Goal: Information Seeking & Learning: Learn about a topic

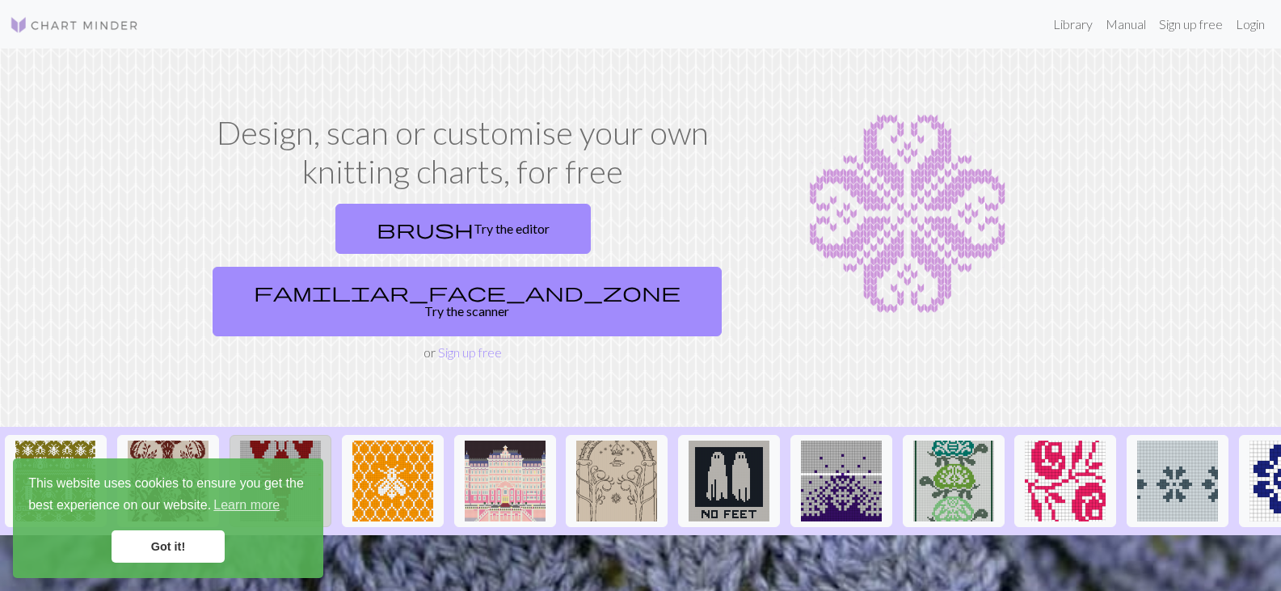
click at [287, 441] on img at bounding box center [280, 481] width 81 height 81
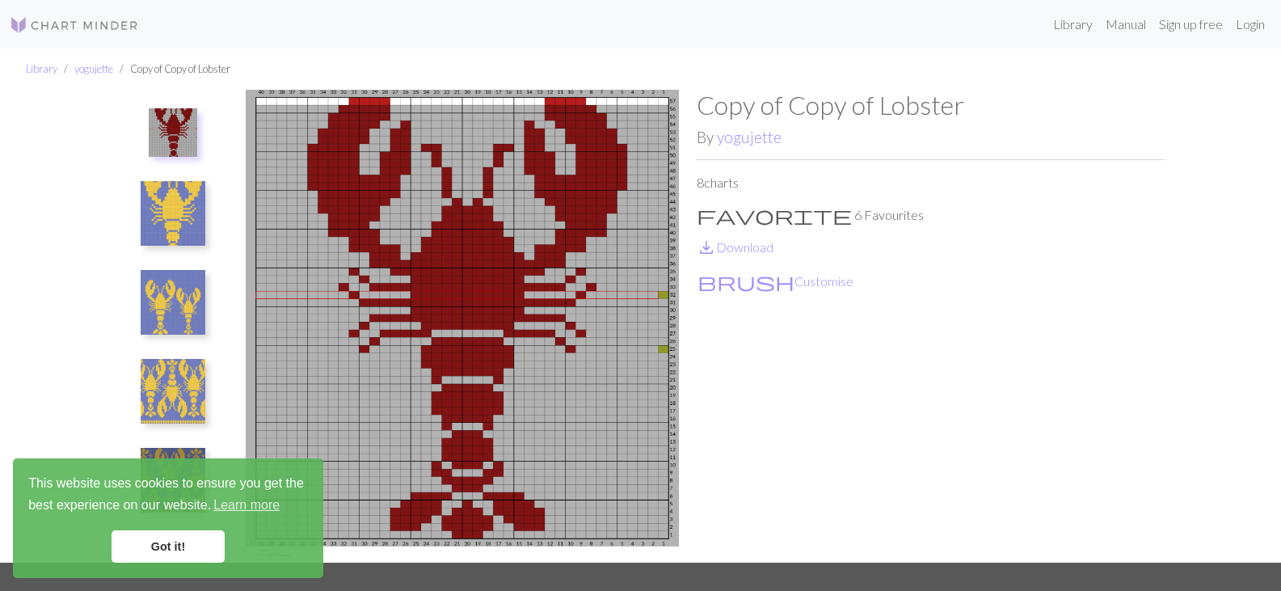
click at [185, 382] on img at bounding box center [173, 391] width 65 height 65
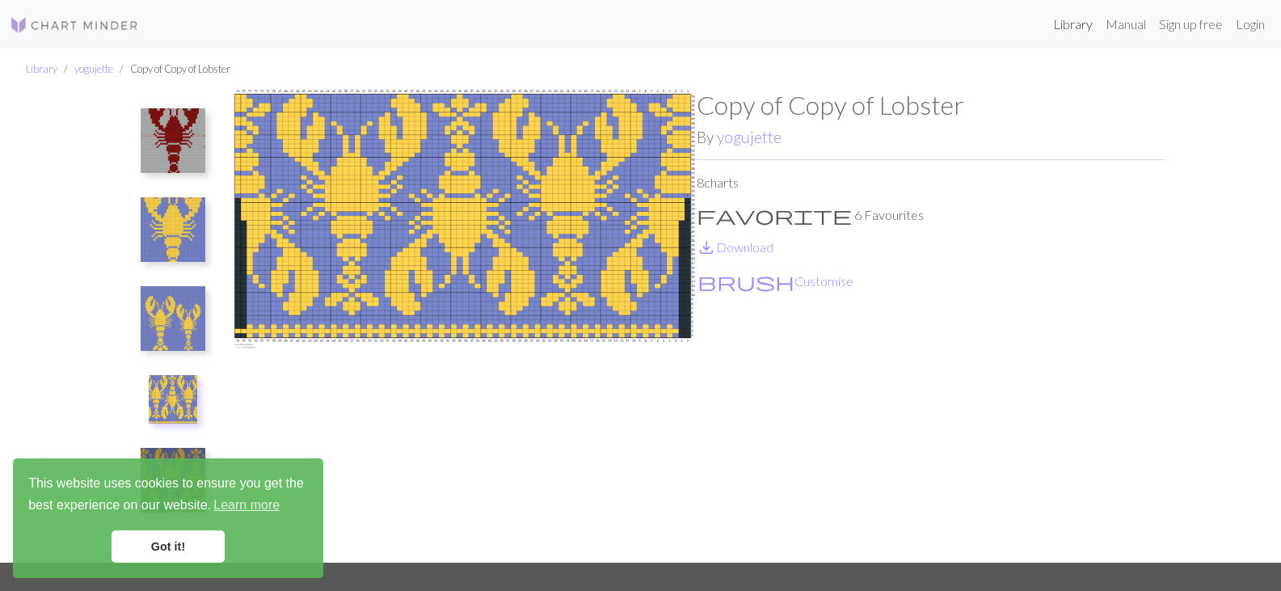
click at [1073, 23] on link "Library" at bounding box center [1073, 24] width 53 height 32
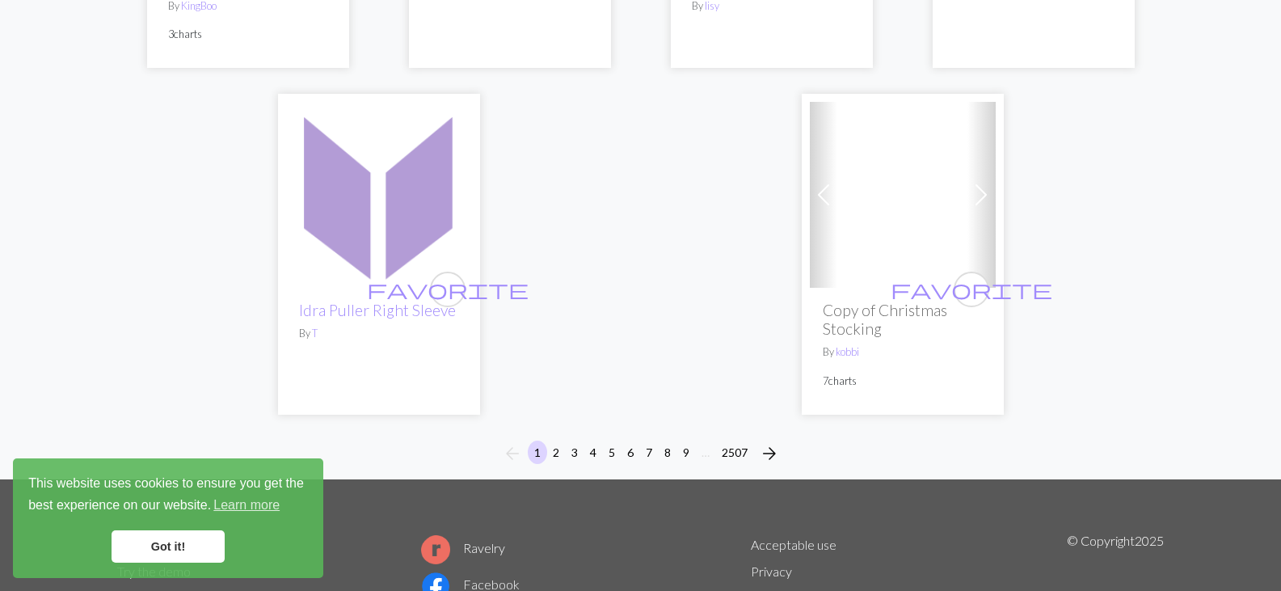
scroll to position [4264, 0]
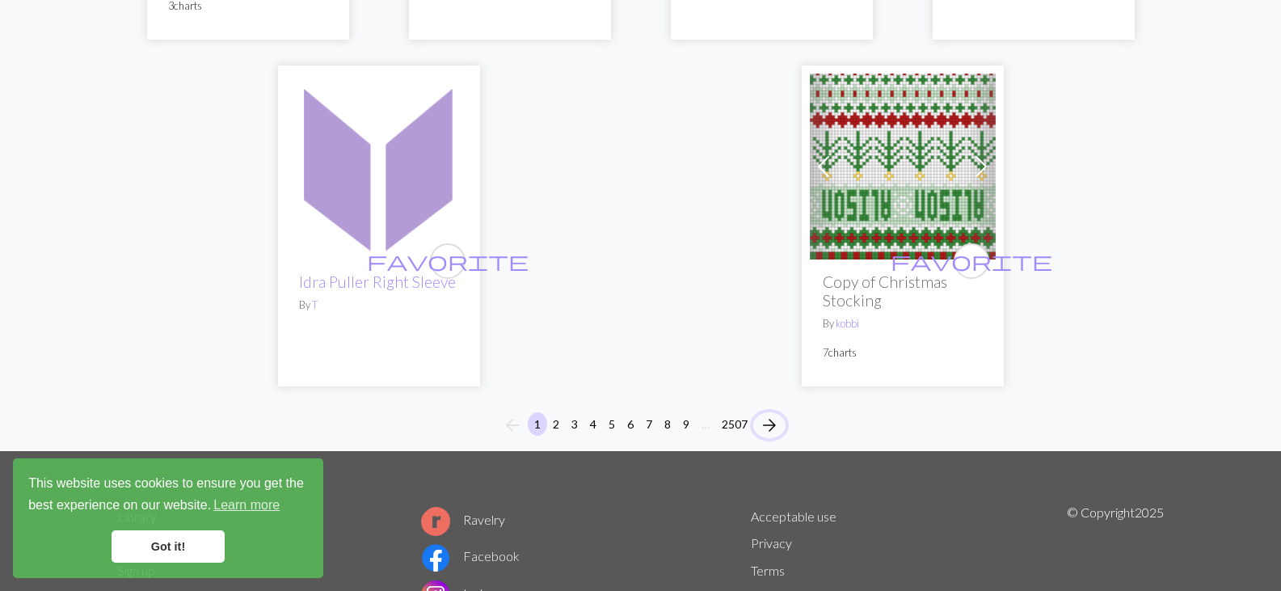
click at [771, 414] on span "arrow_forward" at bounding box center [769, 425] width 19 height 23
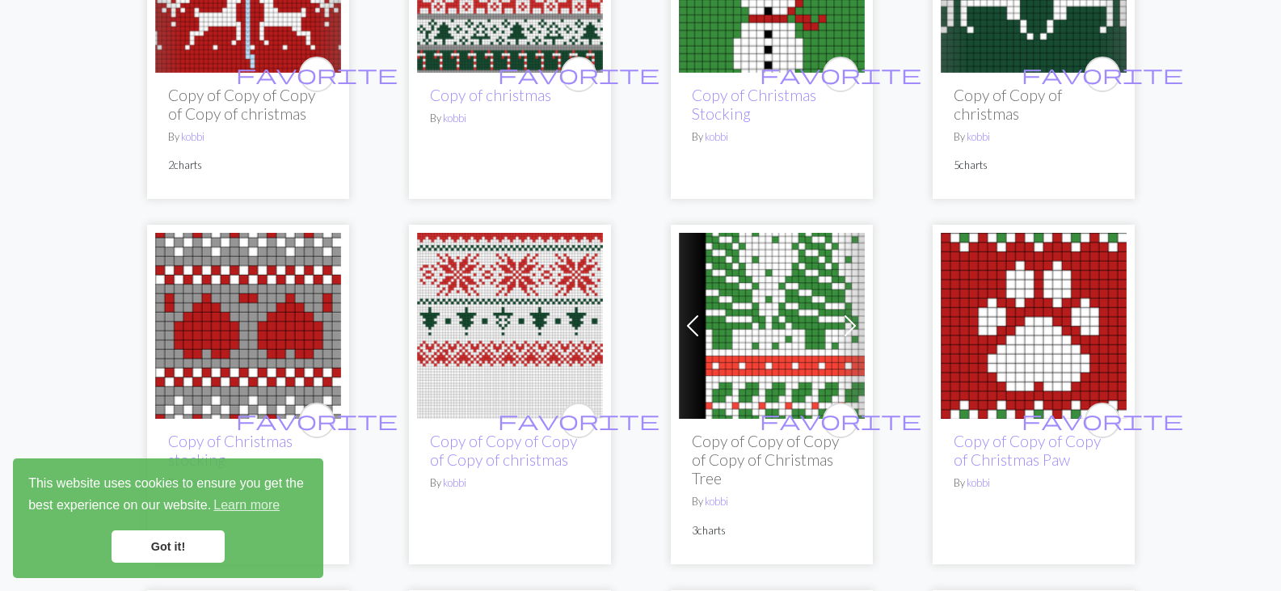
scroll to position [1762, 0]
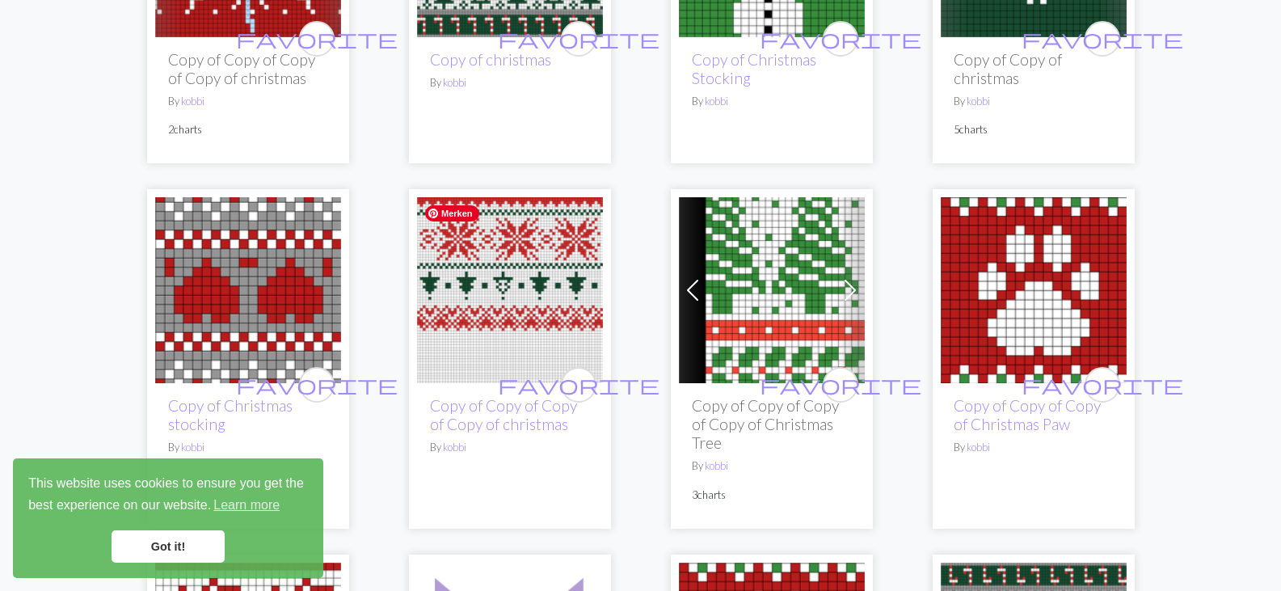
click at [504, 274] on img at bounding box center [510, 290] width 186 height 186
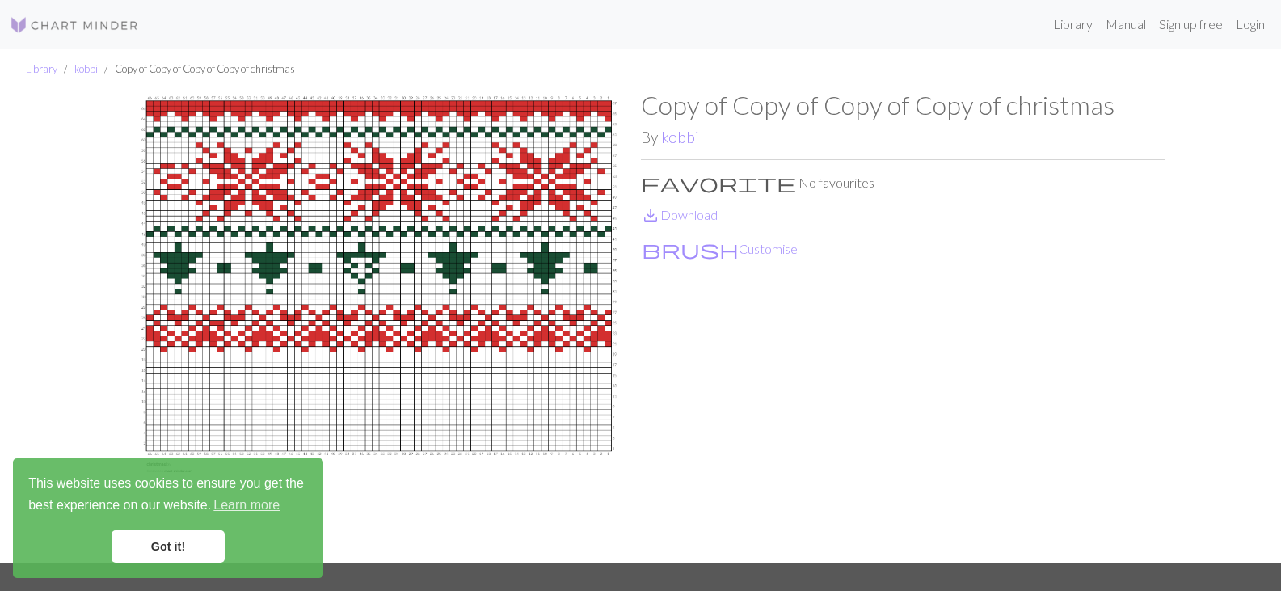
drag, startPoint x: 504, startPoint y: 274, endPoint x: 448, endPoint y: 214, distance: 81.8
click at [448, 214] on img at bounding box center [379, 326] width 524 height 473
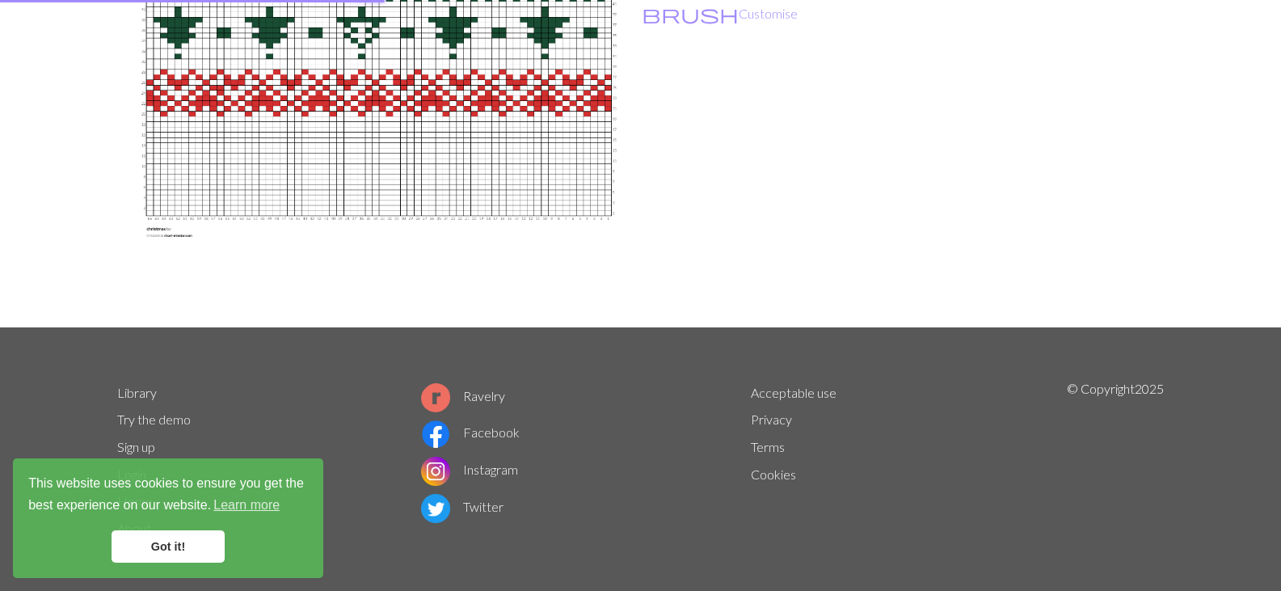
scroll to position [238, 0]
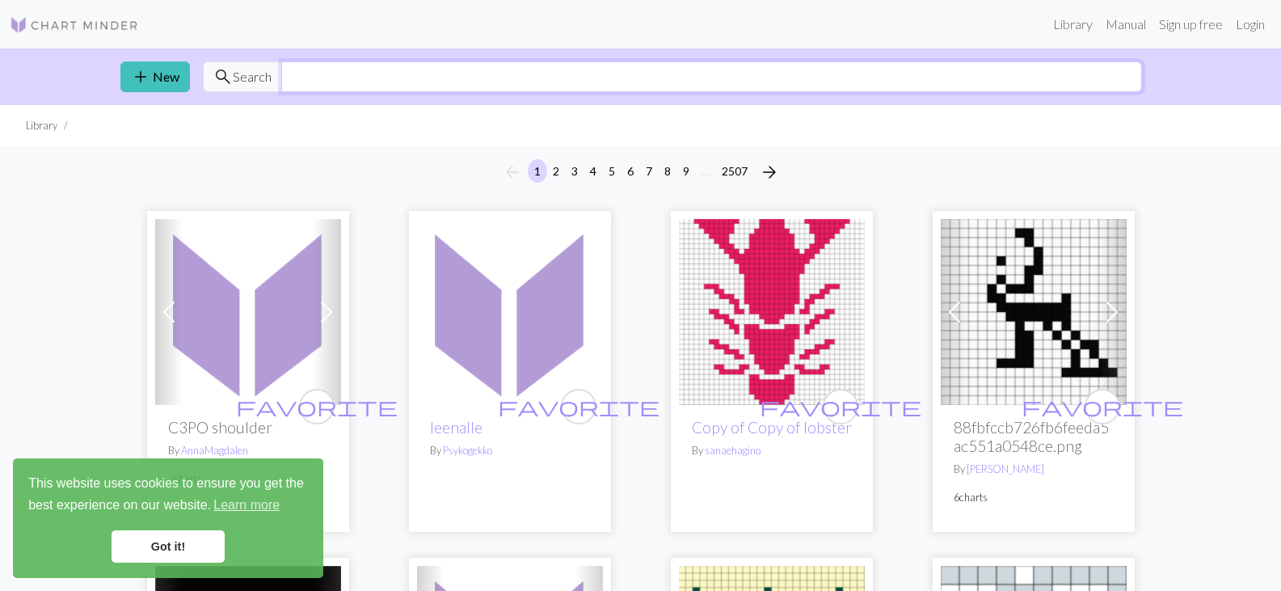
click at [318, 74] on input "text" at bounding box center [711, 76] width 861 height 31
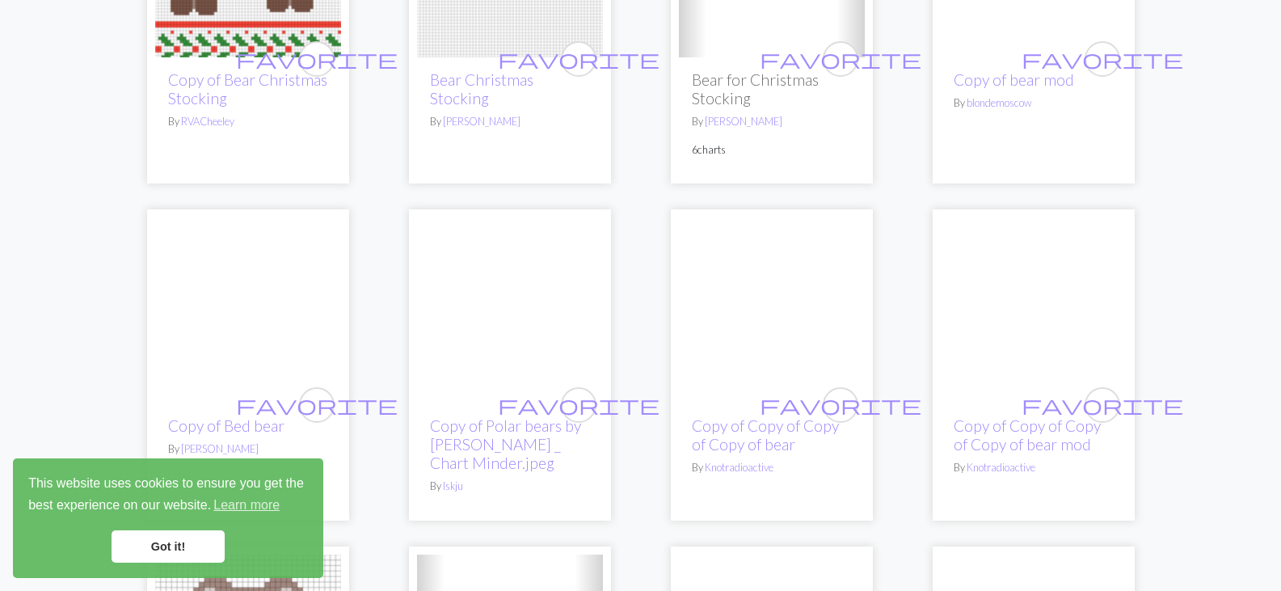
scroll to position [1033, 0]
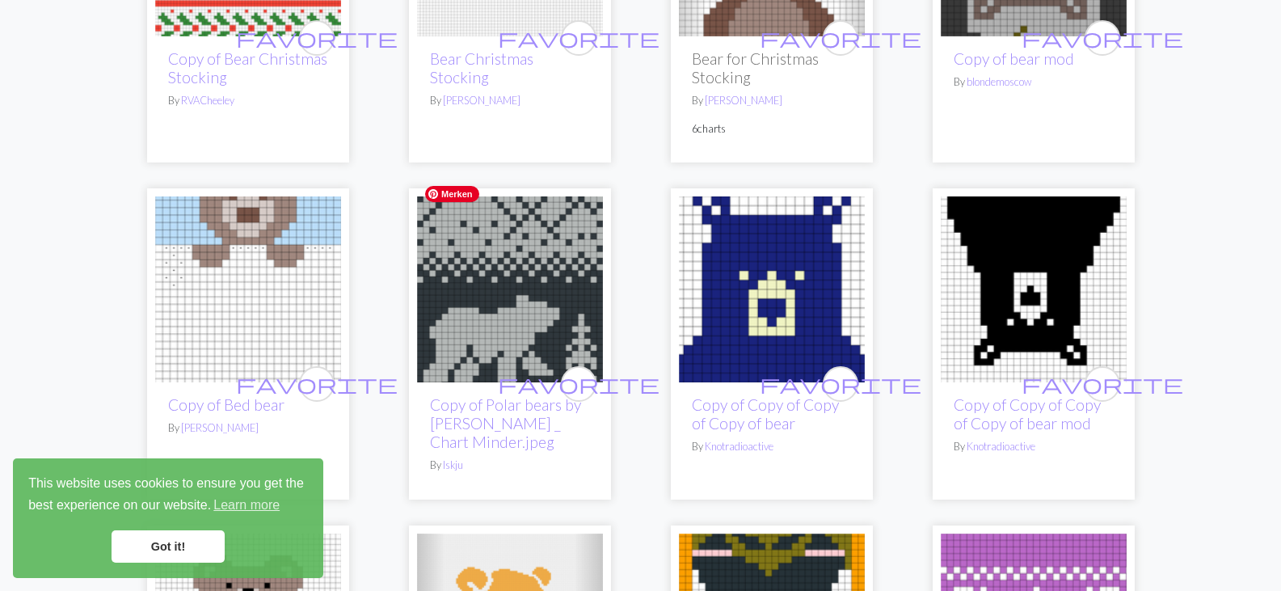
type input "bear"
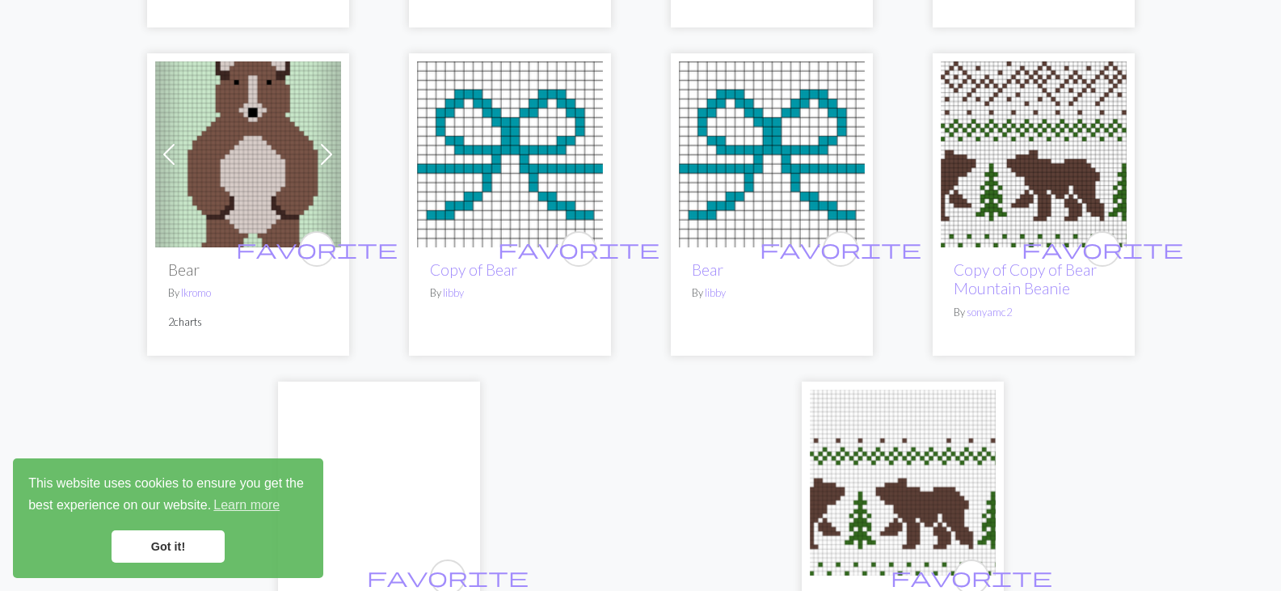
scroll to position [3902, 0]
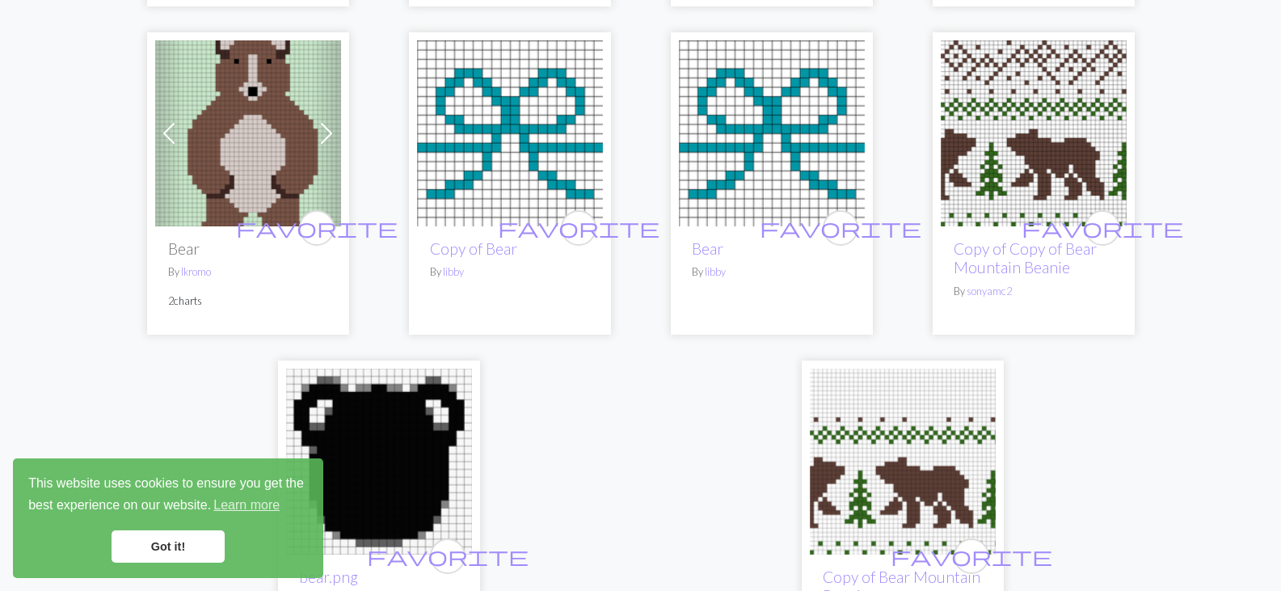
click at [1039, 112] on img at bounding box center [1034, 133] width 186 height 186
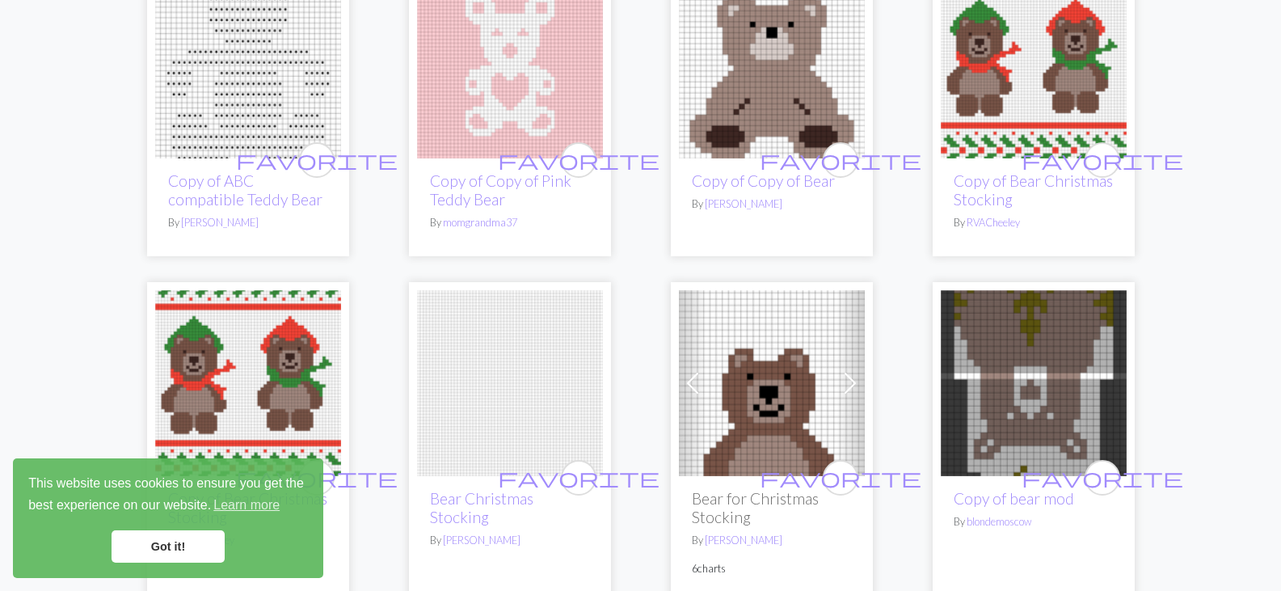
scroll to position [782, 0]
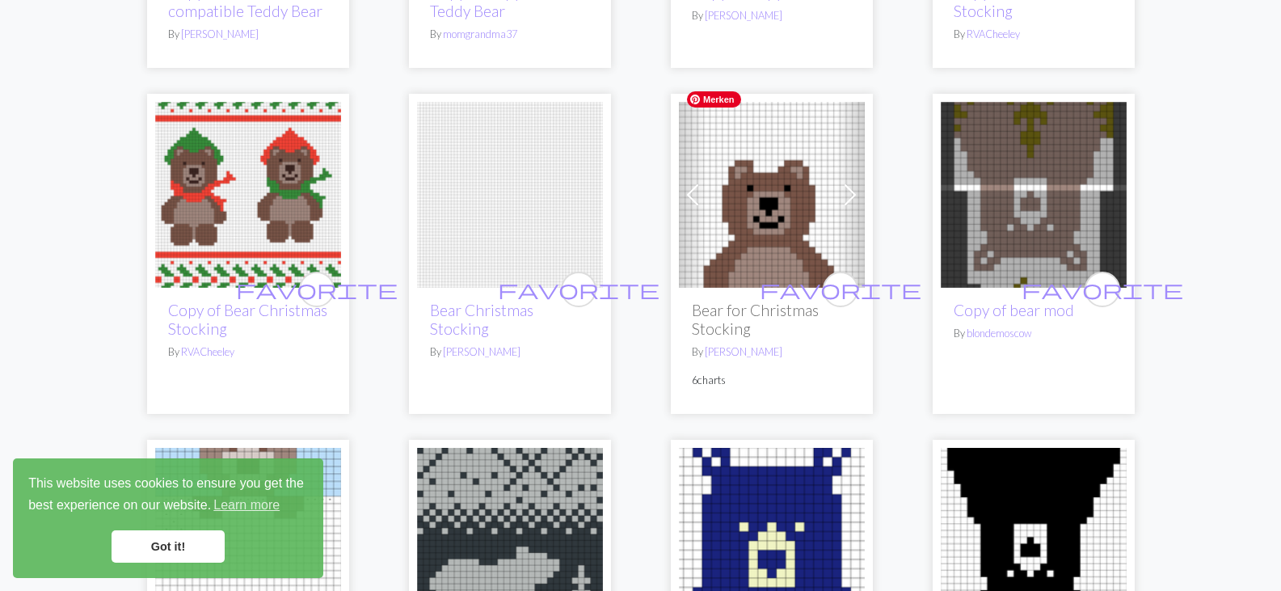
click at [757, 210] on img at bounding box center [772, 195] width 186 height 186
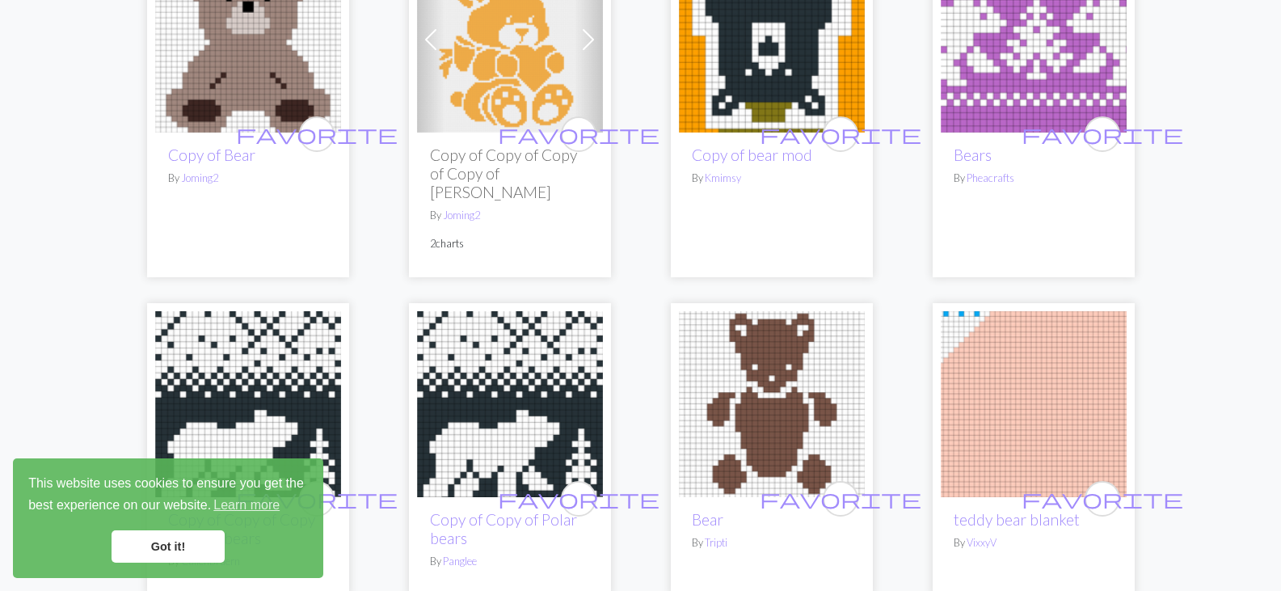
scroll to position [1626, 0]
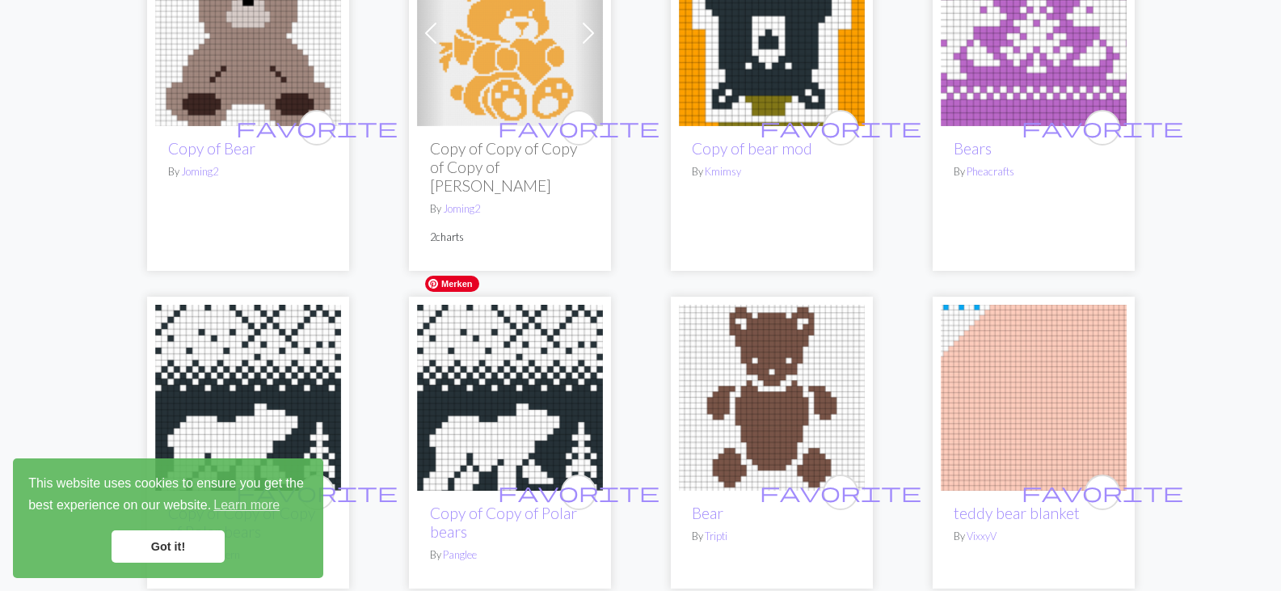
click at [446, 365] on img at bounding box center [510, 398] width 186 height 186
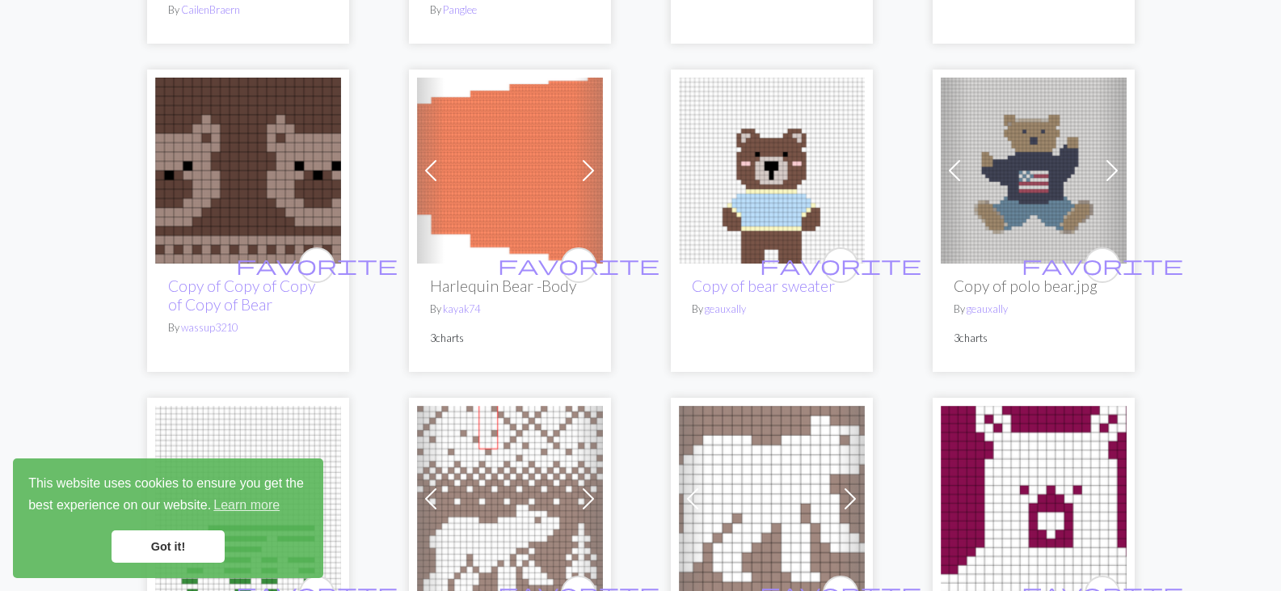
scroll to position [2269, 0]
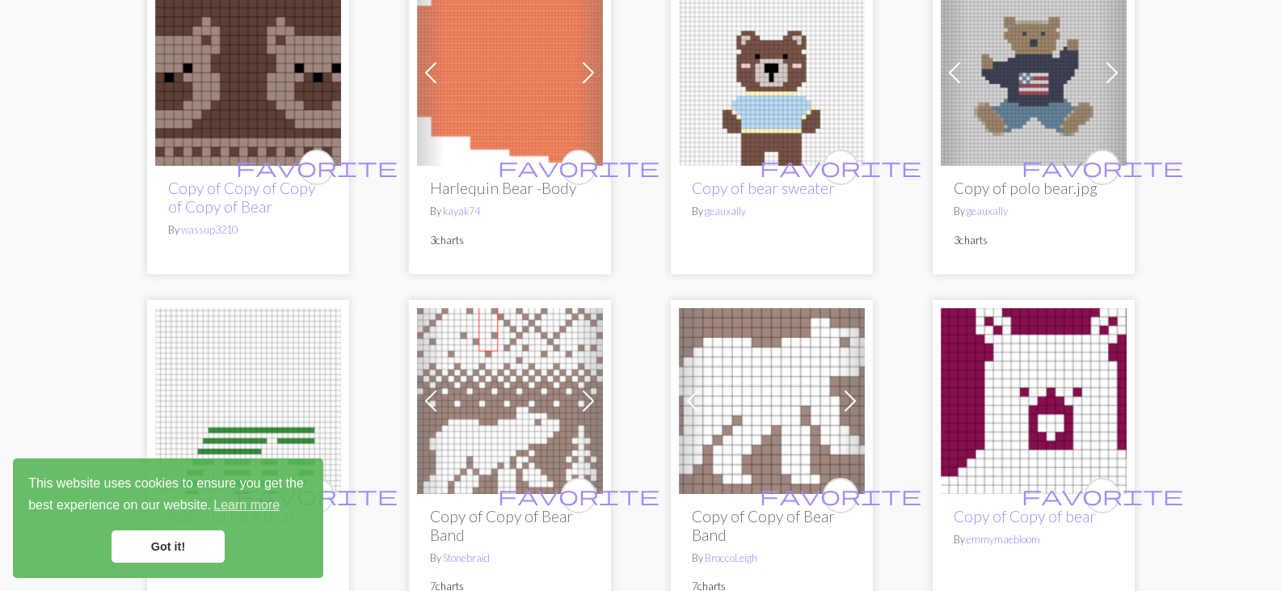
click at [774, 78] on img at bounding box center [772, 73] width 186 height 186
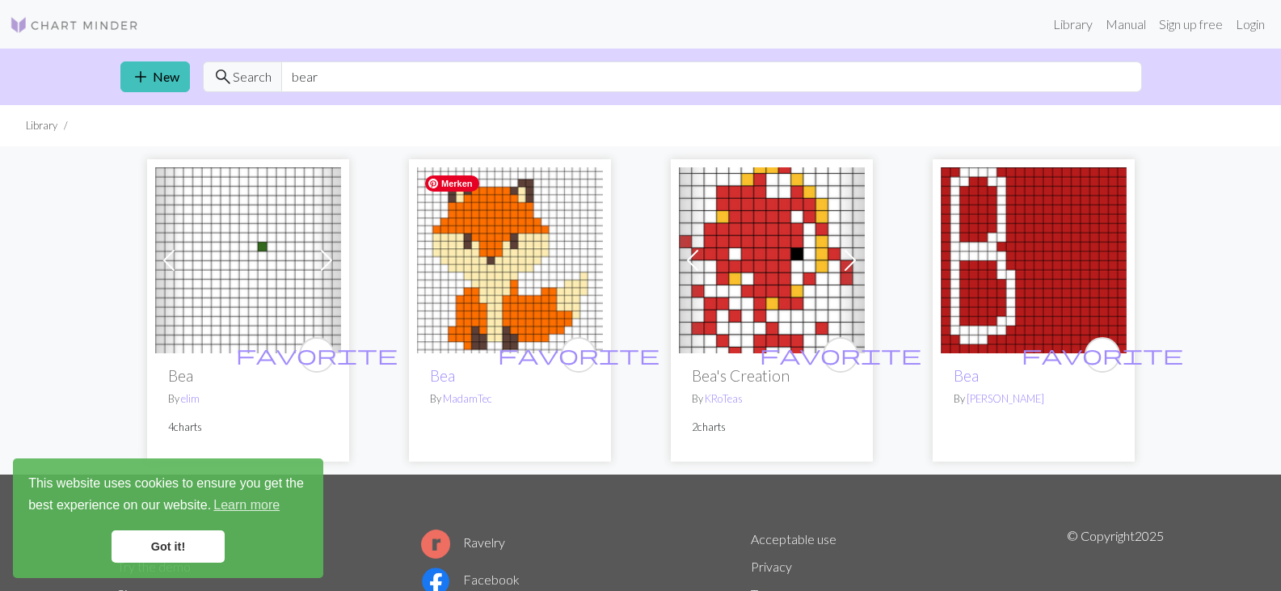
click at [516, 287] on img at bounding box center [510, 260] width 186 height 186
click at [339, 70] on input "bea" at bounding box center [711, 76] width 861 height 31
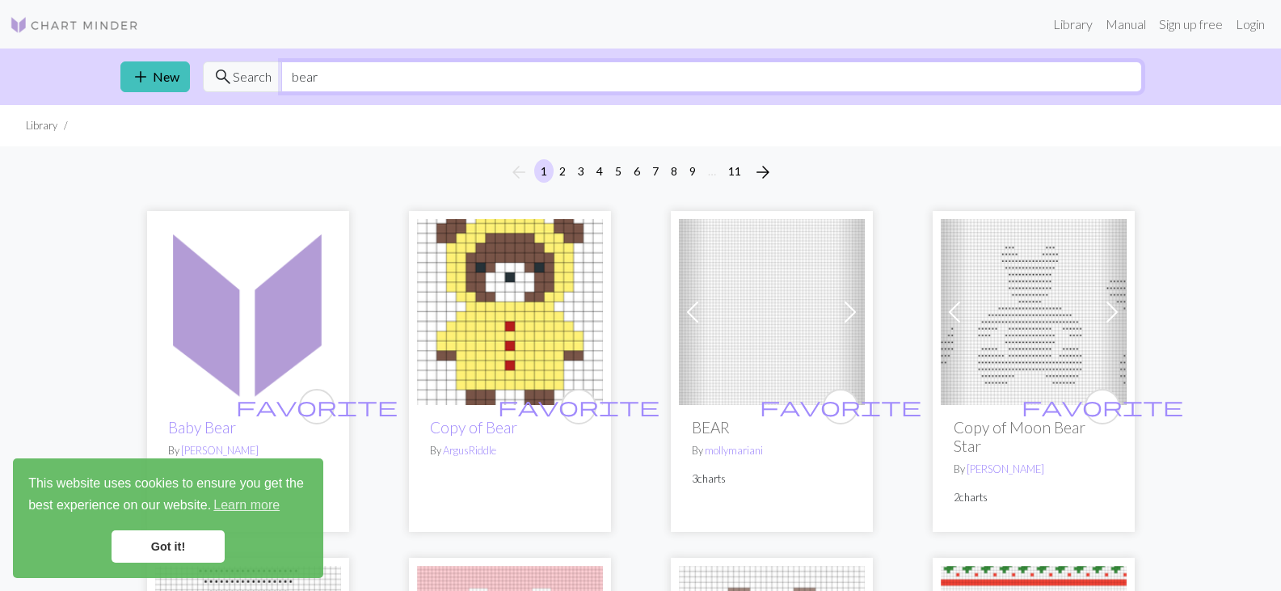
click at [292, 78] on input "bear" at bounding box center [711, 76] width 861 height 31
type input "Brown bear"
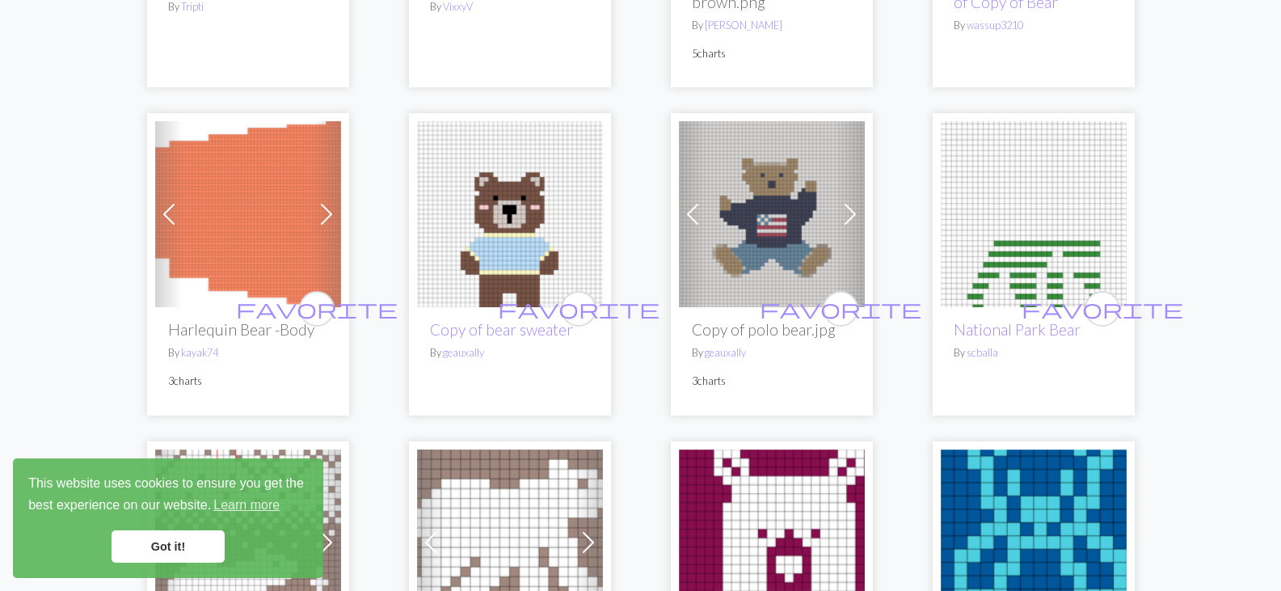
scroll to position [2640, 0]
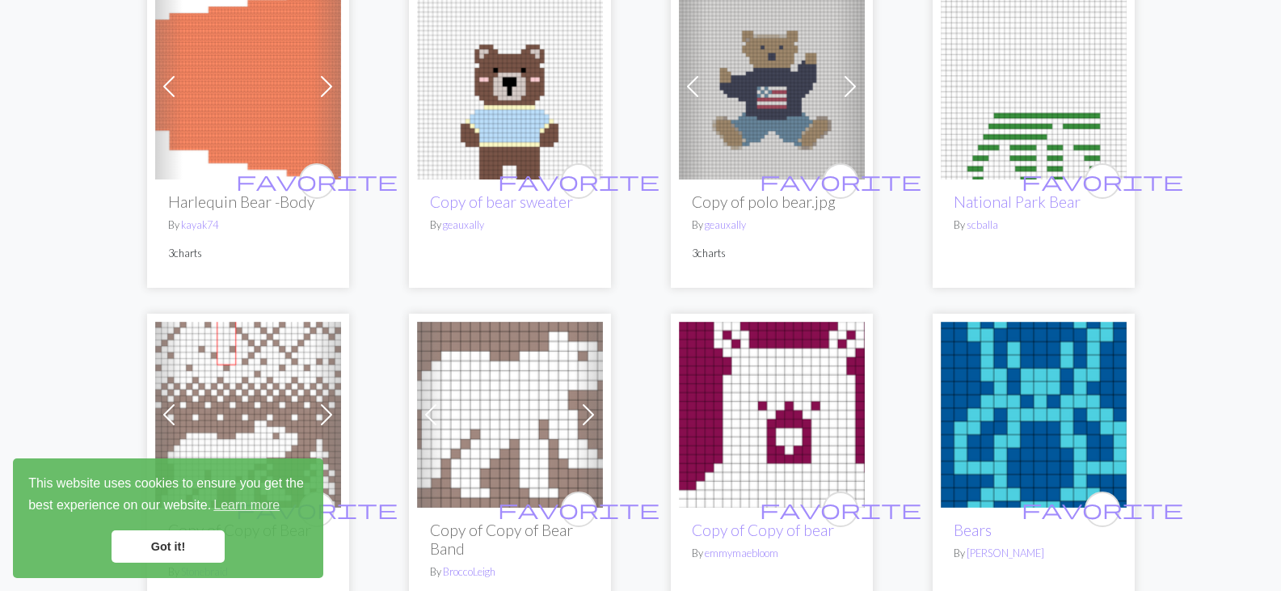
click at [774, 59] on img at bounding box center [772, 87] width 186 height 186
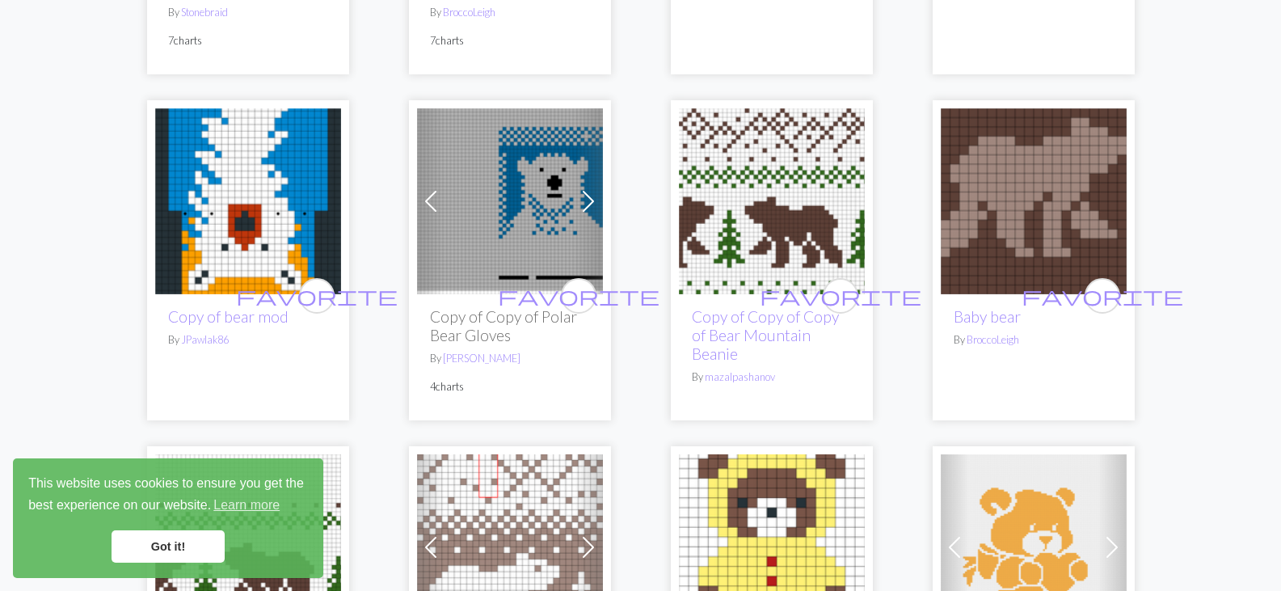
scroll to position [3213, 0]
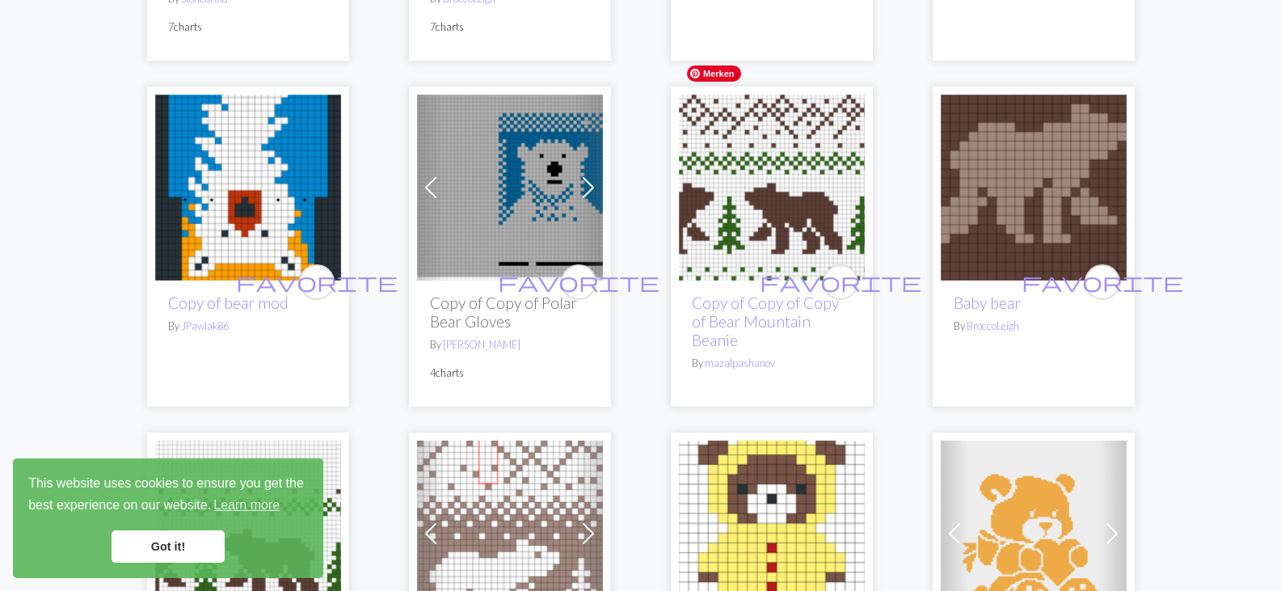
click at [768, 130] on img at bounding box center [772, 188] width 186 height 186
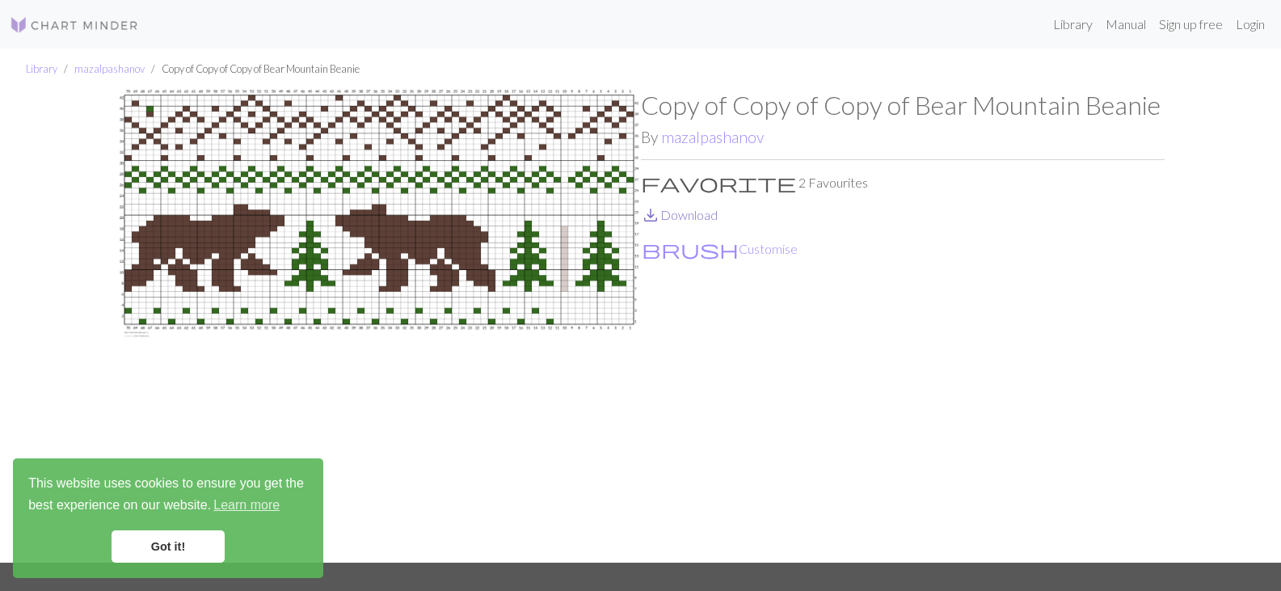
click at [685, 217] on link "save_alt Download" at bounding box center [679, 214] width 77 height 15
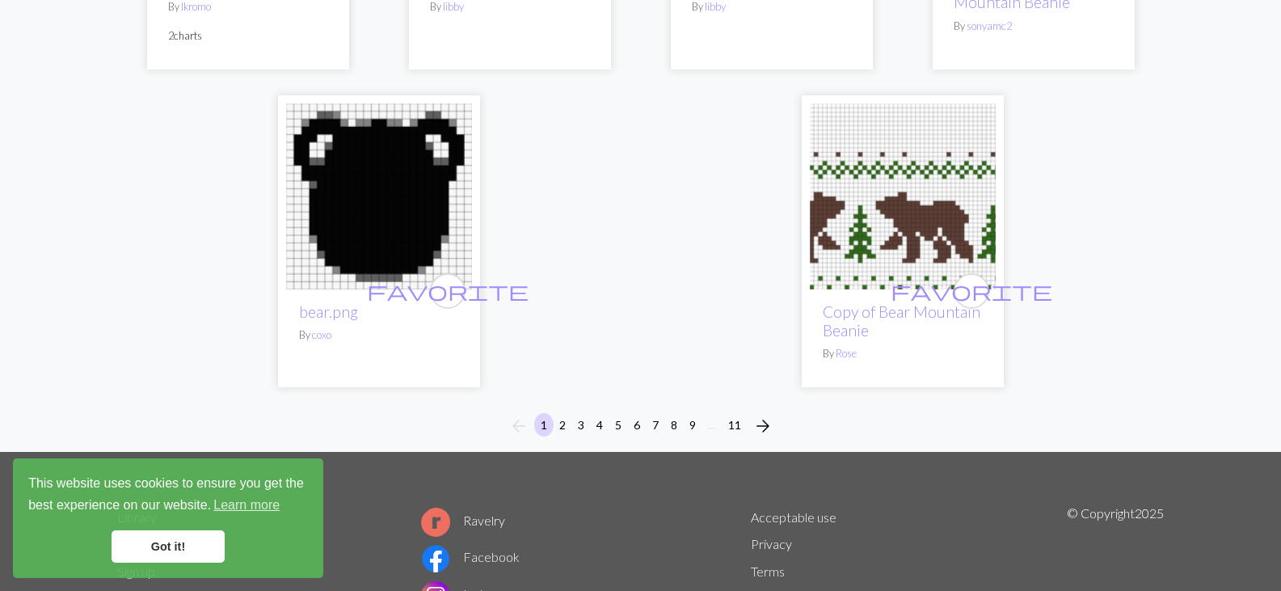
scroll to position [4258, 0]
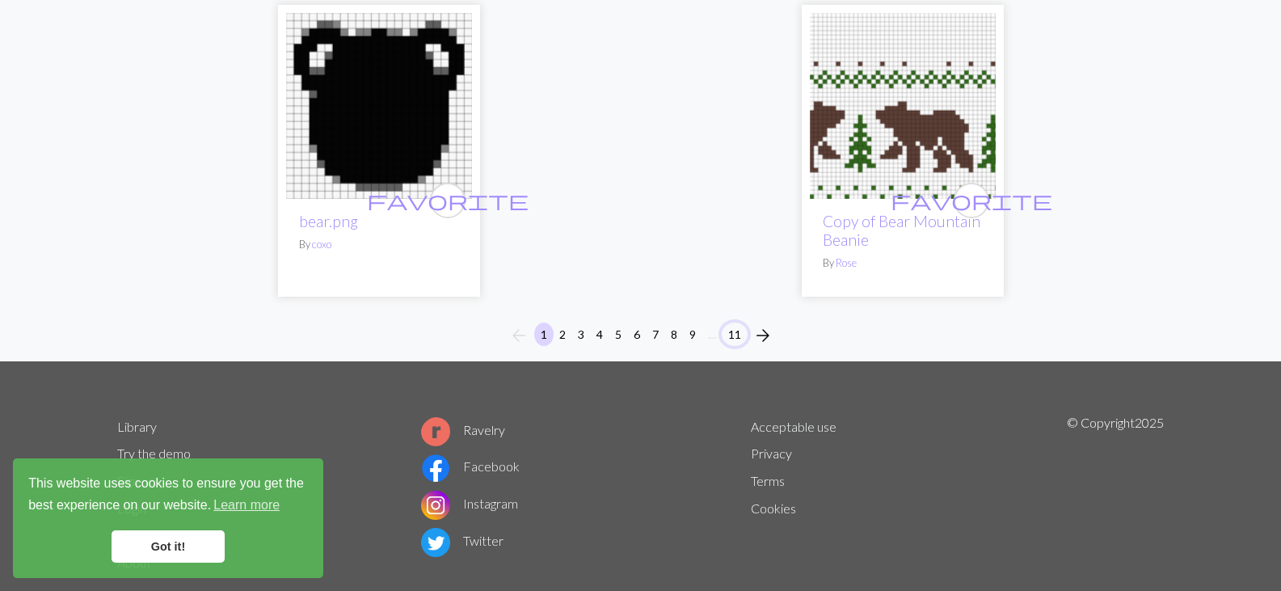
click at [734, 322] on button "11" at bounding box center [735, 333] width 26 height 23
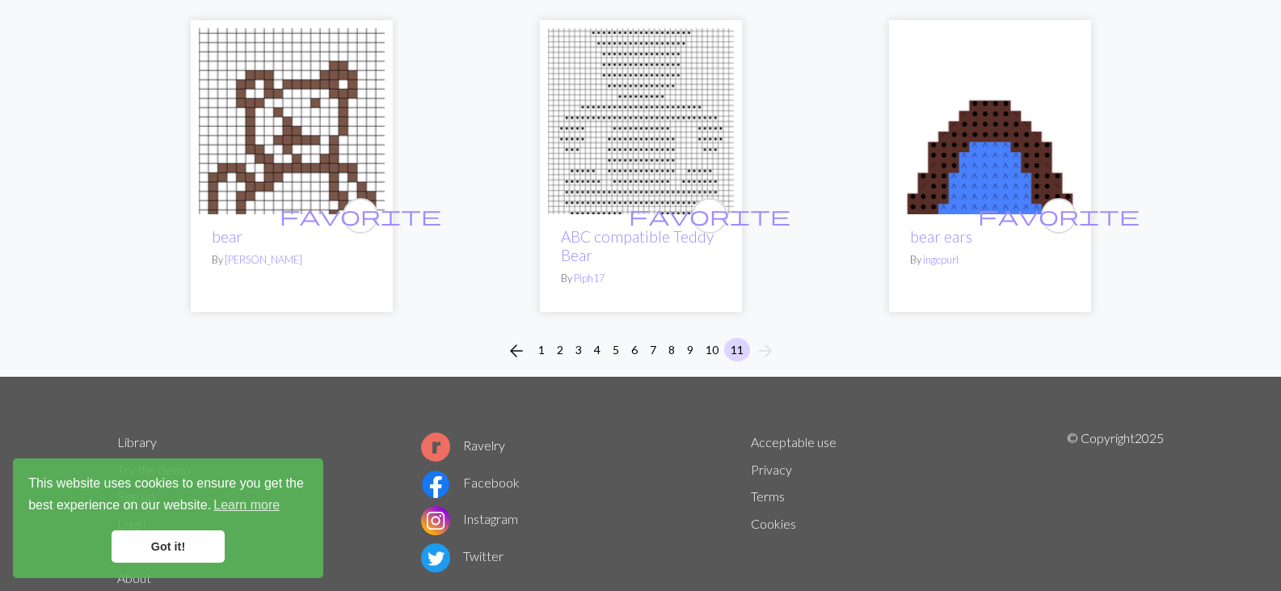
scroll to position [205, 0]
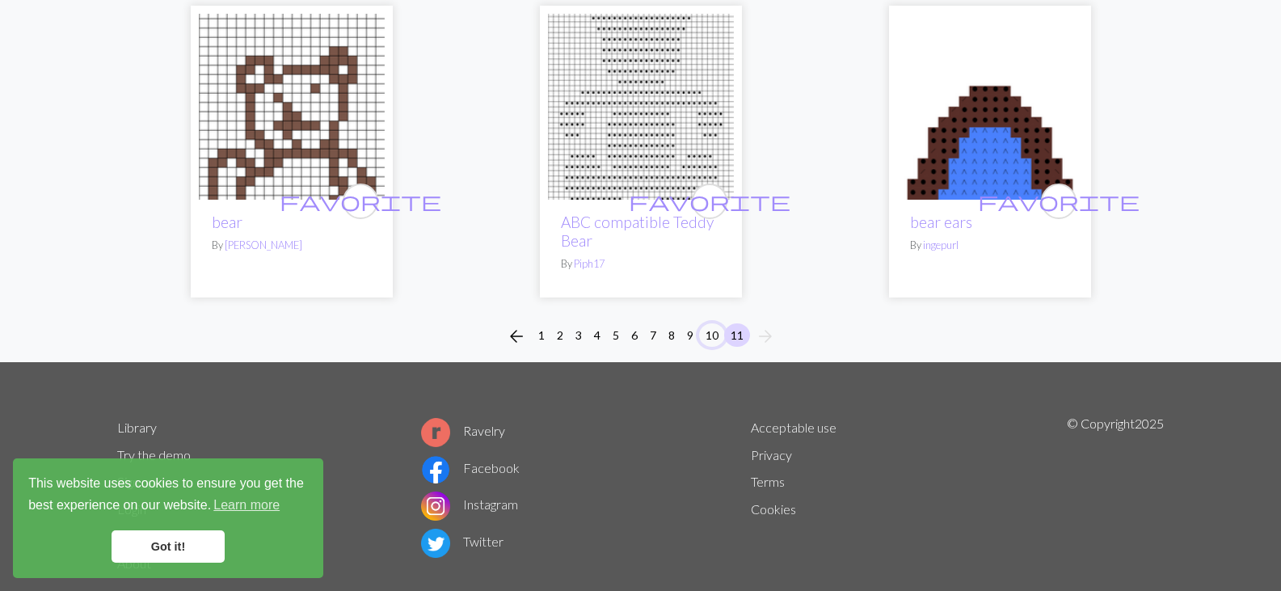
click at [711, 332] on button "10" at bounding box center [712, 334] width 26 height 23
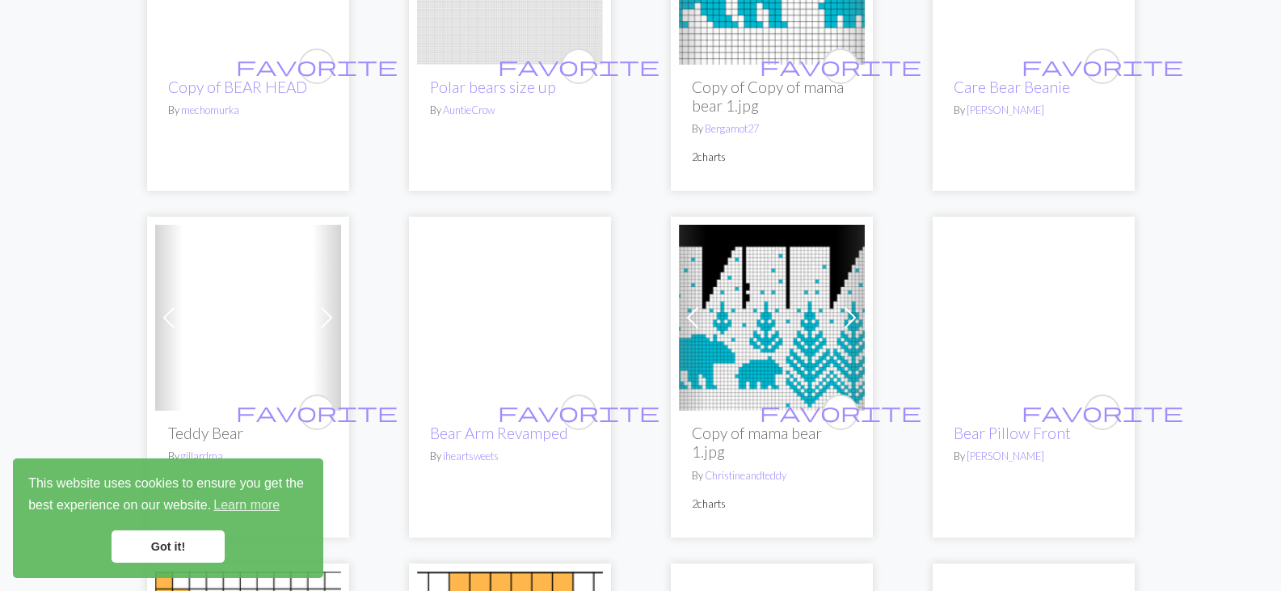
scroll to position [1082, 0]
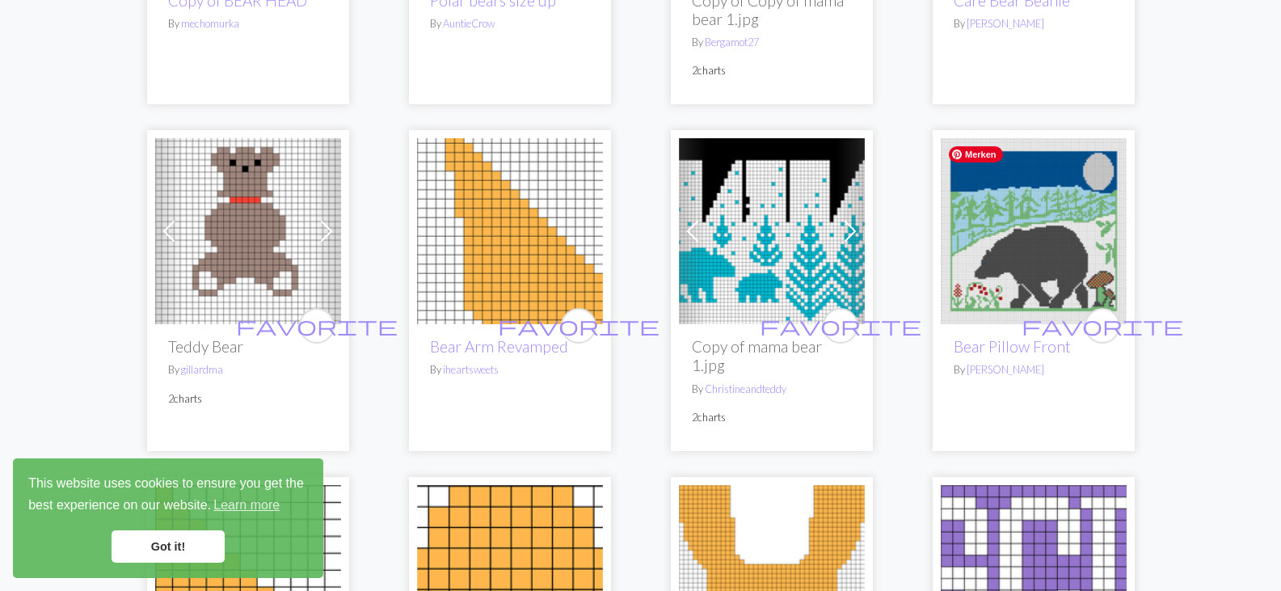
click at [1036, 230] on img at bounding box center [1034, 231] width 186 height 186
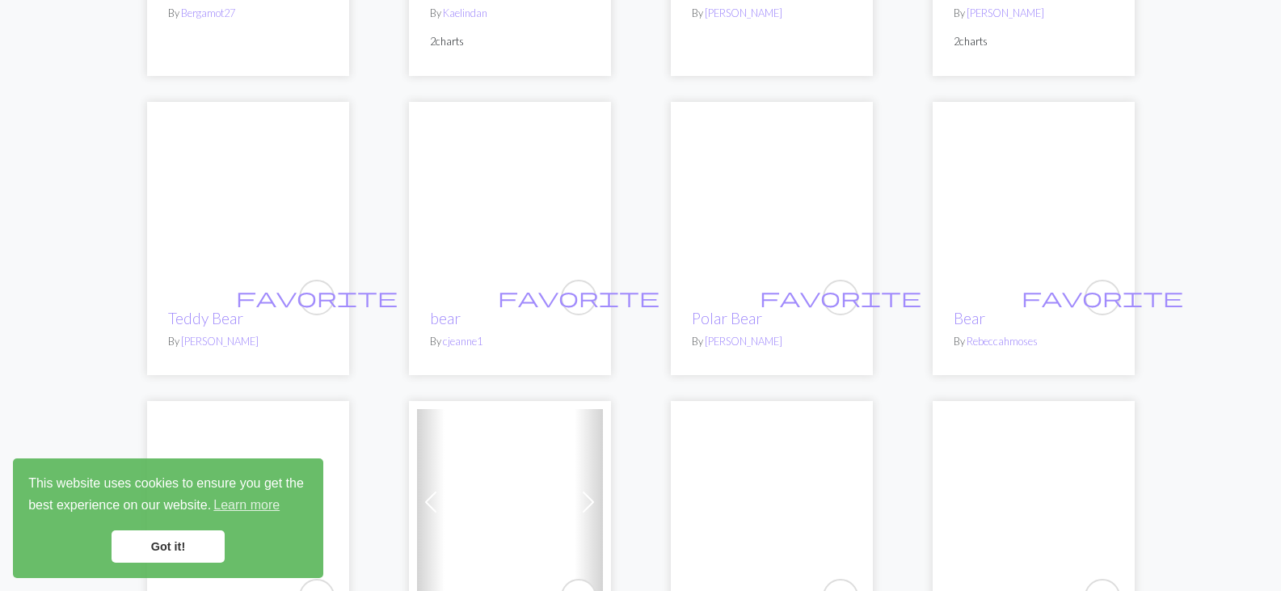
scroll to position [2171, 0]
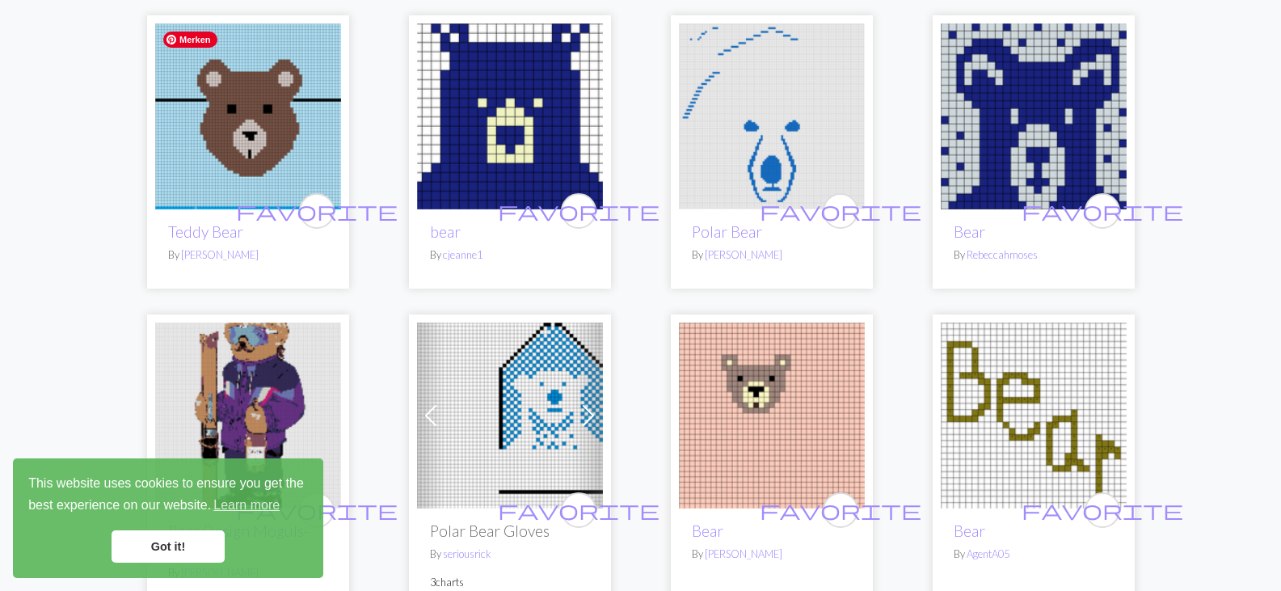
click at [266, 141] on img at bounding box center [248, 116] width 186 height 186
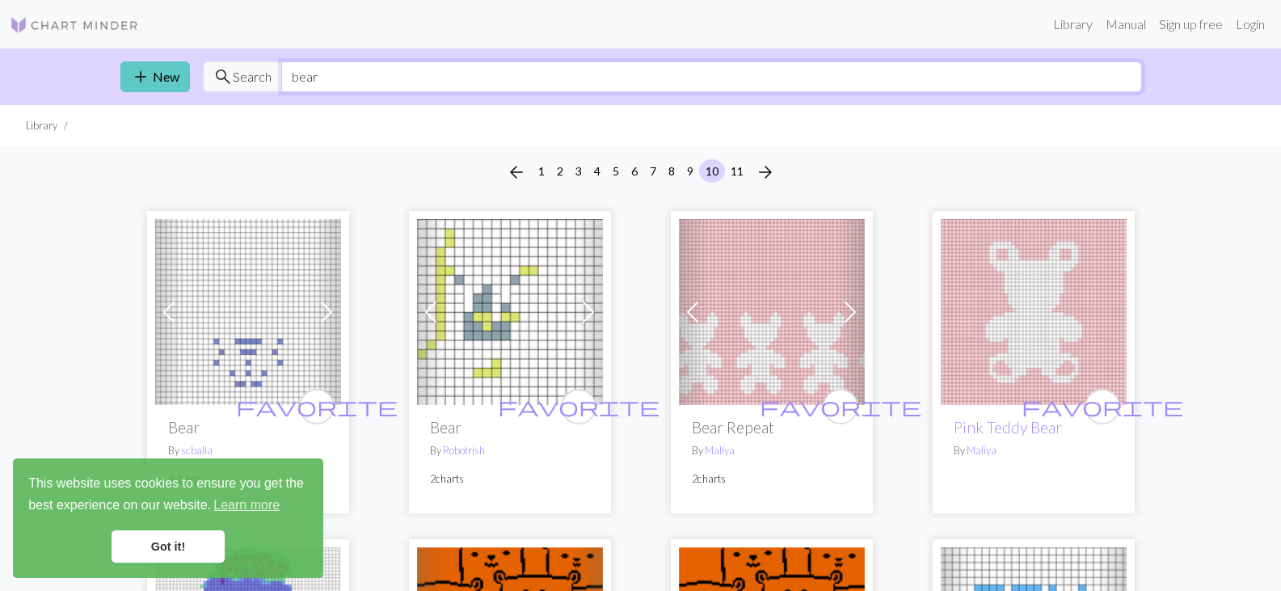
drag, startPoint x: 363, startPoint y: 77, endPoint x: 154, endPoint y: 83, distance: 208.6
click at [154, 83] on div "add New search Search bear" at bounding box center [640, 76] width 1067 height 57
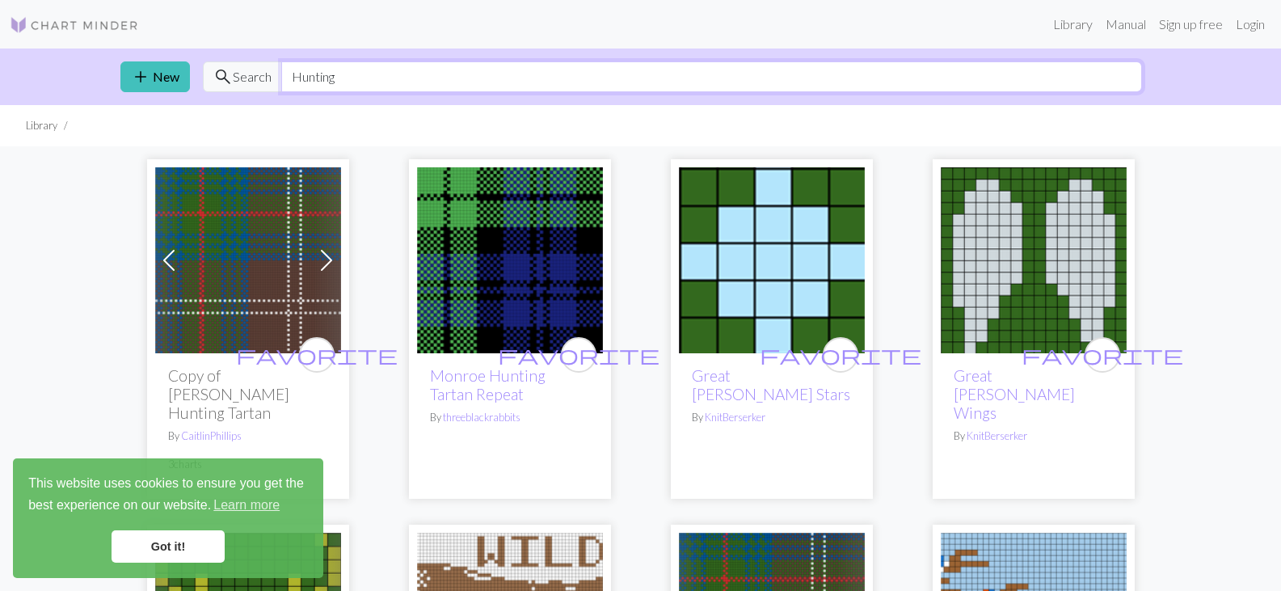
type input "Hunting"
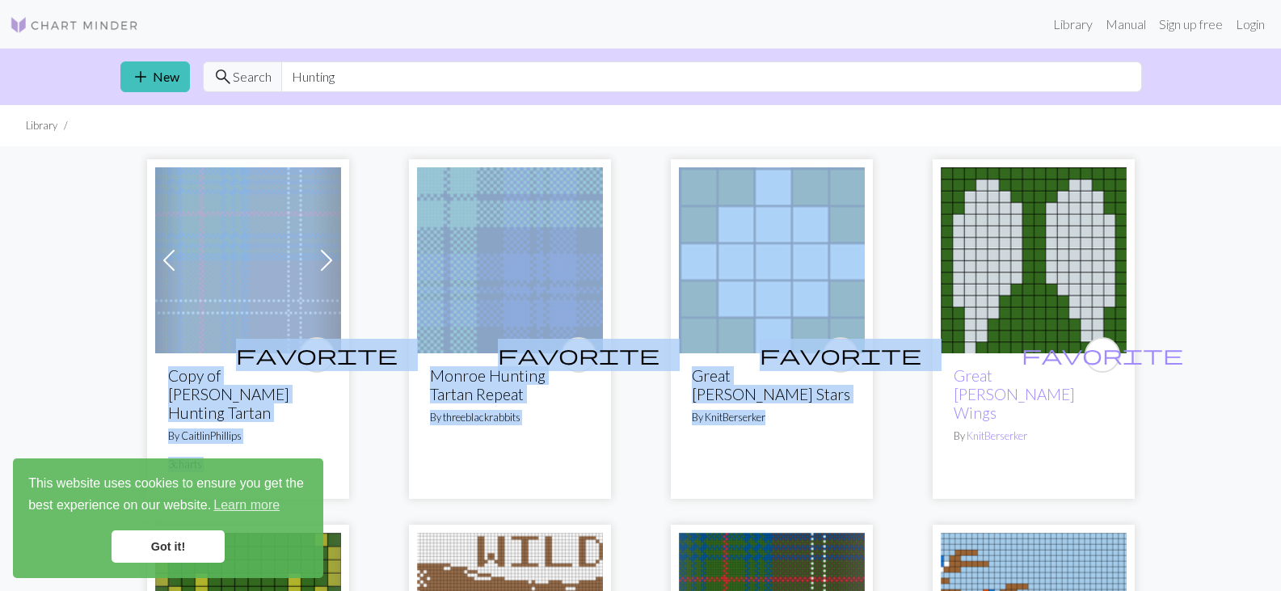
drag, startPoint x: 1279, startPoint y: 150, endPoint x: 1292, endPoint y: 133, distance: 22.0
click at [1280, 133] on html "This website uses cookies to ensure you get the best experience on our website.…" at bounding box center [640, 295] width 1281 height 591
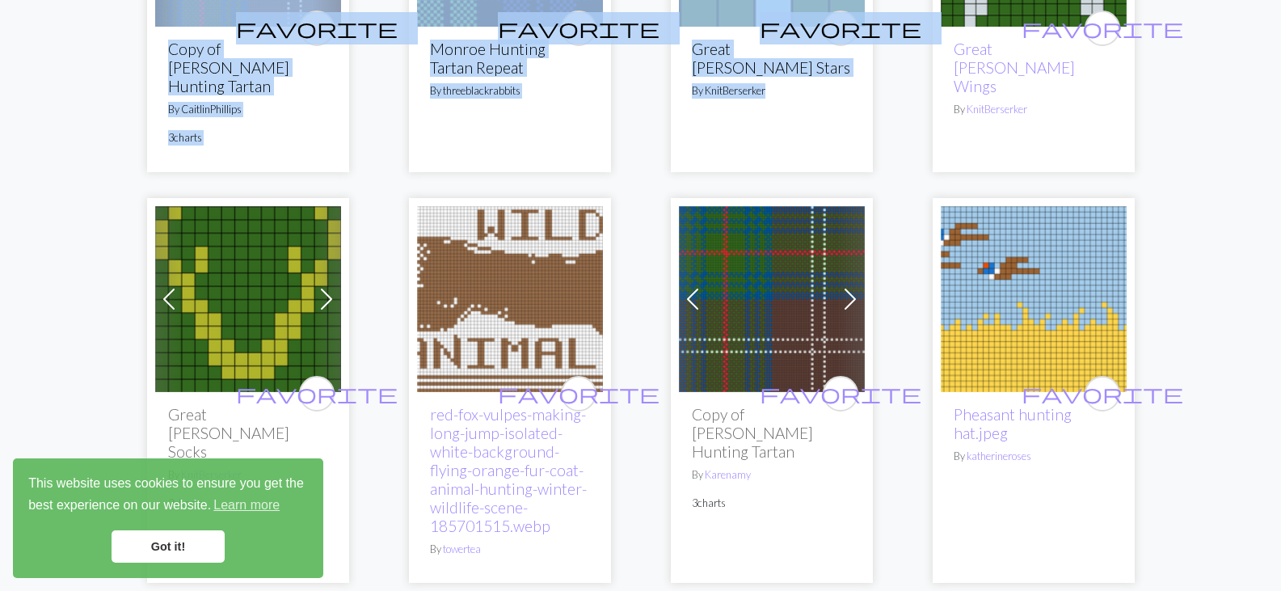
scroll to position [329, 0]
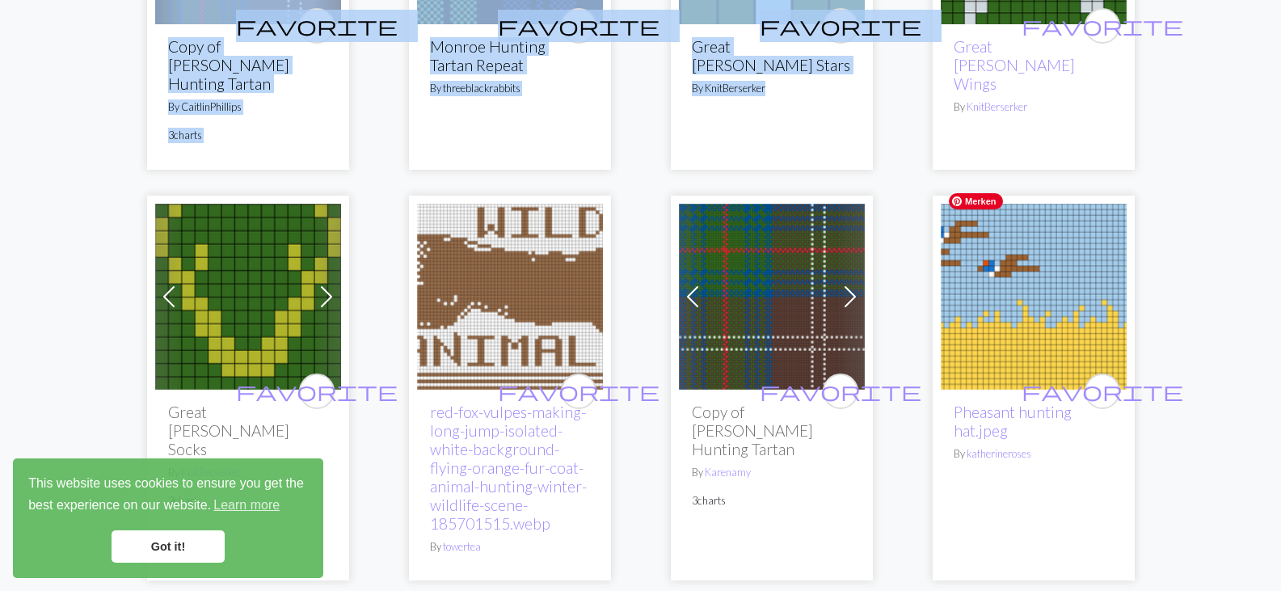
click at [1059, 258] on img at bounding box center [1034, 297] width 186 height 186
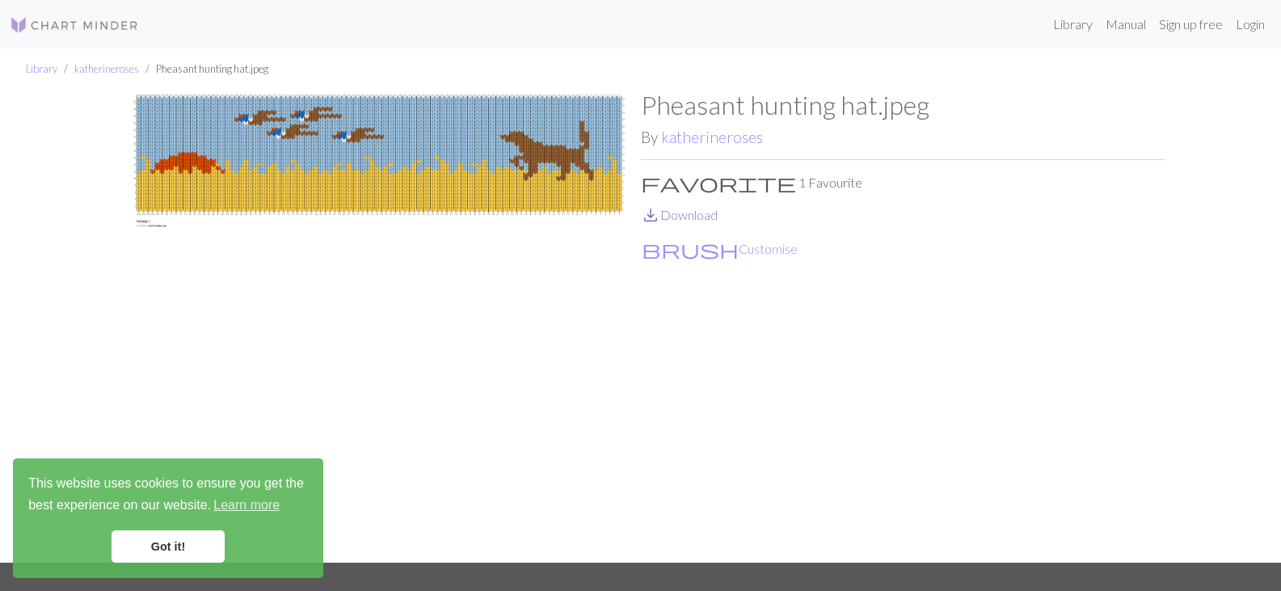
click at [702, 219] on link "save_alt Download" at bounding box center [679, 214] width 77 height 15
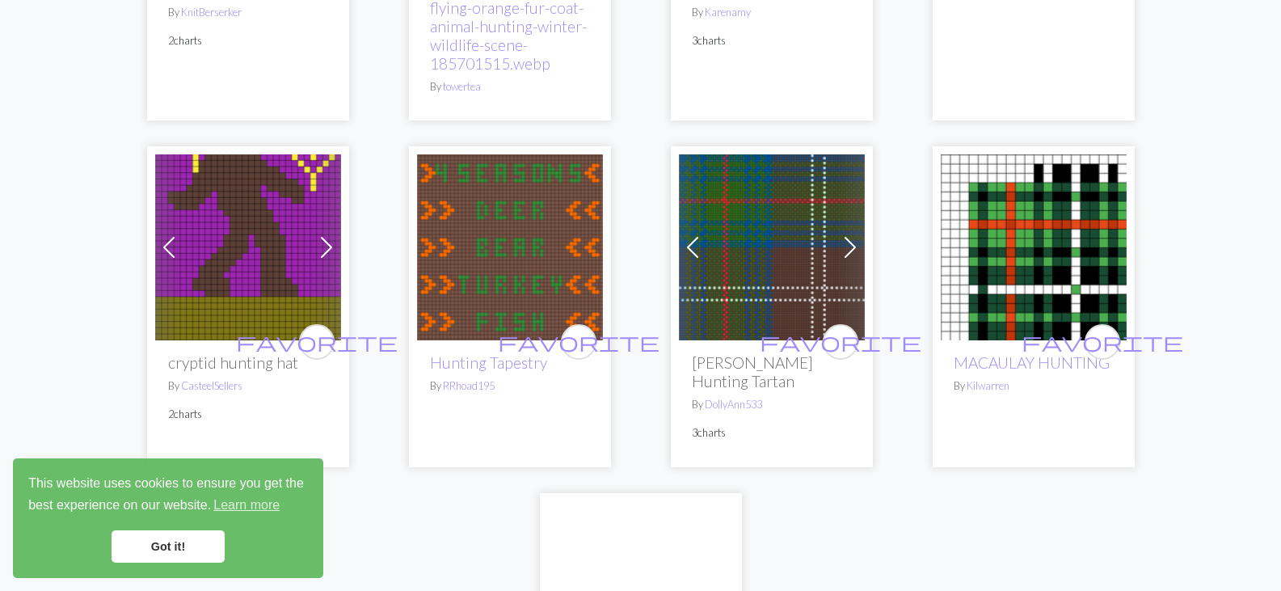
scroll to position [791, 0]
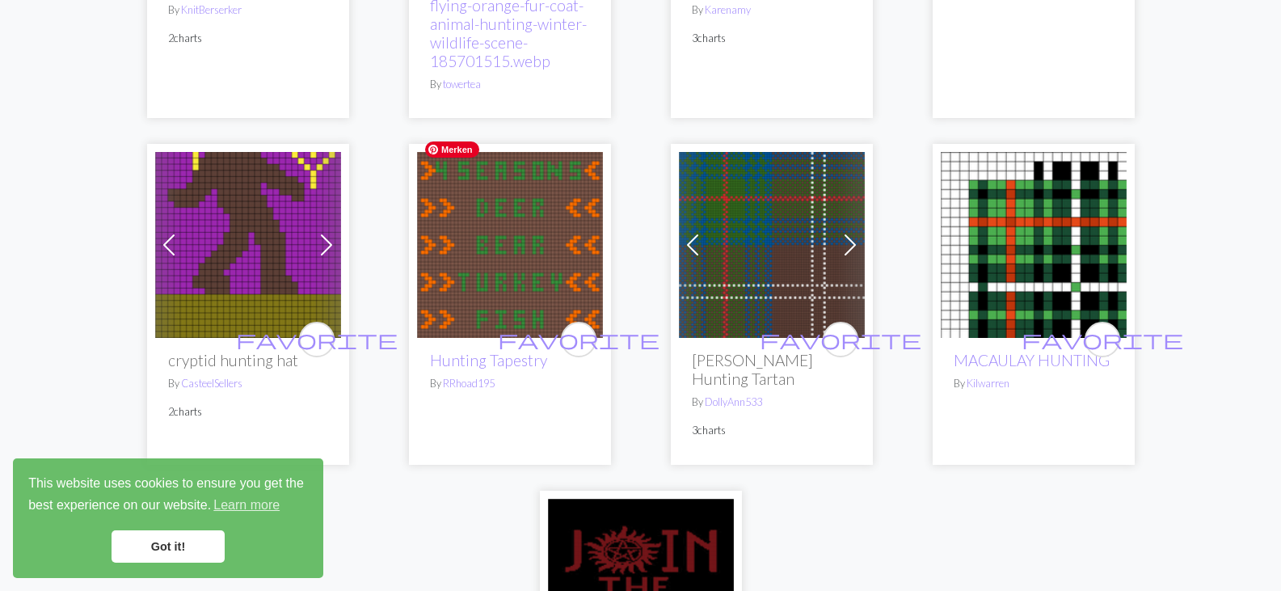
click at [487, 240] on img at bounding box center [510, 245] width 186 height 186
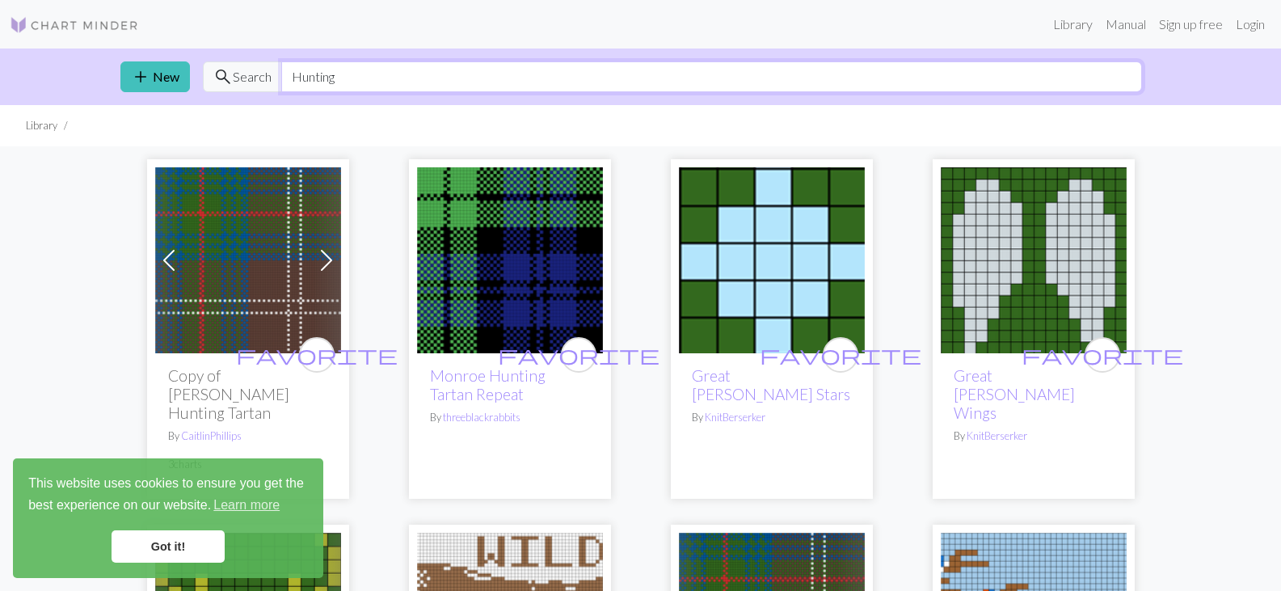
drag, startPoint x: 349, startPoint y: 82, endPoint x: 210, endPoint y: 67, distance: 139.8
click at [210, 67] on div "search Search Hunting" at bounding box center [672, 76] width 939 height 31
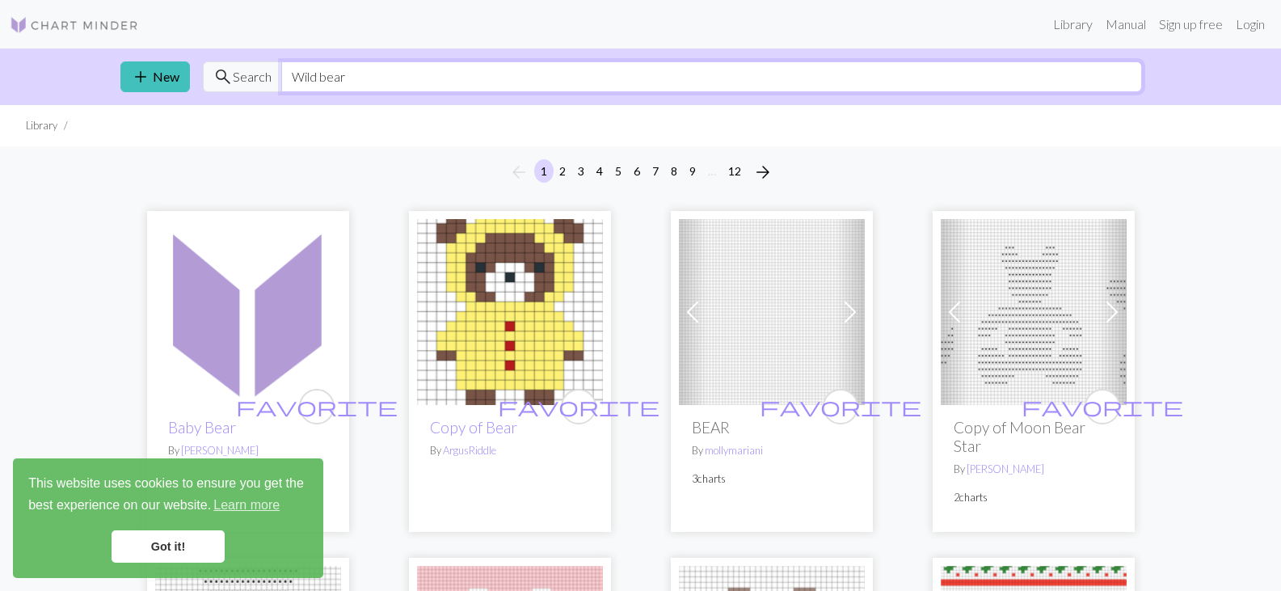
drag, startPoint x: 352, startPoint y: 77, endPoint x: 318, endPoint y: 73, distance: 34.2
click at [318, 73] on input "Wild bear" at bounding box center [711, 76] width 861 height 31
type input "Wild animals"
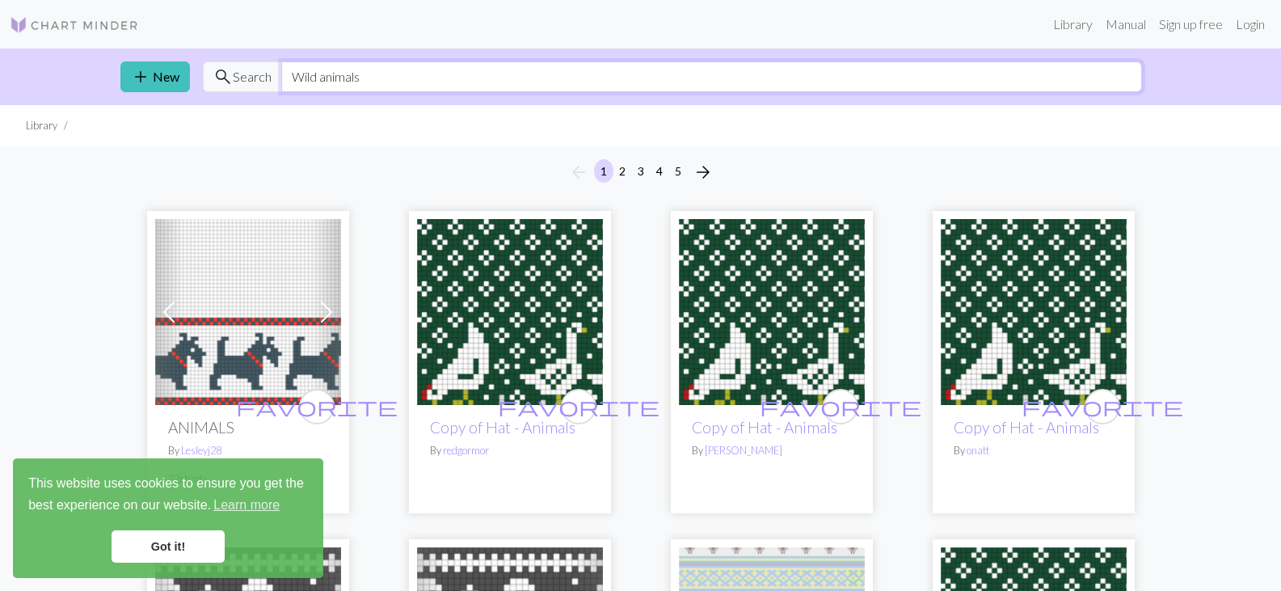
scroll to position [118, 0]
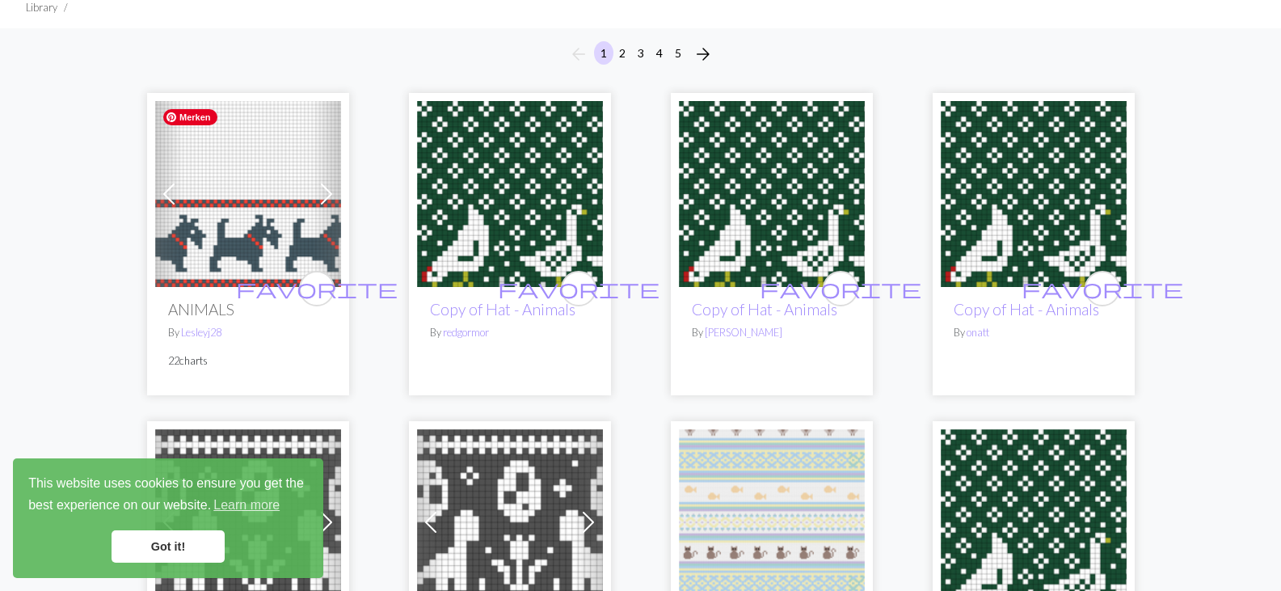
click at [263, 158] on img at bounding box center [248, 194] width 186 height 186
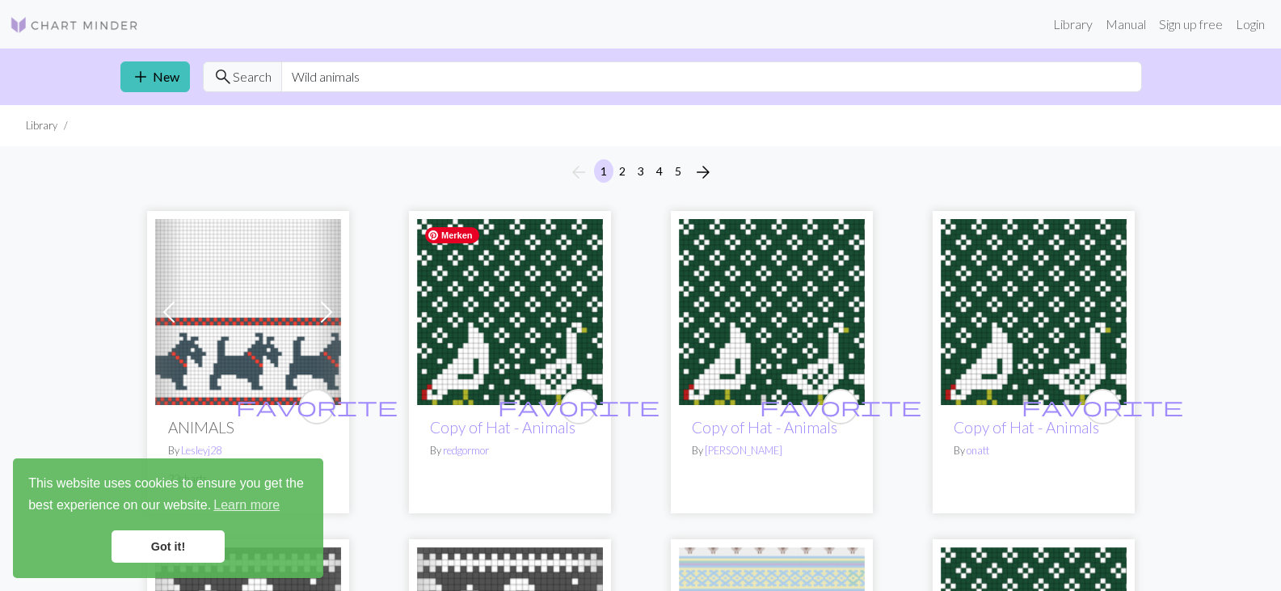
click at [557, 289] on img at bounding box center [510, 312] width 186 height 186
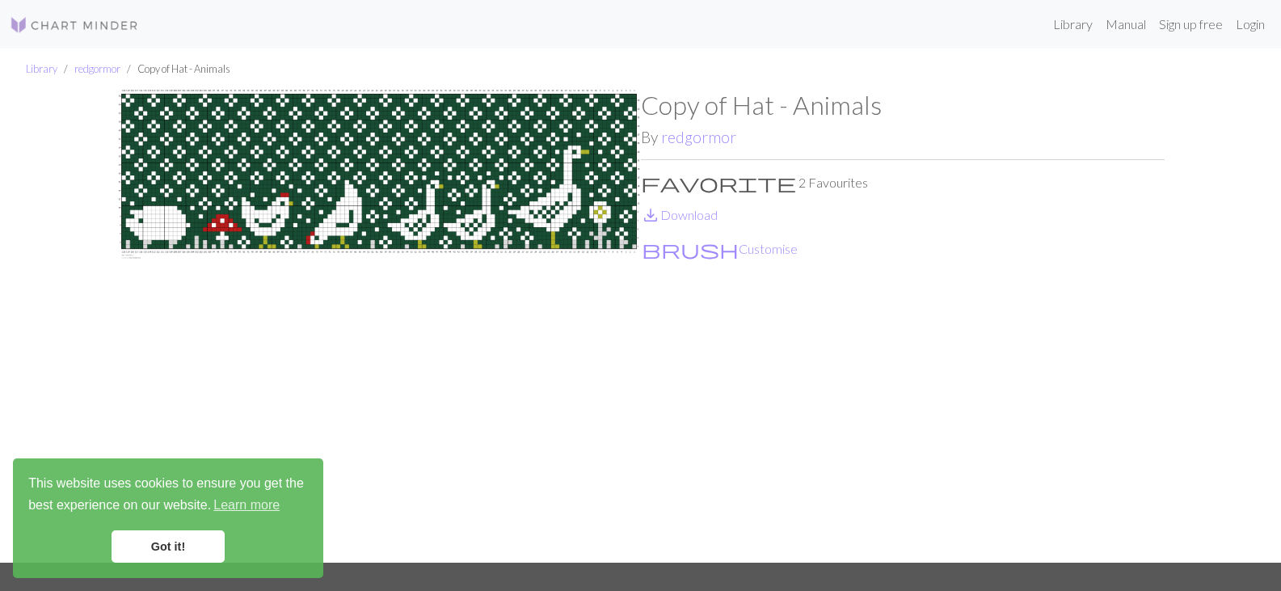
click at [674, 222] on p "save_alt Download" at bounding box center [903, 214] width 524 height 19
click at [502, 172] on img at bounding box center [379, 326] width 524 height 473
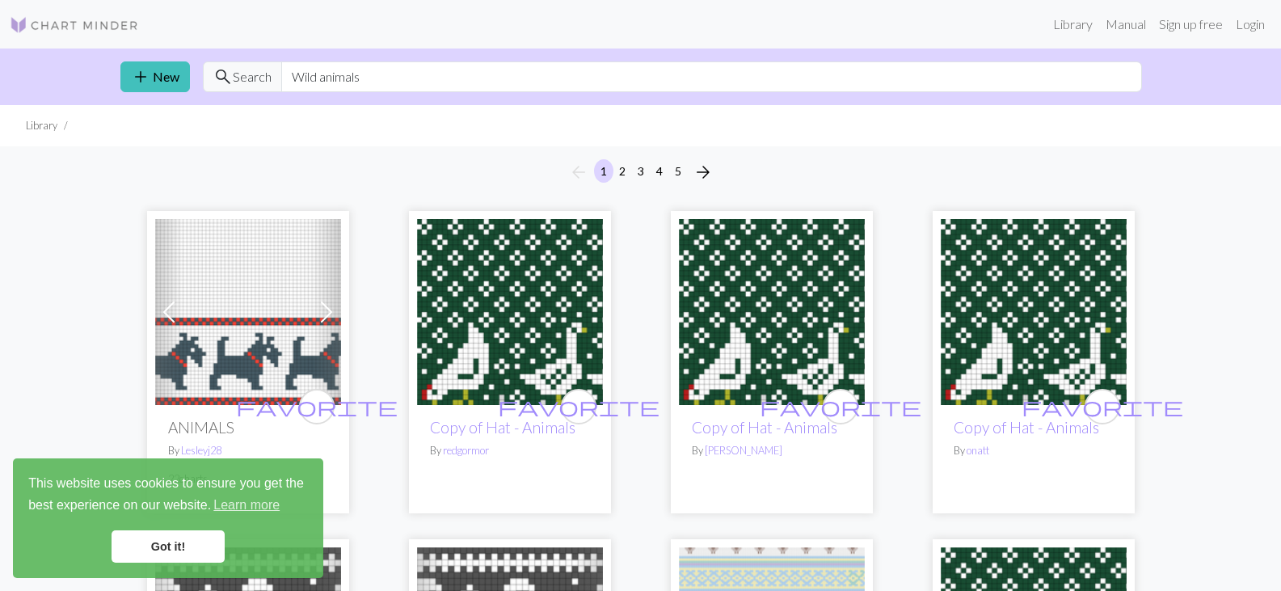
scroll to position [70, 0]
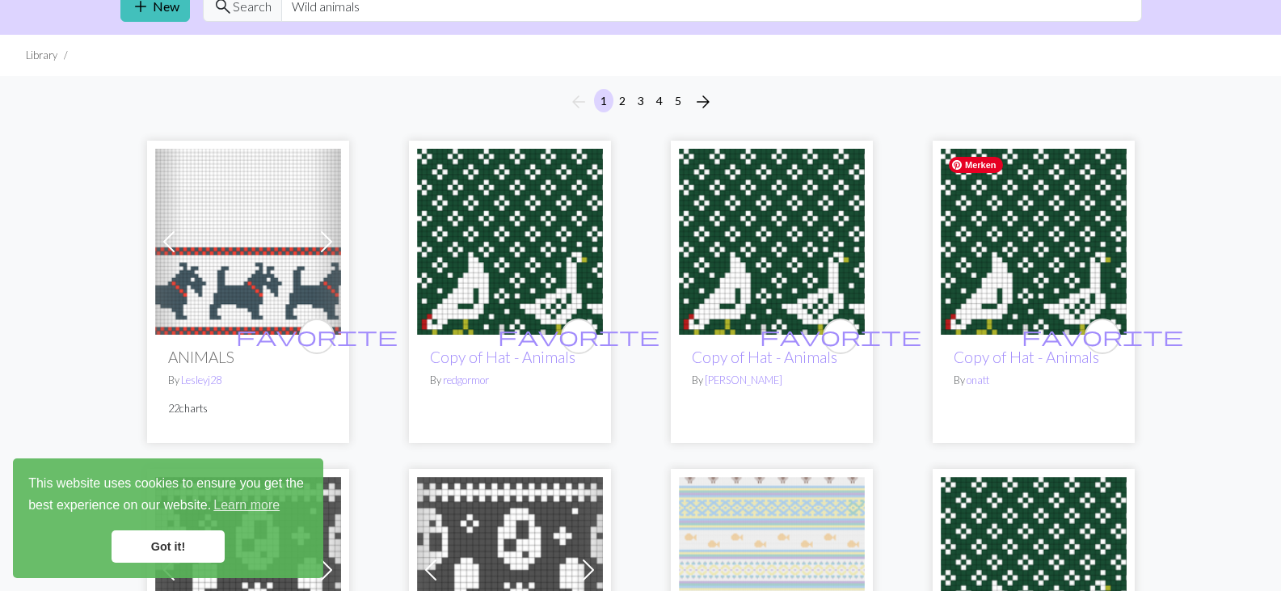
click at [1037, 243] on img at bounding box center [1034, 242] width 186 height 186
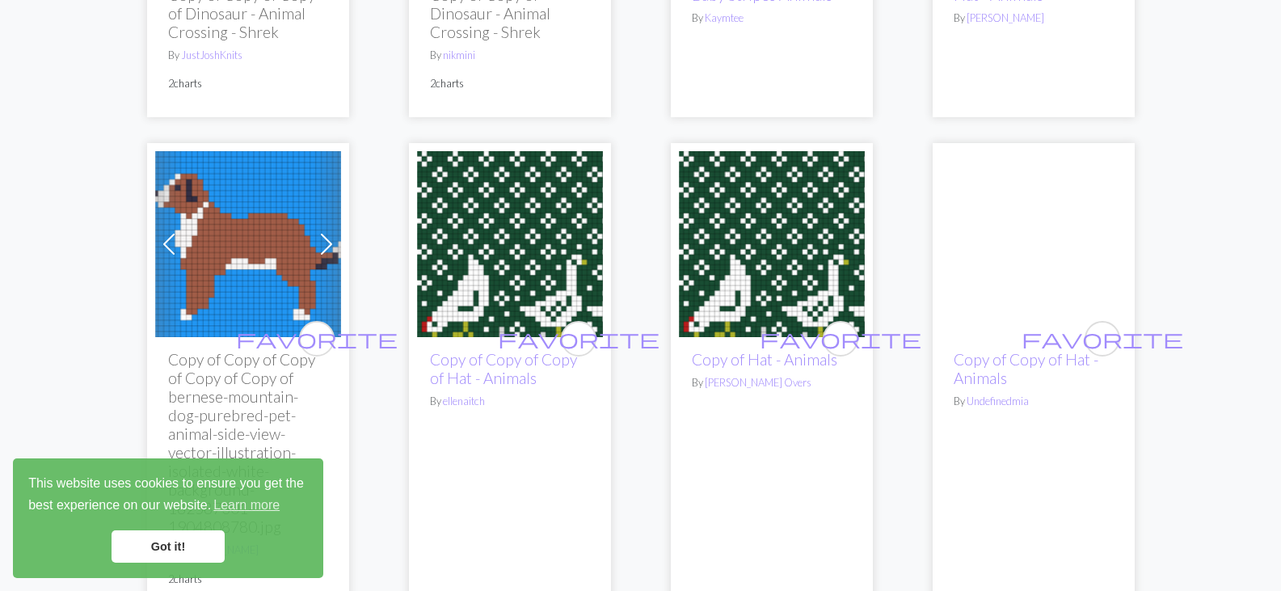
scroll to position [800, 0]
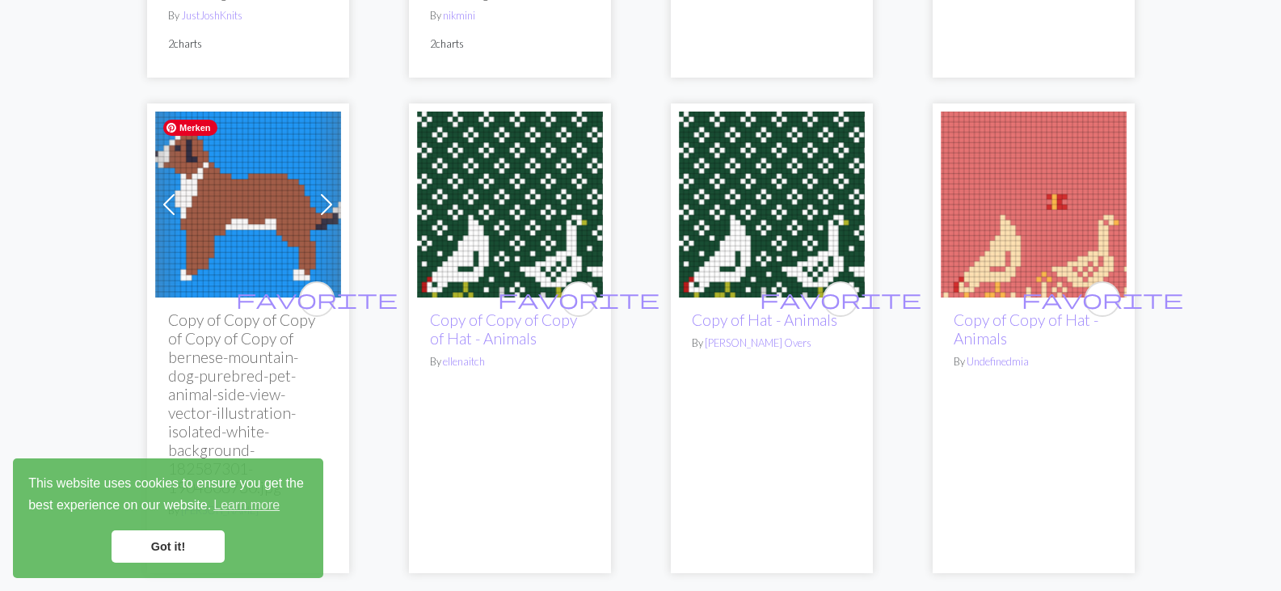
click at [268, 218] on img at bounding box center [248, 205] width 186 height 186
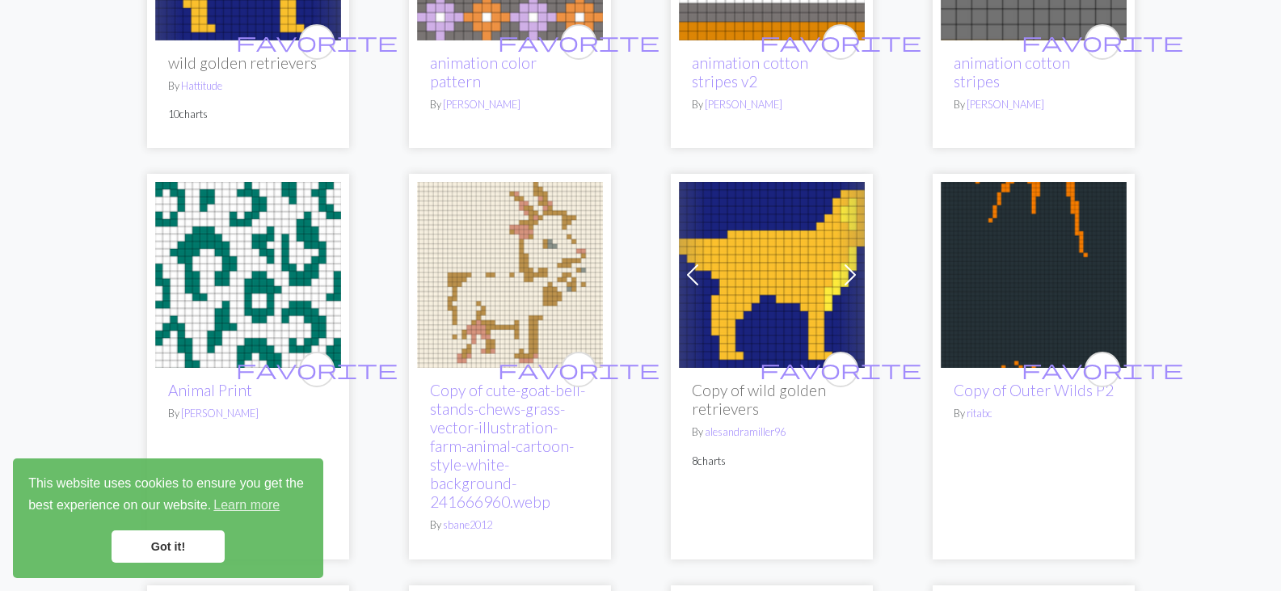
scroll to position [2430, 0]
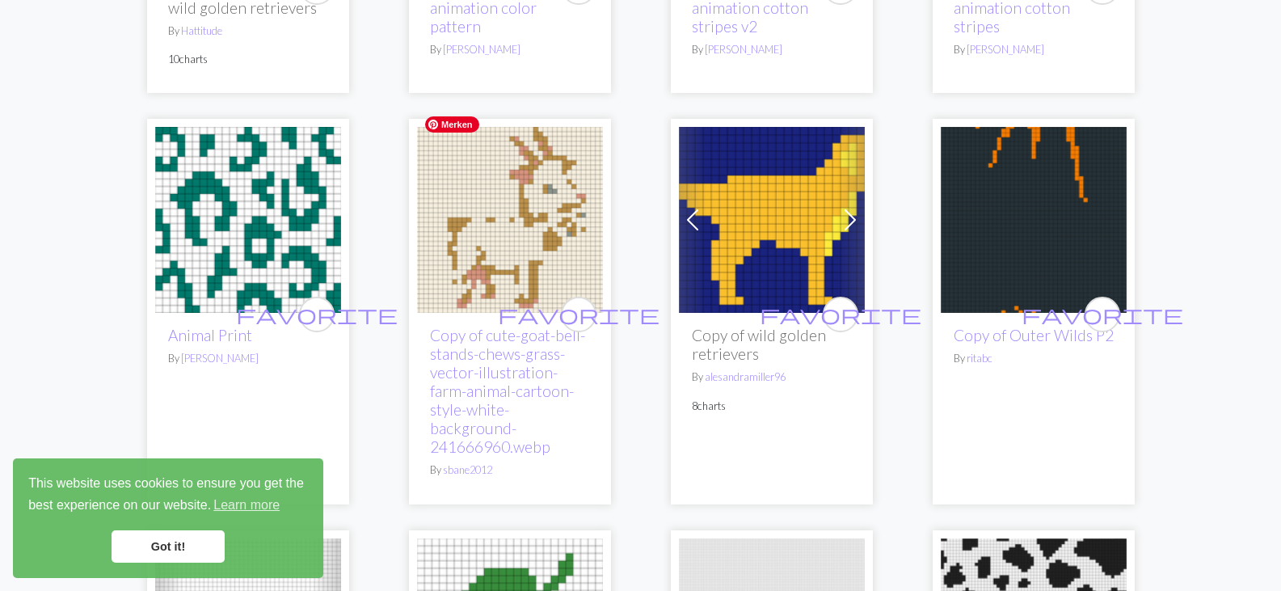
click at [531, 202] on img at bounding box center [510, 220] width 186 height 186
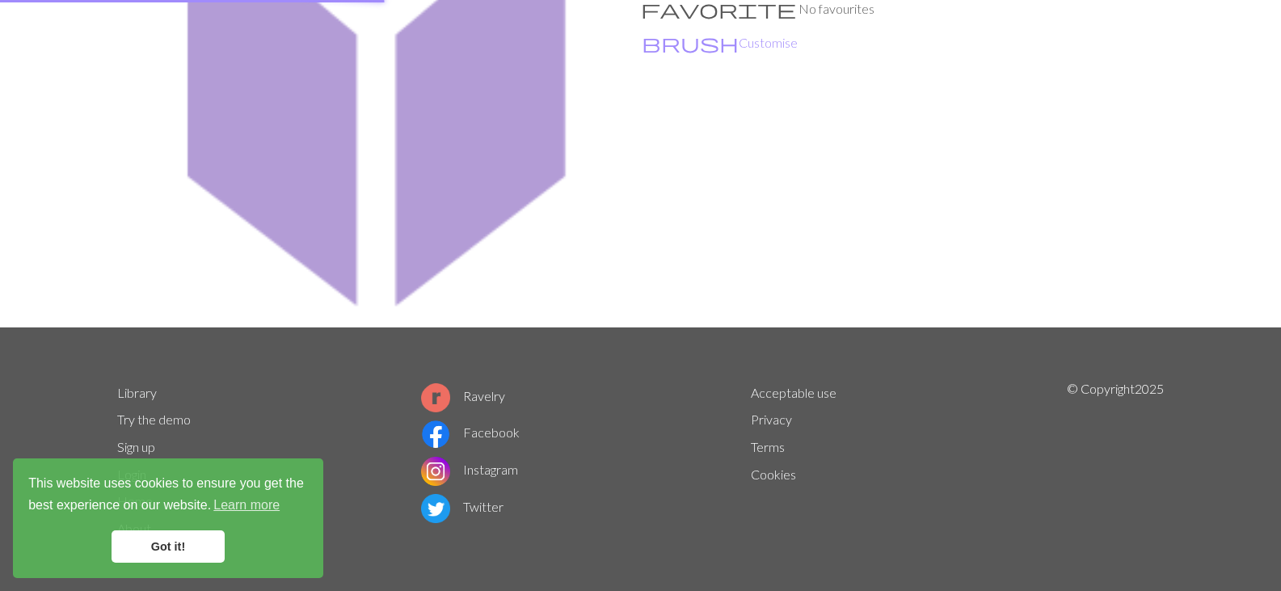
scroll to position [238, 0]
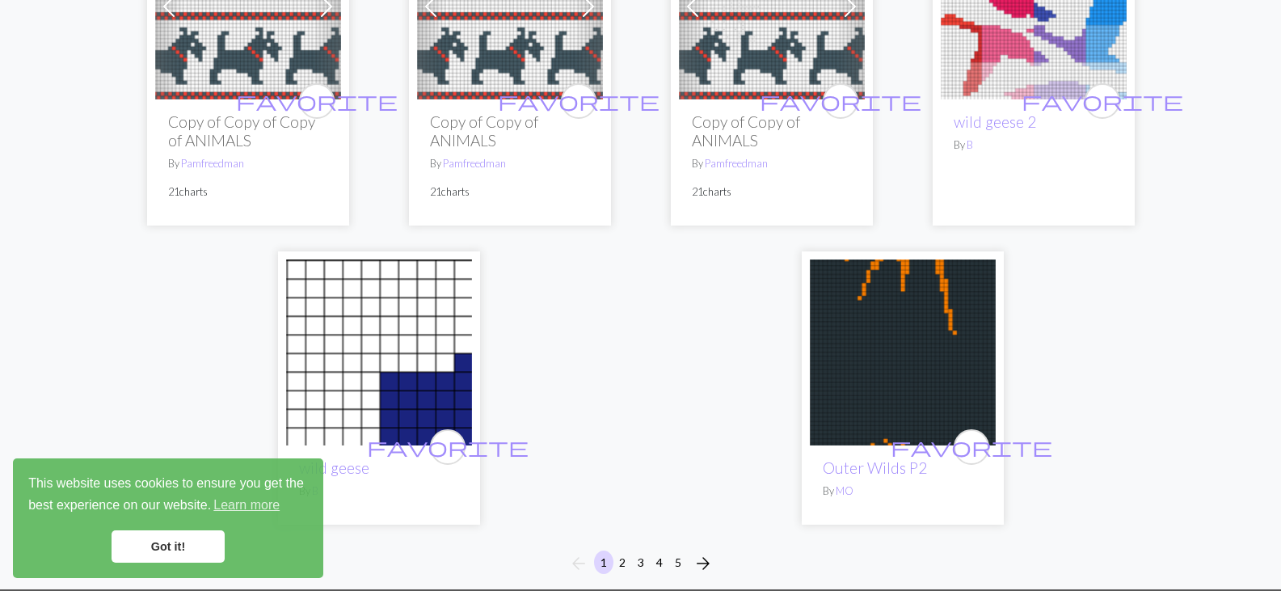
scroll to position [4677, 0]
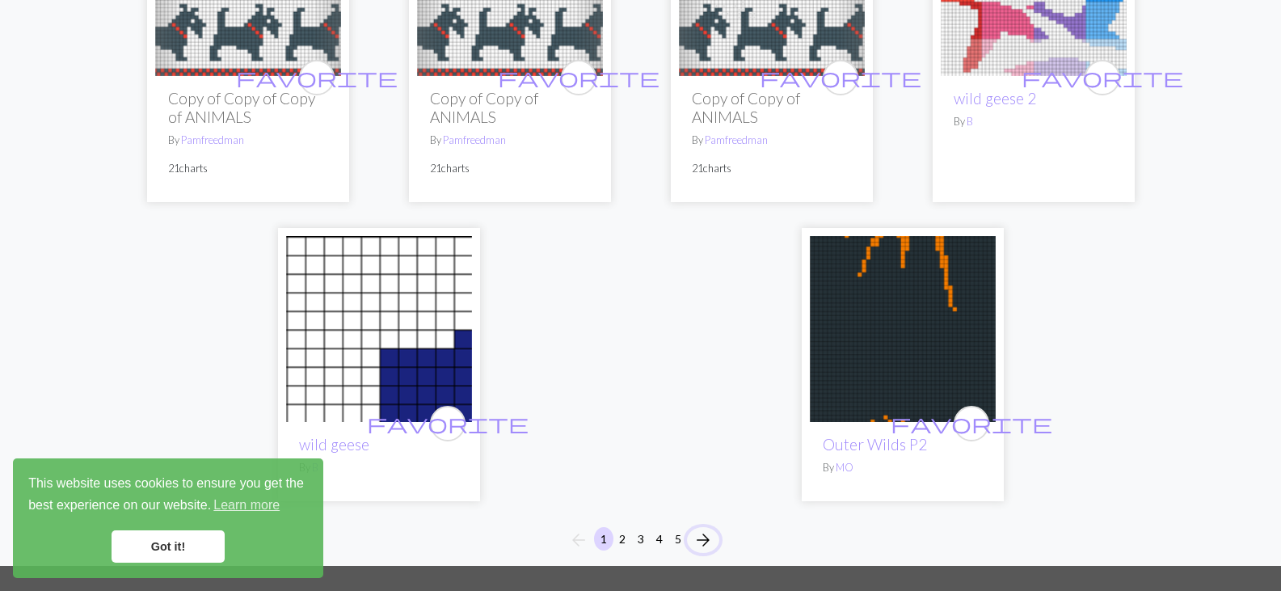
click at [699, 529] on span "arrow_forward" at bounding box center [702, 540] width 19 height 23
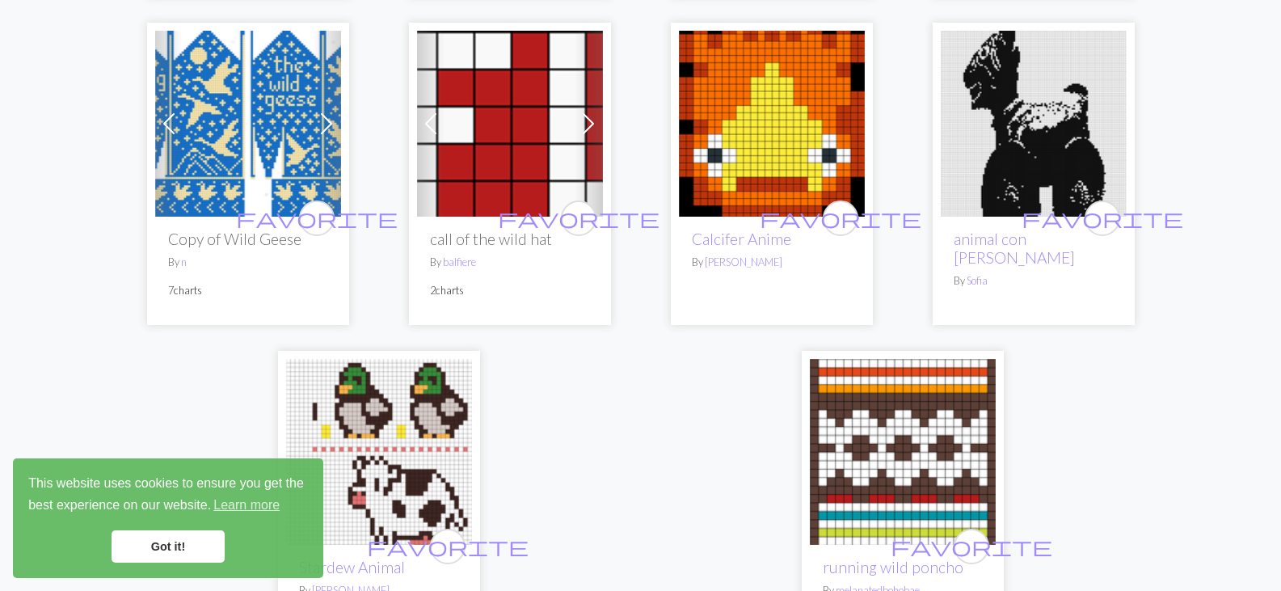
scroll to position [4650, 0]
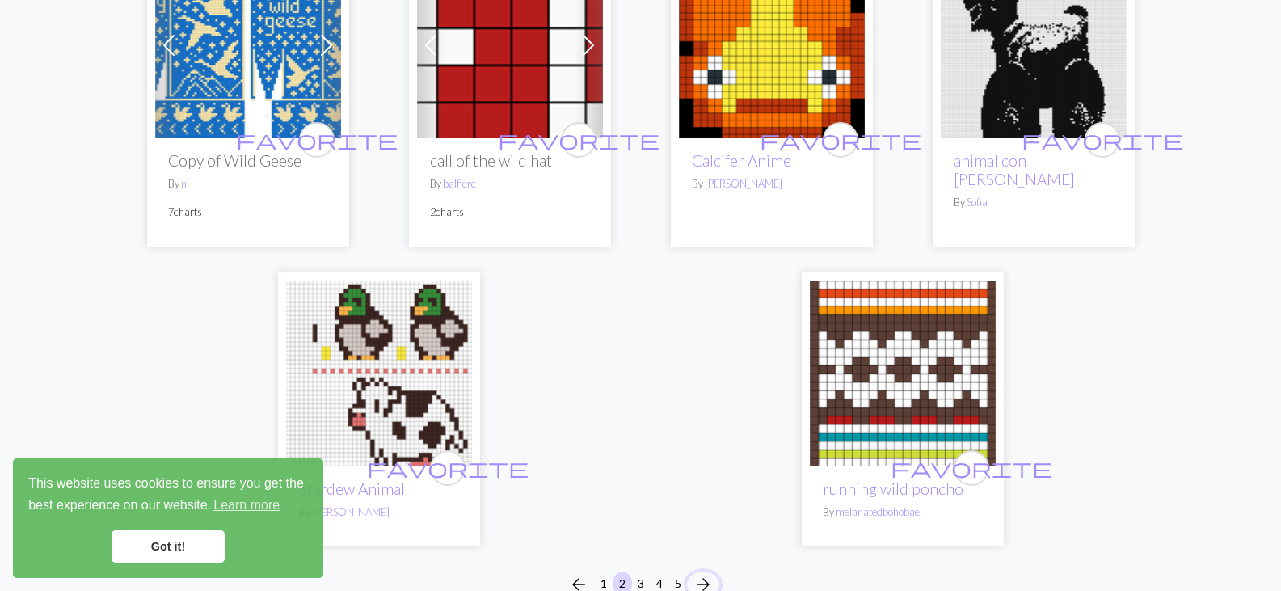
click at [701, 573] on span "arrow_forward" at bounding box center [702, 584] width 19 height 23
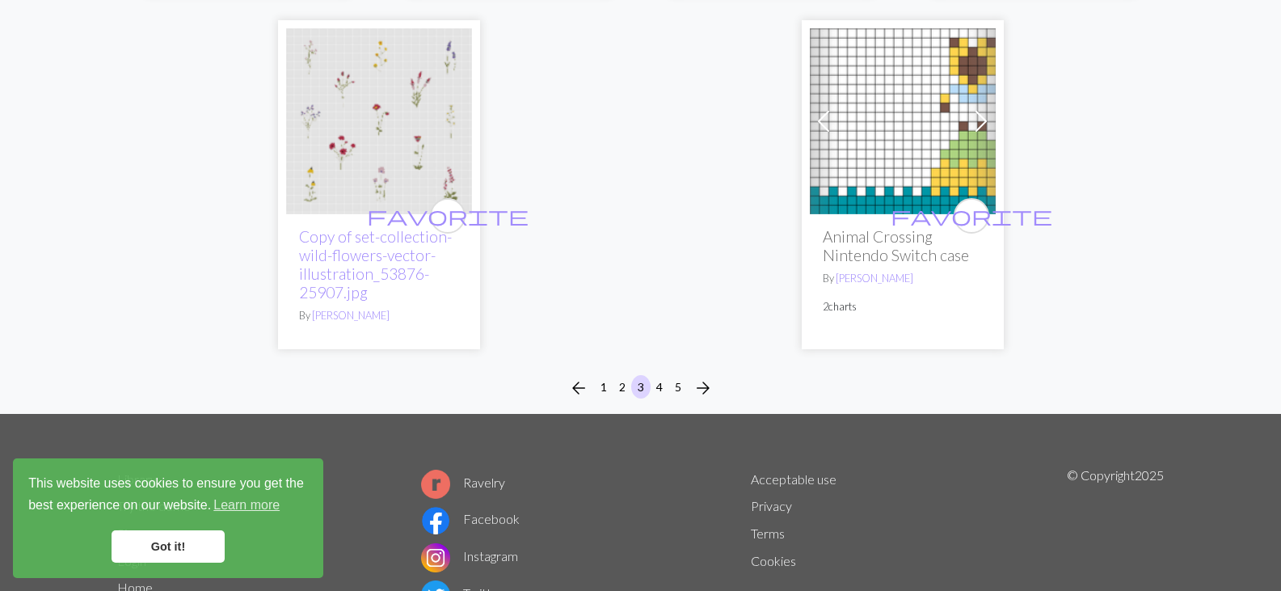
scroll to position [4905, 0]
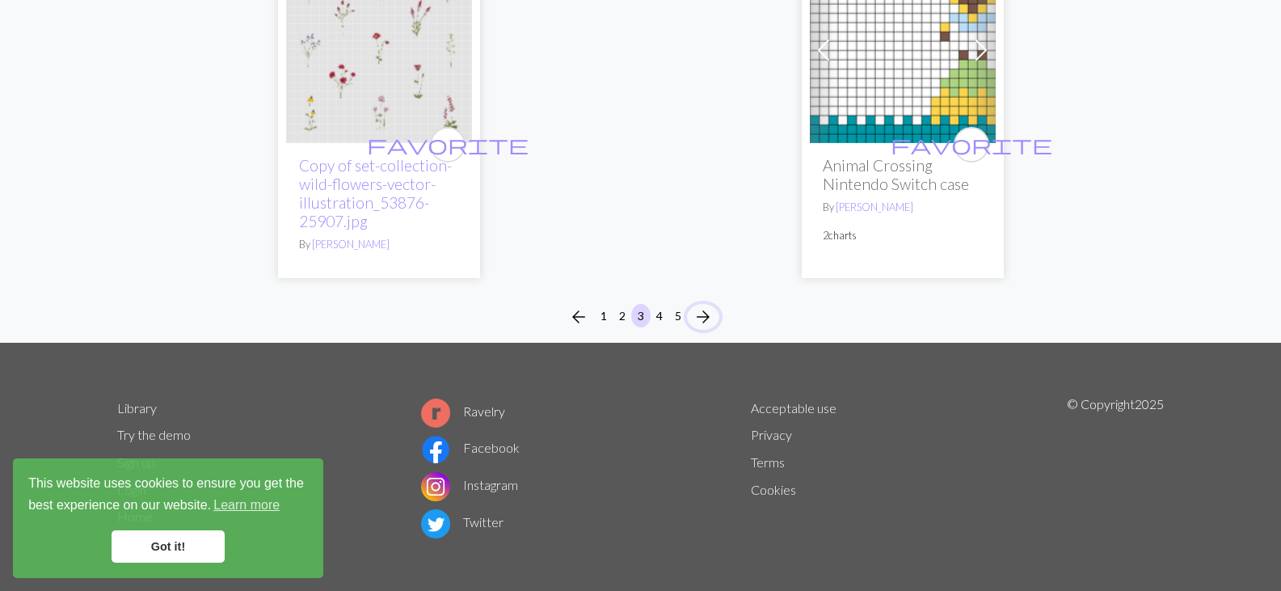
click at [703, 306] on span "arrow_forward" at bounding box center [702, 317] width 19 height 23
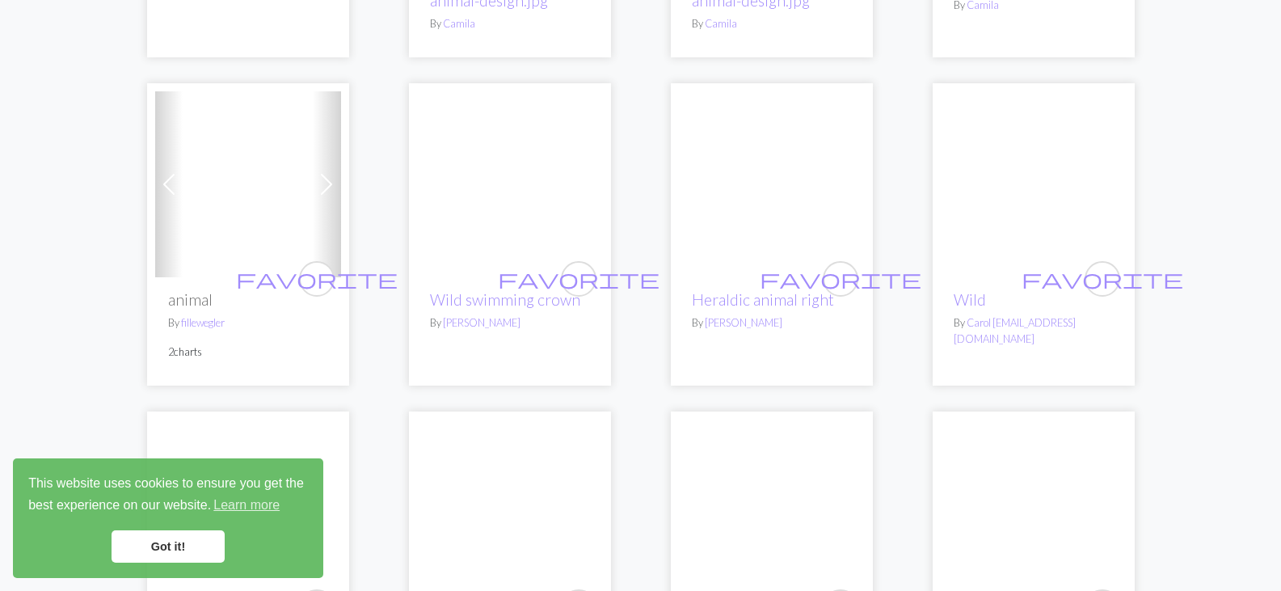
scroll to position [2013, 0]
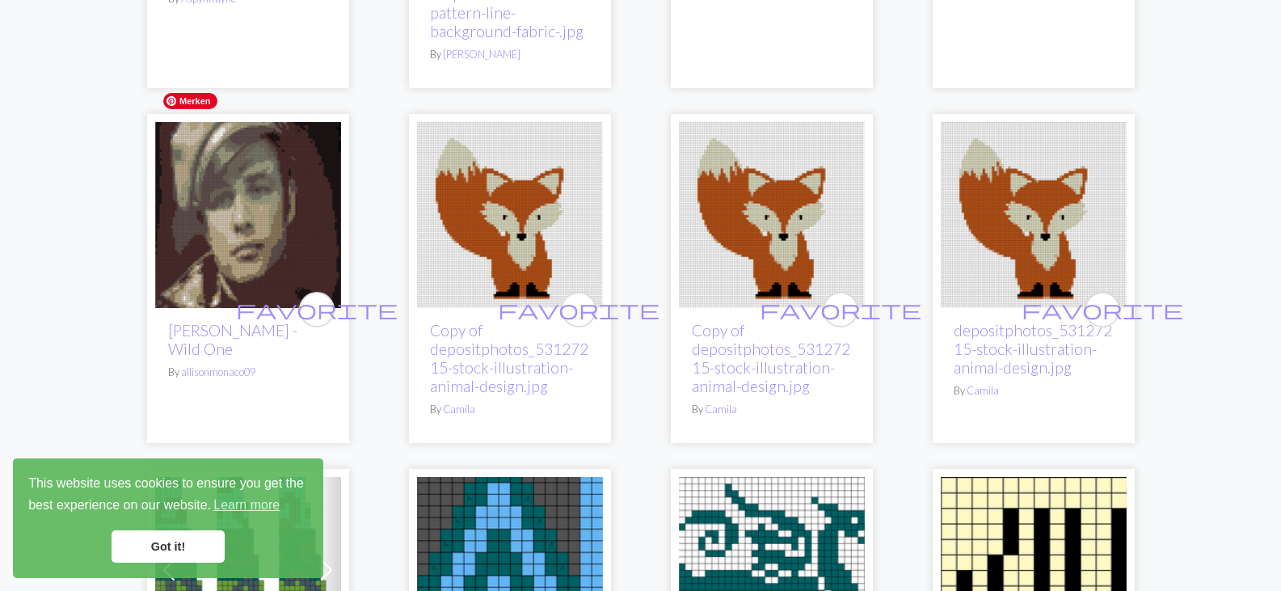
click at [241, 153] on img at bounding box center [248, 215] width 186 height 186
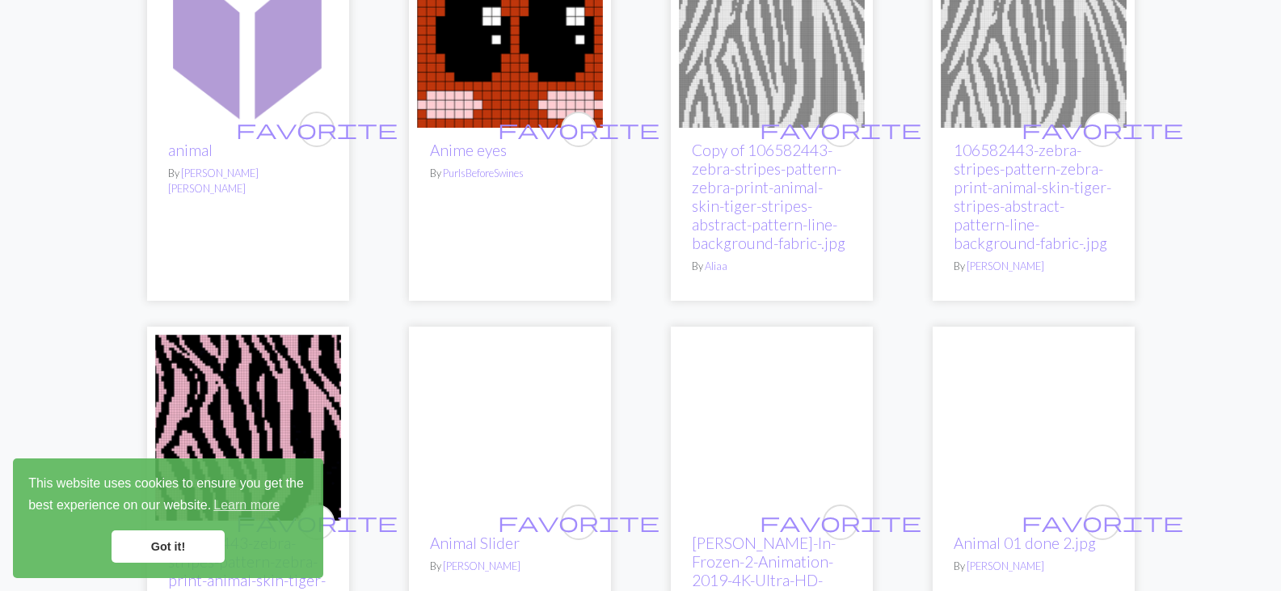
scroll to position [4110, 0]
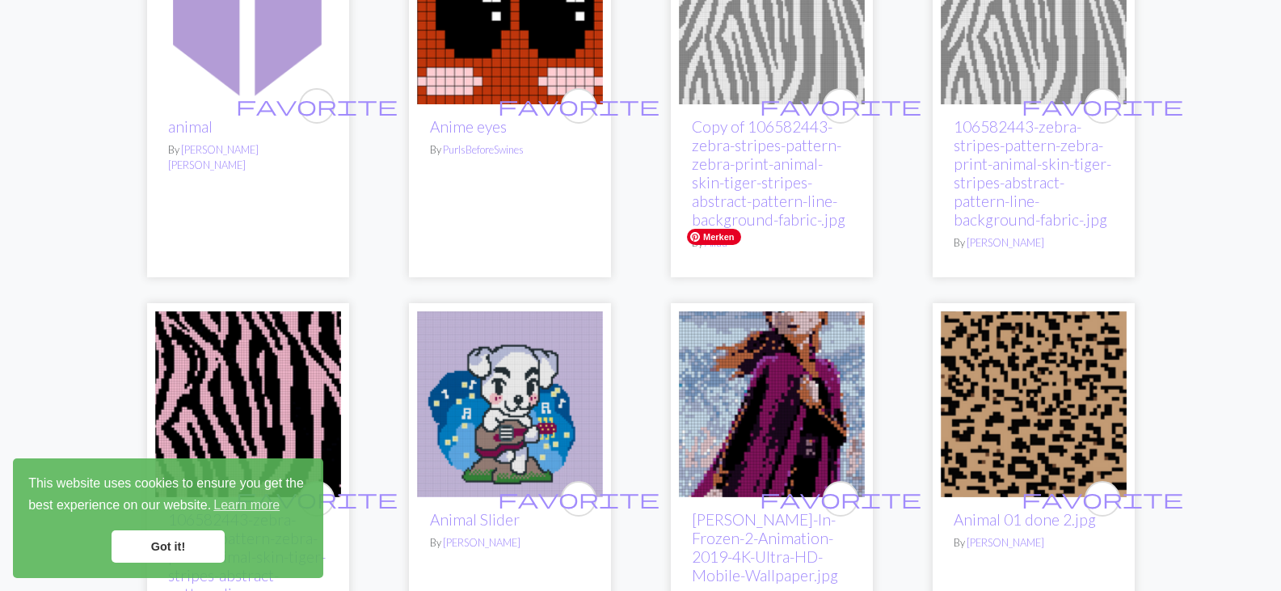
click at [747, 311] on img at bounding box center [772, 404] width 186 height 186
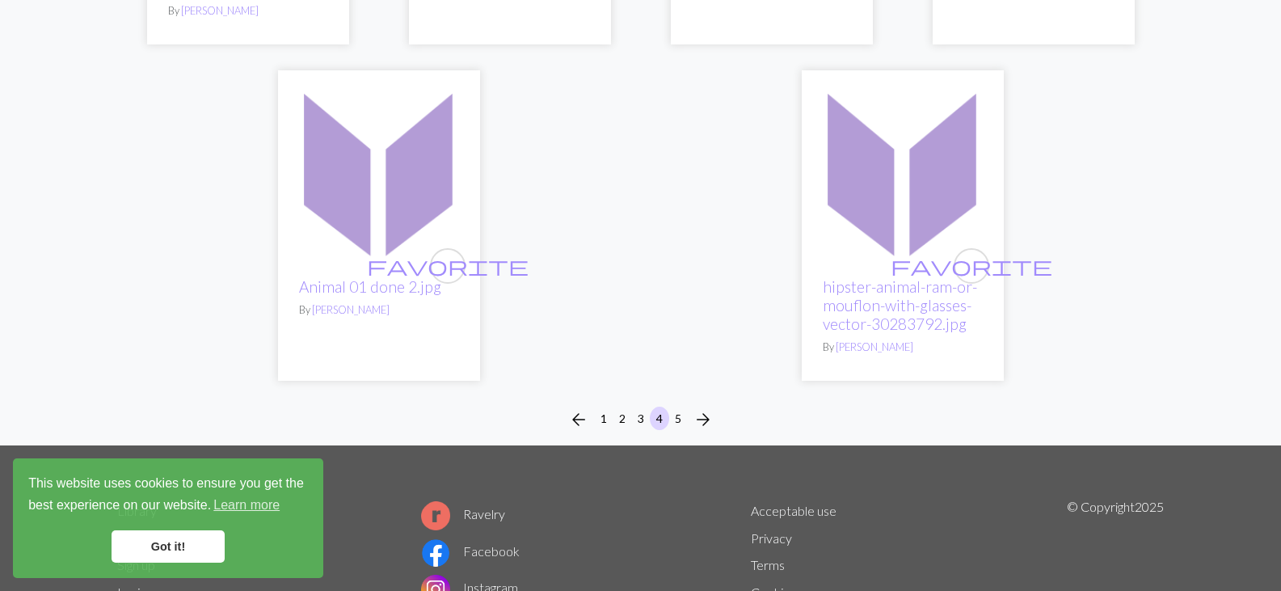
scroll to position [4766, 0]
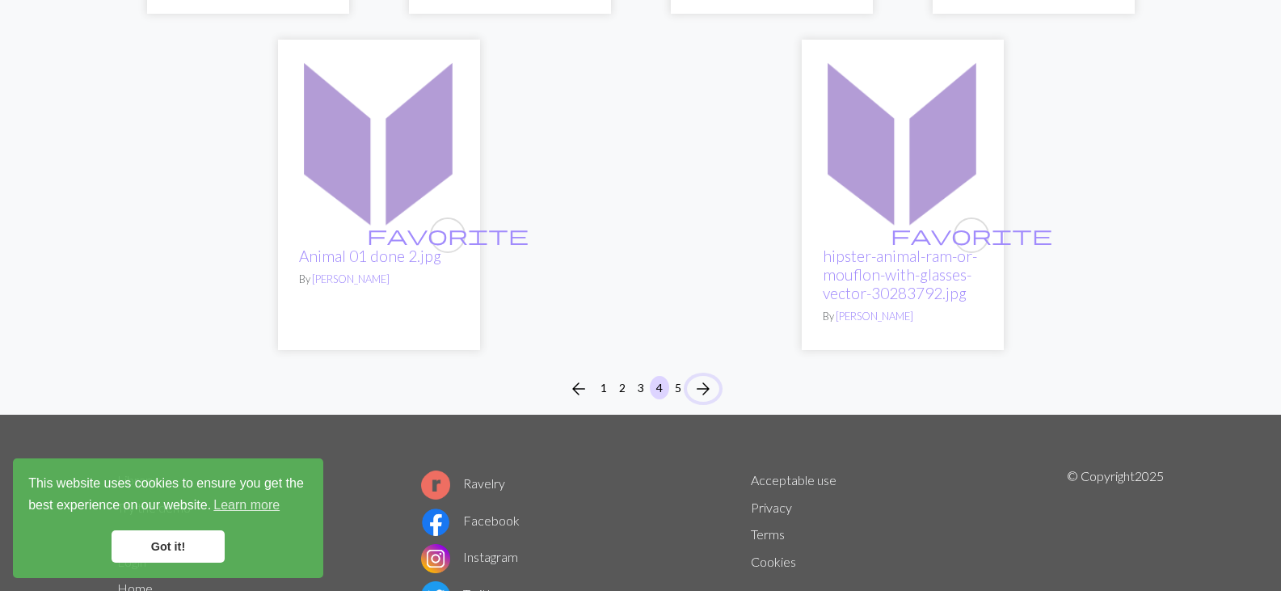
click at [705, 377] on span "arrow_forward" at bounding box center [702, 388] width 19 height 23
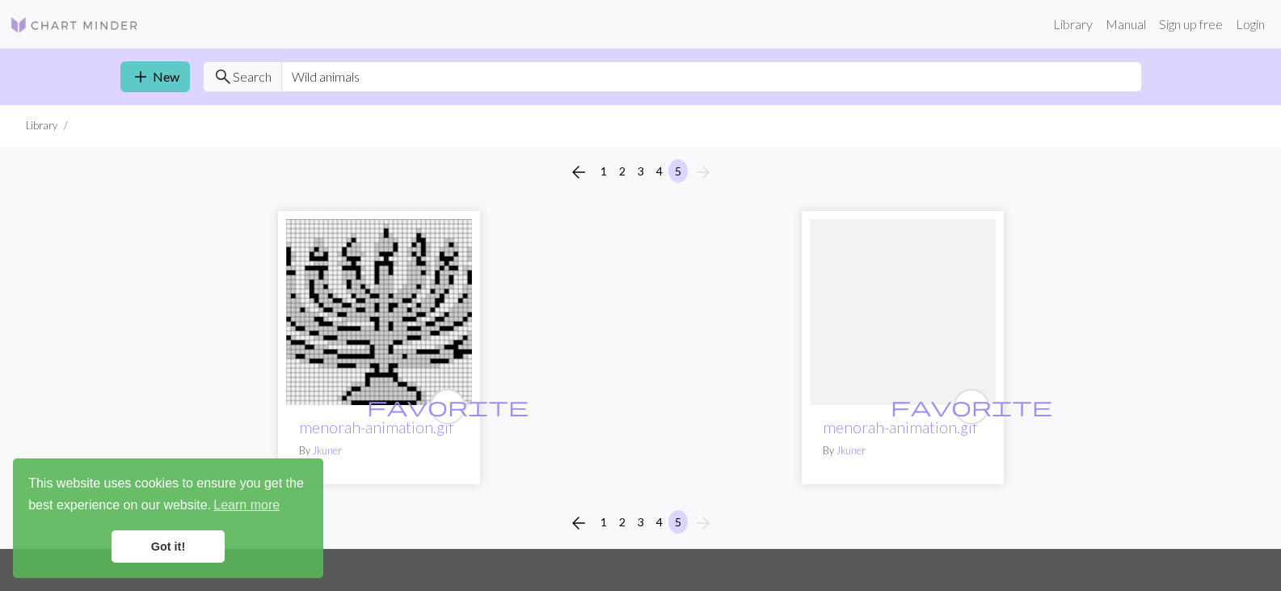
click at [150, 72] on link "add New" at bounding box center [155, 76] width 70 height 31
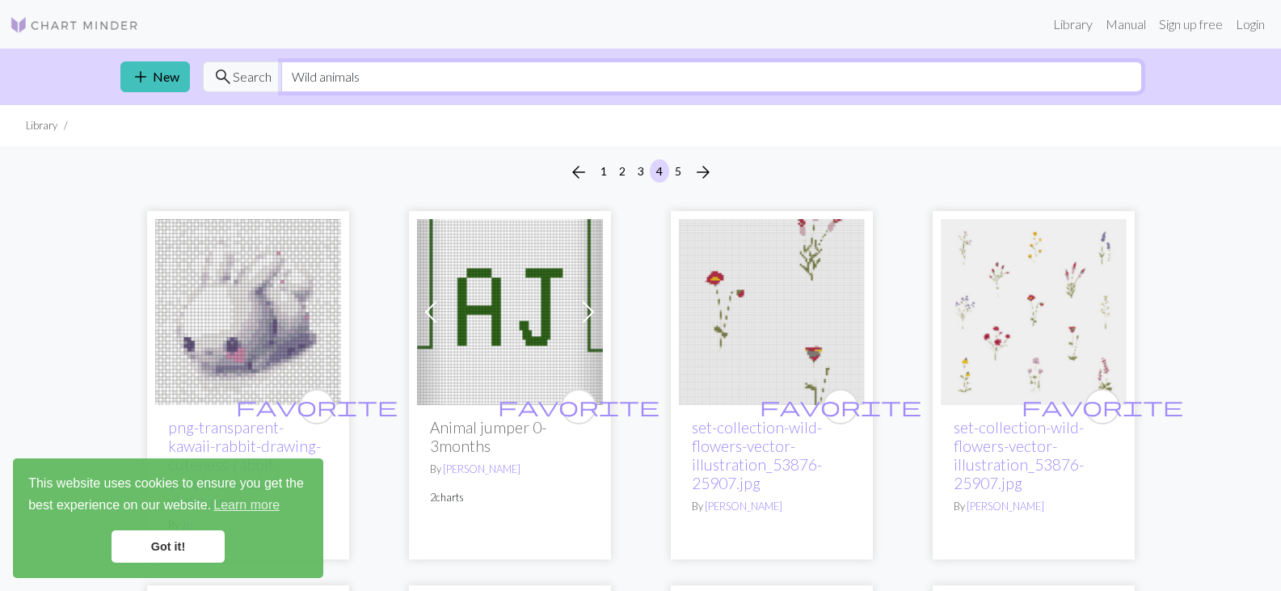
drag, startPoint x: 373, startPoint y: 79, endPoint x: 280, endPoint y: 73, distance: 94.0
click at [281, 73] on input "Wild animals" at bounding box center [711, 76] width 861 height 31
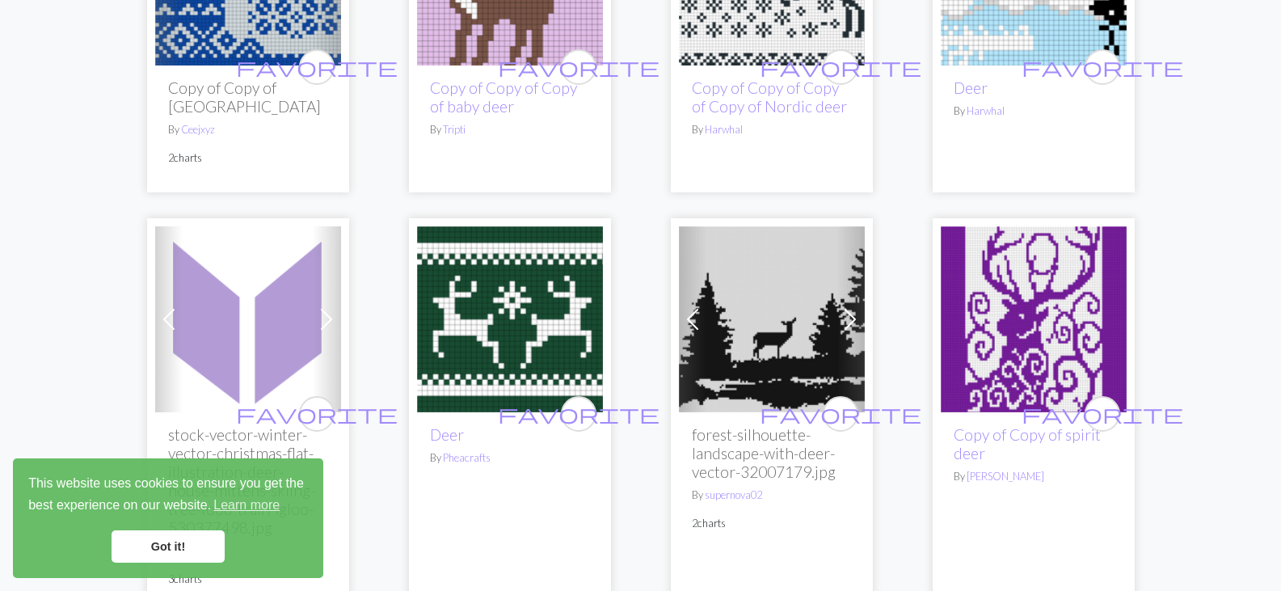
scroll to position [396, 0]
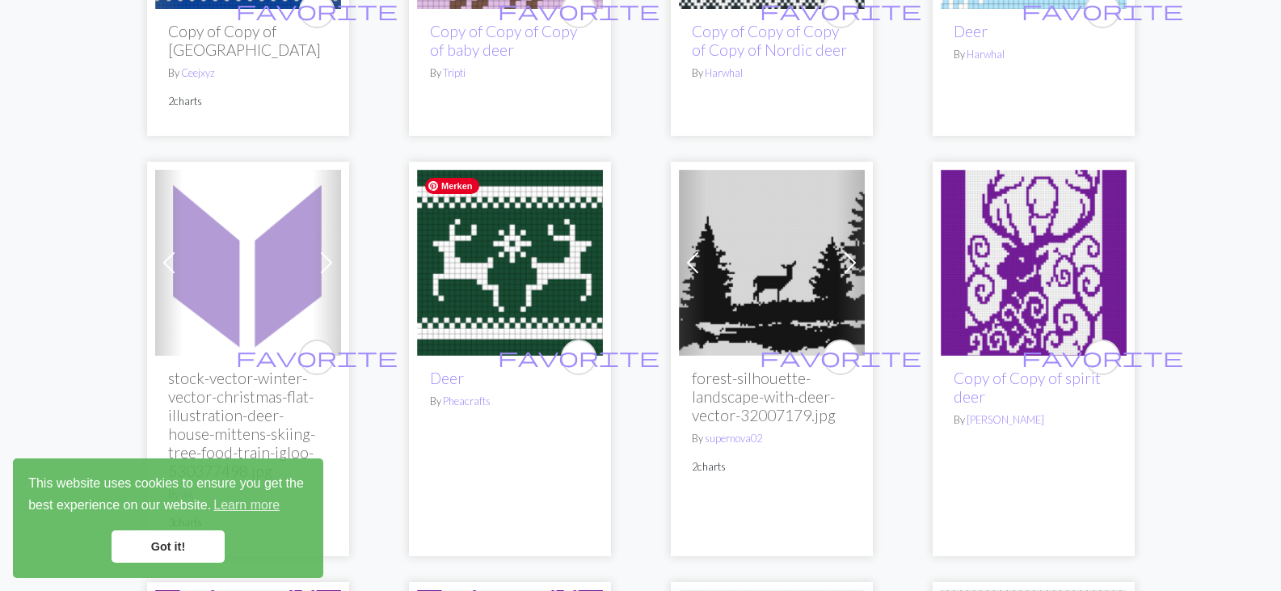
type input "Deer"
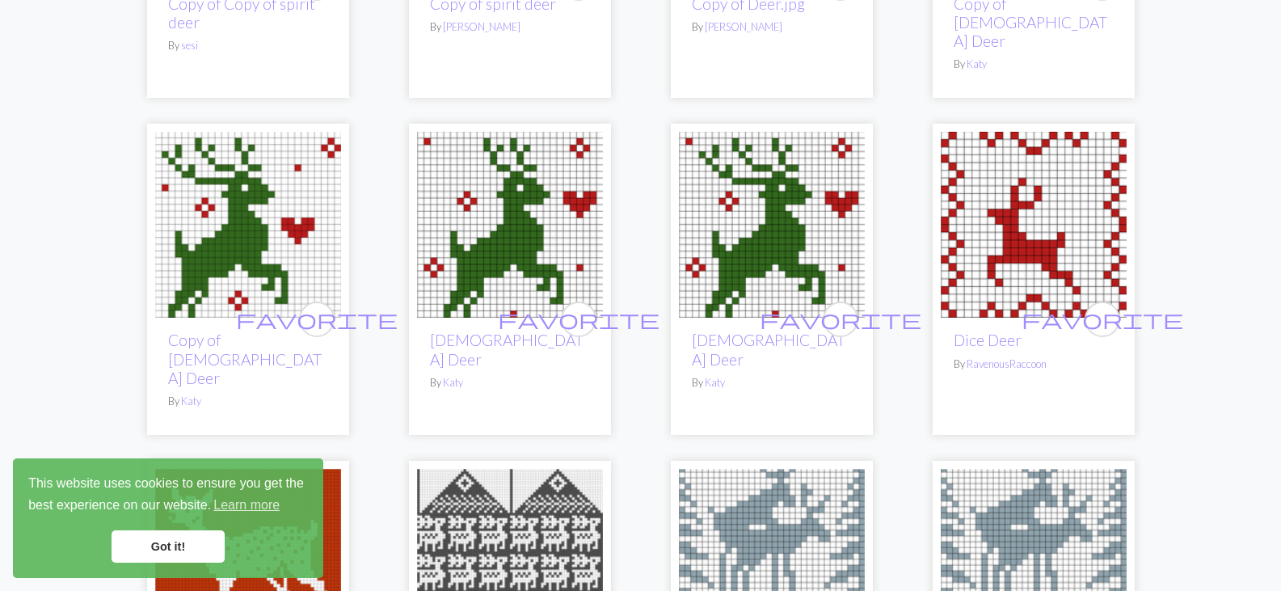
scroll to position [1283, 0]
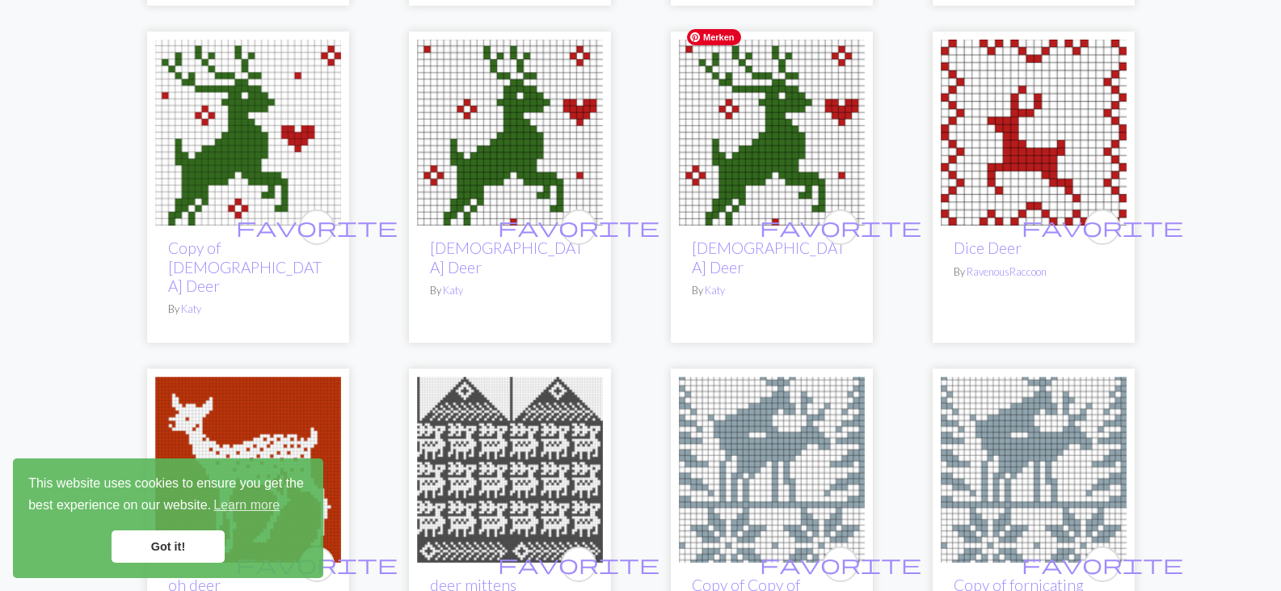
click at [740, 96] on img at bounding box center [772, 133] width 186 height 186
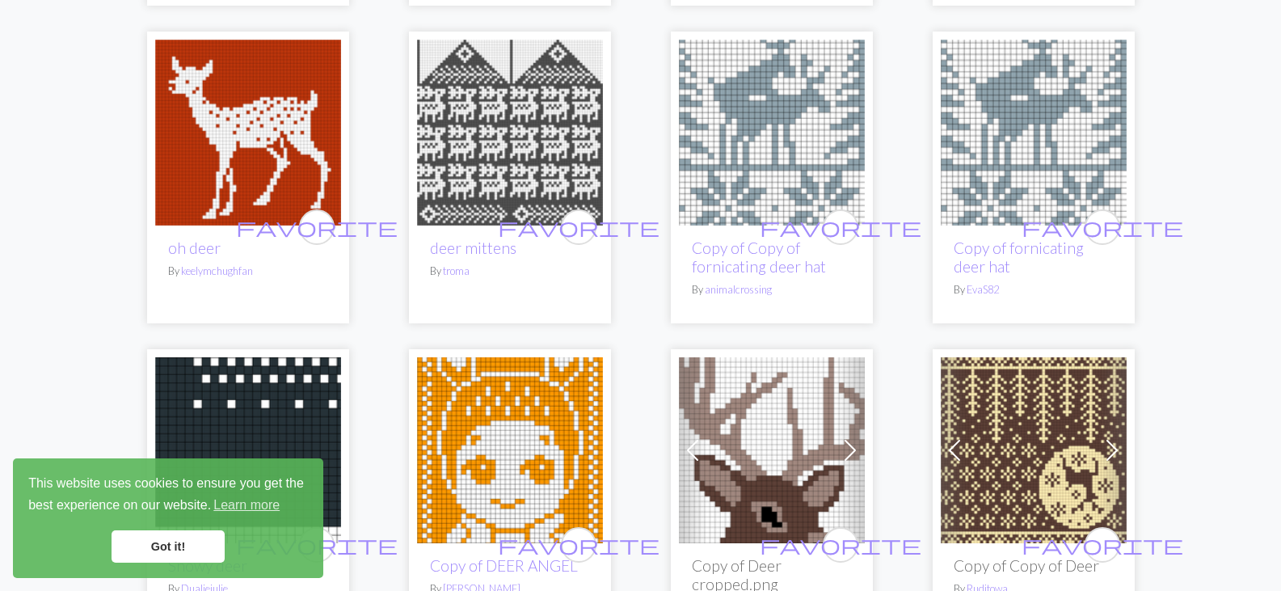
scroll to position [1711, 0]
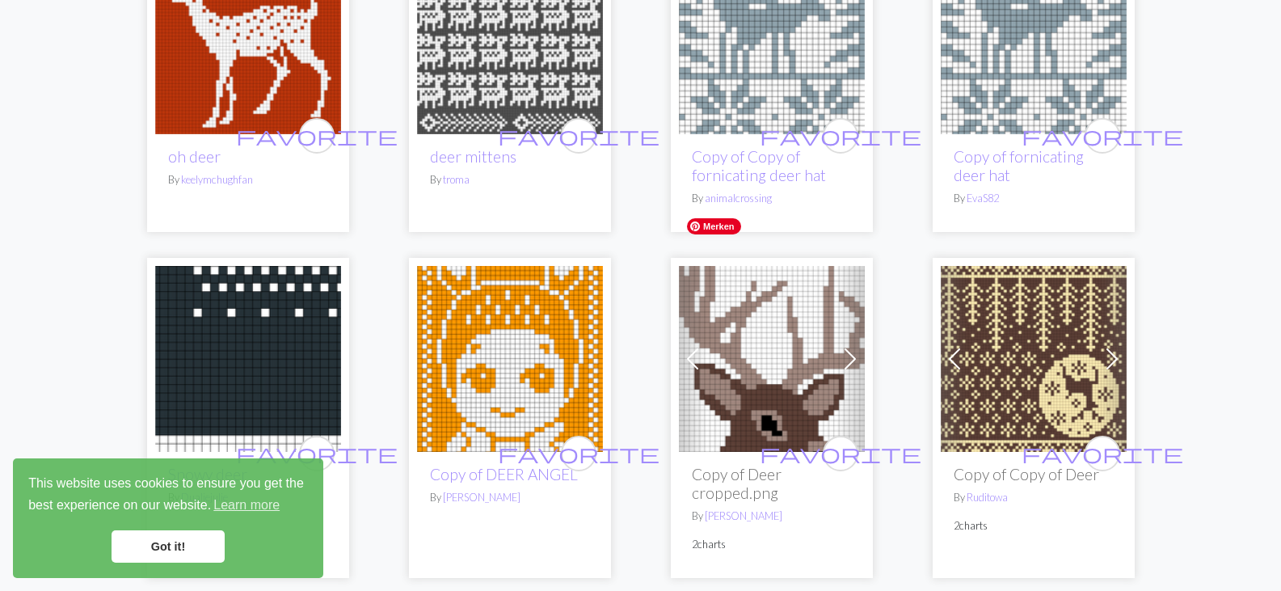
click at [768, 266] on img at bounding box center [772, 359] width 186 height 186
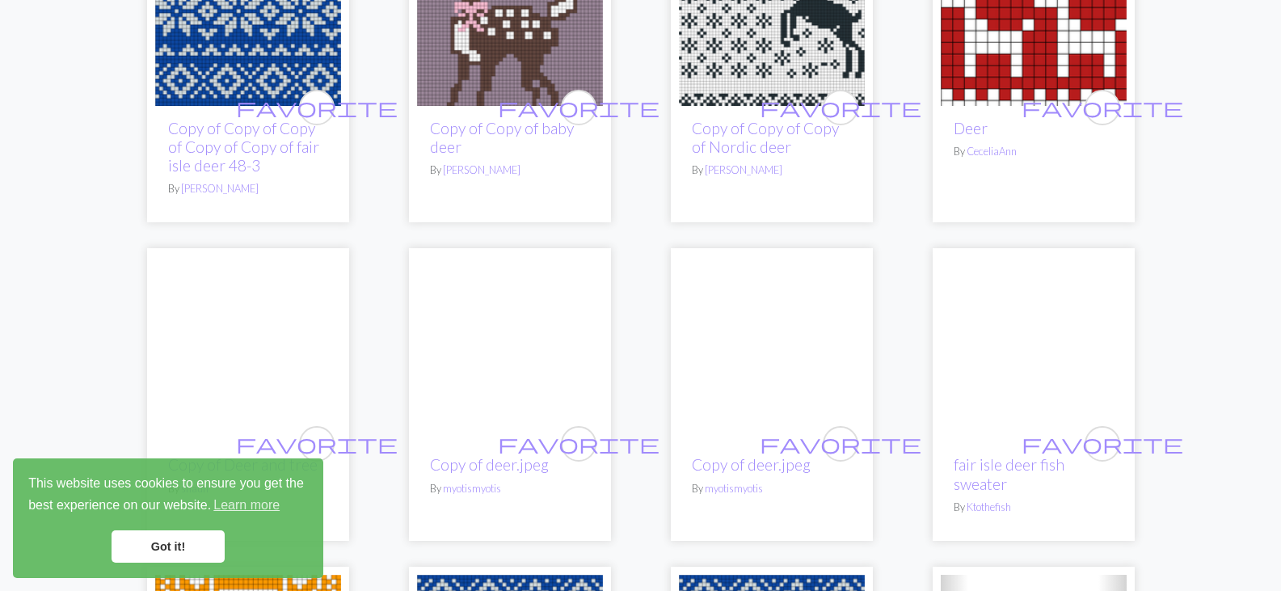
scroll to position [3140, 0]
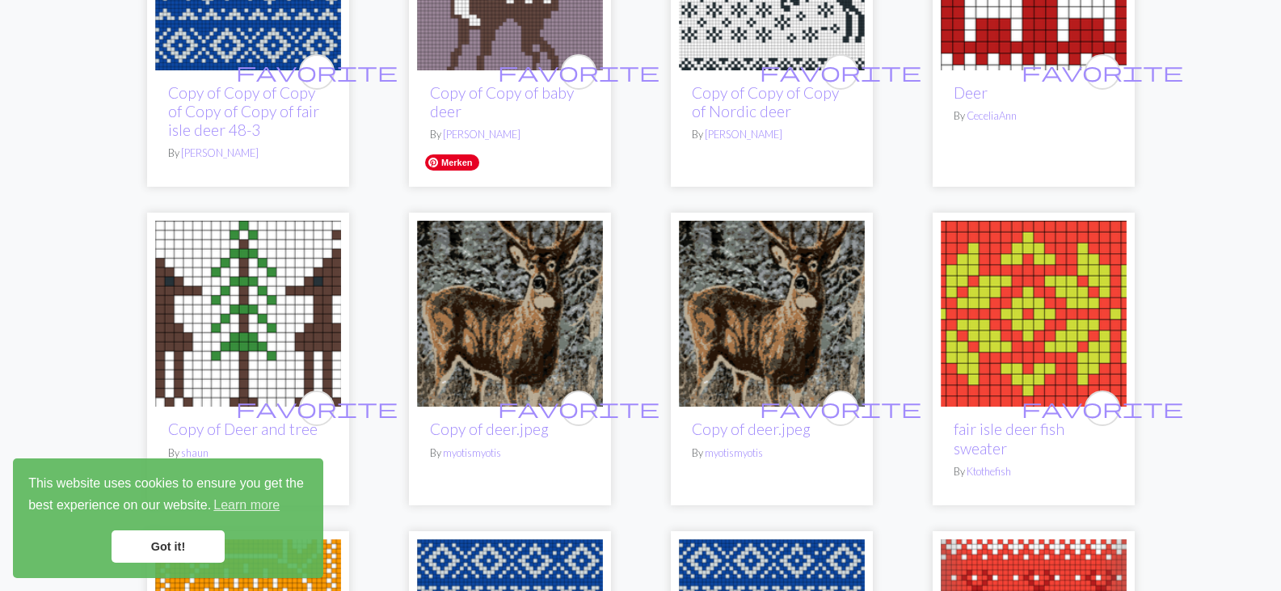
click at [507, 253] on img at bounding box center [510, 314] width 186 height 186
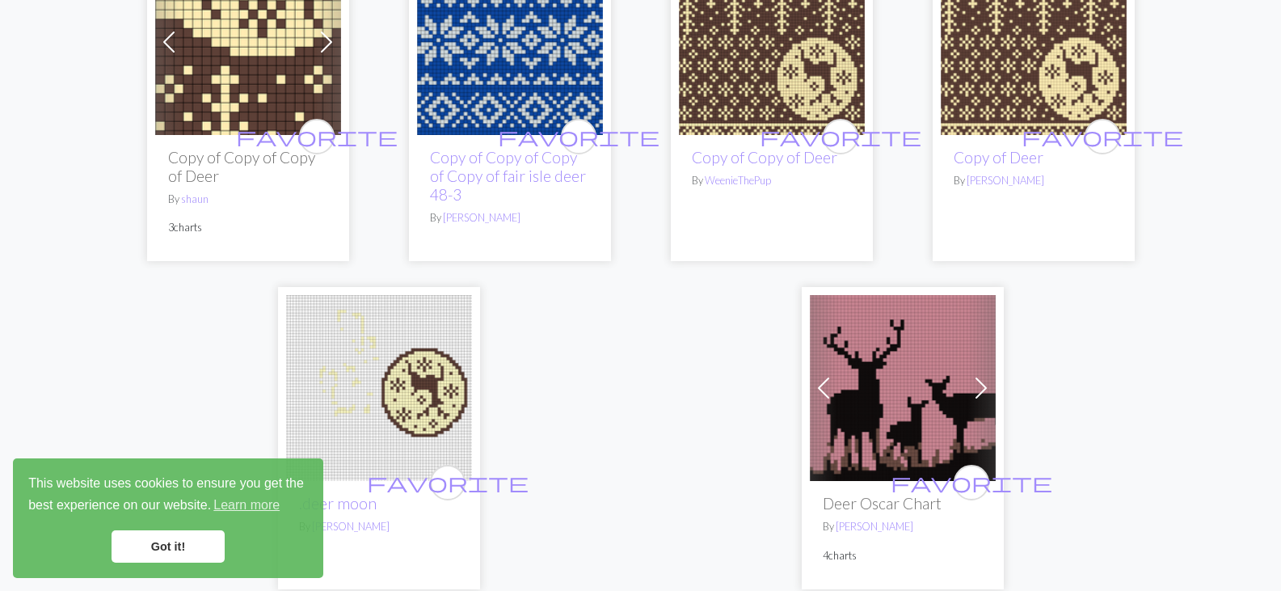
scroll to position [4137, 0]
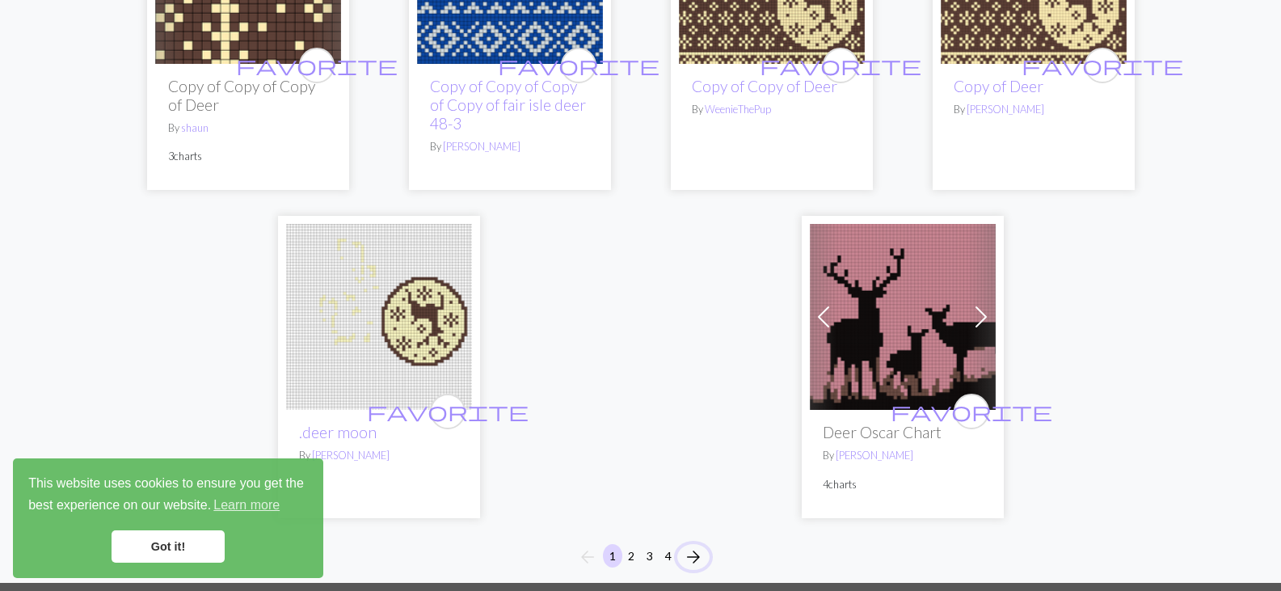
click at [693, 546] on span "arrow_forward" at bounding box center [693, 557] width 19 height 23
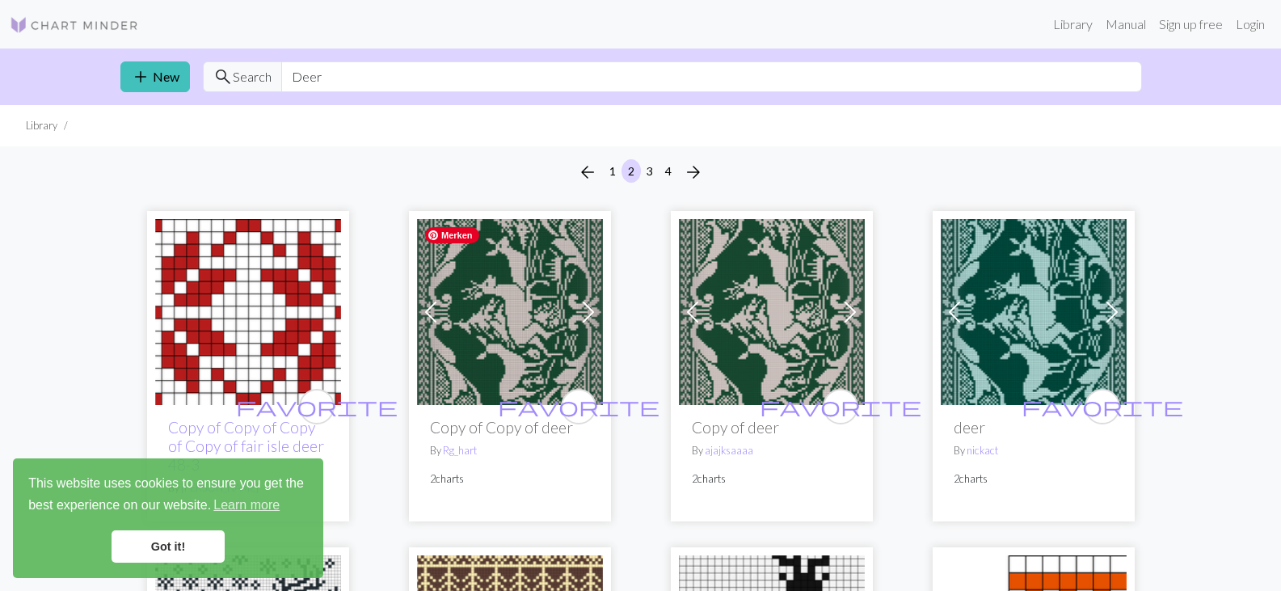
click at [500, 306] on img at bounding box center [510, 312] width 186 height 186
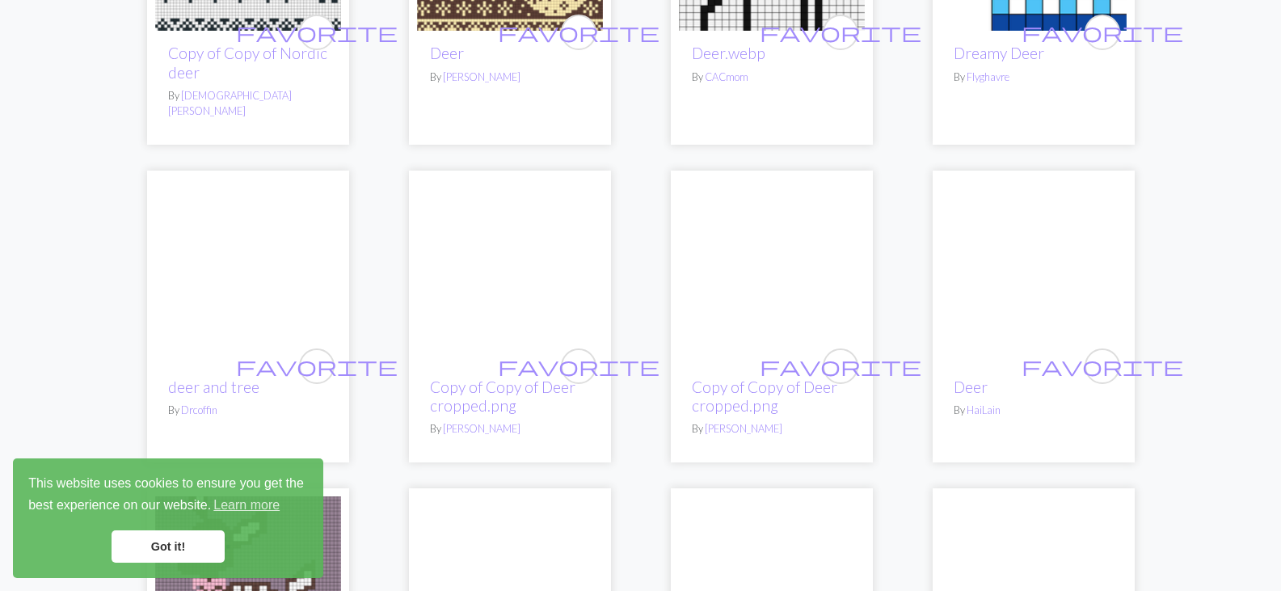
scroll to position [731, 0]
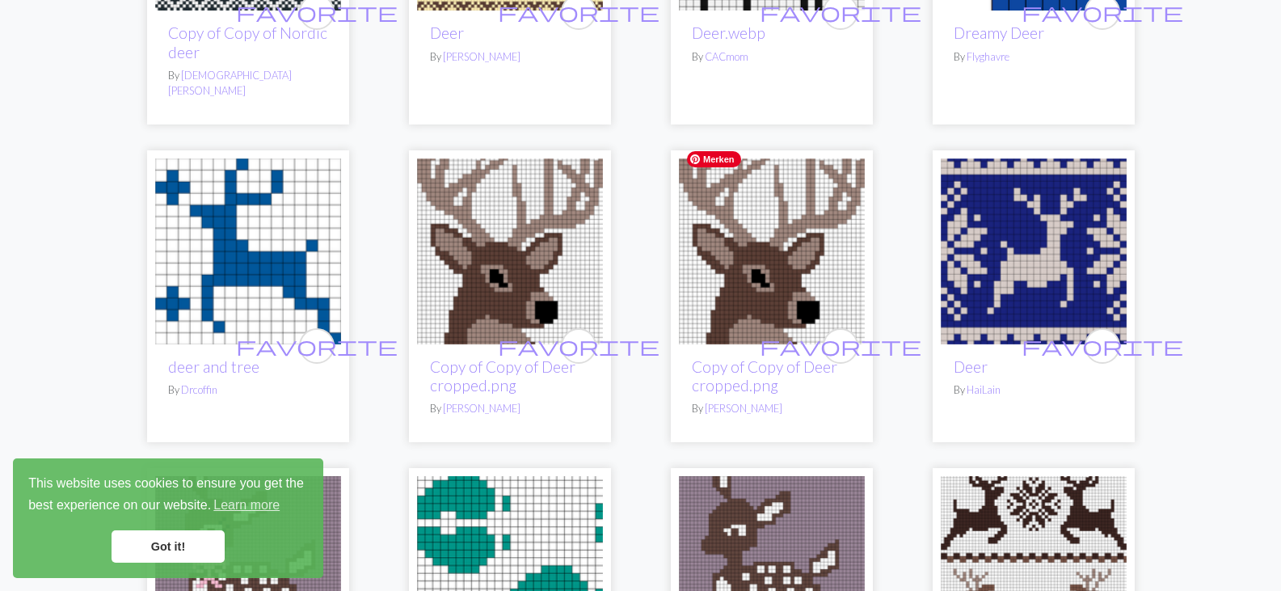
click at [748, 247] on img at bounding box center [772, 251] width 186 height 186
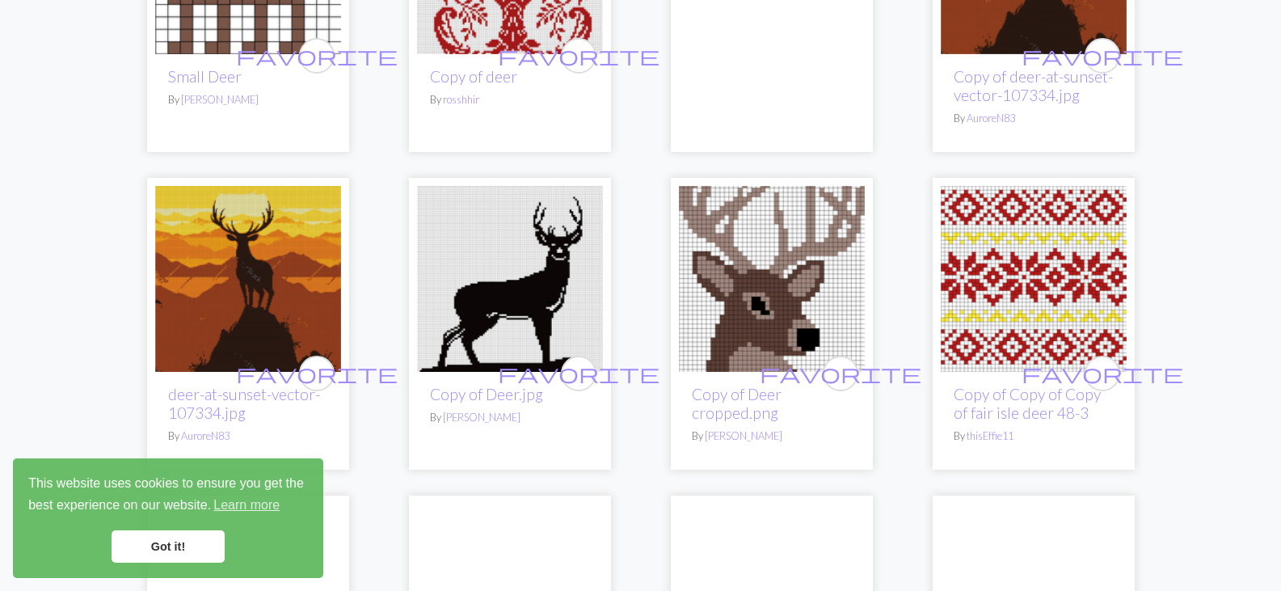
scroll to position [2288, 0]
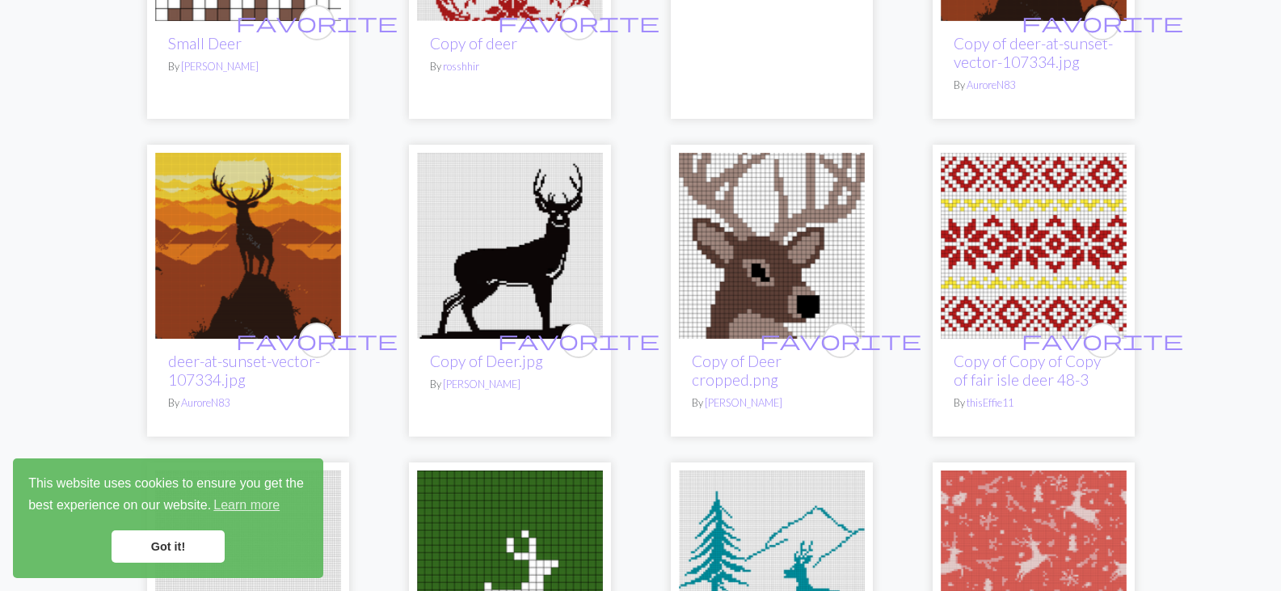
drag, startPoint x: 1157, startPoint y: 567, endPoint x: 1239, endPoint y: 432, distance: 158.2
click at [1157, 567] on div "favorite Copy of Copy of Copy of Copy of fair isle deer 48-3 By [PERSON_NAME] P…" at bounding box center [640, 2] width 1067 height 4185
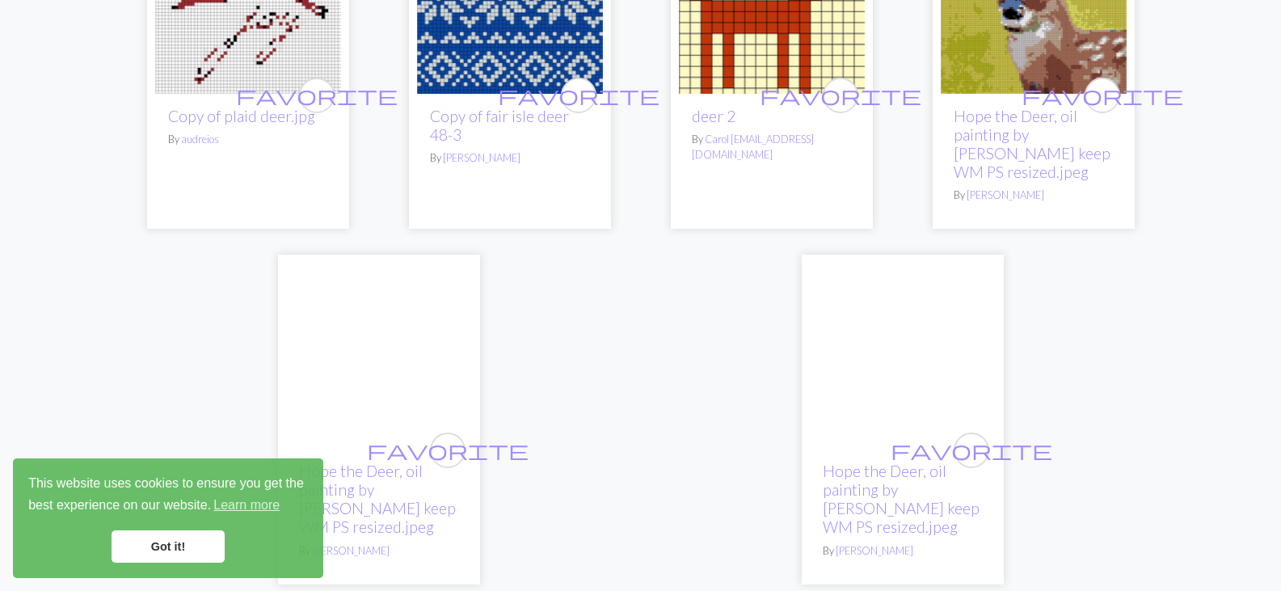
scroll to position [3847, 0]
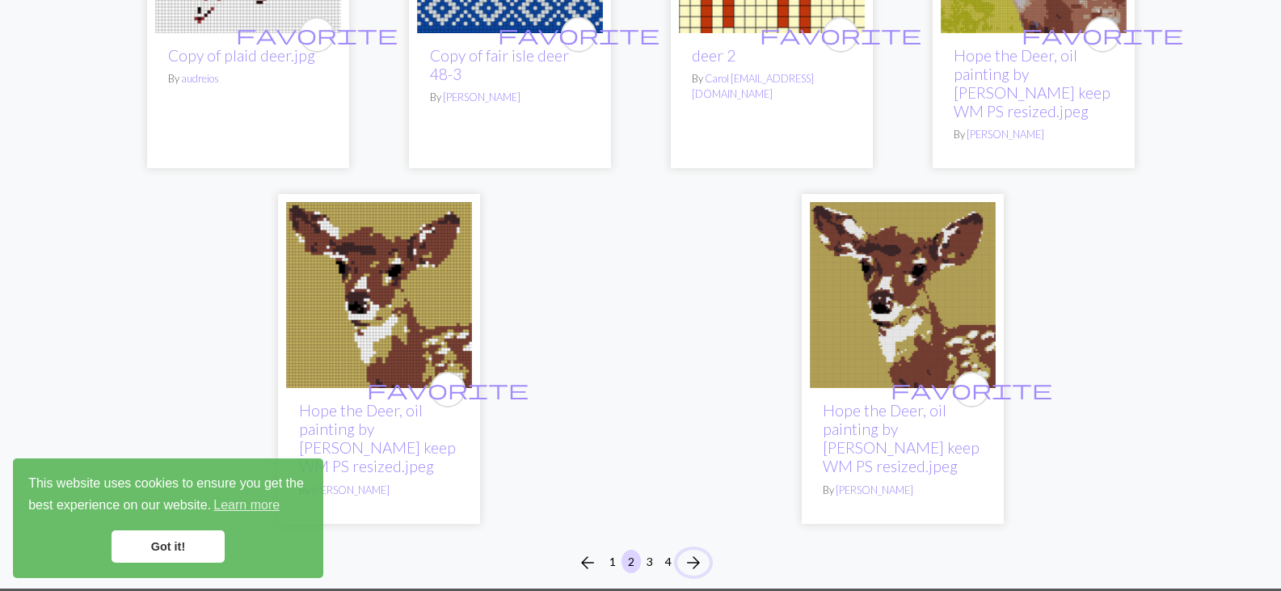
click at [701, 551] on span "arrow_forward" at bounding box center [693, 562] width 19 height 23
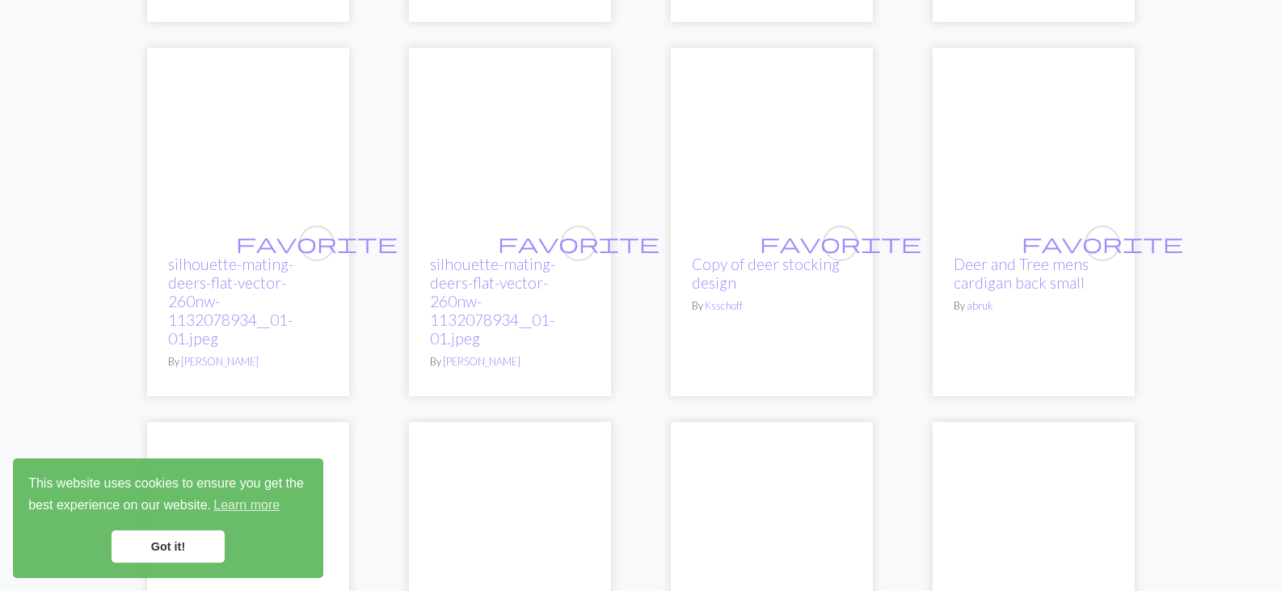
scroll to position [3707, 0]
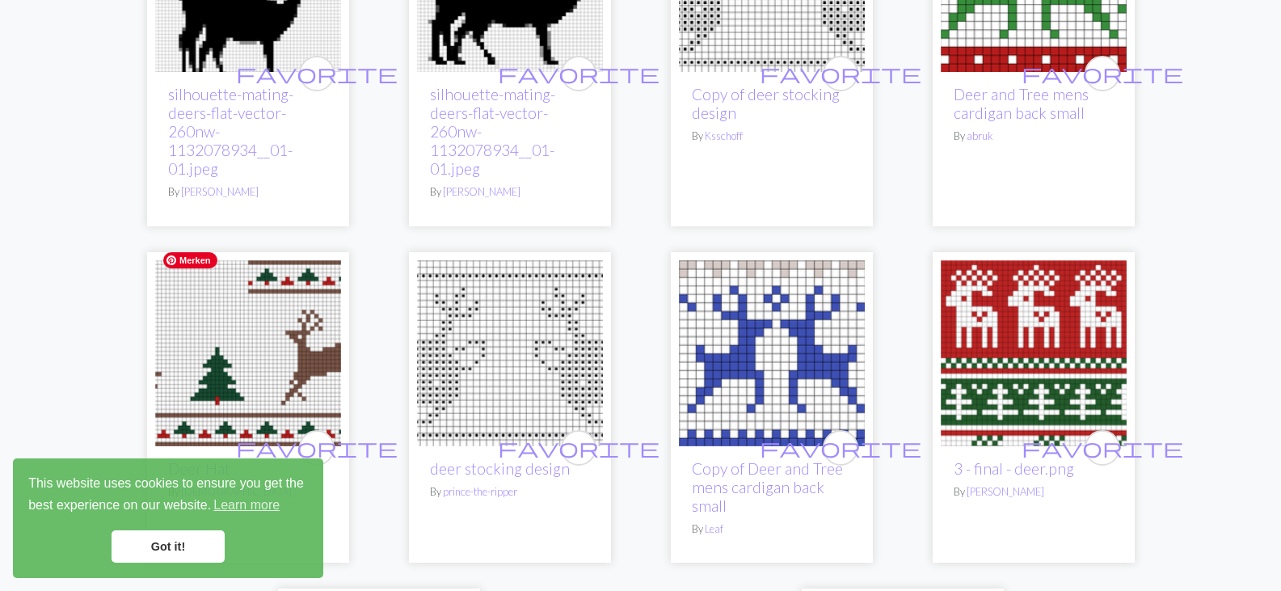
click at [234, 360] on img at bounding box center [248, 353] width 186 height 186
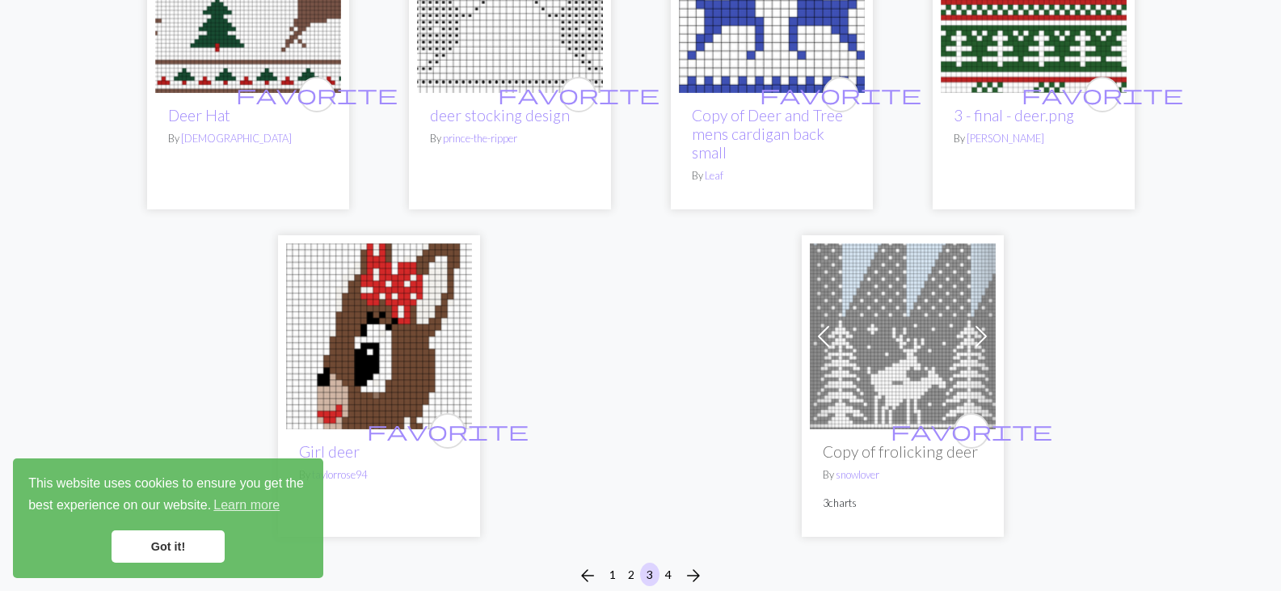
scroll to position [4132, 0]
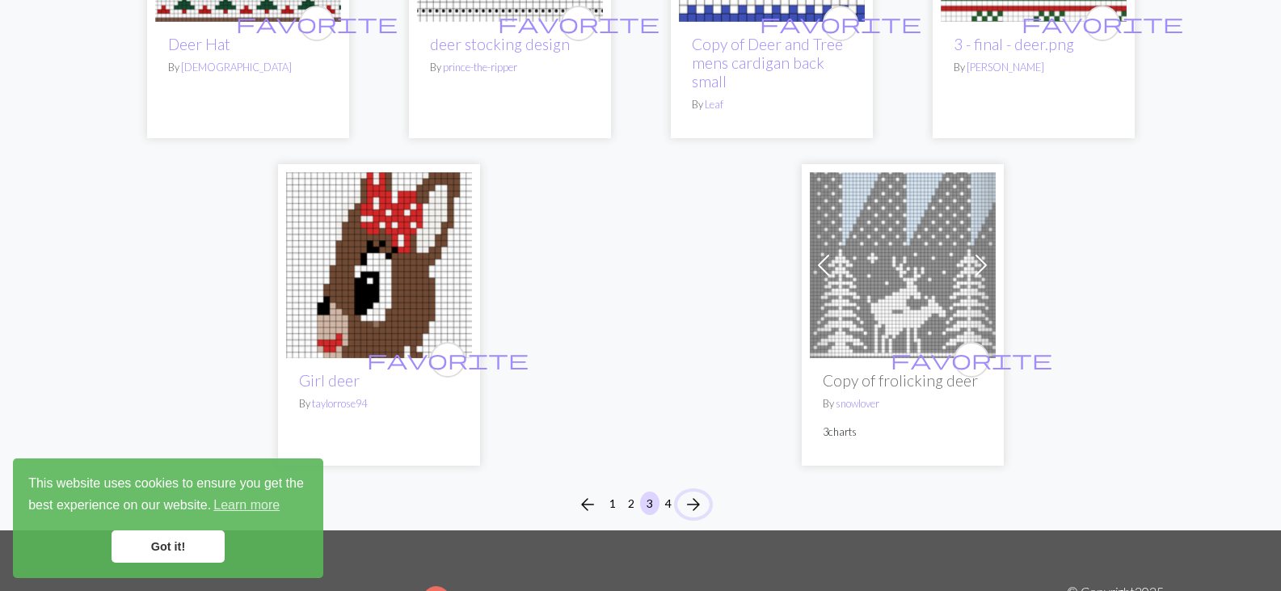
click at [696, 493] on span "arrow_forward" at bounding box center [693, 504] width 19 height 23
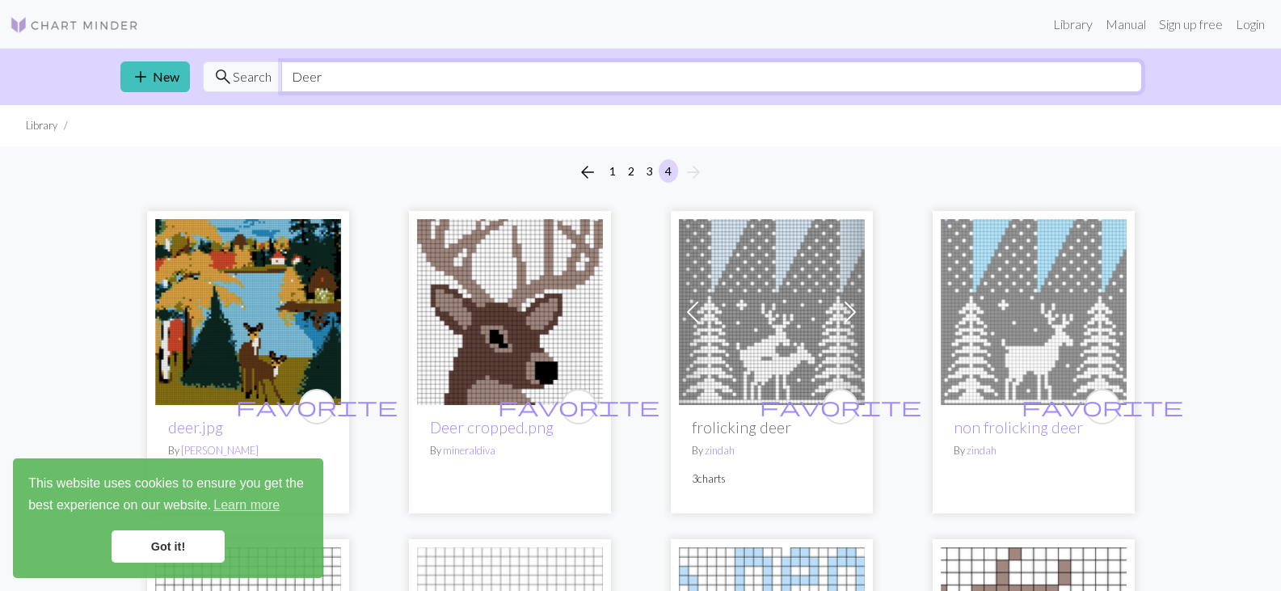
drag, startPoint x: 340, startPoint y: 72, endPoint x: 279, endPoint y: 74, distance: 61.5
click at [281, 74] on input "Deer" at bounding box center [711, 76] width 861 height 31
type input "Wolf"
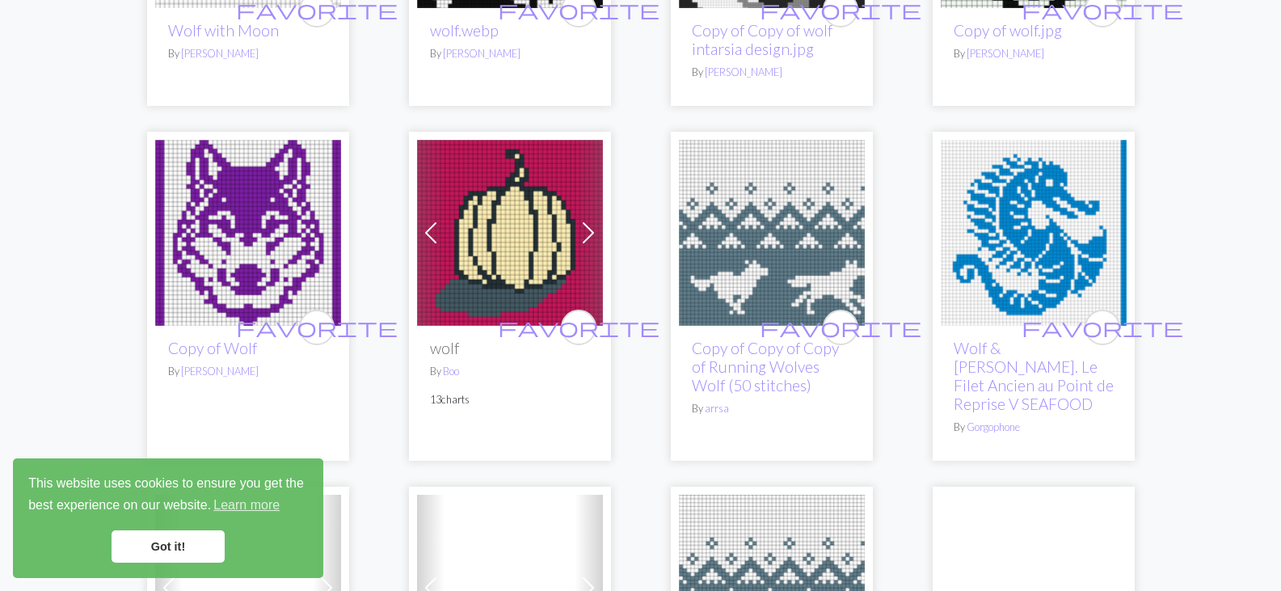
scroll to position [2595, 0]
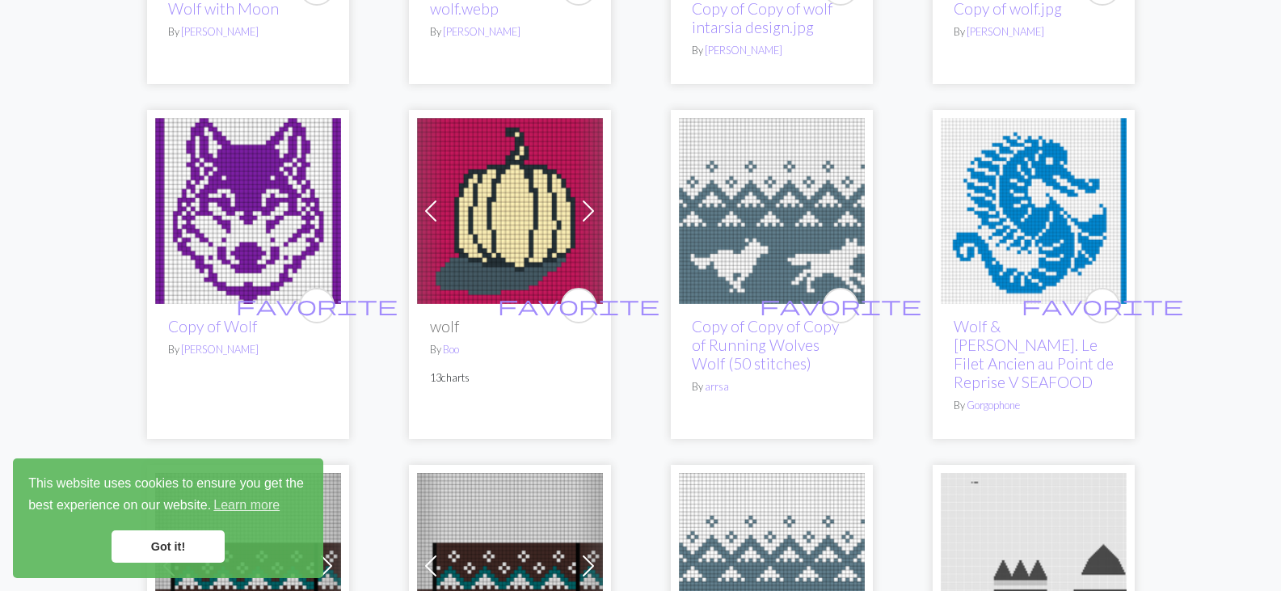
drag, startPoint x: 369, startPoint y: 403, endPoint x: 1155, endPoint y: 560, distance: 802.1
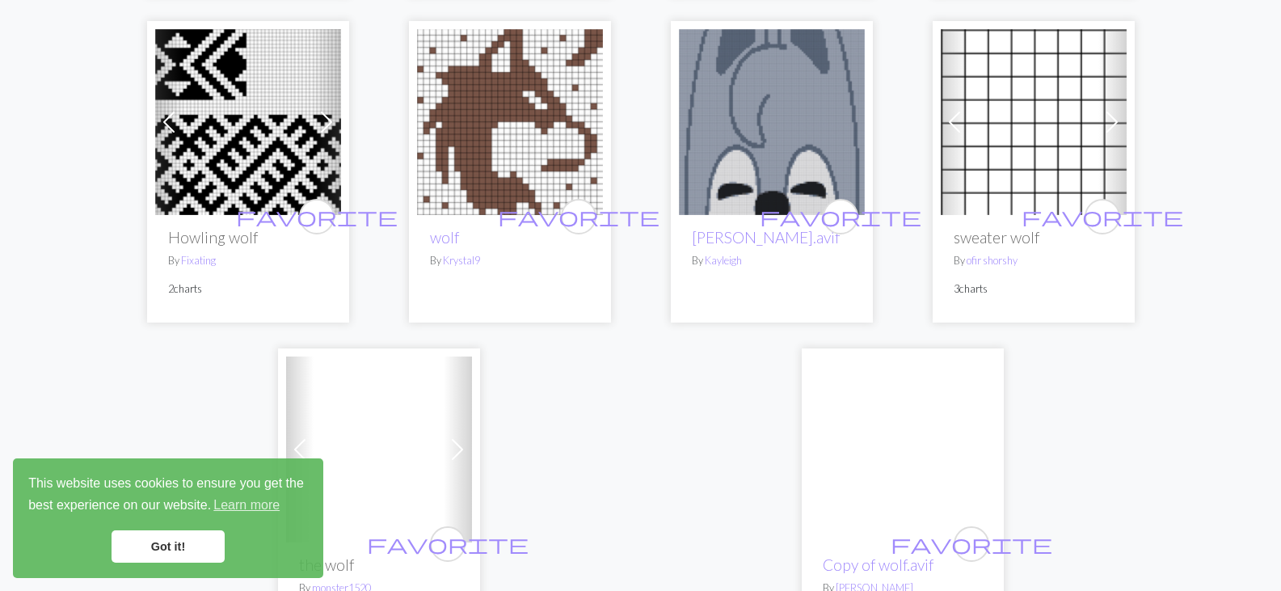
scroll to position [3953, 0]
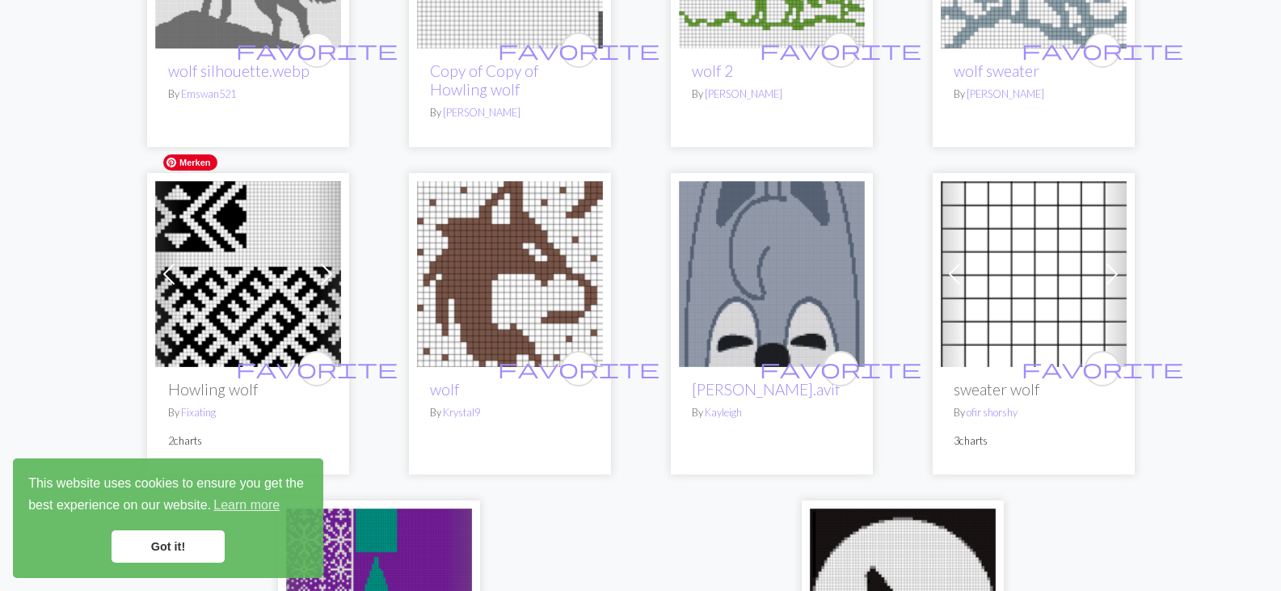
click at [247, 259] on img at bounding box center [248, 274] width 186 height 186
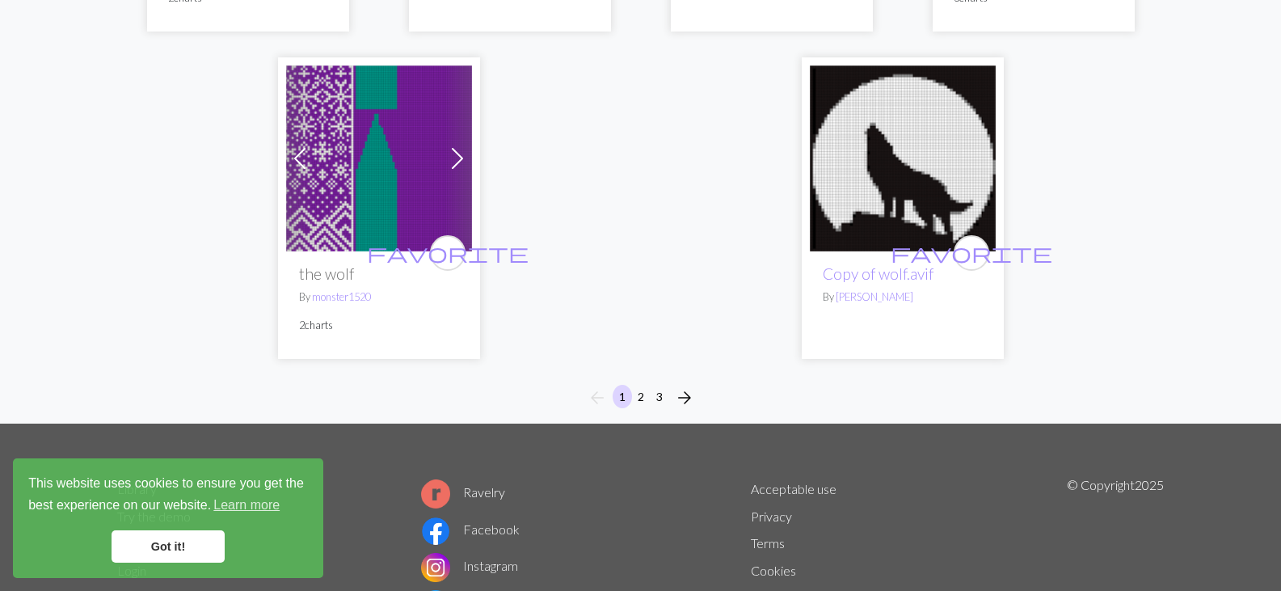
scroll to position [4462, 0]
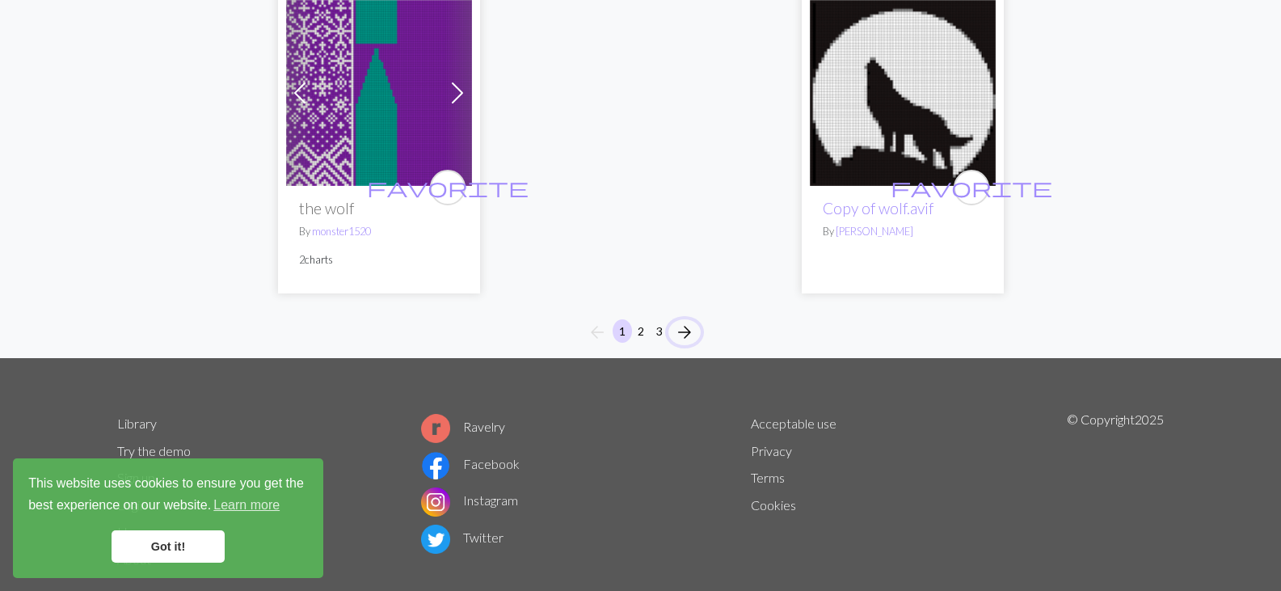
click at [694, 319] on button "arrow_forward" at bounding box center [684, 332] width 32 height 26
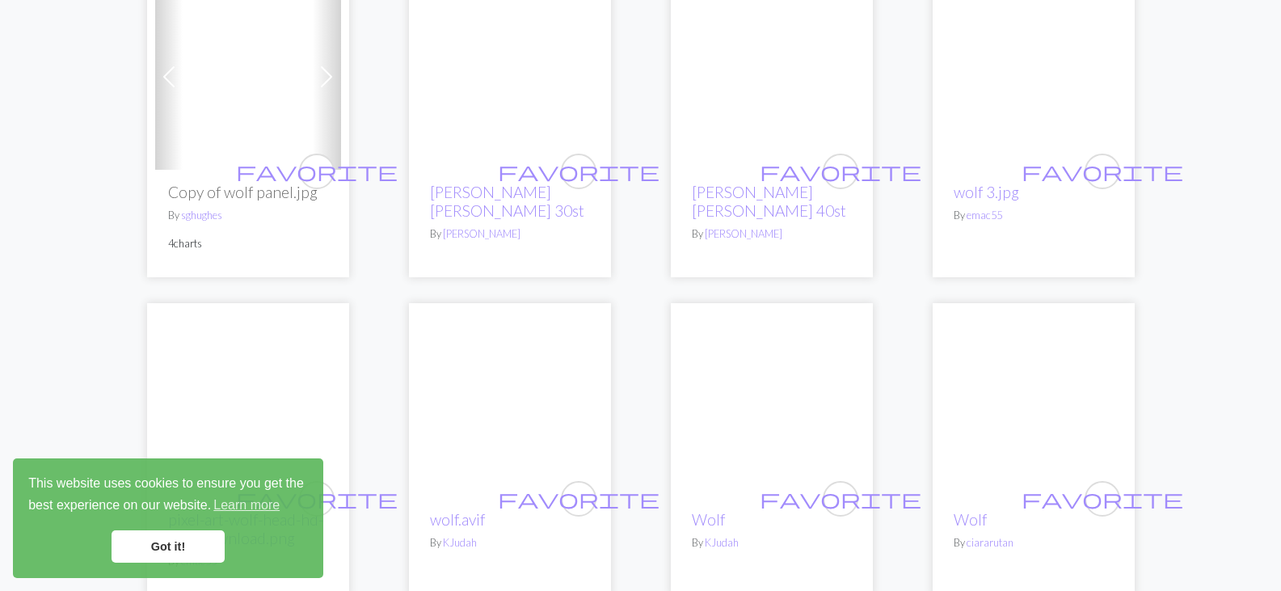
scroll to position [958, 0]
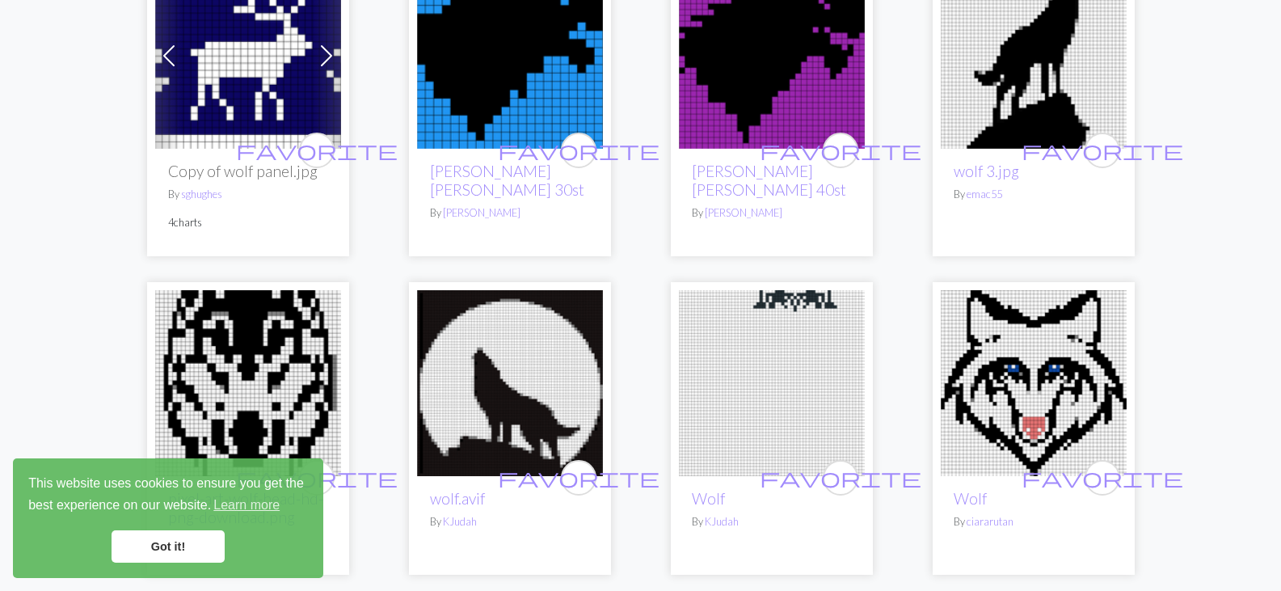
click at [246, 69] on img at bounding box center [248, 56] width 186 height 186
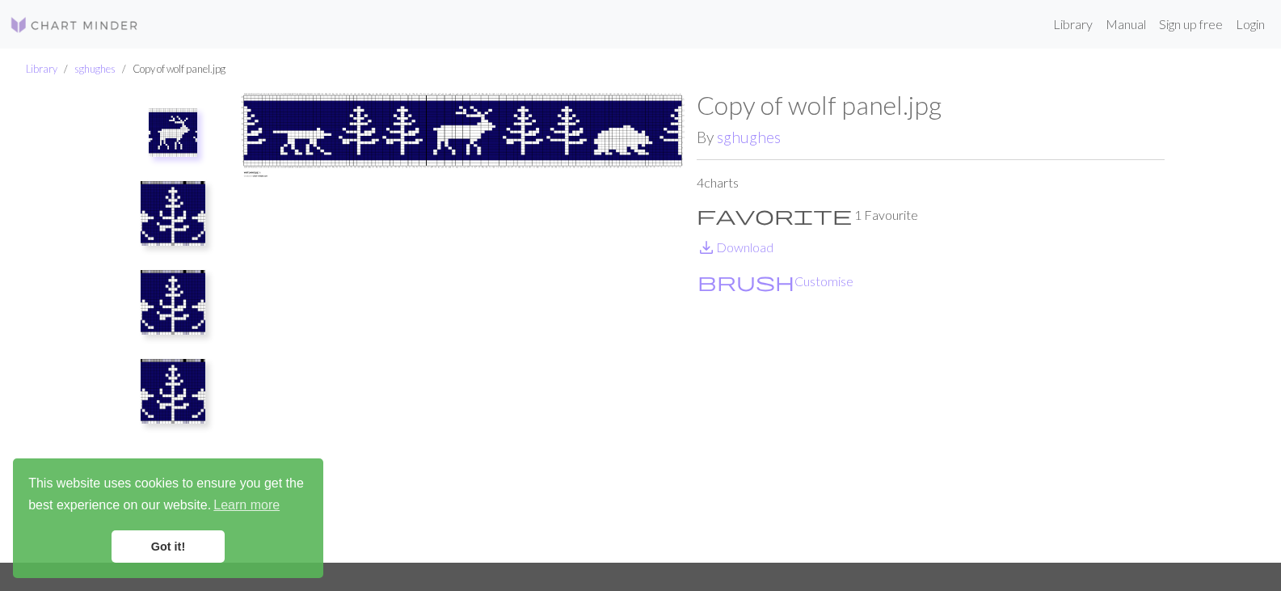
click at [162, 221] on img at bounding box center [173, 213] width 65 height 65
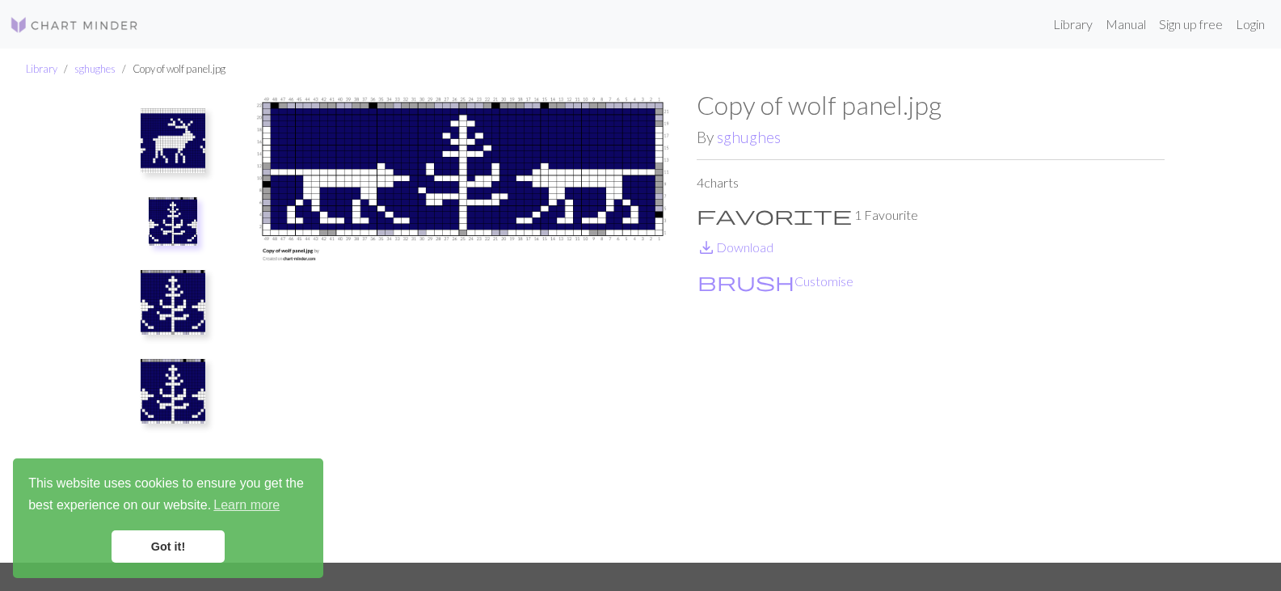
click at [179, 317] on img at bounding box center [173, 302] width 65 height 65
click at [165, 312] on img at bounding box center [173, 310] width 48 height 48
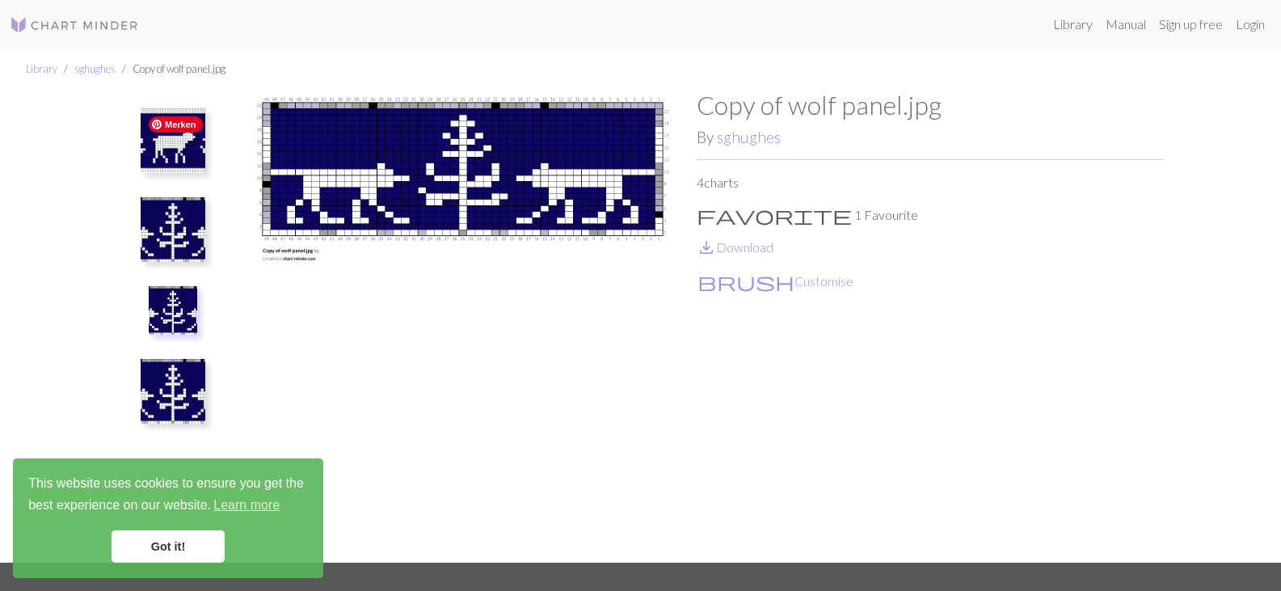
click at [170, 123] on span "Merken" at bounding box center [176, 124] width 54 height 16
click at [167, 404] on img at bounding box center [173, 391] width 65 height 65
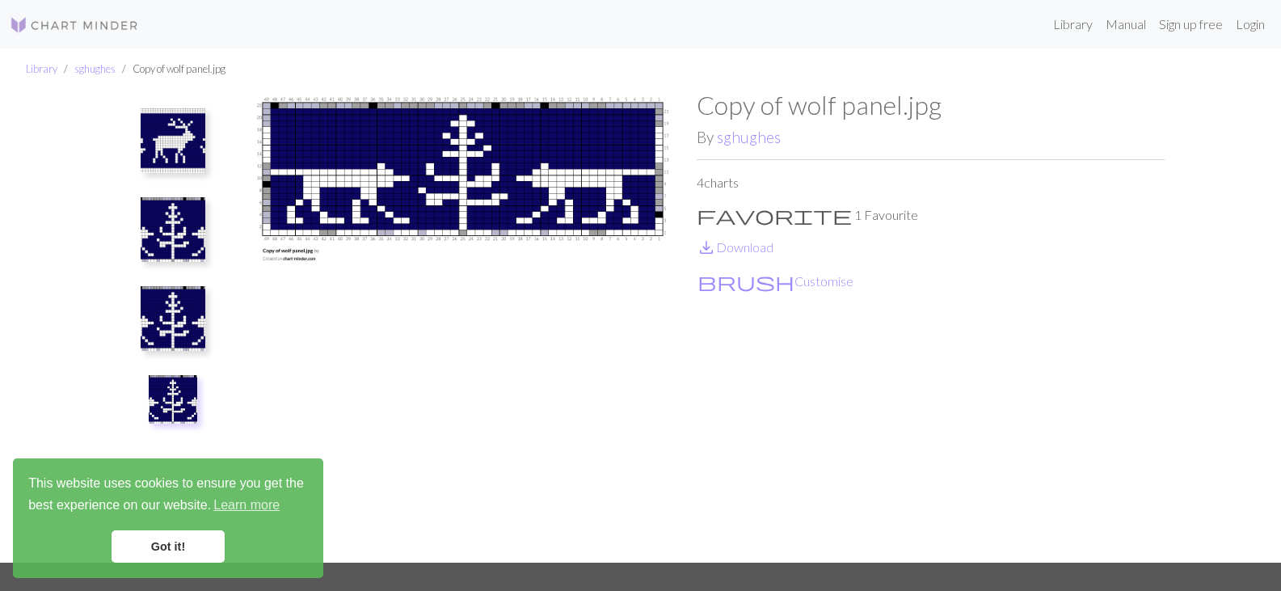
click at [172, 328] on img at bounding box center [173, 318] width 65 height 65
click at [167, 222] on img at bounding box center [173, 229] width 65 height 65
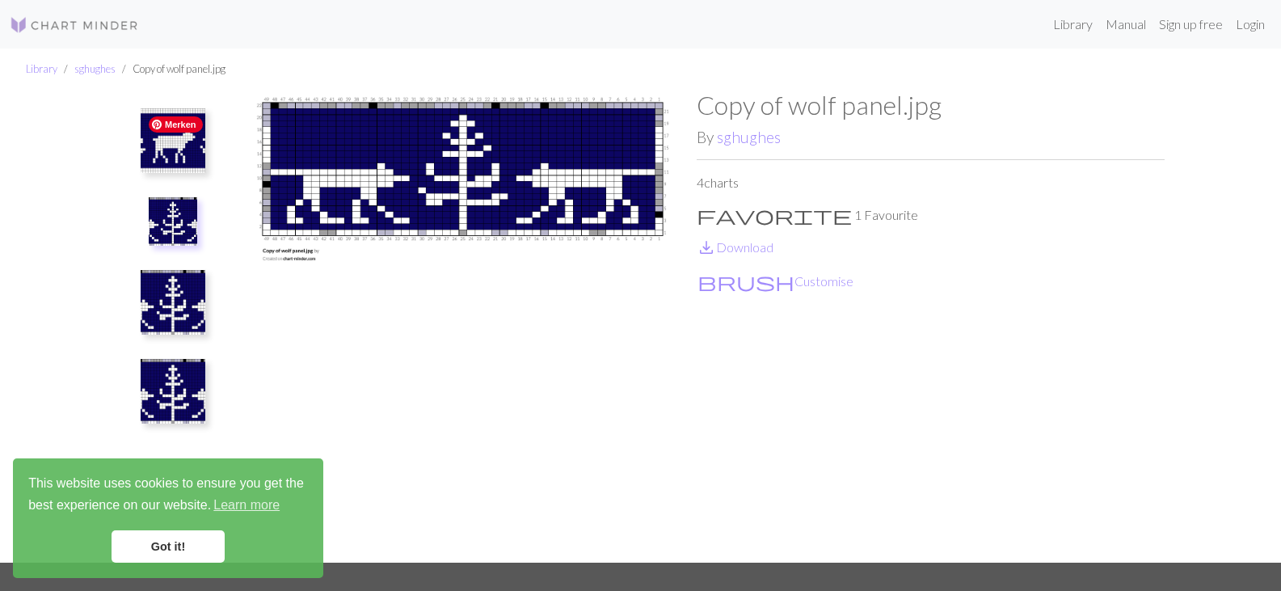
click at [171, 141] on img at bounding box center [173, 140] width 65 height 65
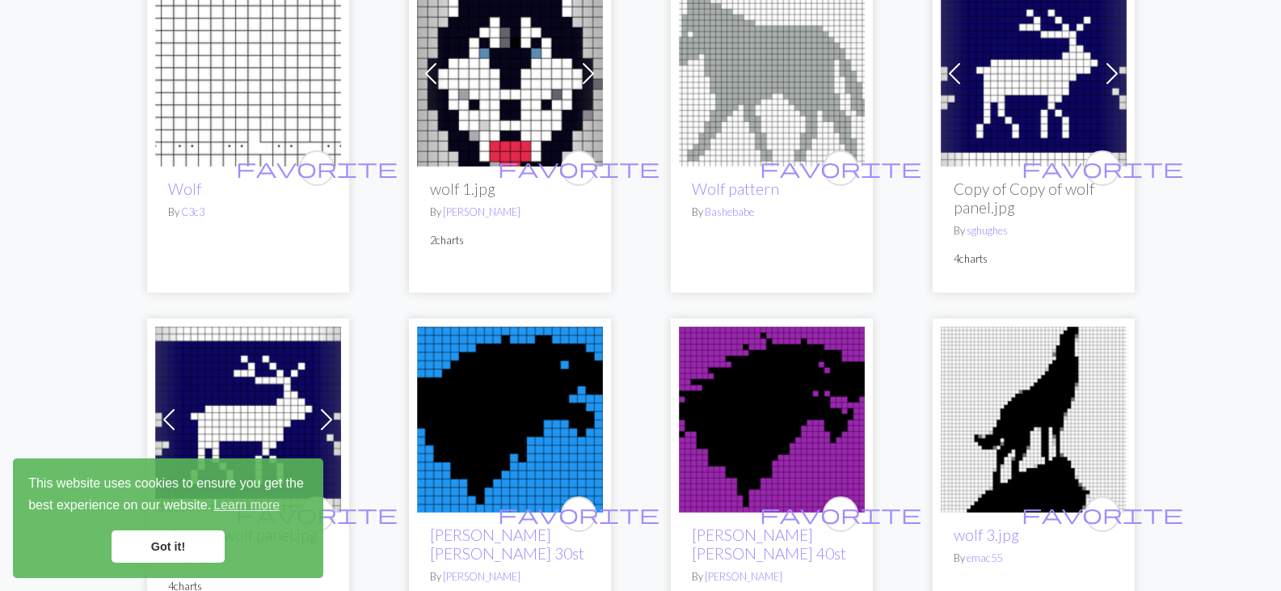
scroll to position [588, 0]
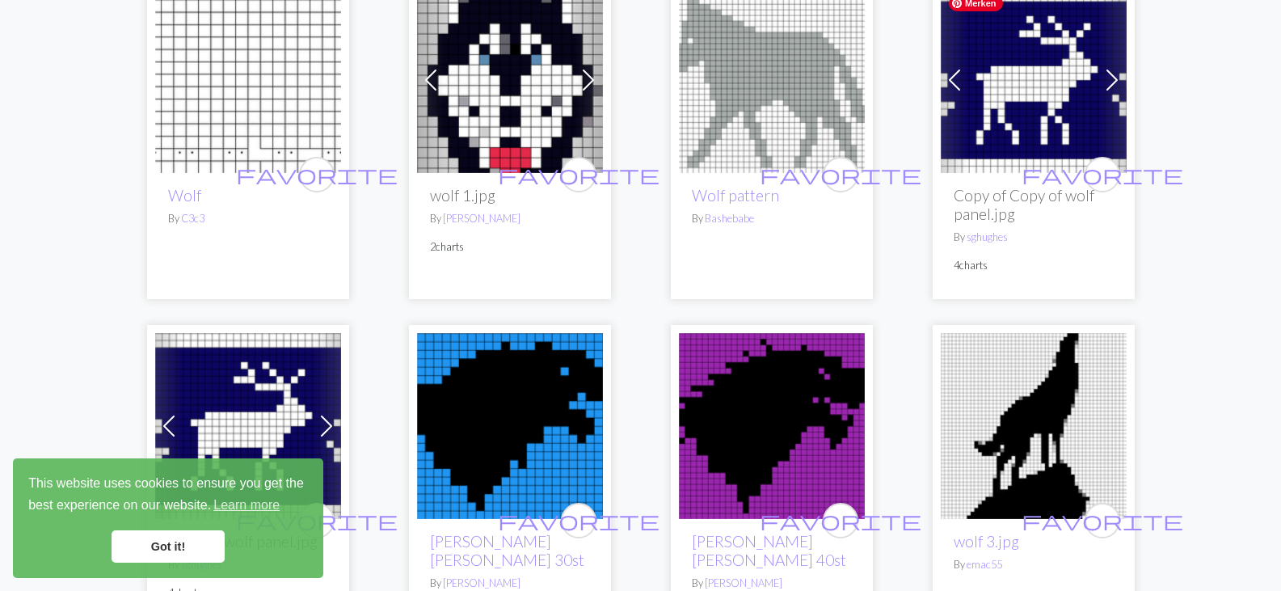
click at [1046, 103] on img at bounding box center [1034, 80] width 186 height 186
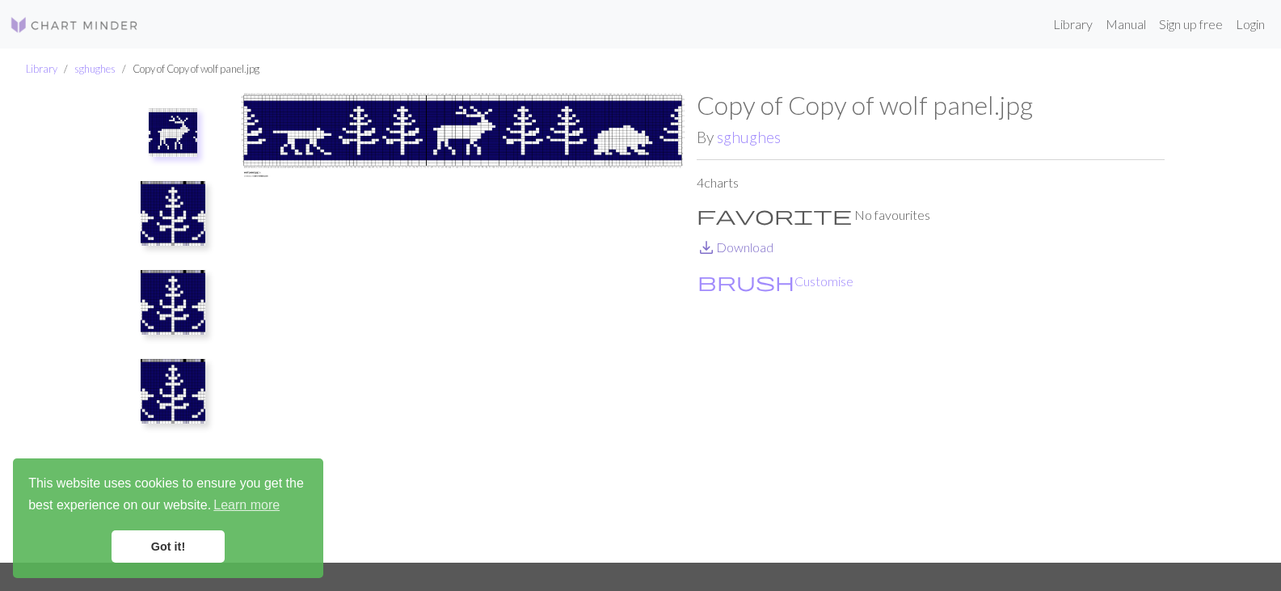
click at [754, 250] on link "save_alt Download" at bounding box center [735, 246] width 77 height 15
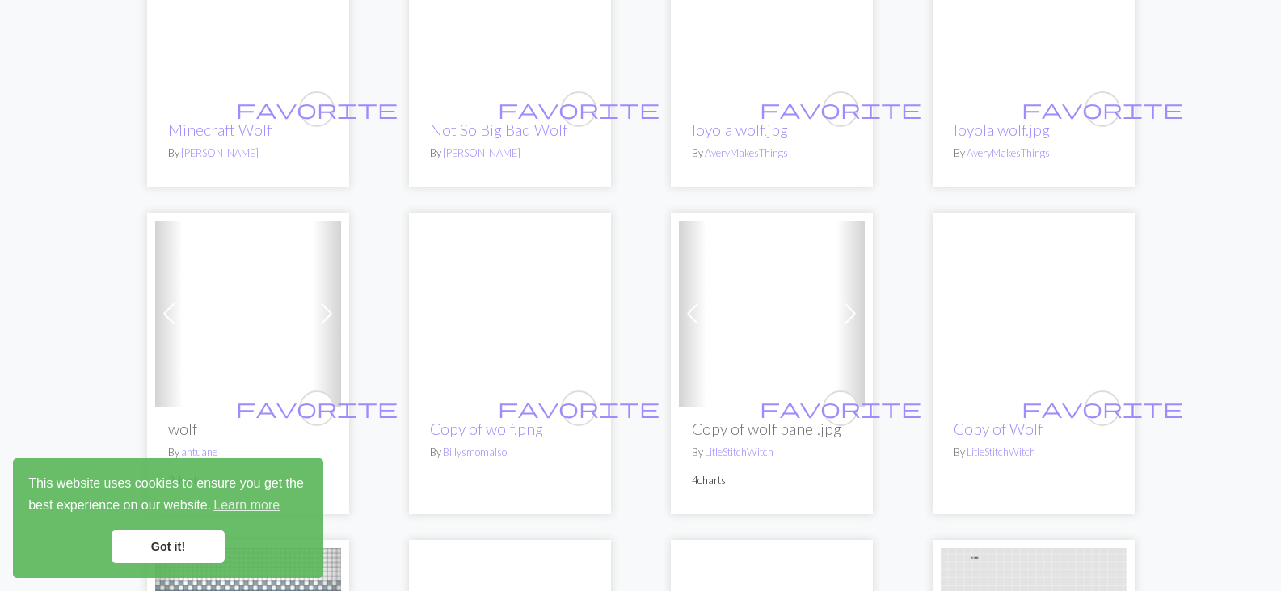
scroll to position [1979, 0]
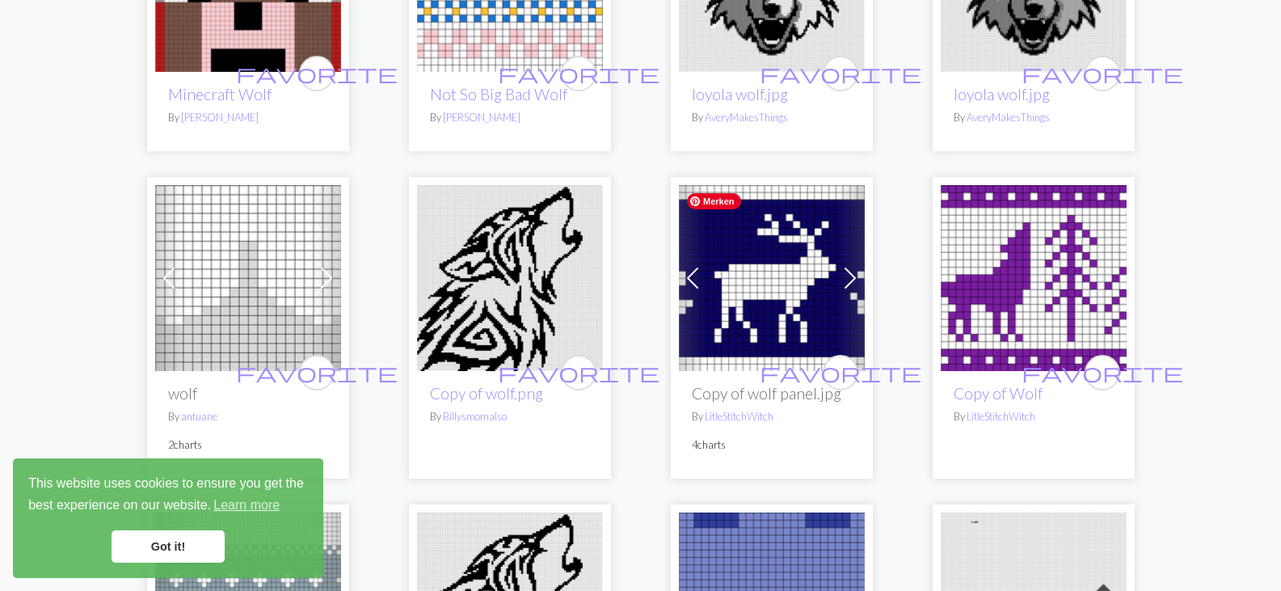
click at [774, 327] on img at bounding box center [772, 278] width 186 height 186
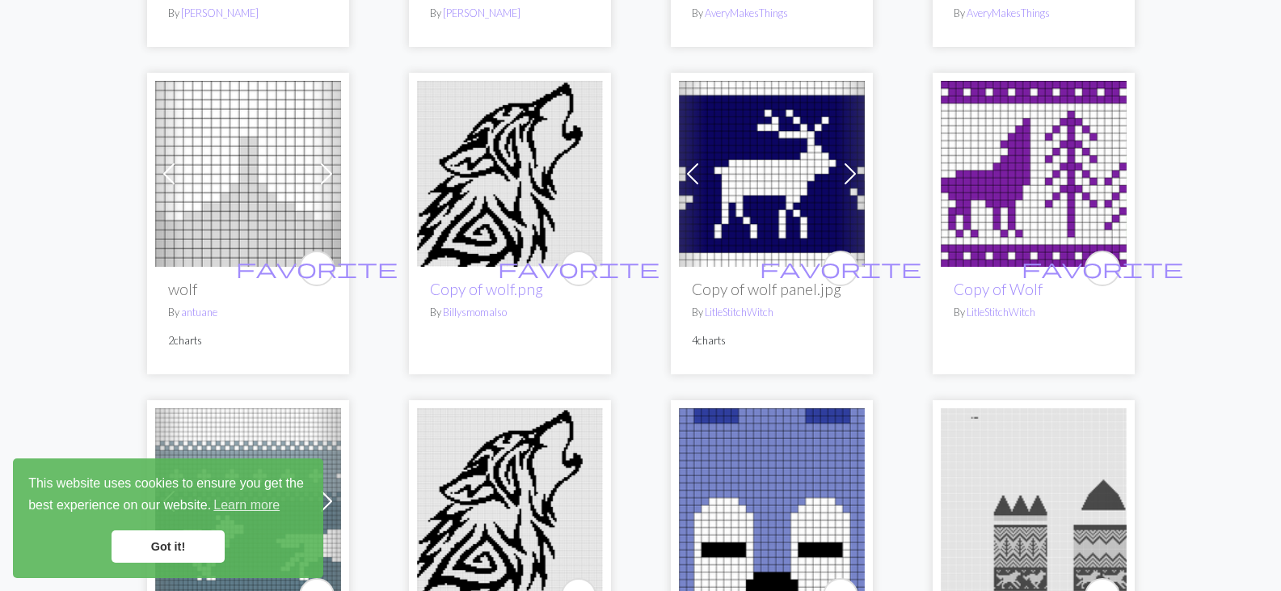
scroll to position [2091, 0]
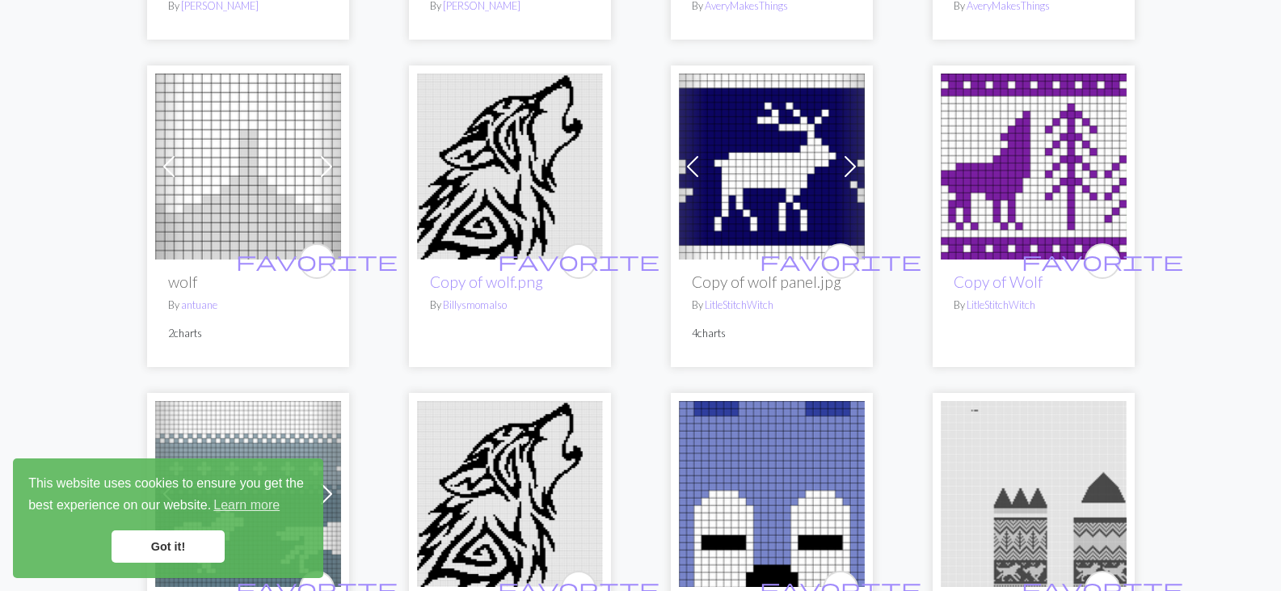
click at [1264, 299] on div "arrow_back 1 2 3 arrow_forward favorite hand-drawn-illustration-[PERSON_NAME]-2…" at bounding box center [640, 277] width 1281 height 4445
click at [1026, 188] on img at bounding box center [1034, 167] width 186 height 186
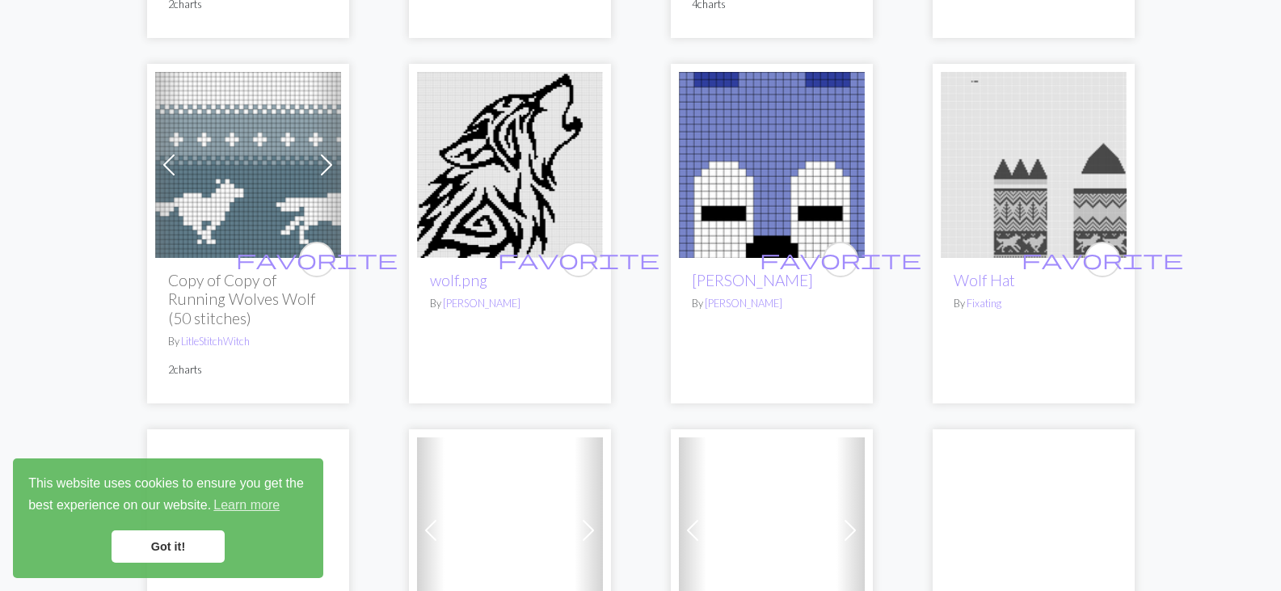
scroll to position [2447, 0]
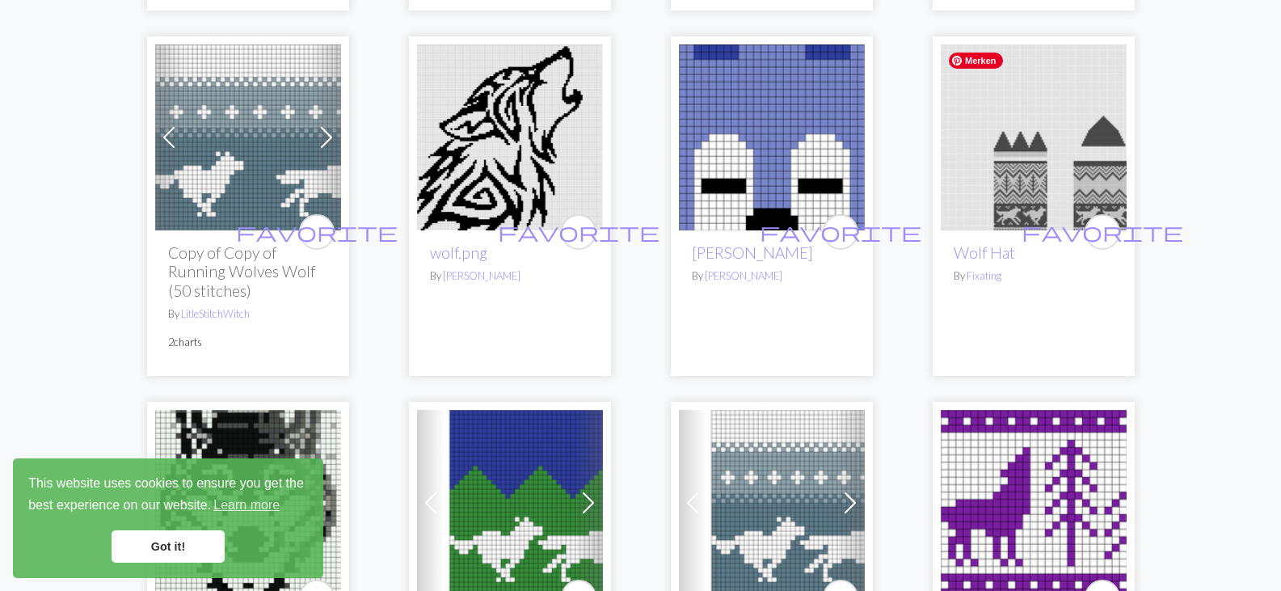
click at [1018, 171] on img at bounding box center [1034, 137] width 186 height 186
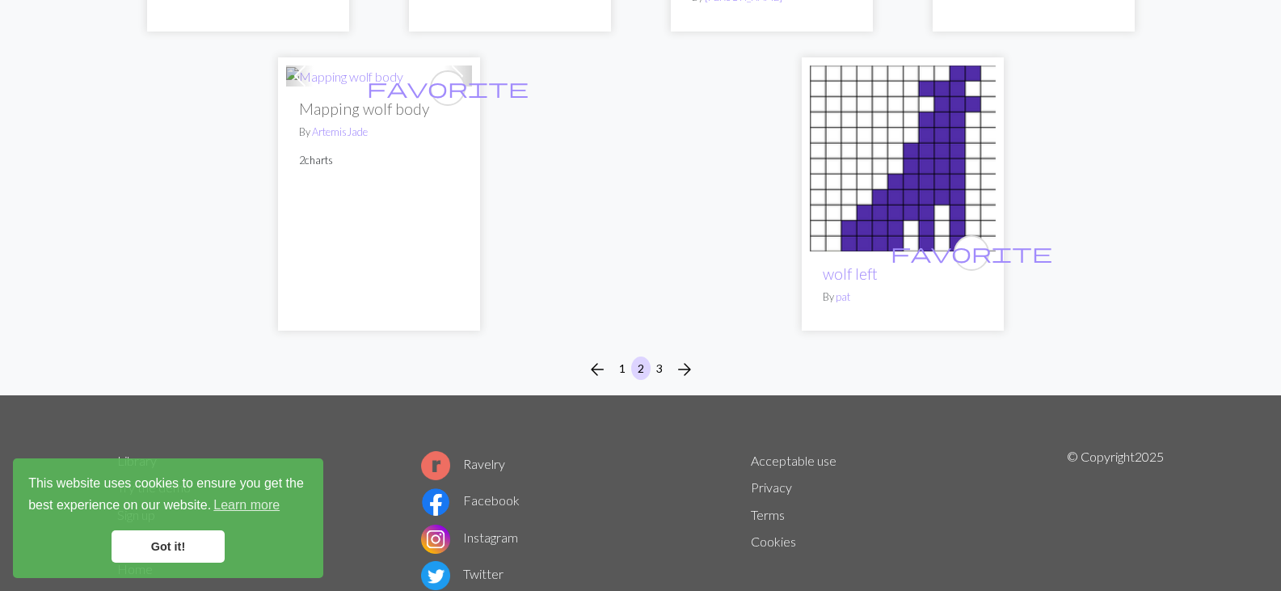
scroll to position [4238, 0]
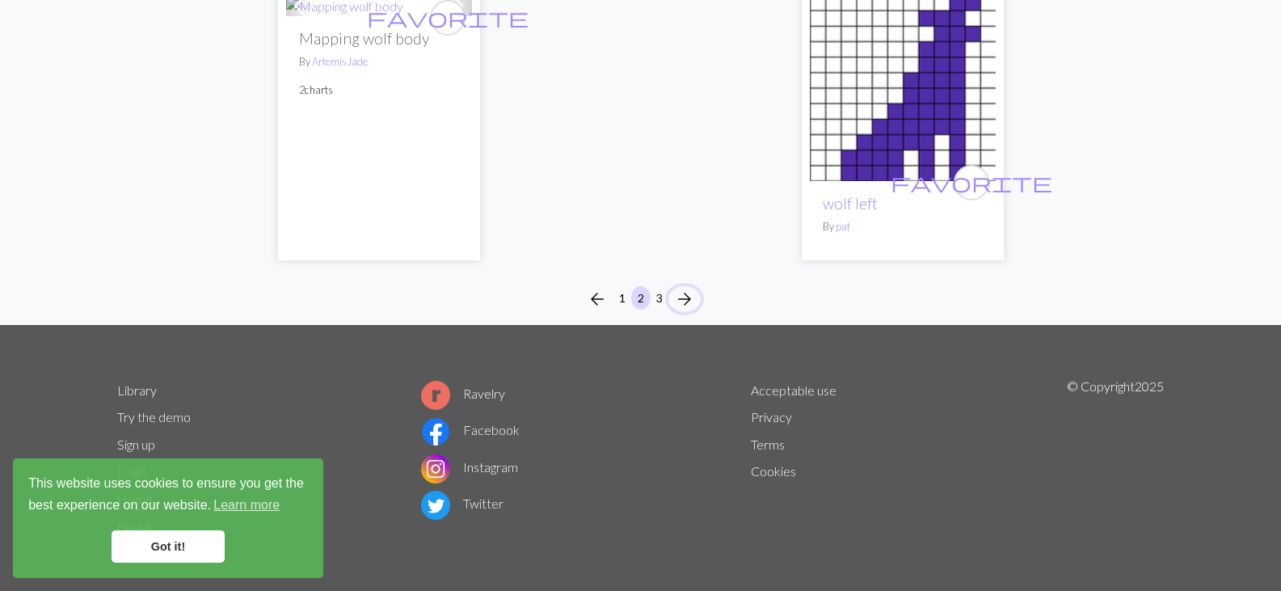
click at [683, 304] on span "arrow_forward" at bounding box center [684, 299] width 19 height 23
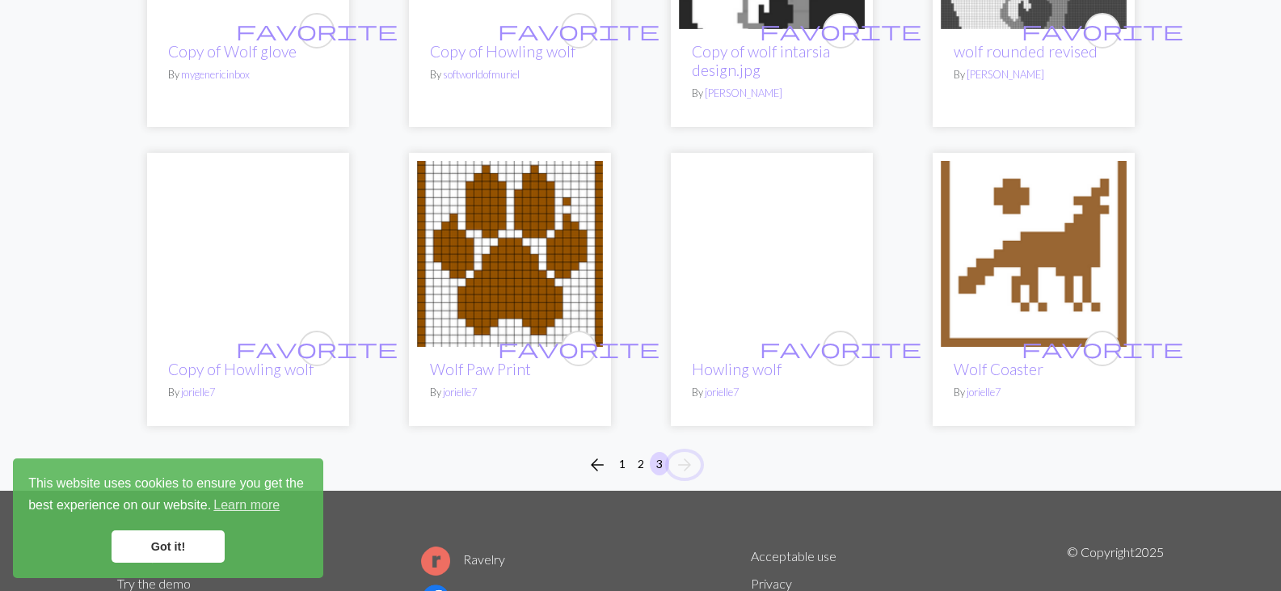
scroll to position [1004, 0]
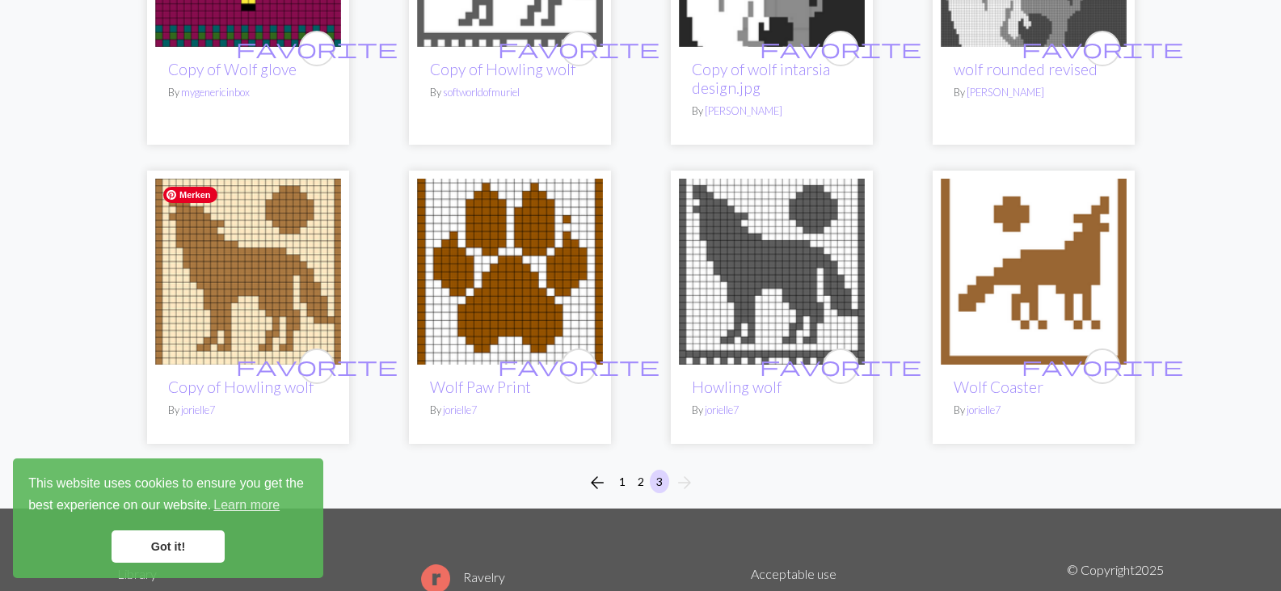
click at [247, 272] on img at bounding box center [248, 272] width 186 height 186
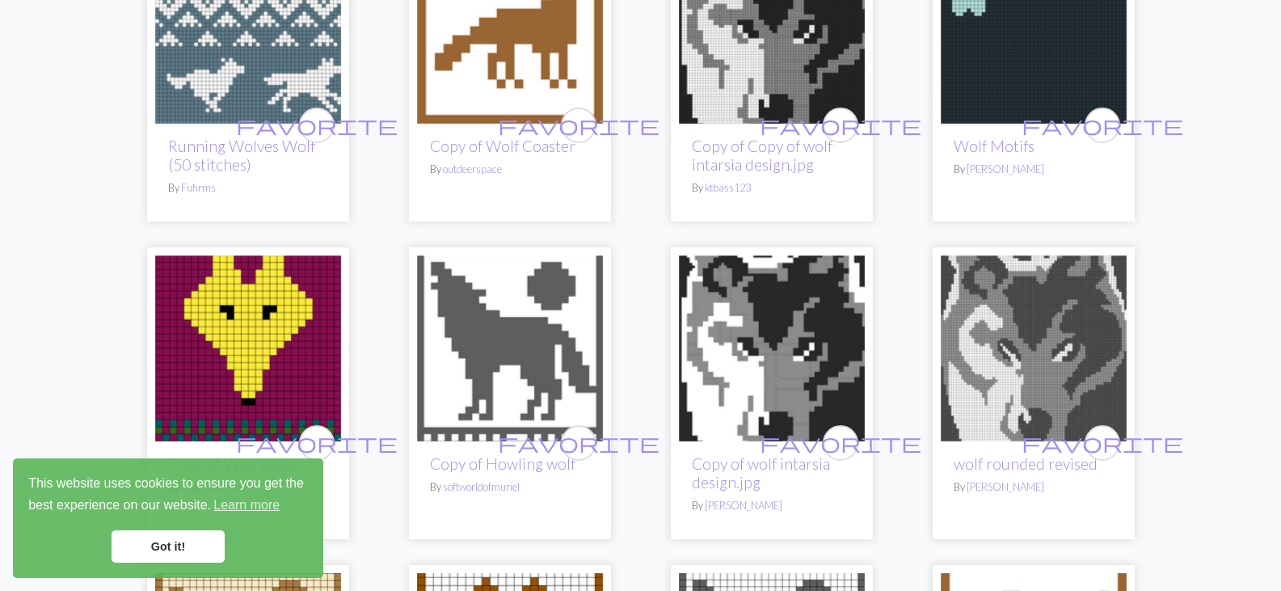
scroll to position [612, 0]
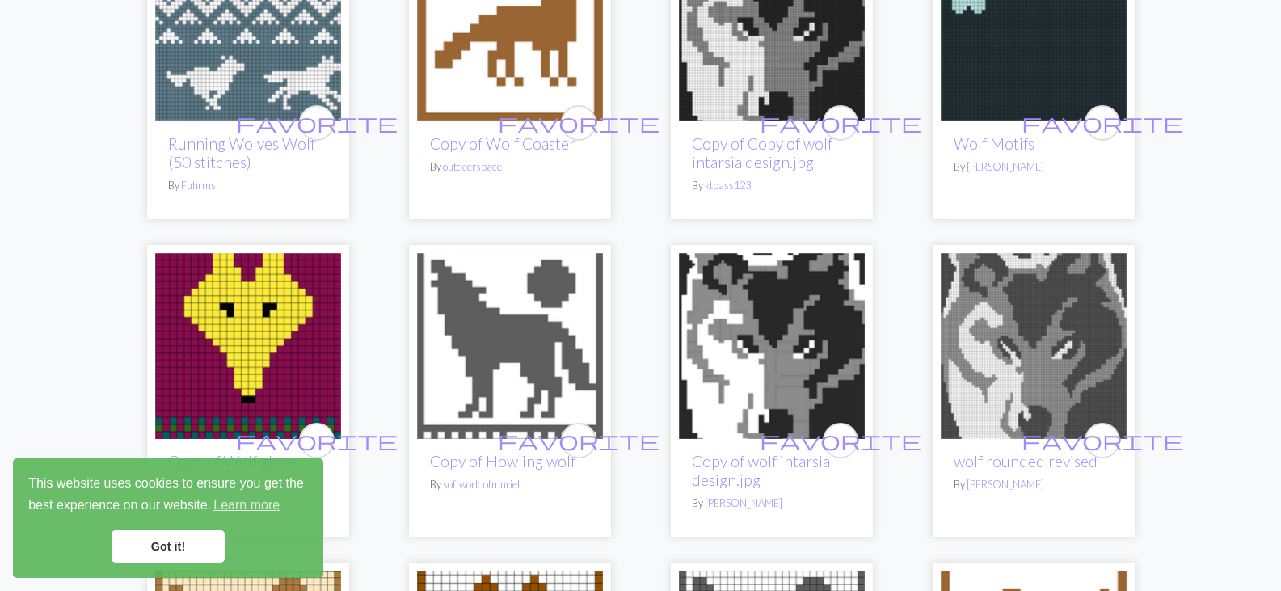
click at [788, 74] on img at bounding box center [772, 28] width 186 height 186
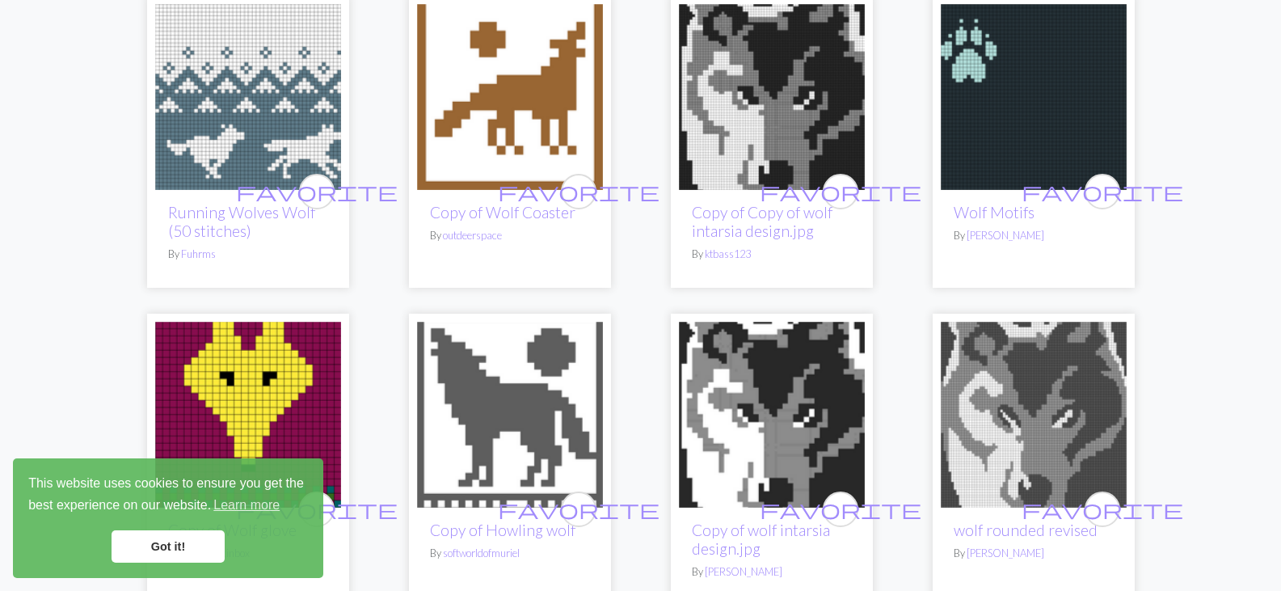
scroll to position [681, 0]
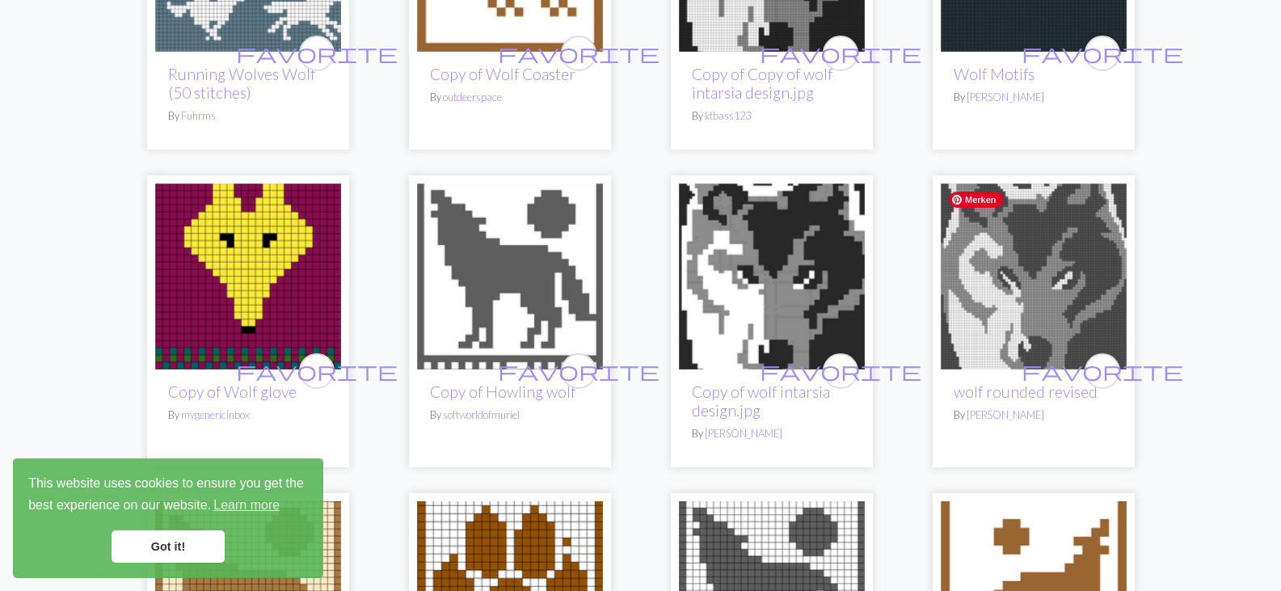
click at [1002, 235] on img at bounding box center [1034, 276] width 186 height 186
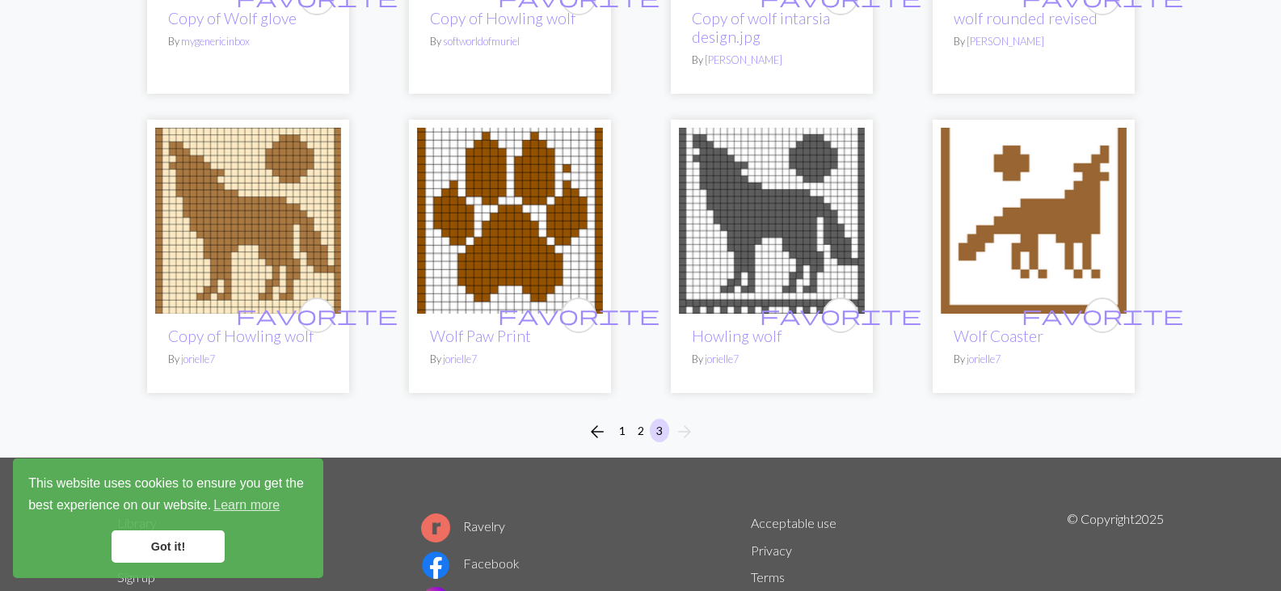
scroll to position [1011, 0]
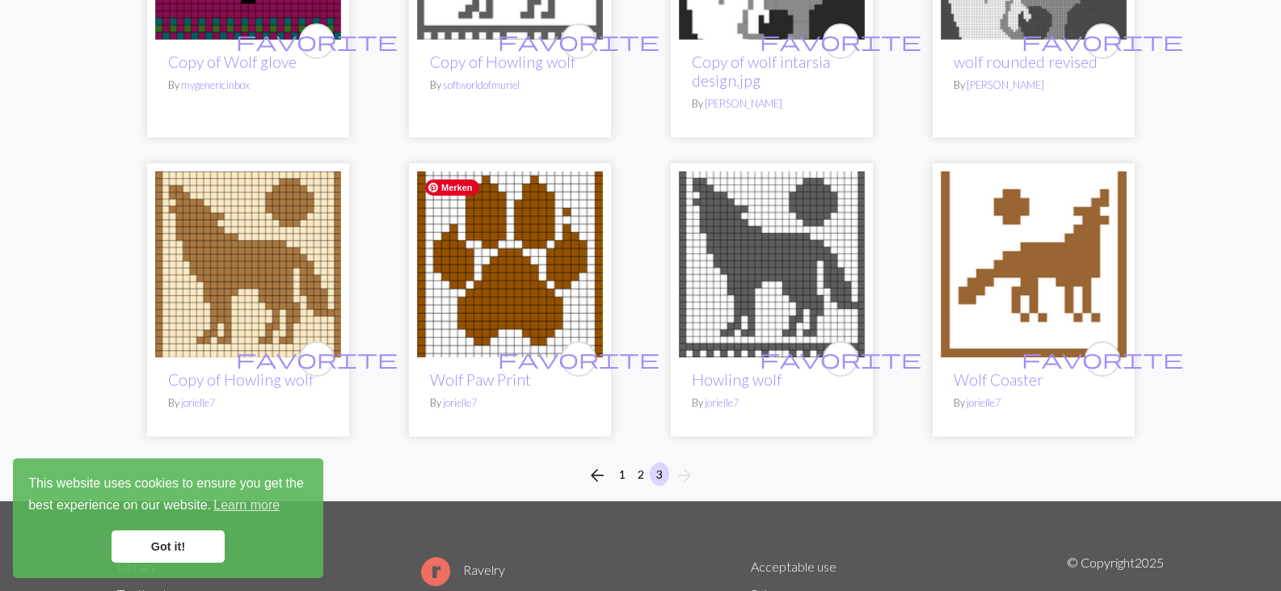
click at [519, 335] on img at bounding box center [510, 264] width 186 height 186
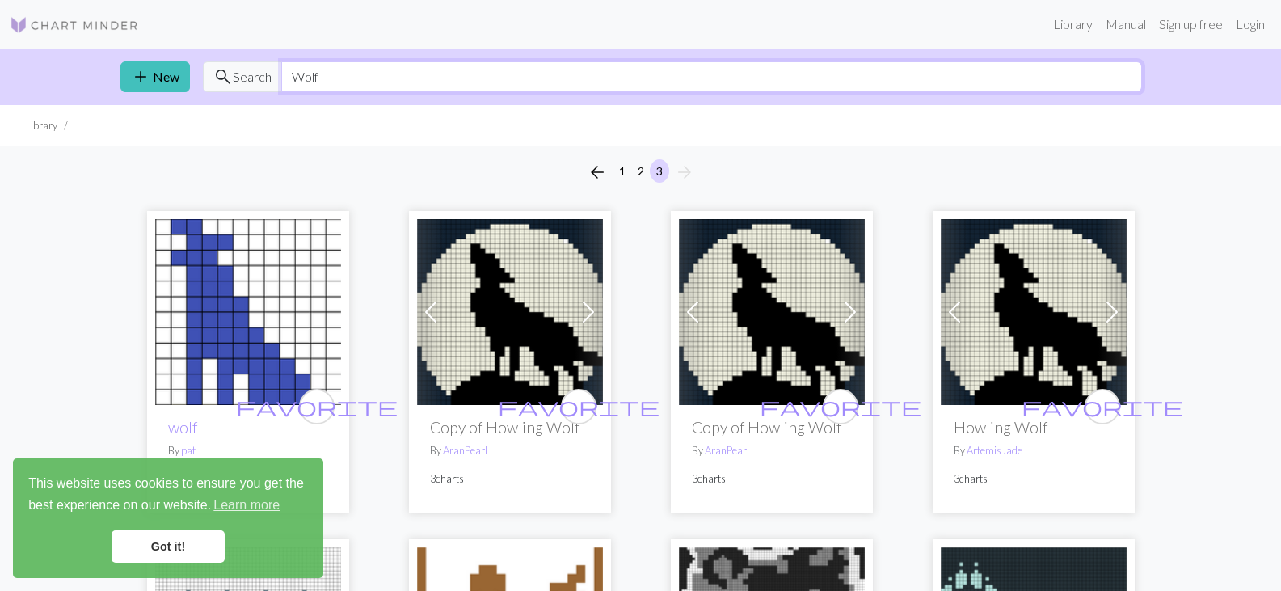
drag, startPoint x: 337, startPoint y: 77, endPoint x: 272, endPoint y: 78, distance: 65.5
click at [272, 78] on div "search Search Wolf" at bounding box center [672, 76] width 939 height 31
type input "[GEOGRAPHIC_DATA]"
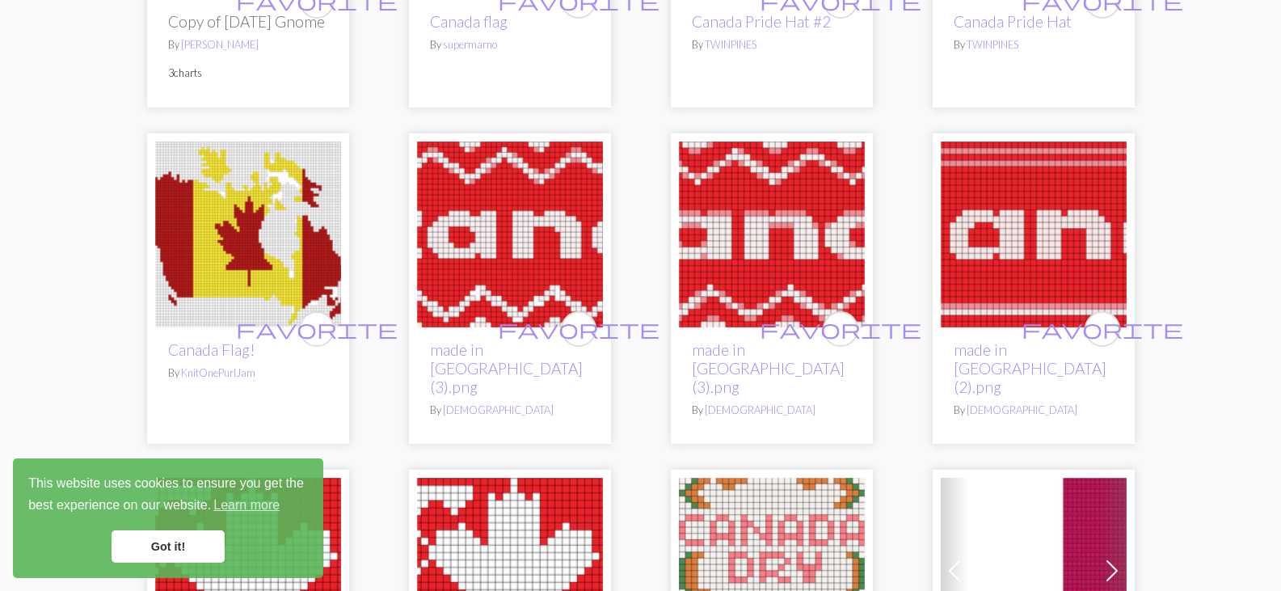
scroll to position [432, 0]
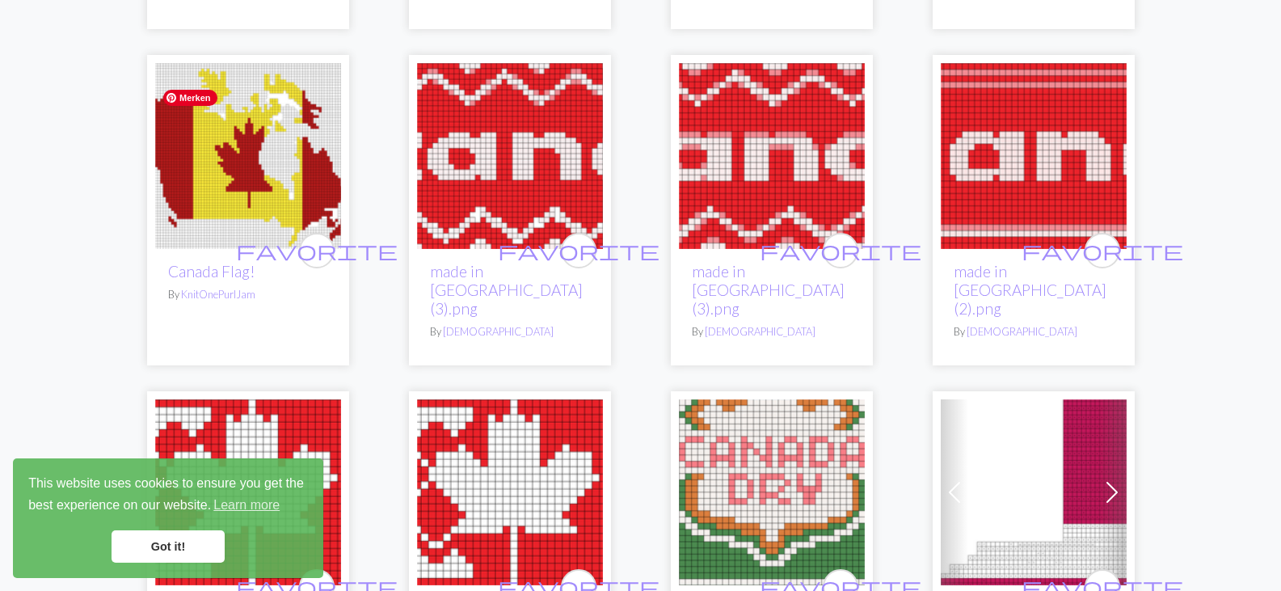
click at [253, 179] on img at bounding box center [248, 156] width 186 height 186
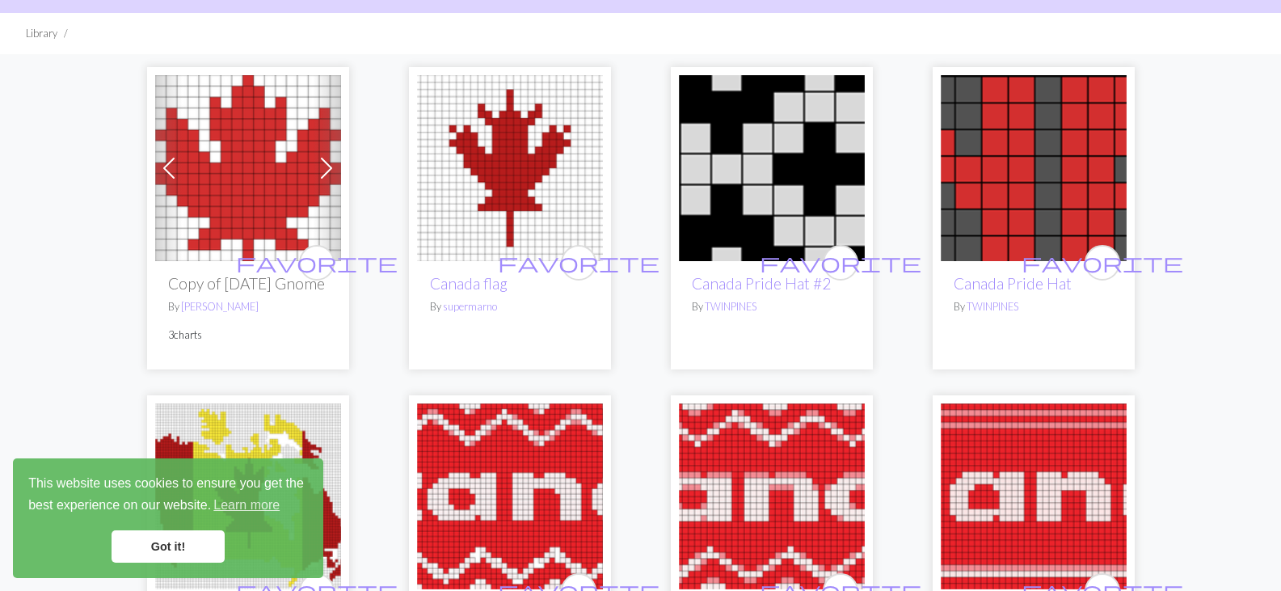
scroll to position [99, 0]
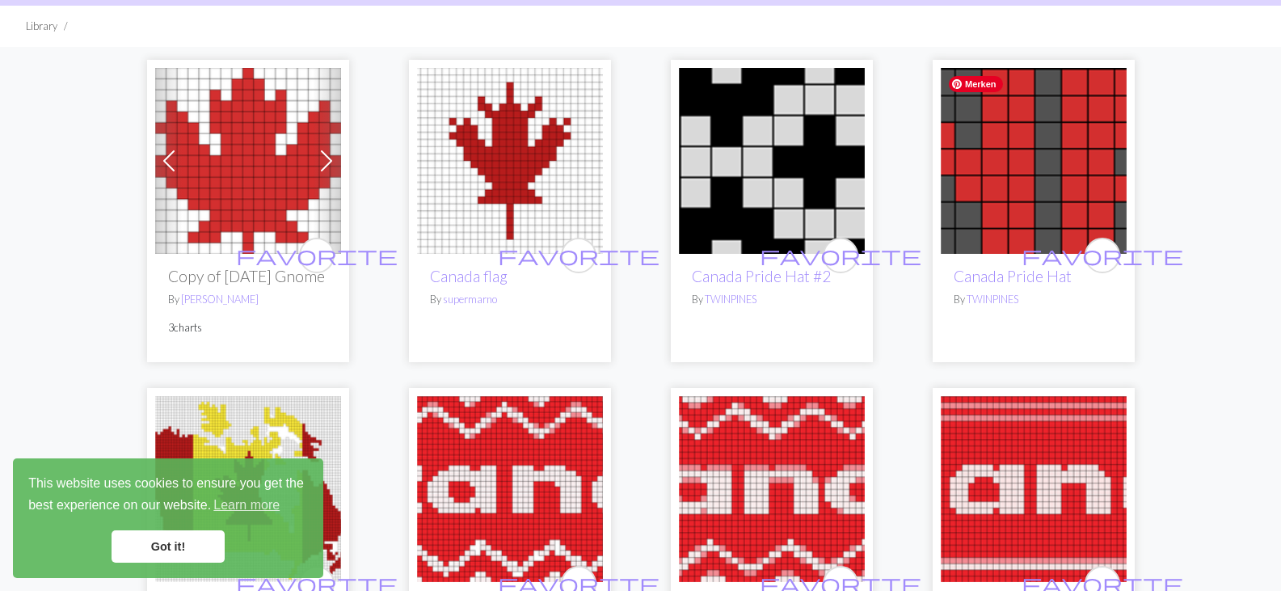
click at [1035, 137] on img at bounding box center [1034, 161] width 186 height 186
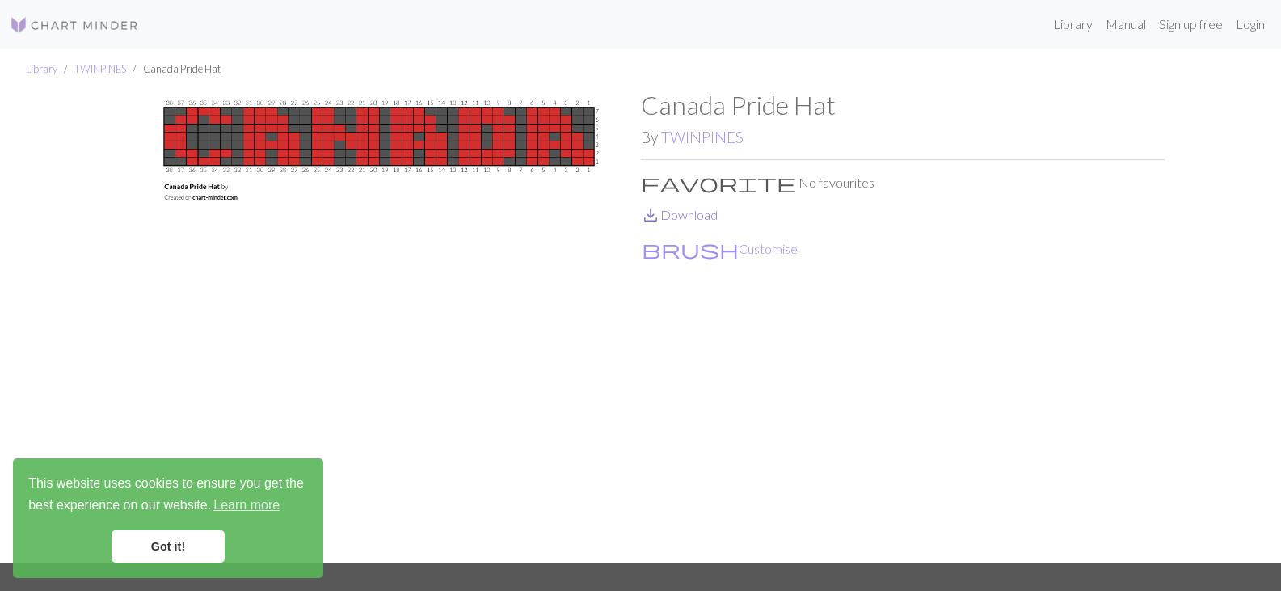
click at [713, 210] on link "save_alt Download" at bounding box center [679, 214] width 77 height 15
click at [492, 145] on img at bounding box center [379, 326] width 524 height 473
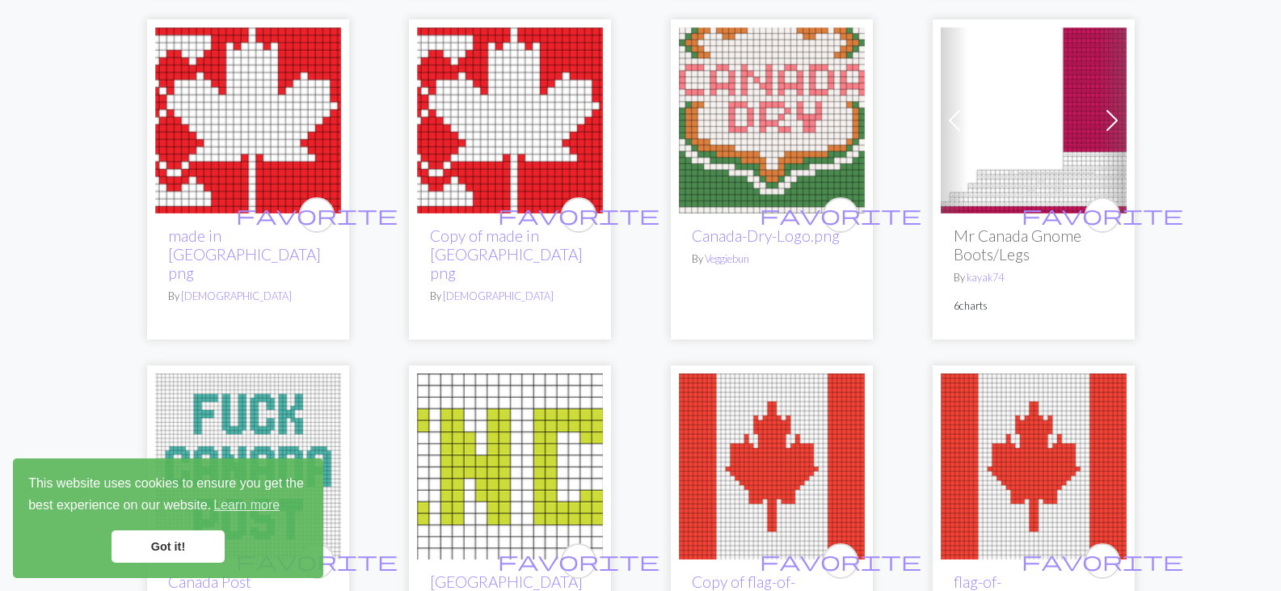
scroll to position [786, 0]
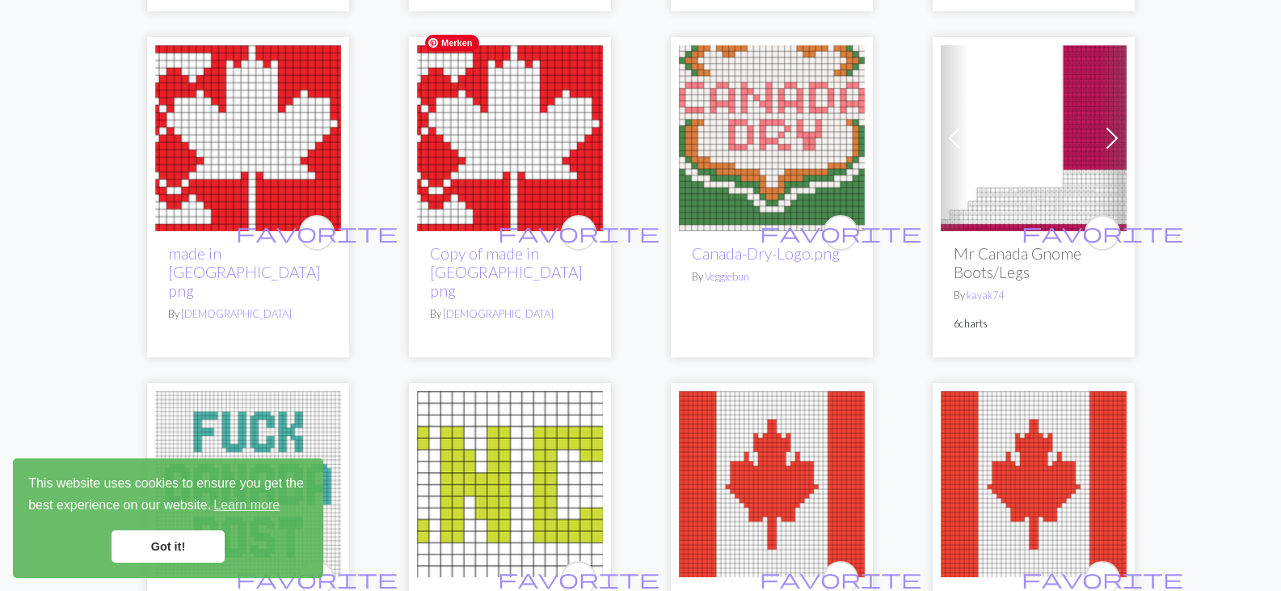
click at [524, 137] on img at bounding box center [510, 138] width 186 height 186
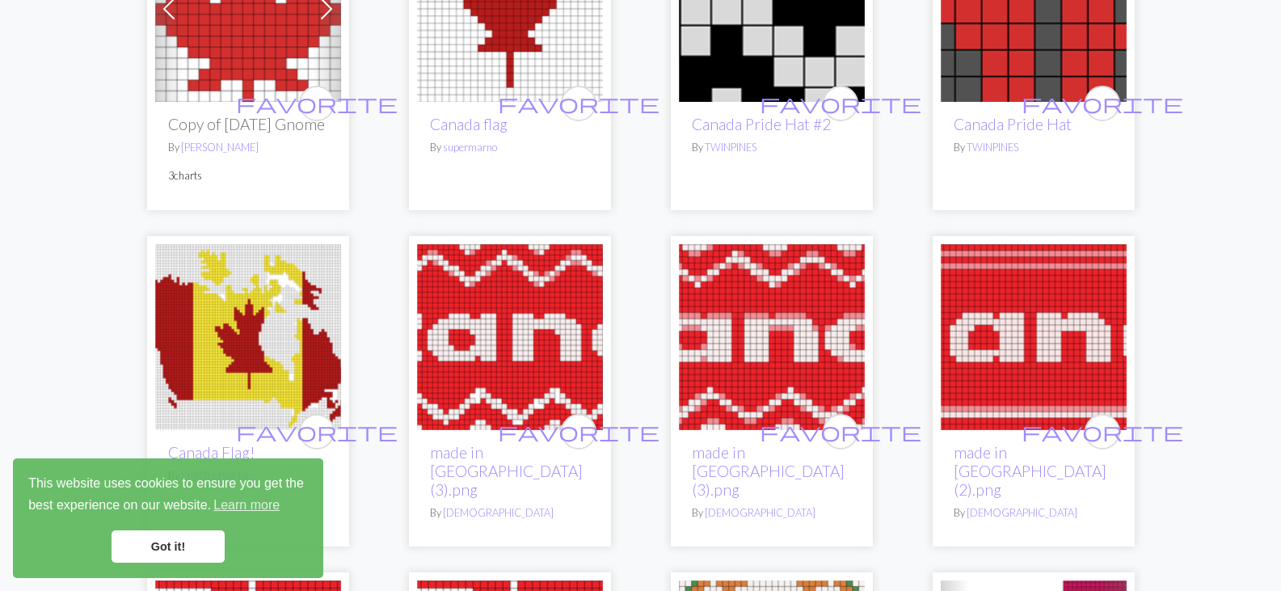
scroll to position [290, 0]
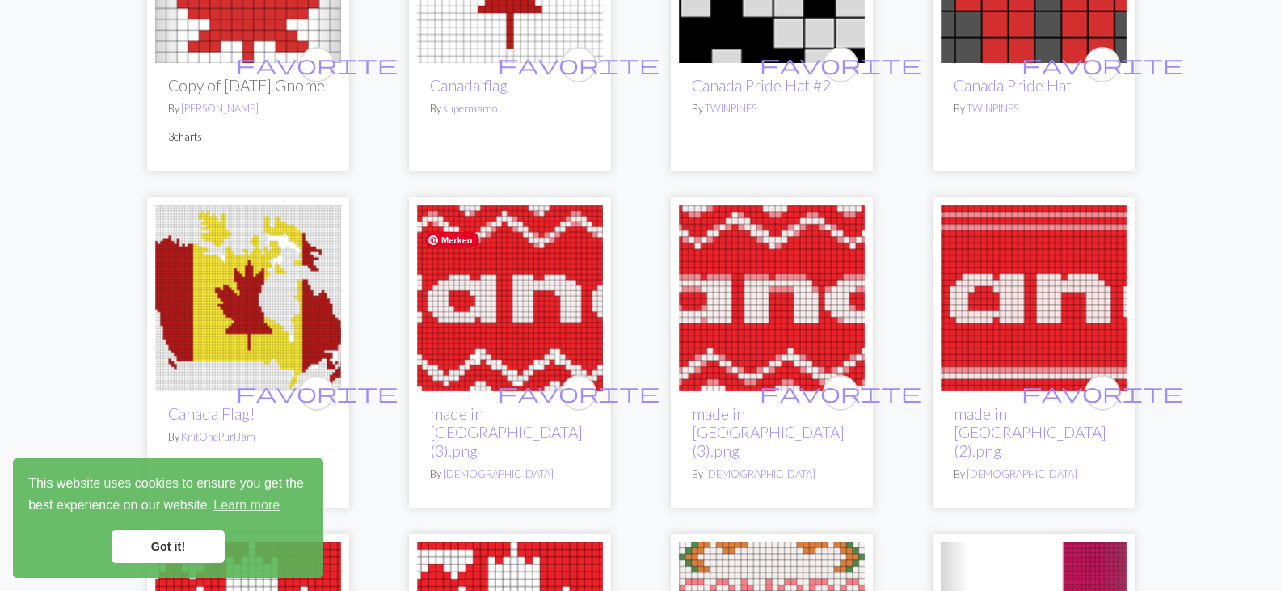
click at [434, 322] on img at bounding box center [510, 298] width 186 height 186
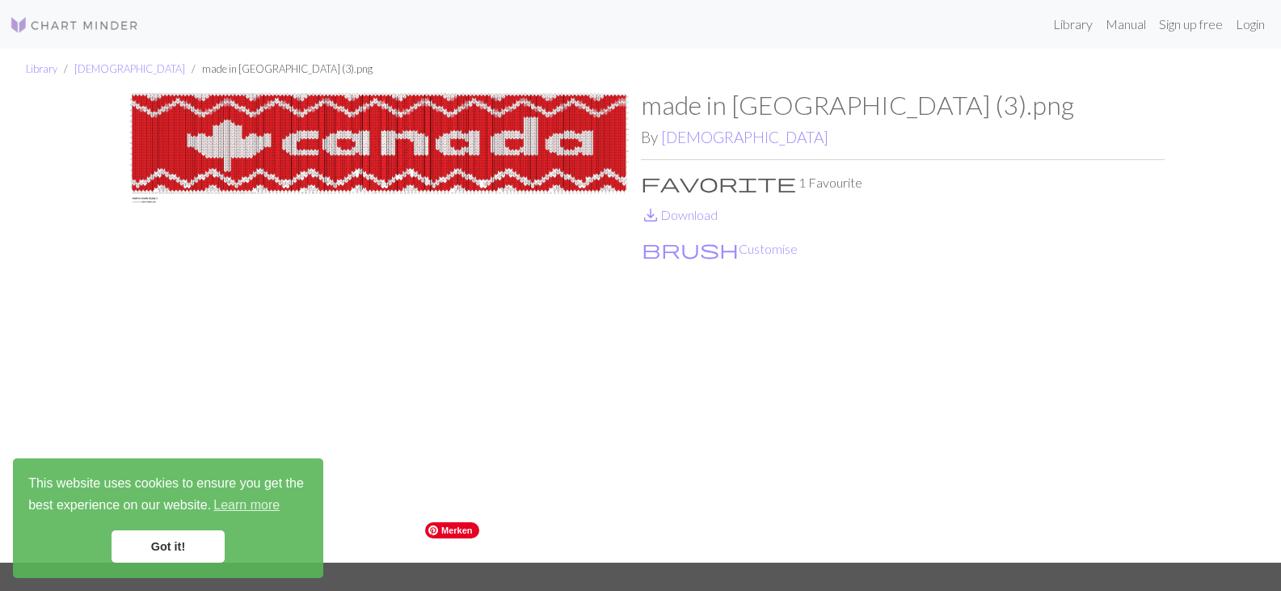
click at [469, 136] on img at bounding box center [379, 326] width 524 height 473
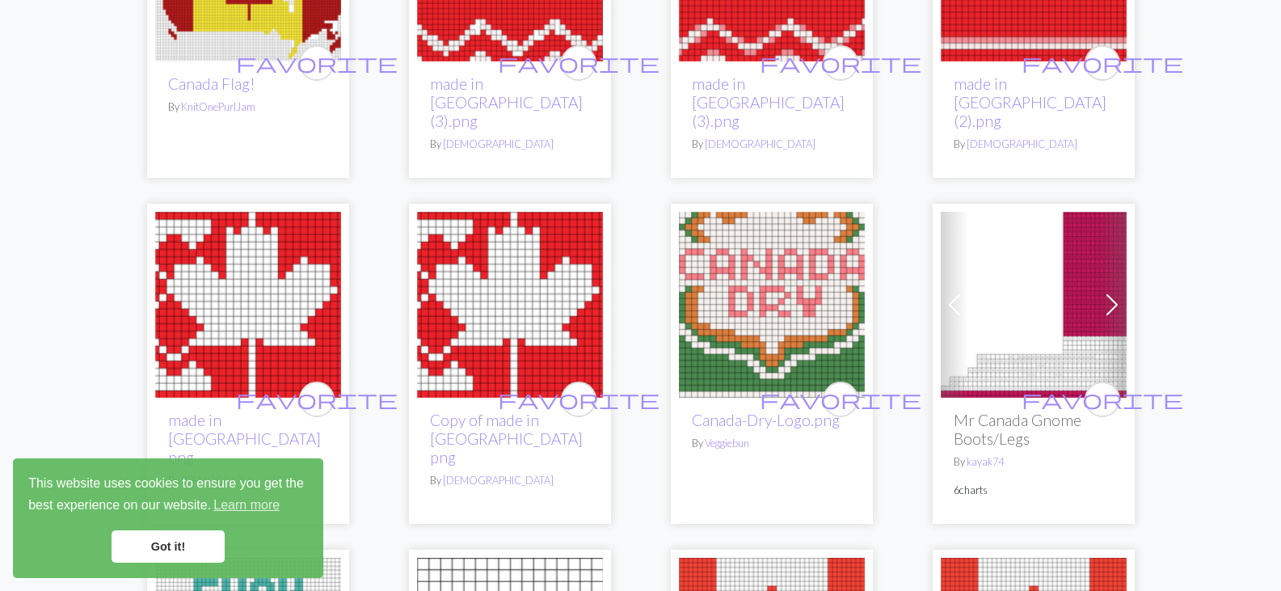
scroll to position [638, 0]
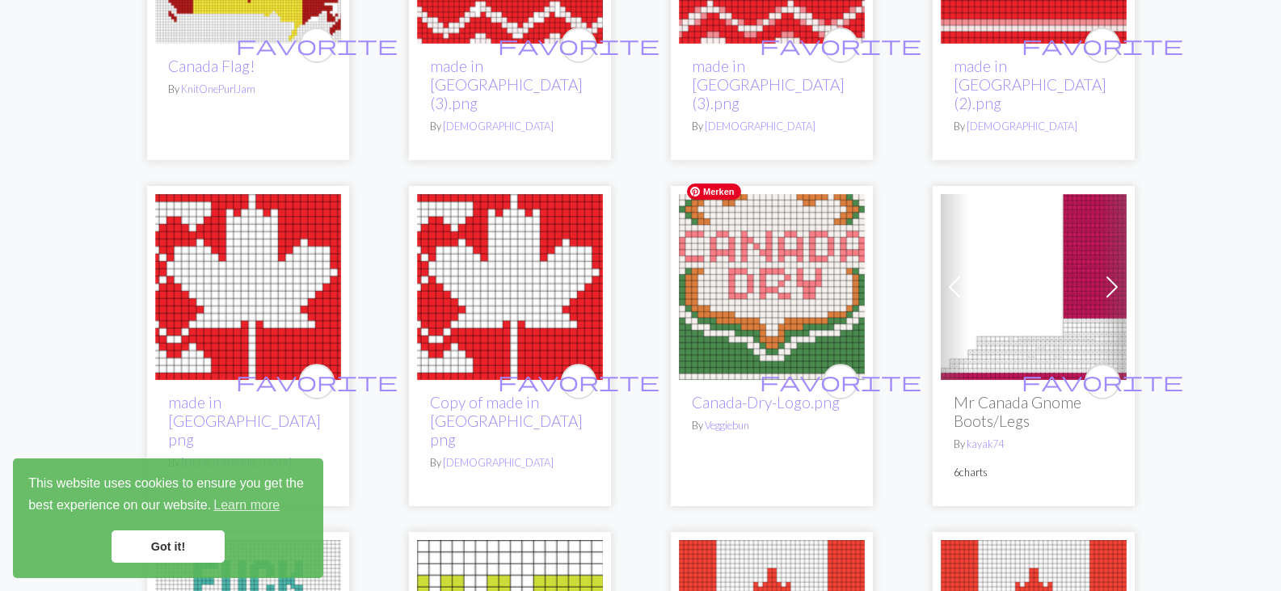
click at [786, 273] on img at bounding box center [772, 287] width 186 height 186
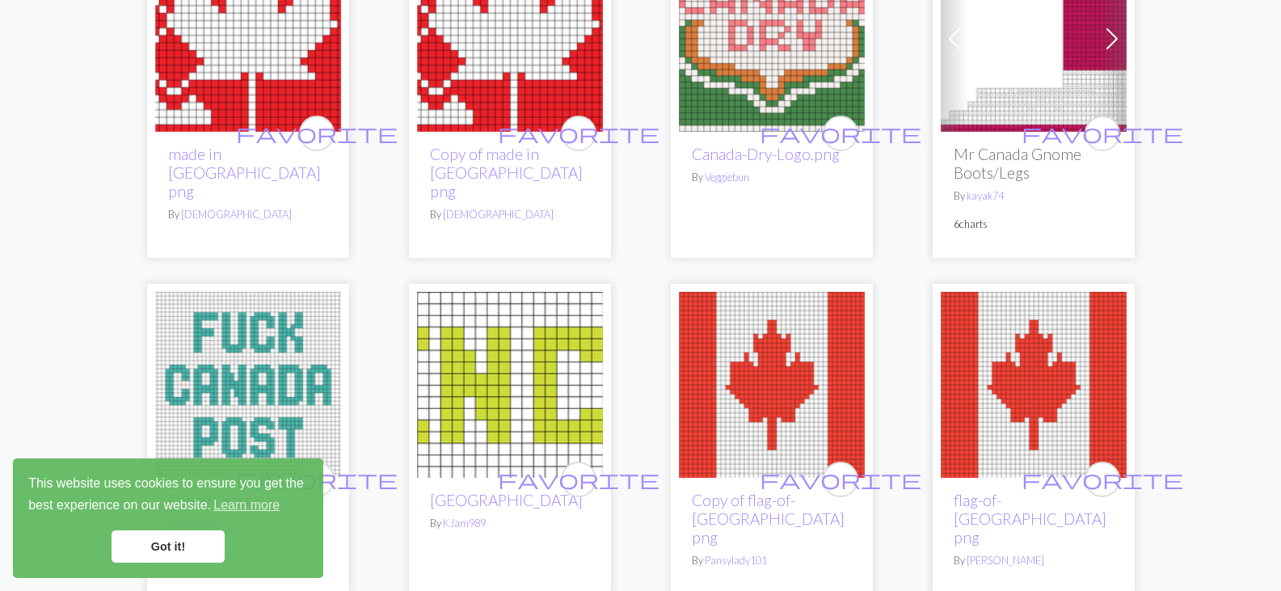
scroll to position [748, 0]
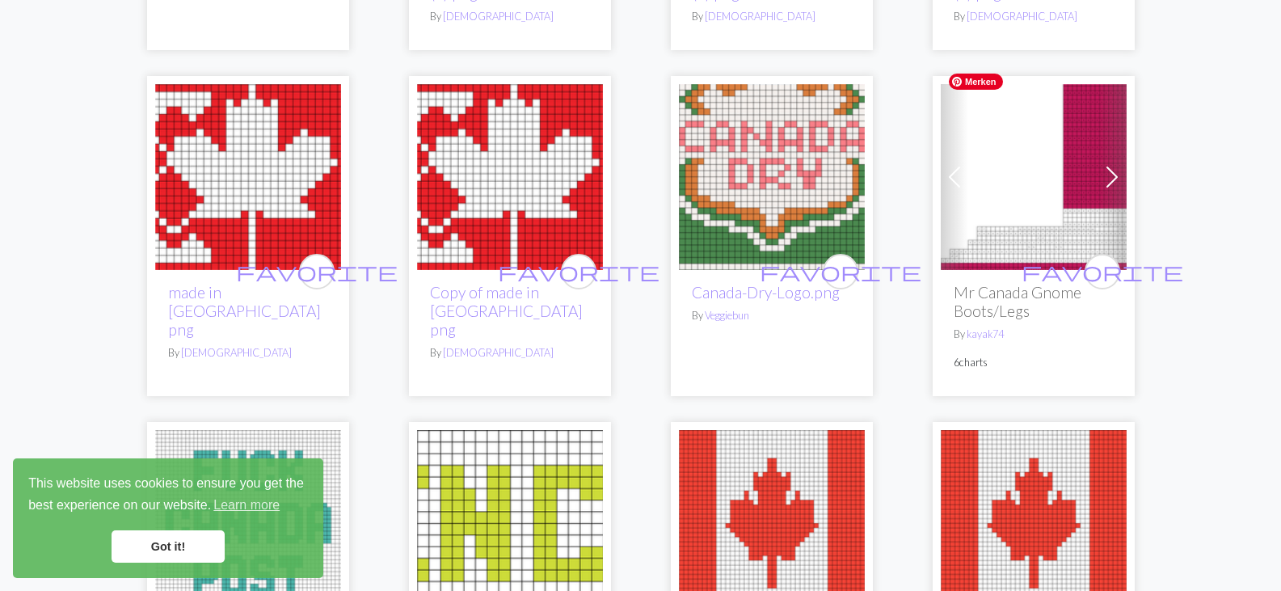
click at [1081, 167] on img at bounding box center [1034, 177] width 186 height 186
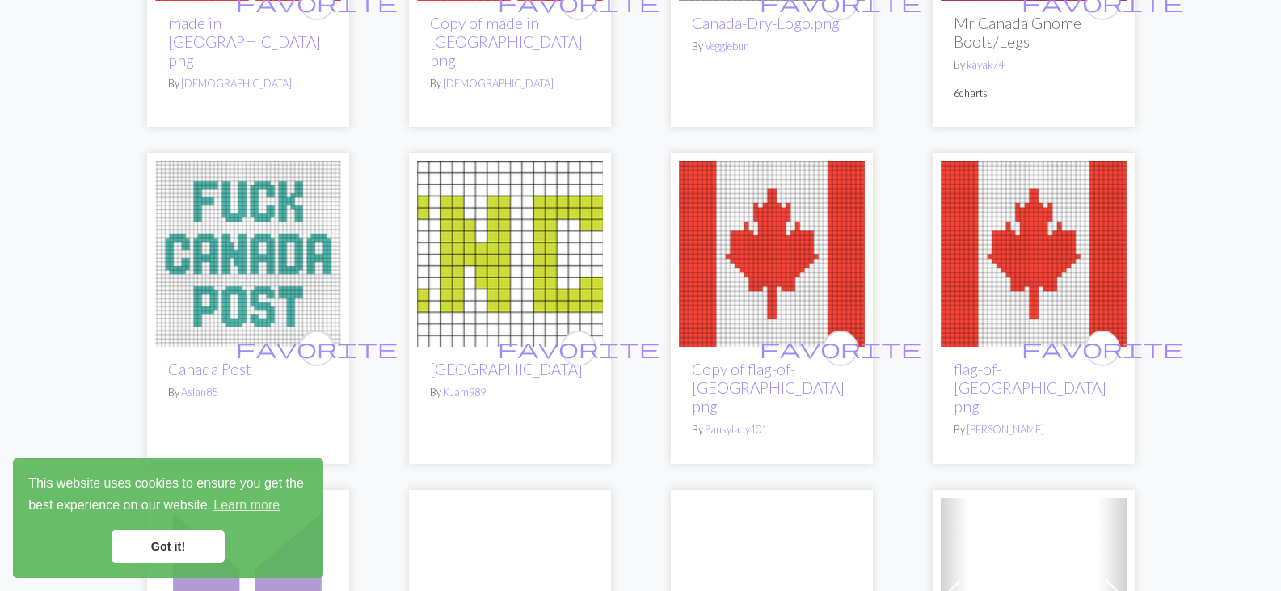
scroll to position [1073, 0]
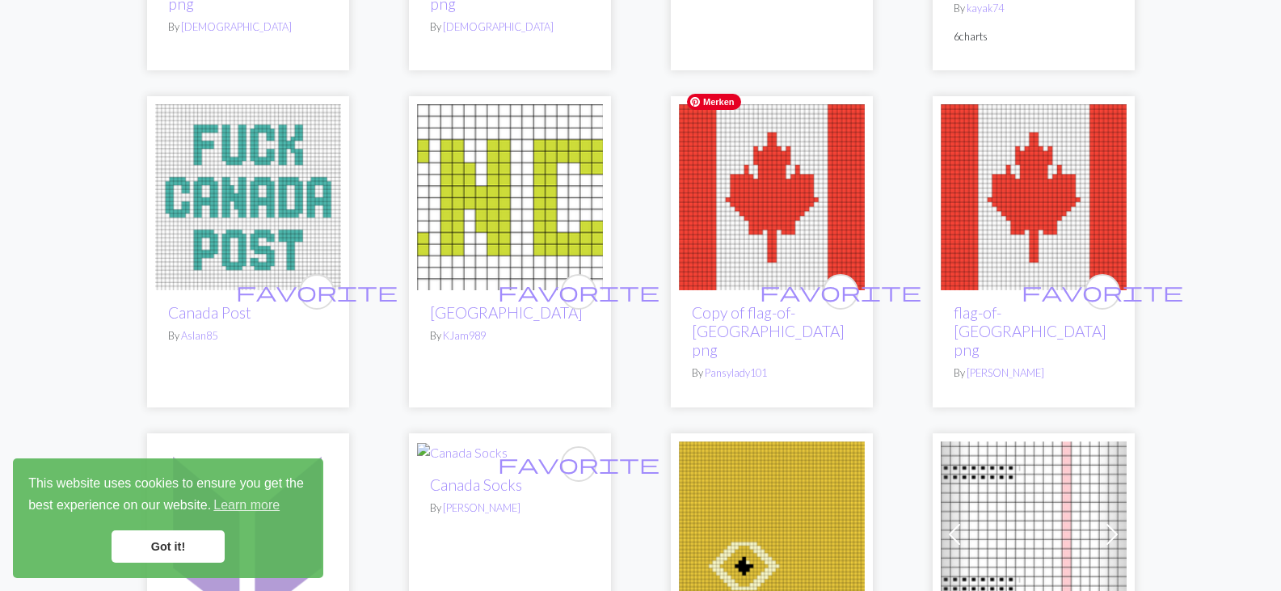
click at [761, 183] on img at bounding box center [772, 197] width 186 height 186
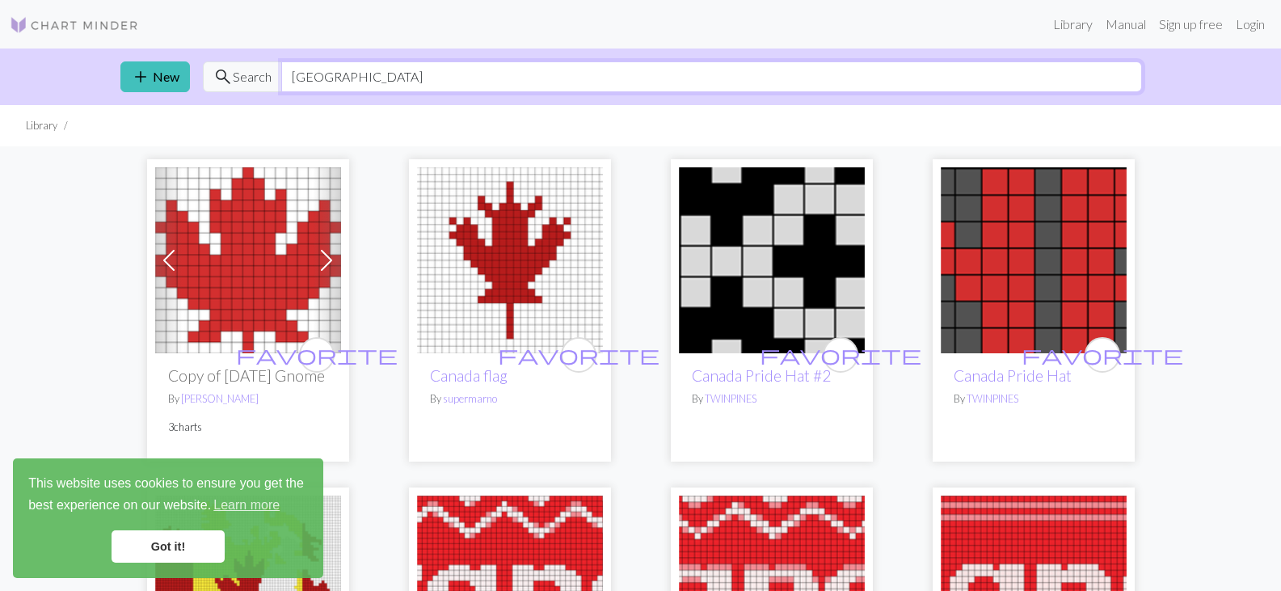
drag, startPoint x: 371, startPoint y: 81, endPoint x: 251, endPoint y: 82, distance: 119.6
click at [251, 82] on div "search Search [GEOGRAPHIC_DATA]" at bounding box center [672, 76] width 939 height 31
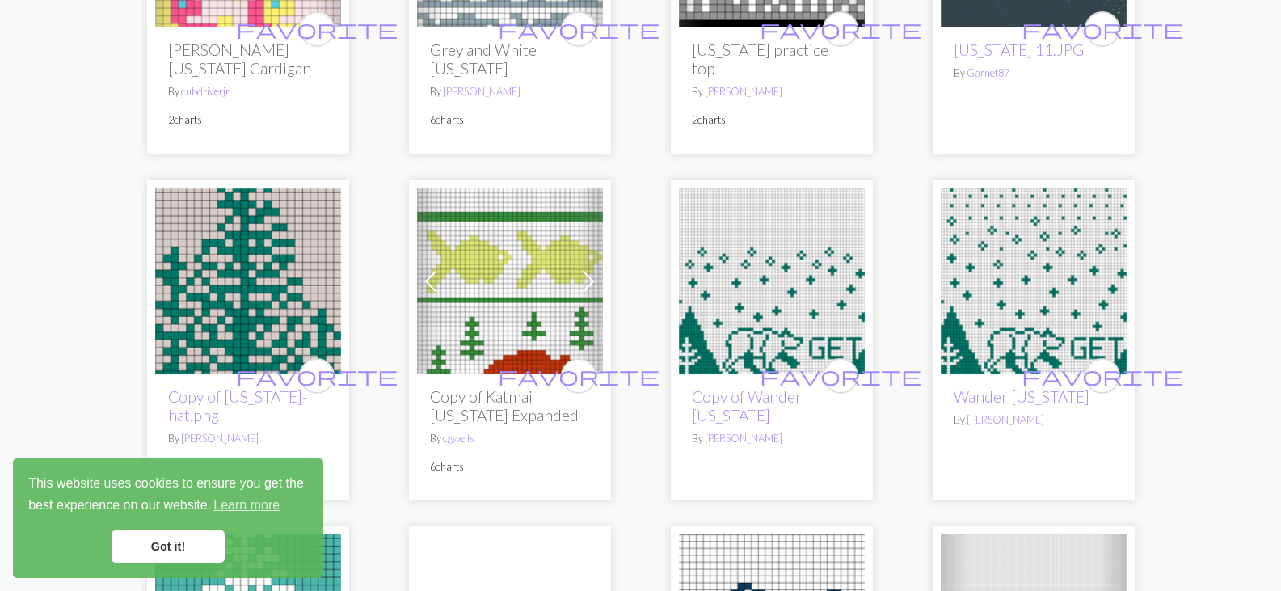
scroll to position [329, 0]
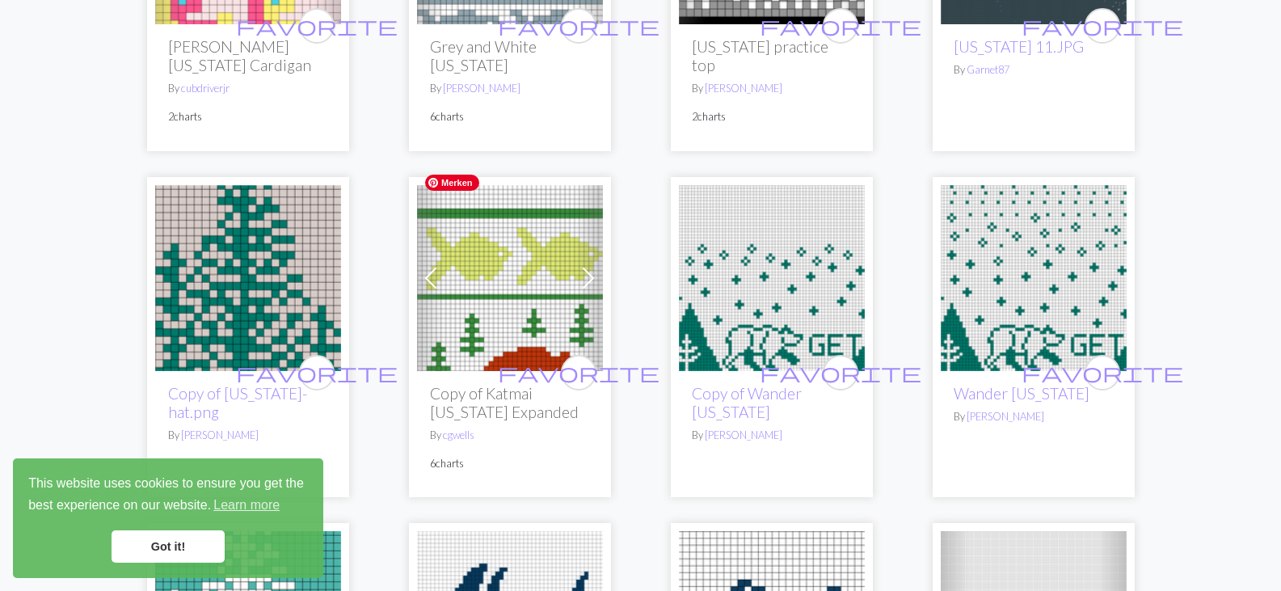
type input "[US_STATE]"
click at [524, 302] on img at bounding box center [510, 278] width 186 height 186
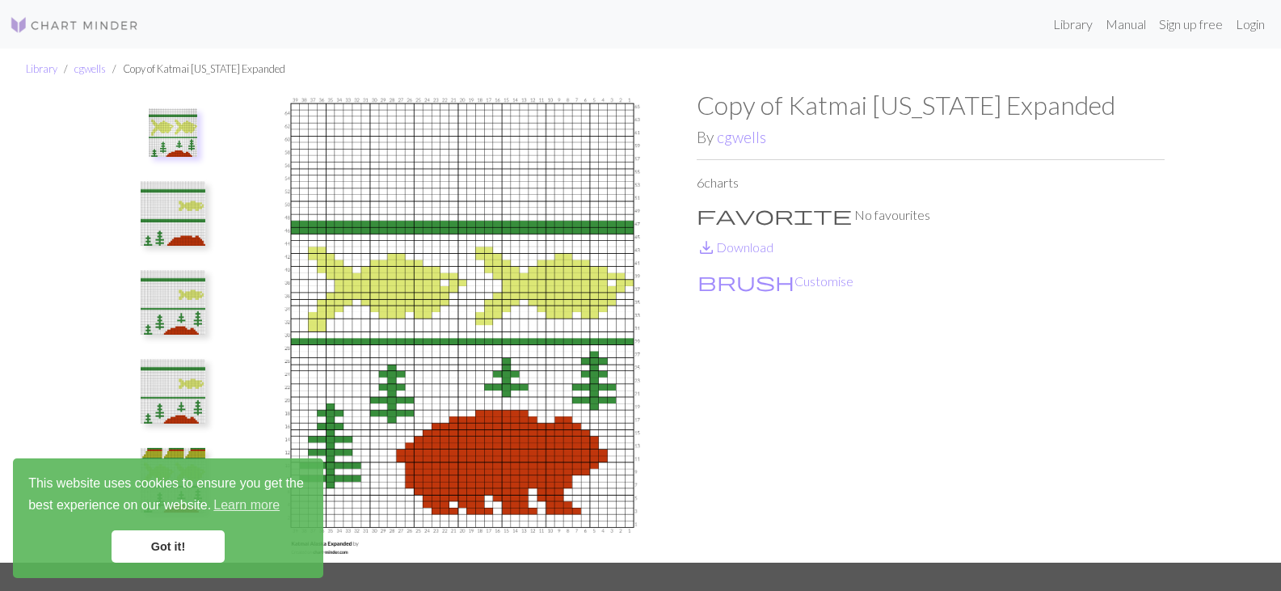
click at [165, 300] on img at bounding box center [173, 302] width 65 height 65
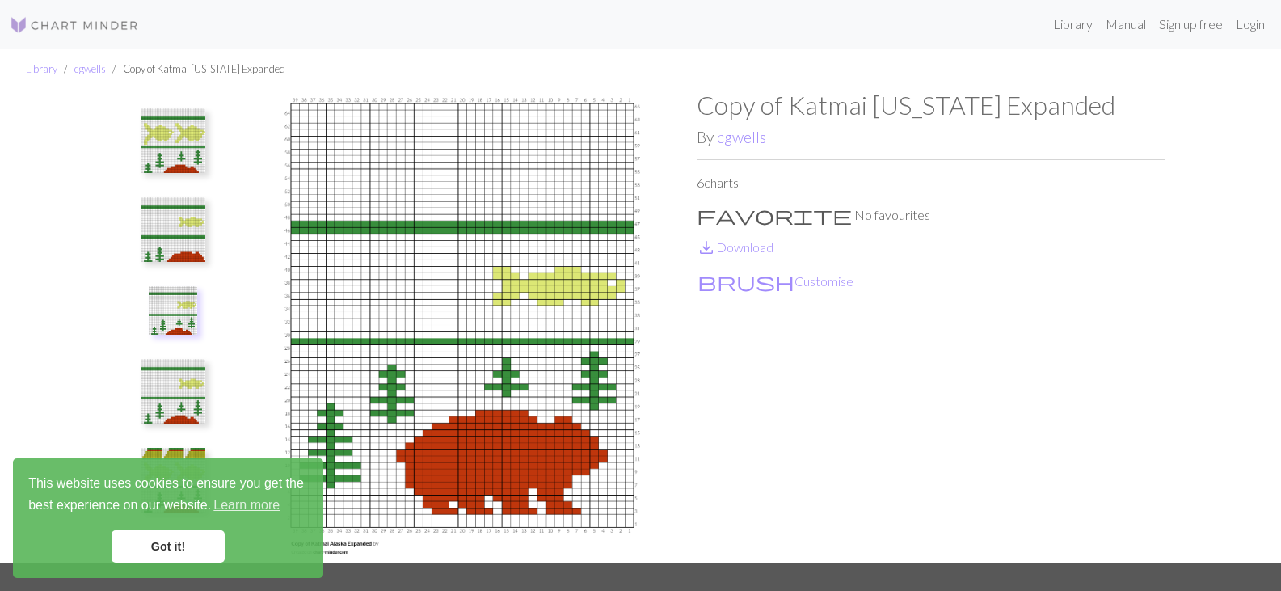
click at [172, 393] on img at bounding box center [173, 391] width 65 height 65
click at [178, 411] on img at bounding box center [173, 399] width 48 height 48
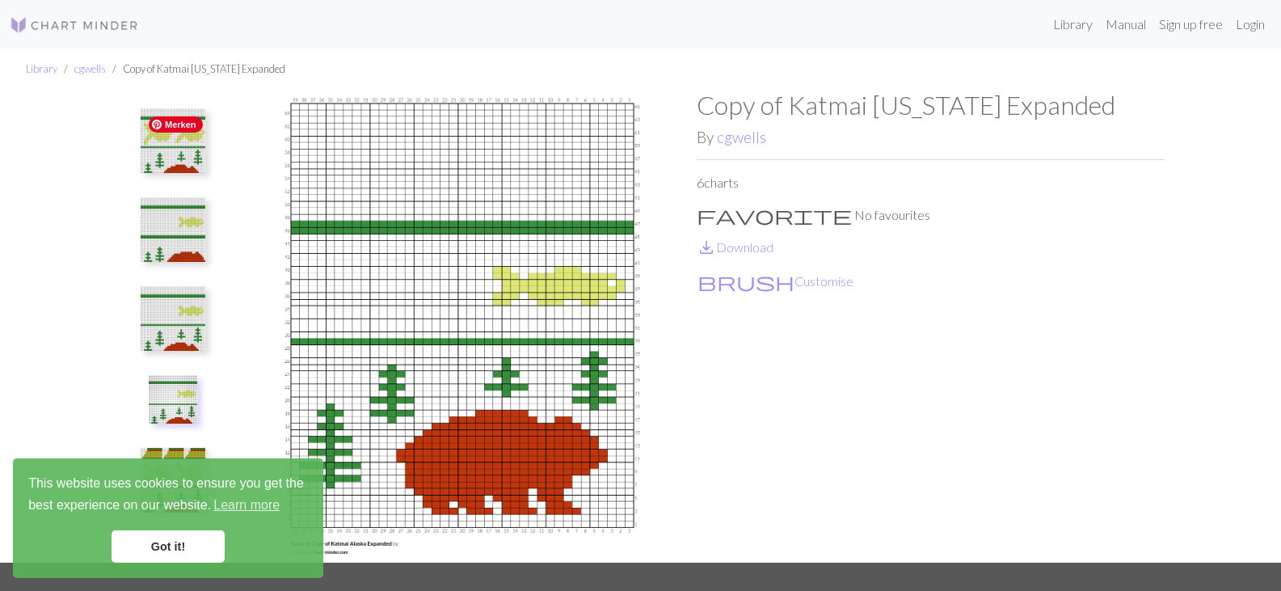
click at [183, 139] on img at bounding box center [173, 140] width 65 height 65
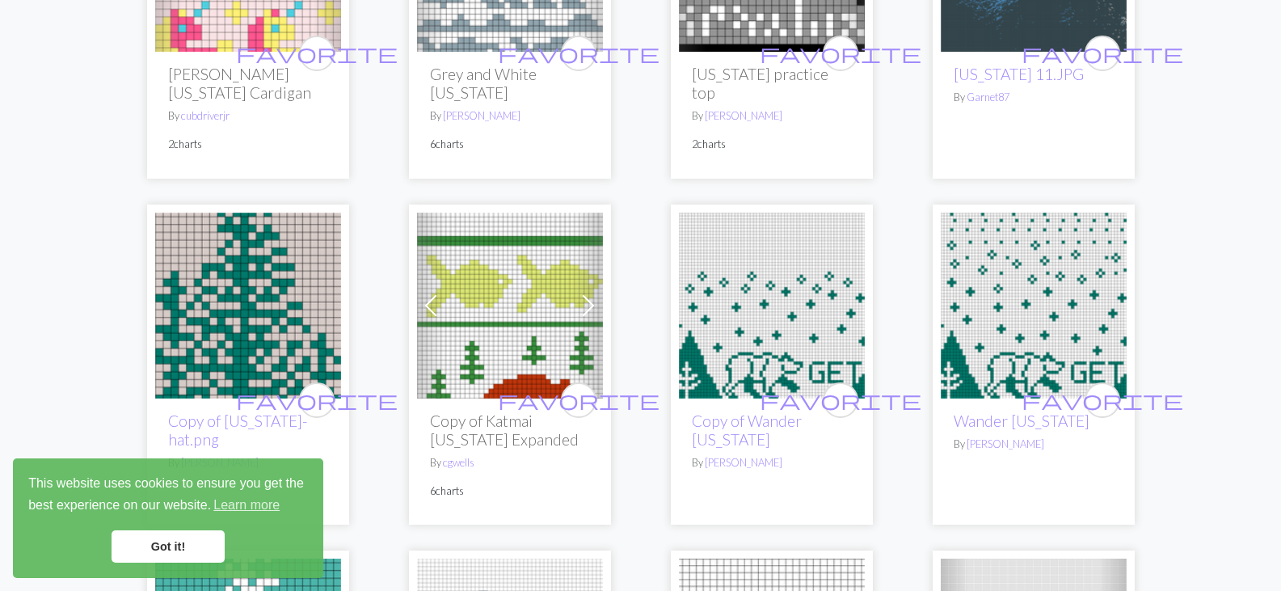
scroll to position [312, 0]
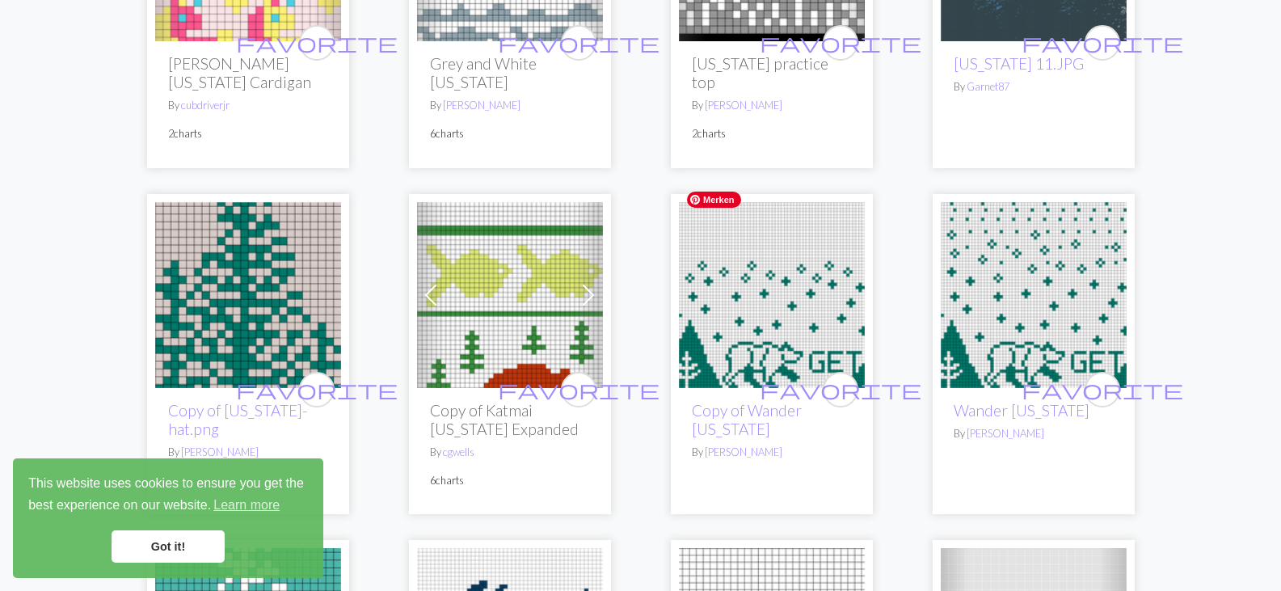
click at [798, 336] on img at bounding box center [772, 295] width 186 height 186
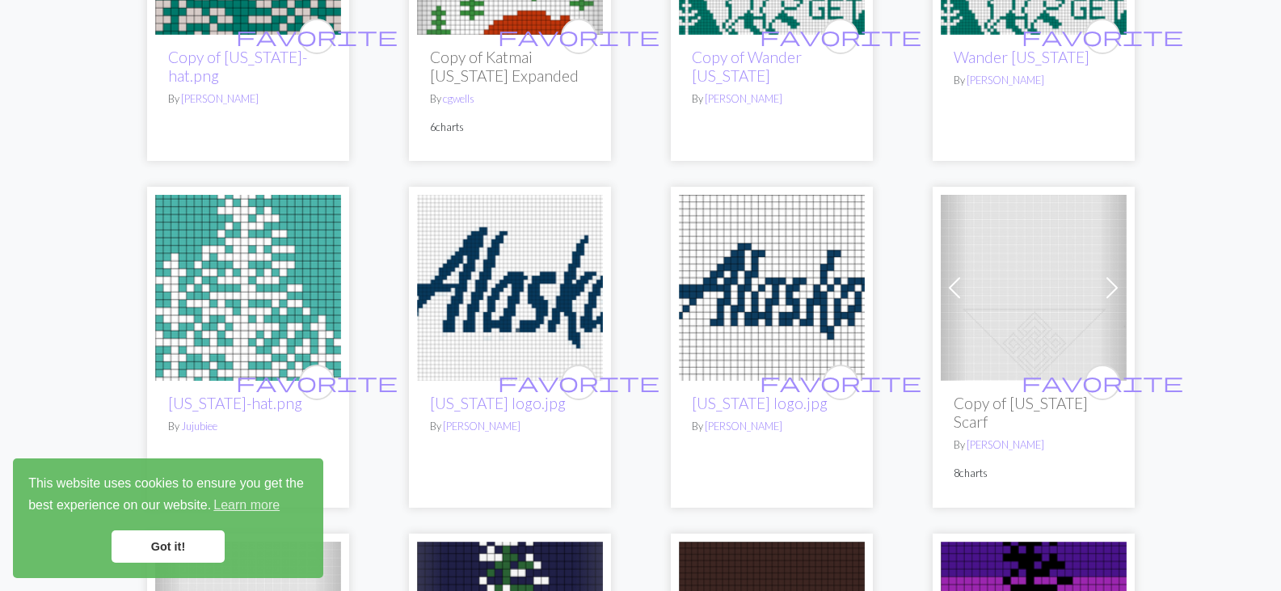
scroll to position [672, 0]
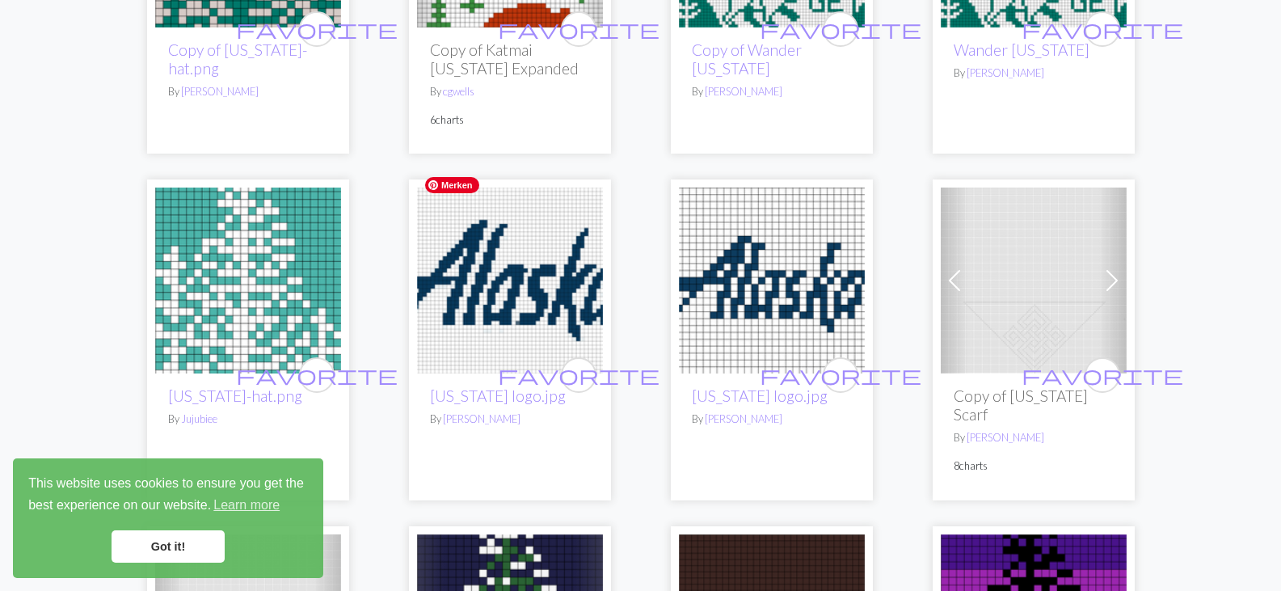
click at [521, 262] on img at bounding box center [510, 281] width 186 height 186
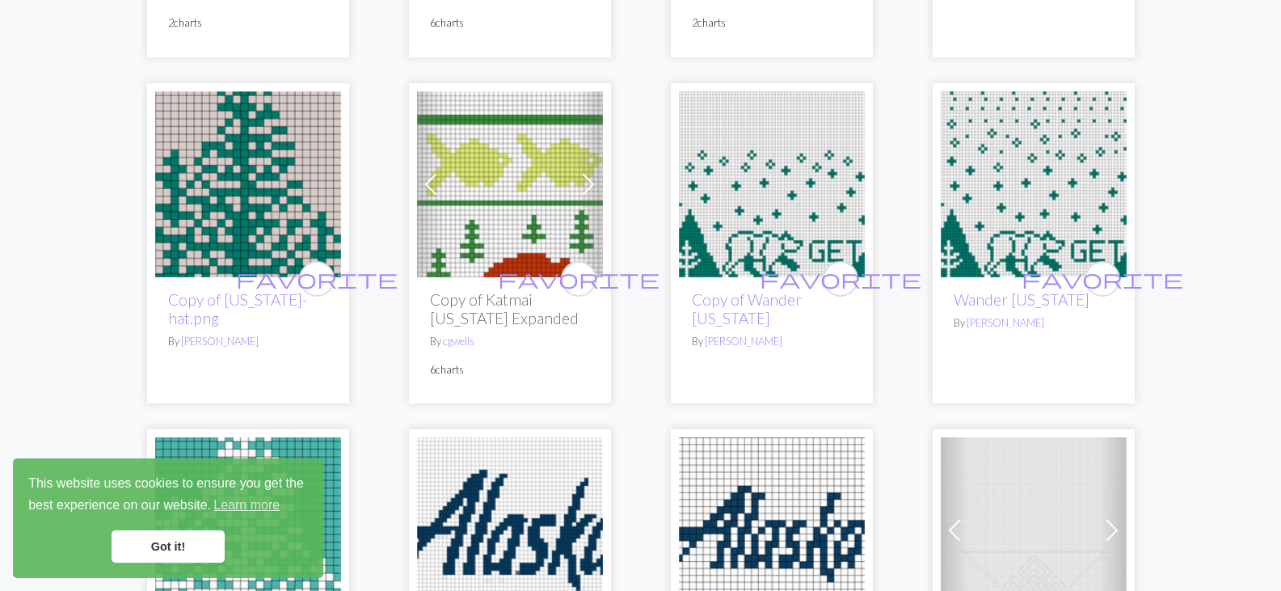
scroll to position [600, 0]
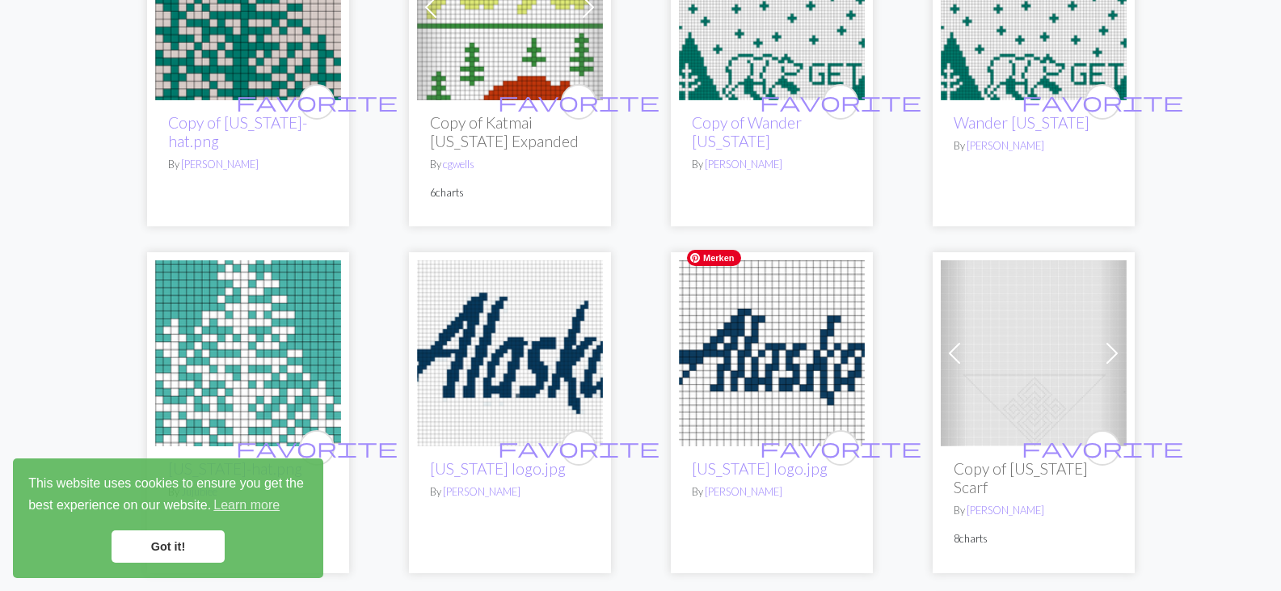
click at [804, 314] on img at bounding box center [772, 353] width 186 height 186
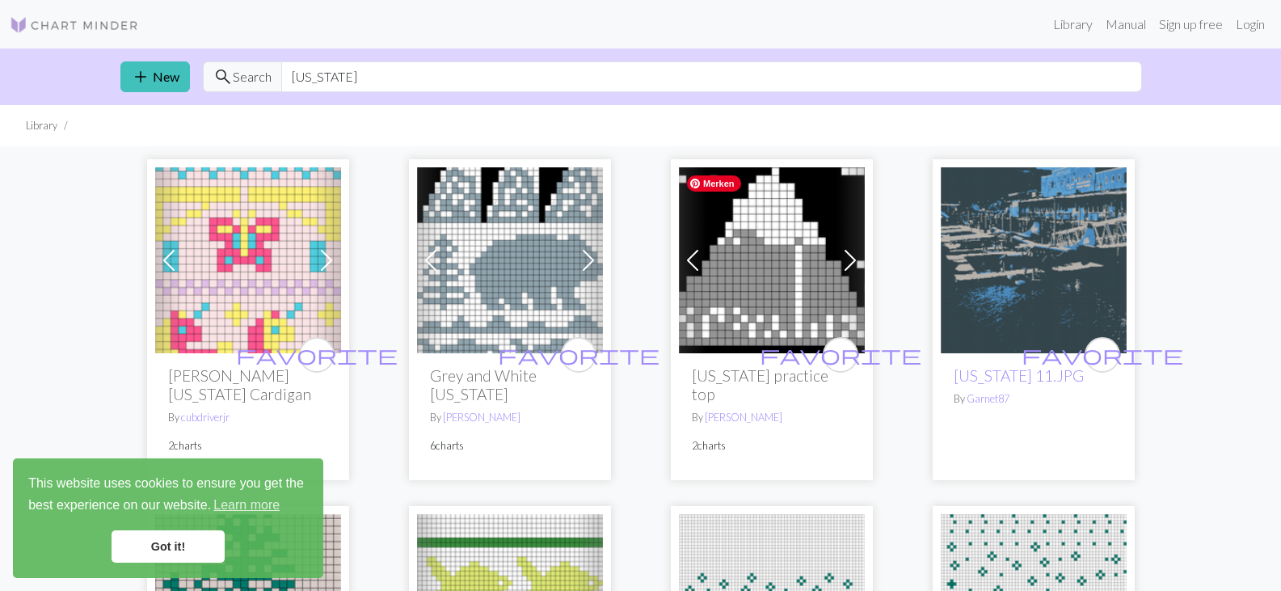
click at [732, 282] on img at bounding box center [772, 260] width 186 height 186
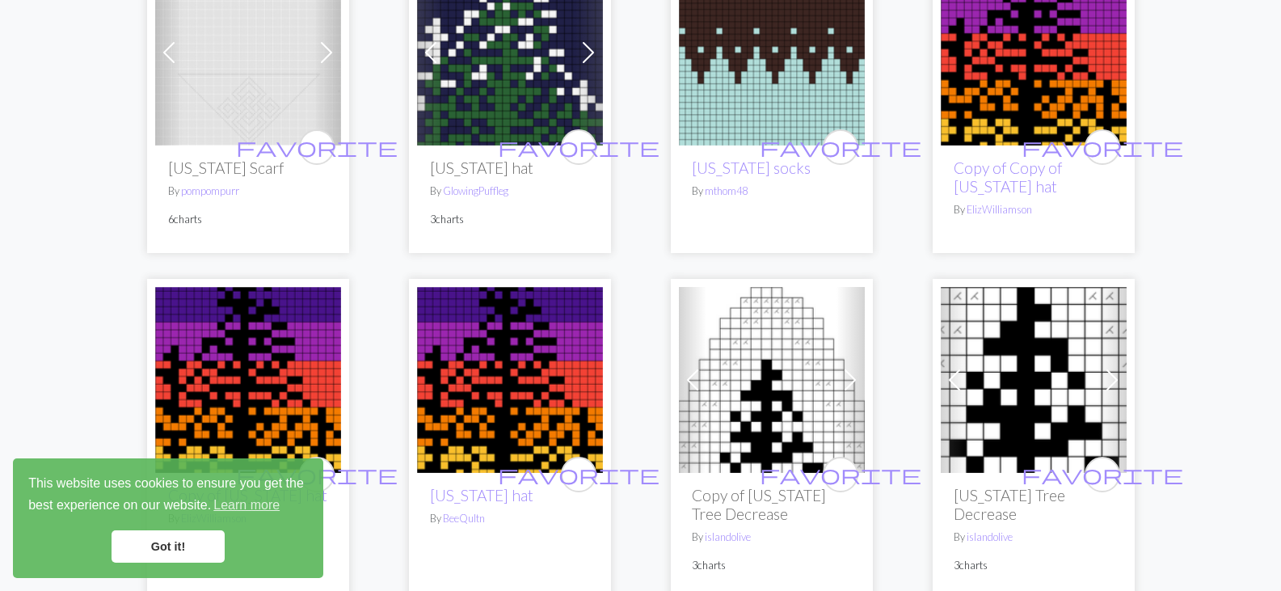
scroll to position [1250, 0]
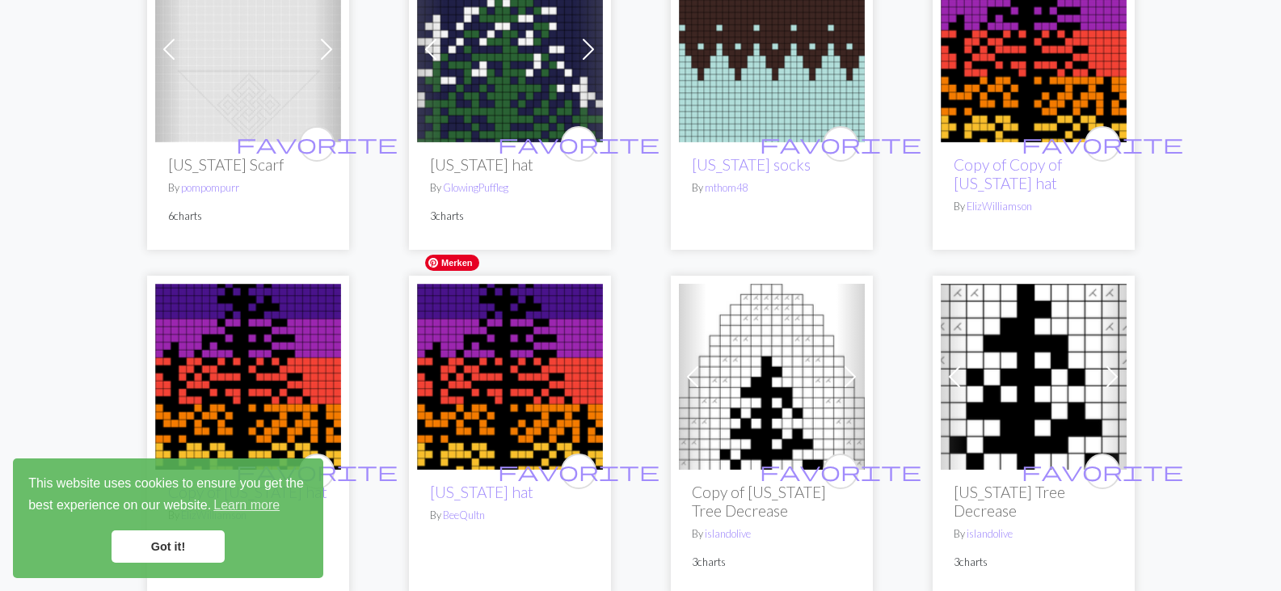
click at [544, 359] on img at bounding box center [510, 377] width 186 height 186
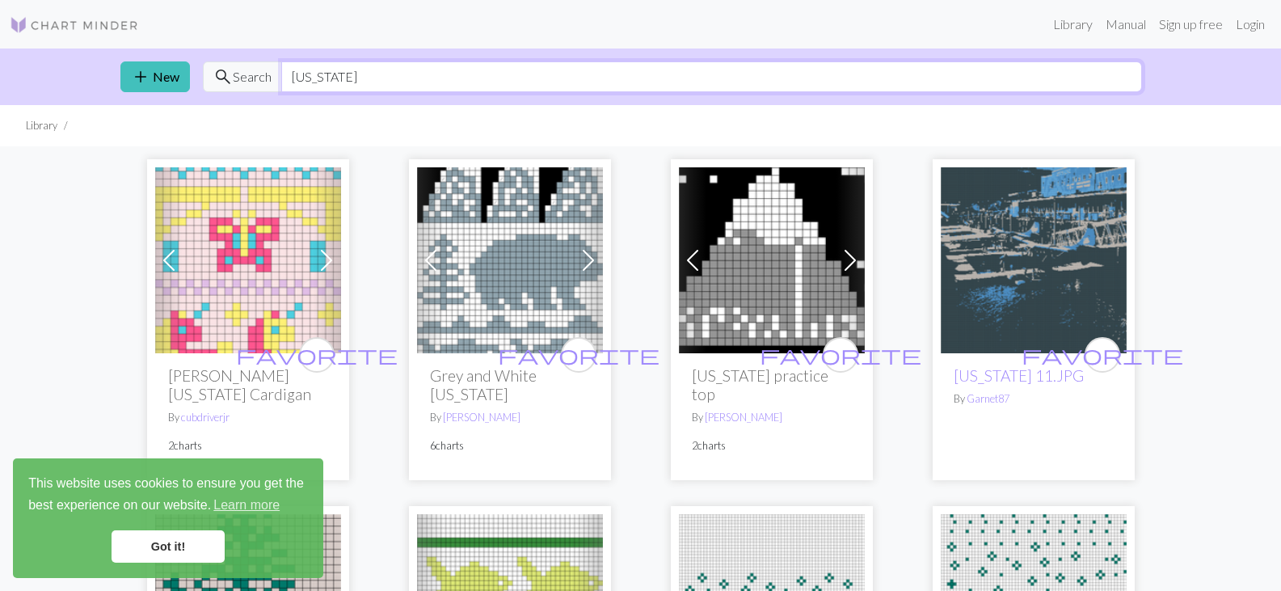
click at [330, 86] on input "[US_STATE]" at bounding box center [711, 76] width 861 height 31
type input "A"
type input "[GEOGRAPHIC_DATA]"
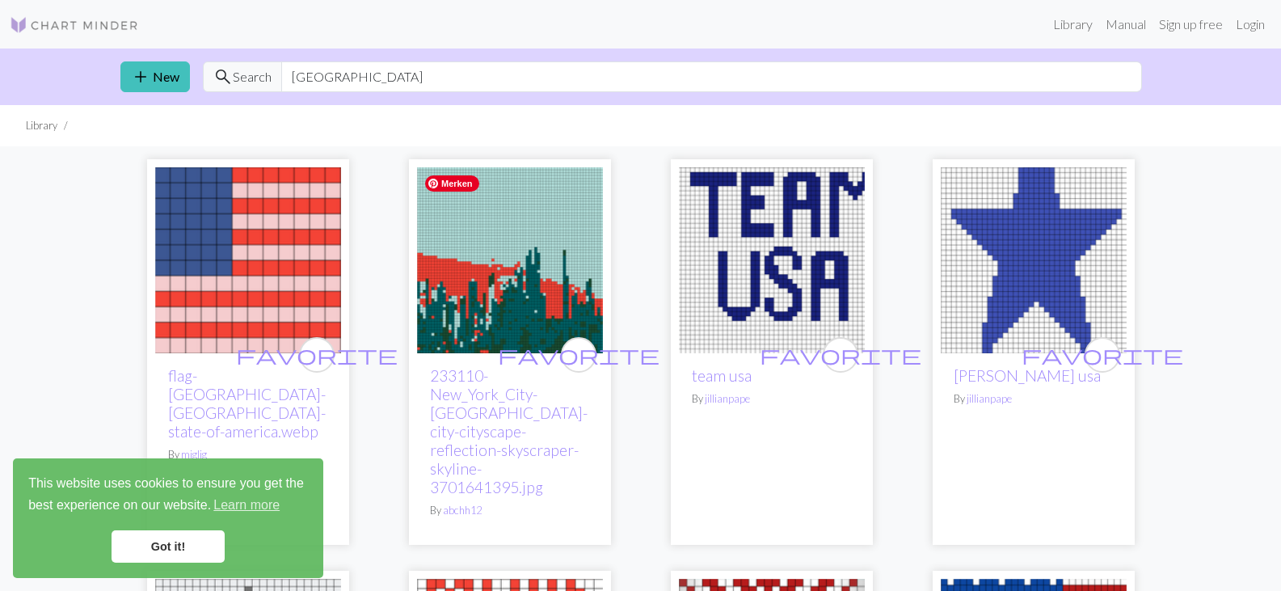
click at [465, 285] on img at bounding box center [510, 260] width 186 height 186
drag, startPoint x: 335, startPoint y: 77, endPoint x: 182, endPoint y: 48, distance: 155.4
click at [182, 48] on div "add New search Search [GEOGRAPHIC_DATA]" at bounding box center [640, 76] width 1067 height 57
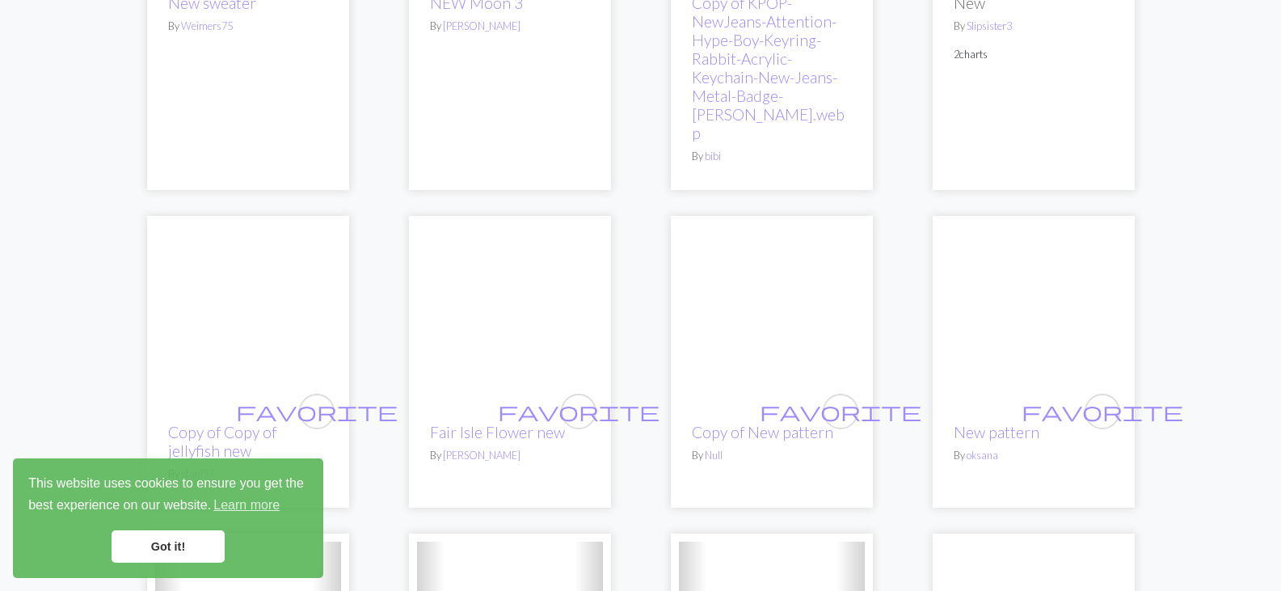
scroll to position [3379, 0]
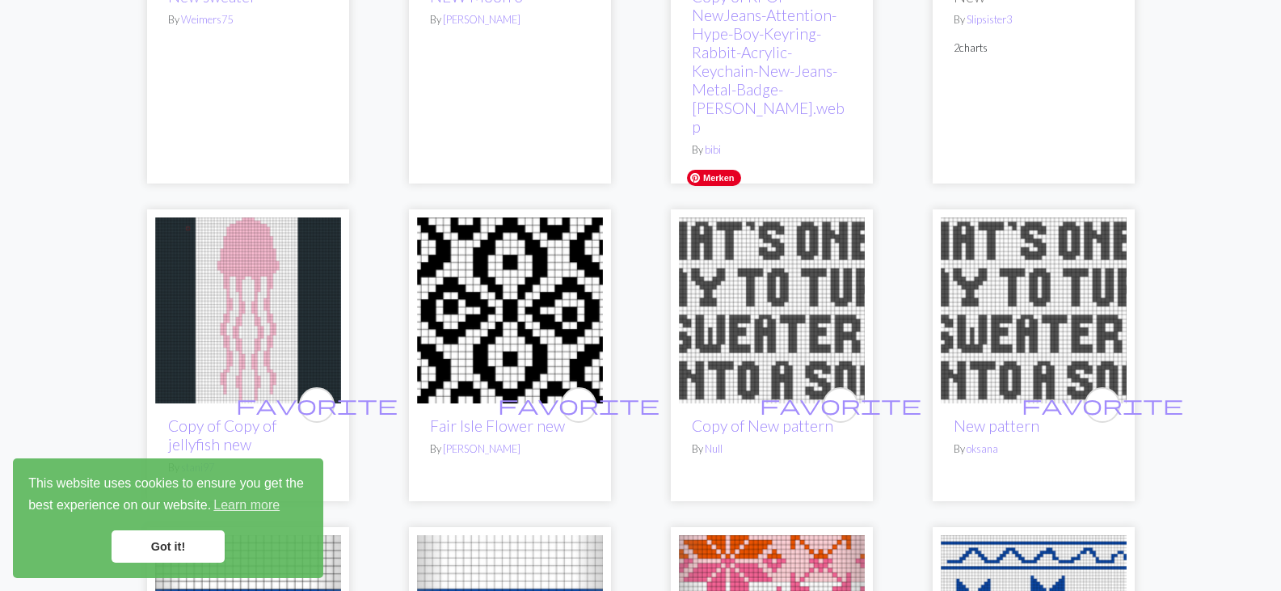
type input "[US_STATE]"
click at [744, 281] on img at bounding box center [772, 310] width 186 height 186
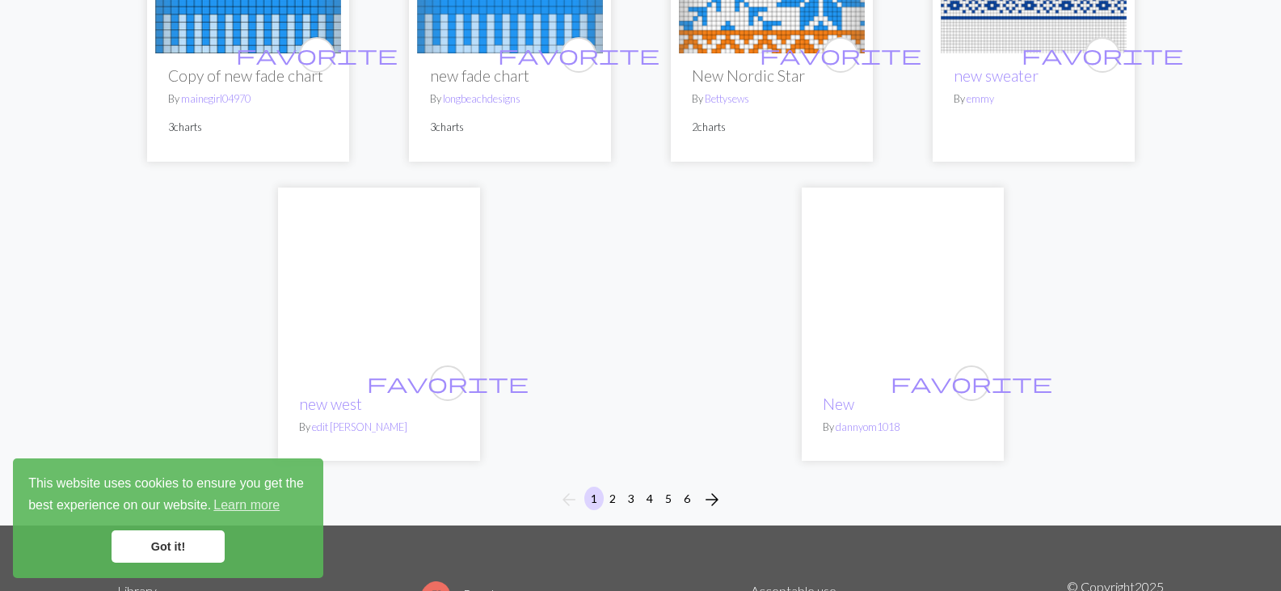
scroll to position [4109, 0]
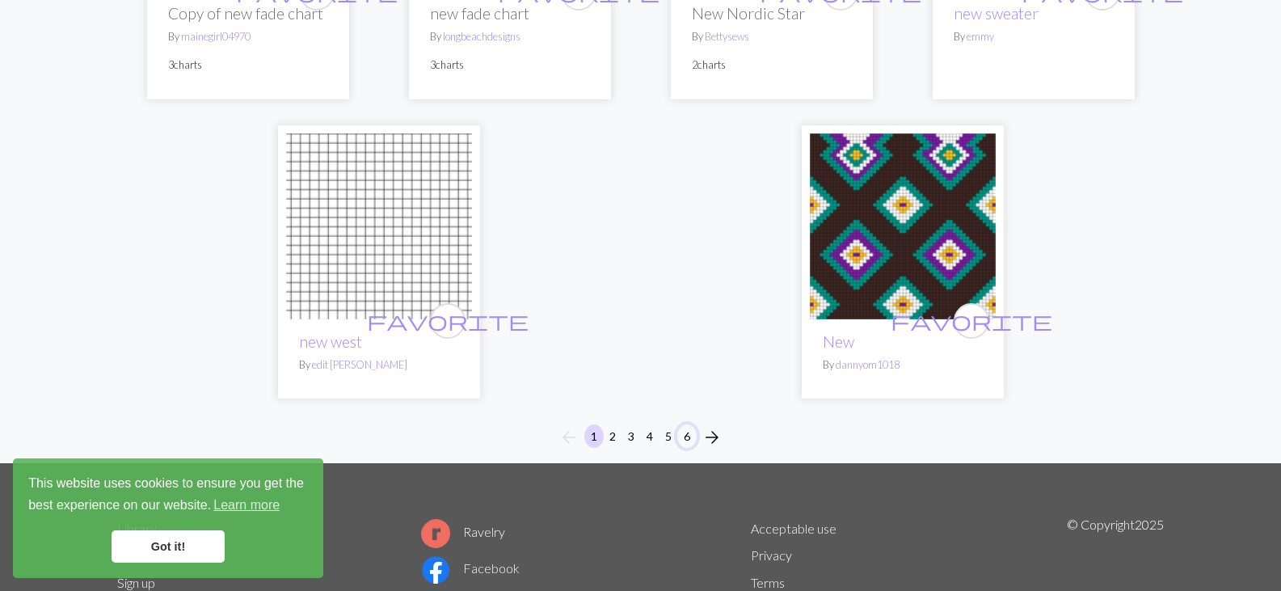
click at [689, 424] on button "6" at bounding box center [686, 435] width 19 height 23
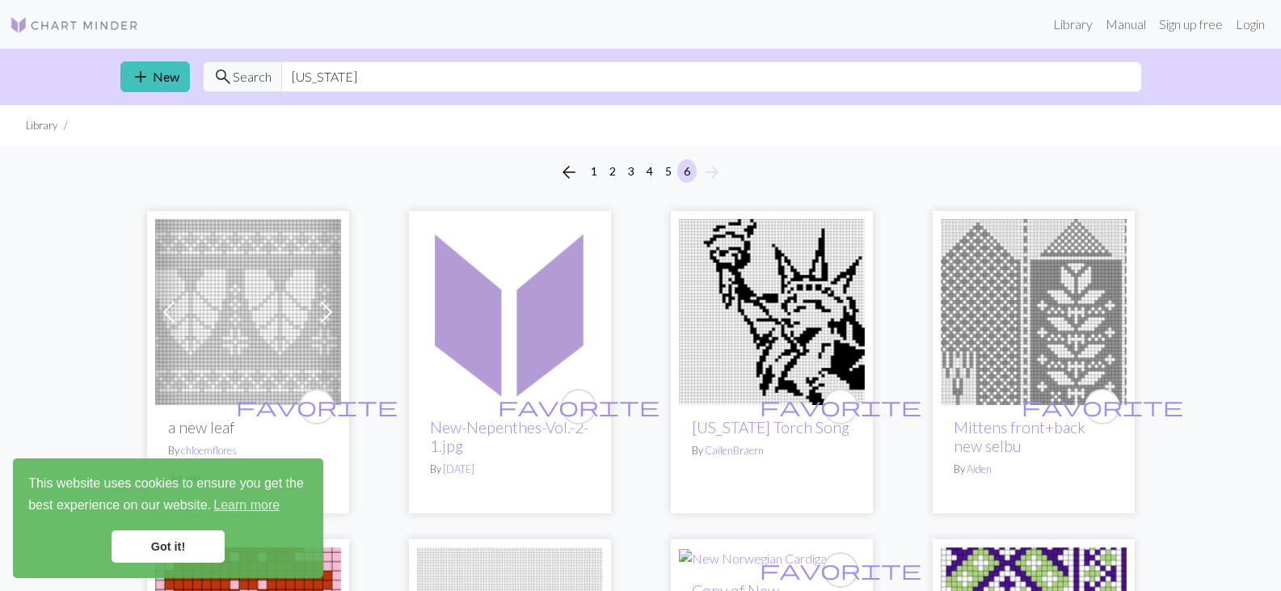
scroll to position [84, 0]
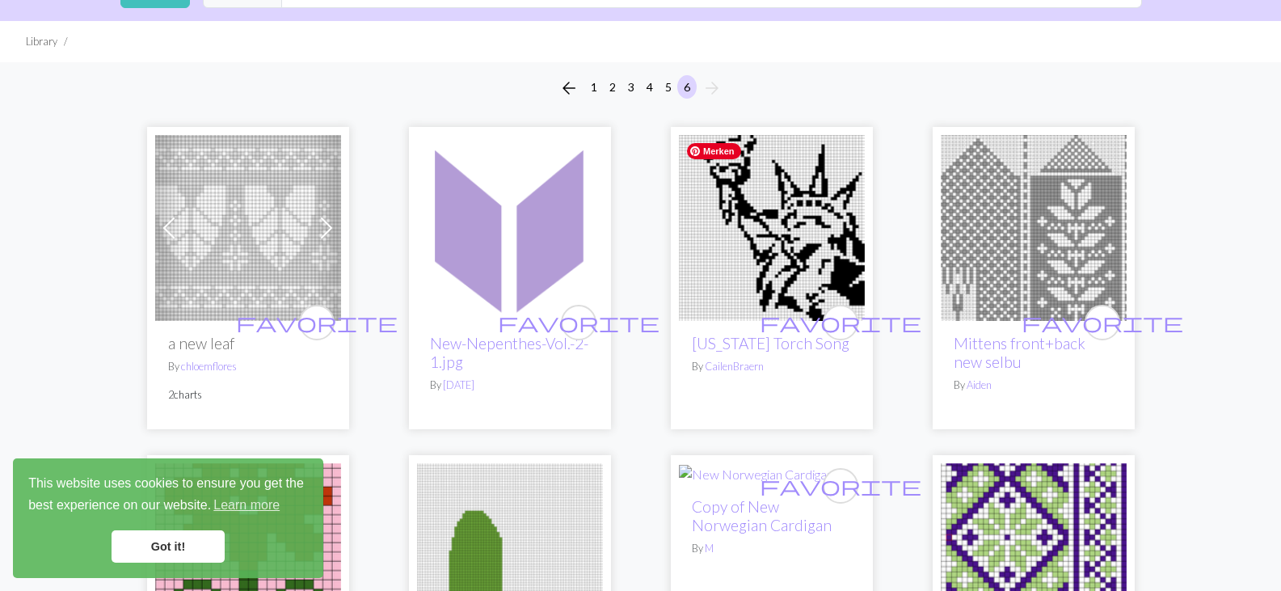
click at [723, 221] on img at bounding box center [772, 228] width 186 height 186
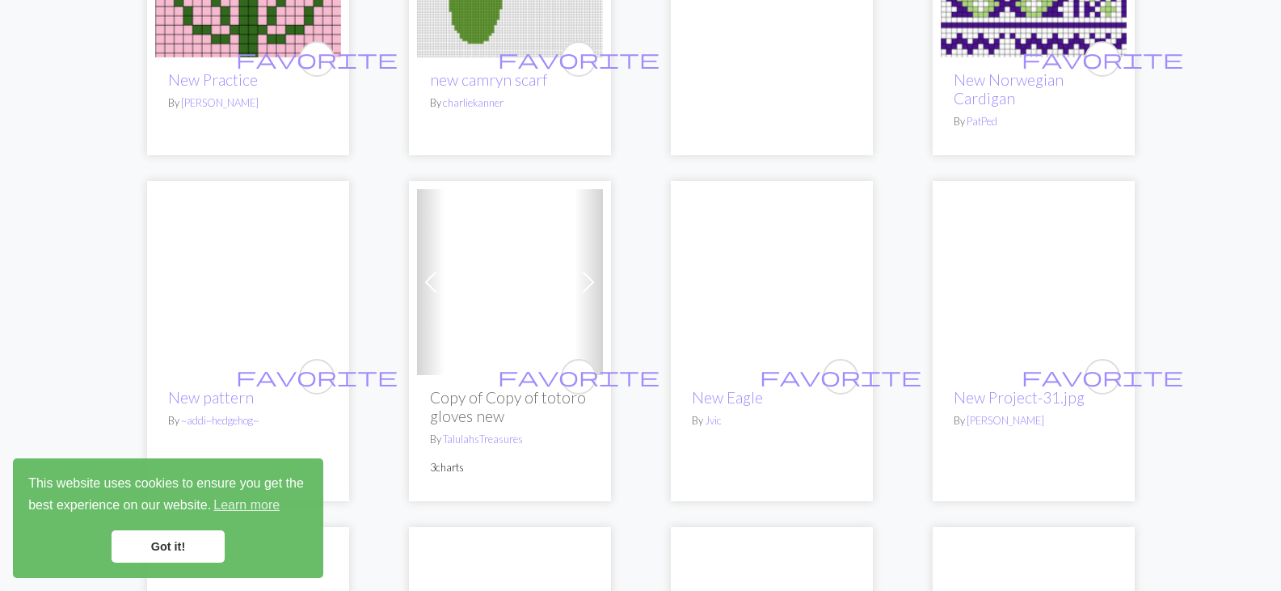
scroll to position [693, 0]
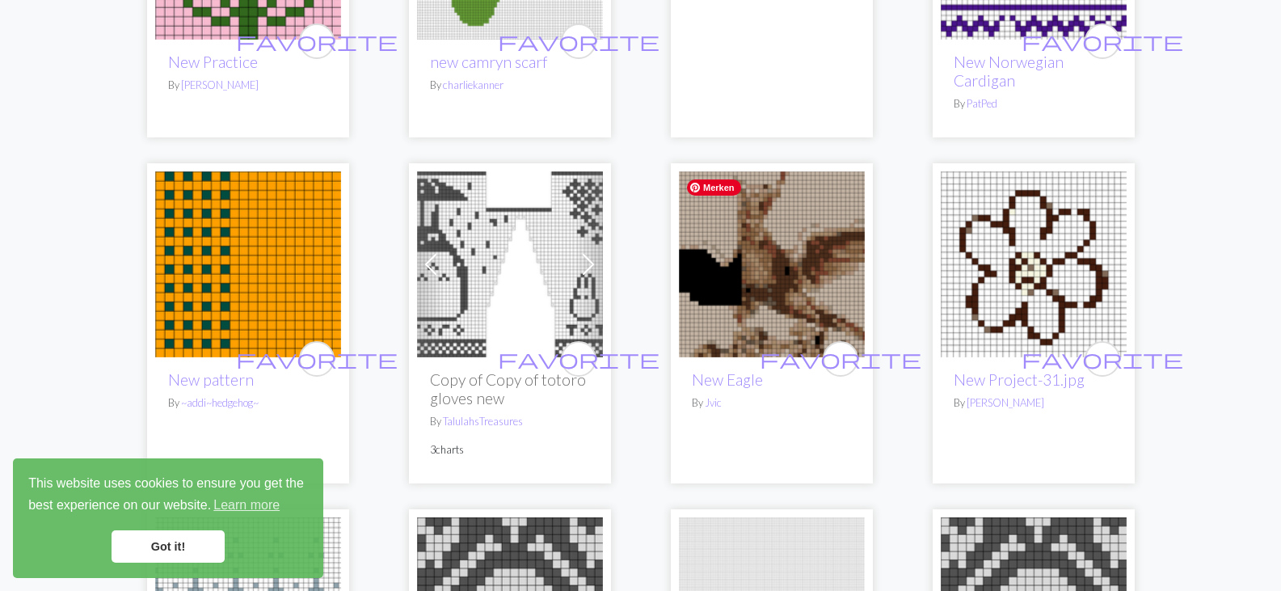
click at [781, 258] on img at bounding box center [772, 264] width 186 height 186
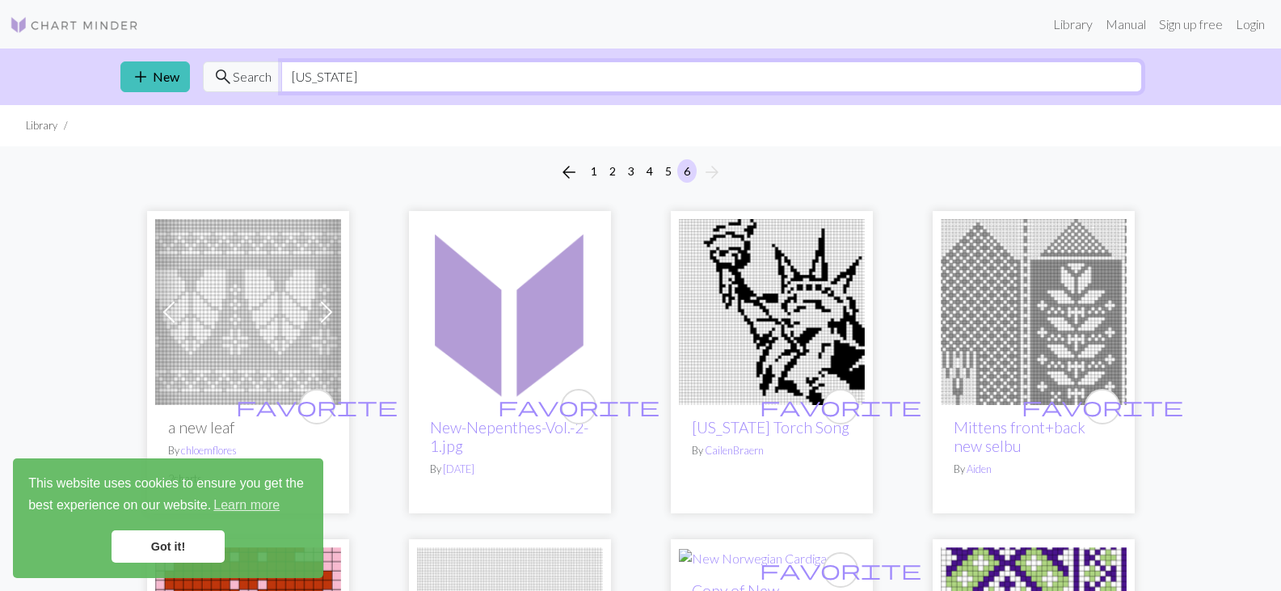
drag, startPoint x: 381, startPoint y: 70, endPoint x: 243, endPoint y: 51, distance: 139.6
click at [243, 51] on div "add New search Search [US_STATE]" at bounding box center [640, 76] width 1067 height 57
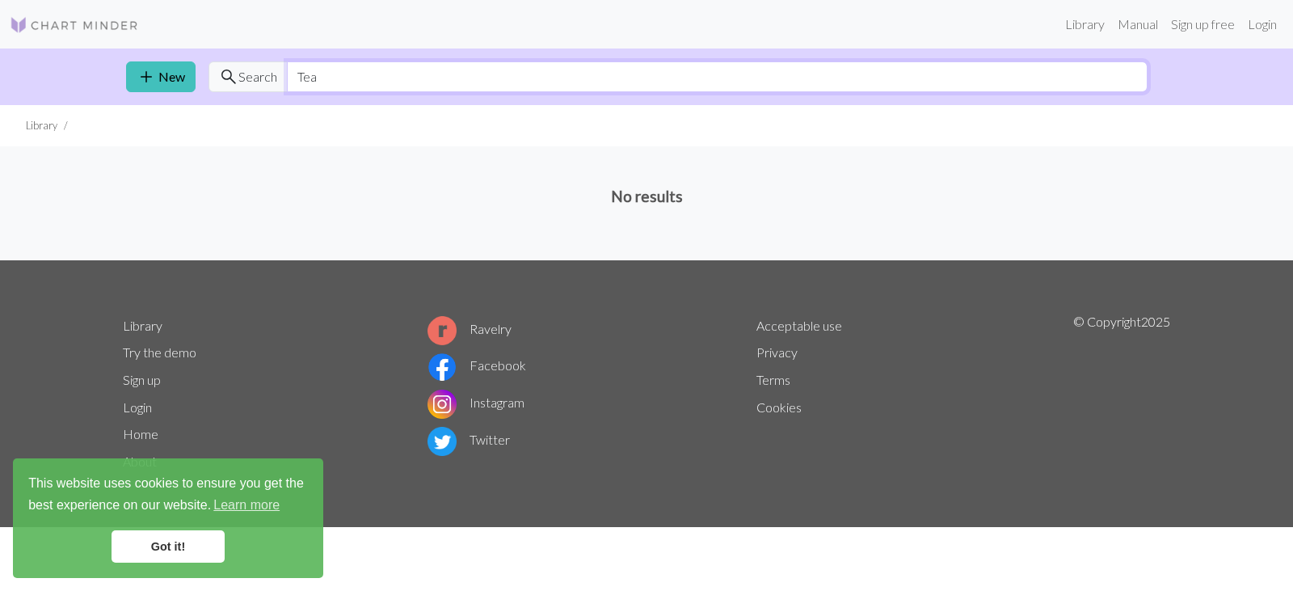
type input "Tea"
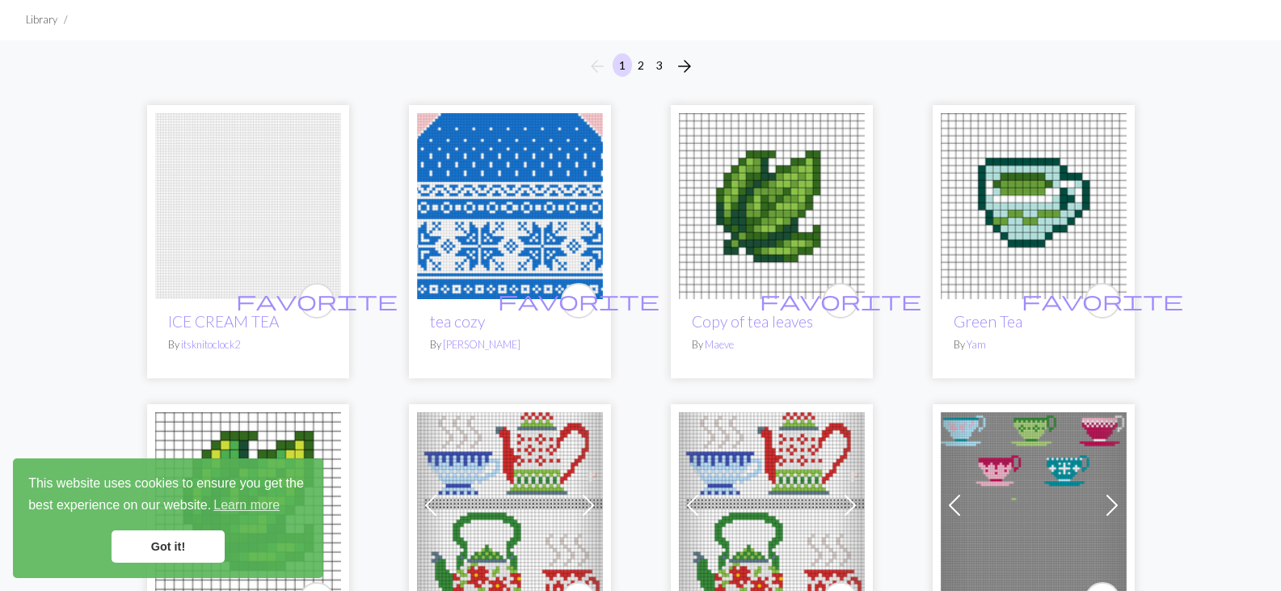
scroll to position [152, 0]
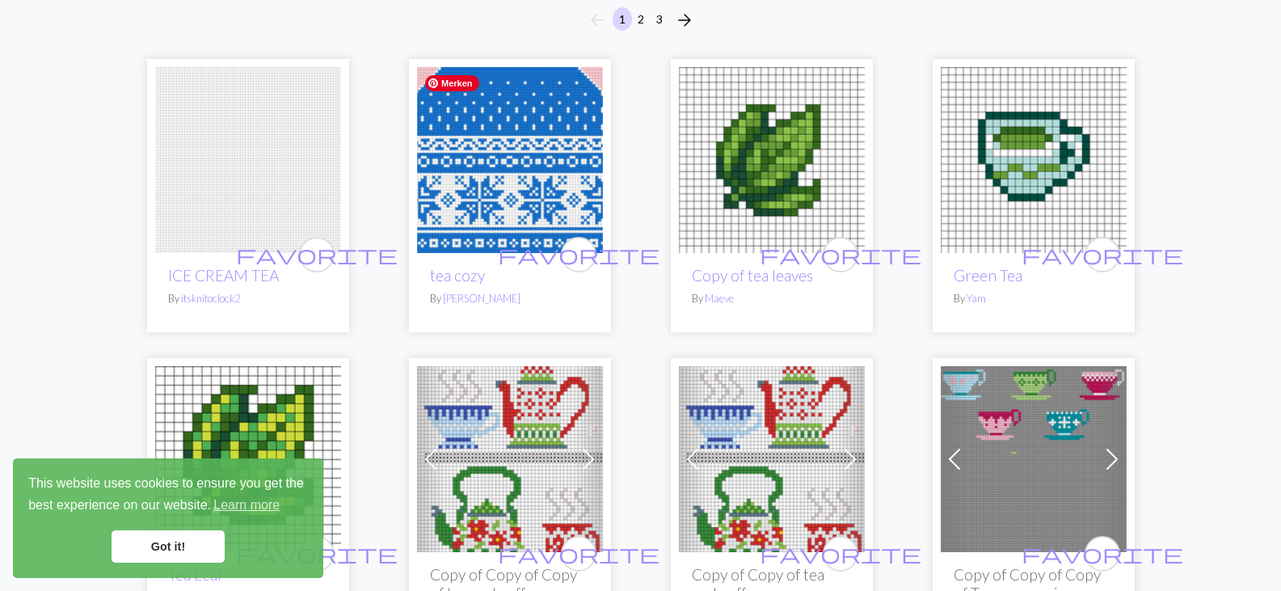
click at [529, 189] on img at bounding box center [510, 160] width 186 height 186
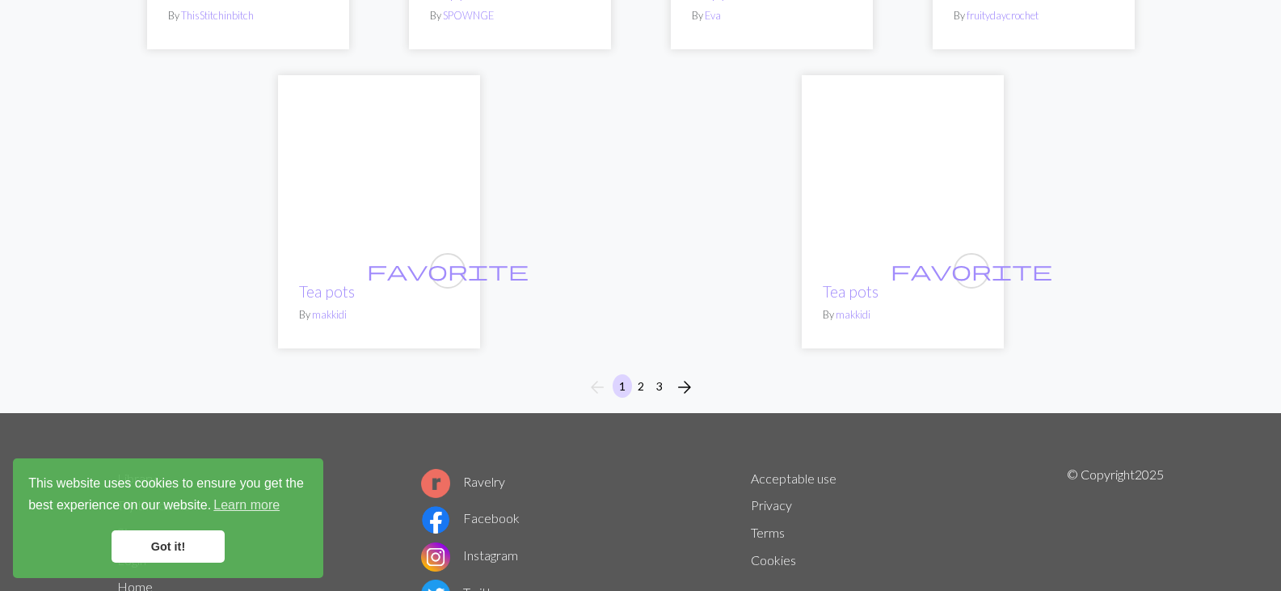
scroll to position [3986, 0]
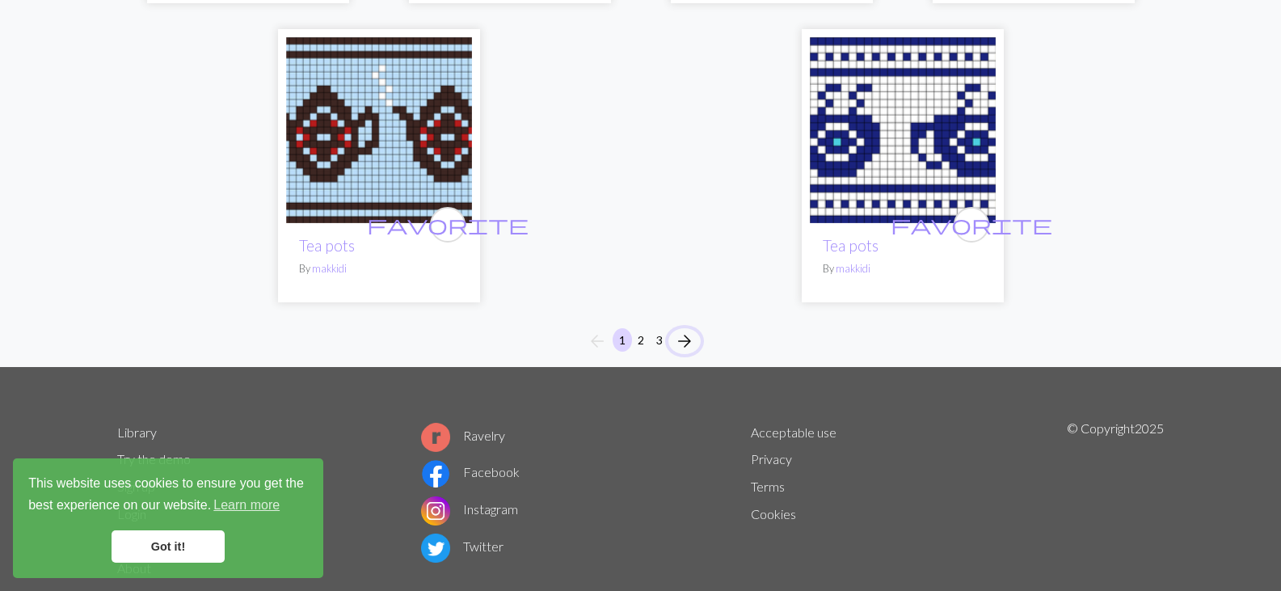
click at [685, 330] on span "arrow_forward" at bounding box center [684, 341] width 19 height 23
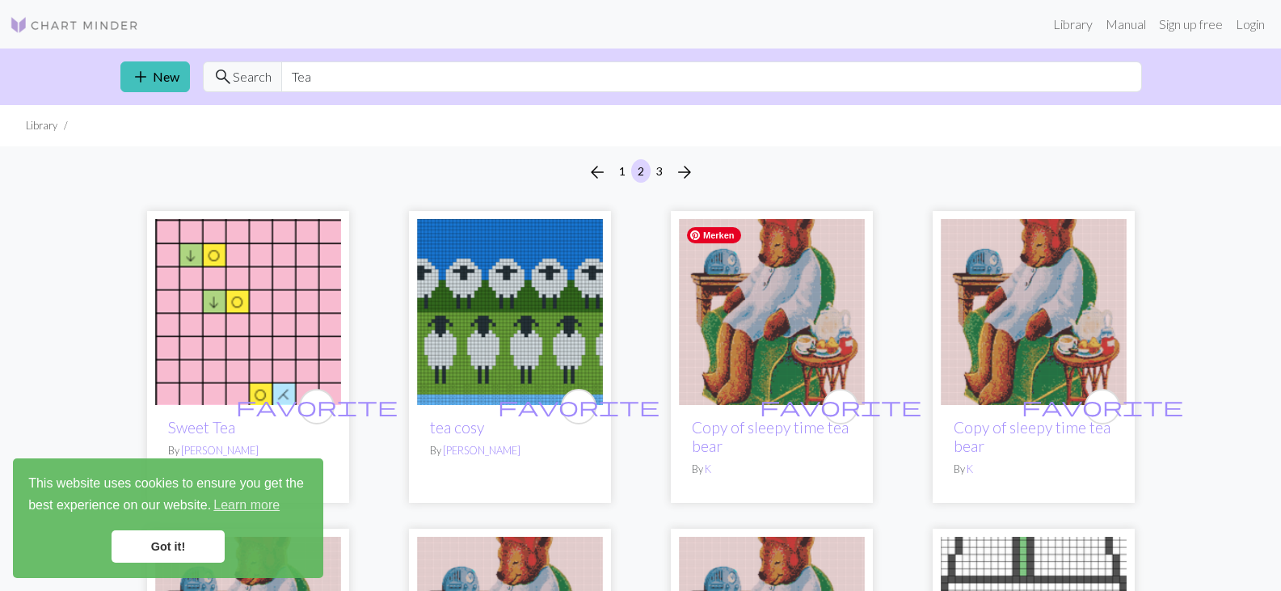
click at [778, 335] on img at bounding box center [772, 312] width 186 height 186
click at [1062, 312] on img at bounding box center [1034, 312] width 186 height 186
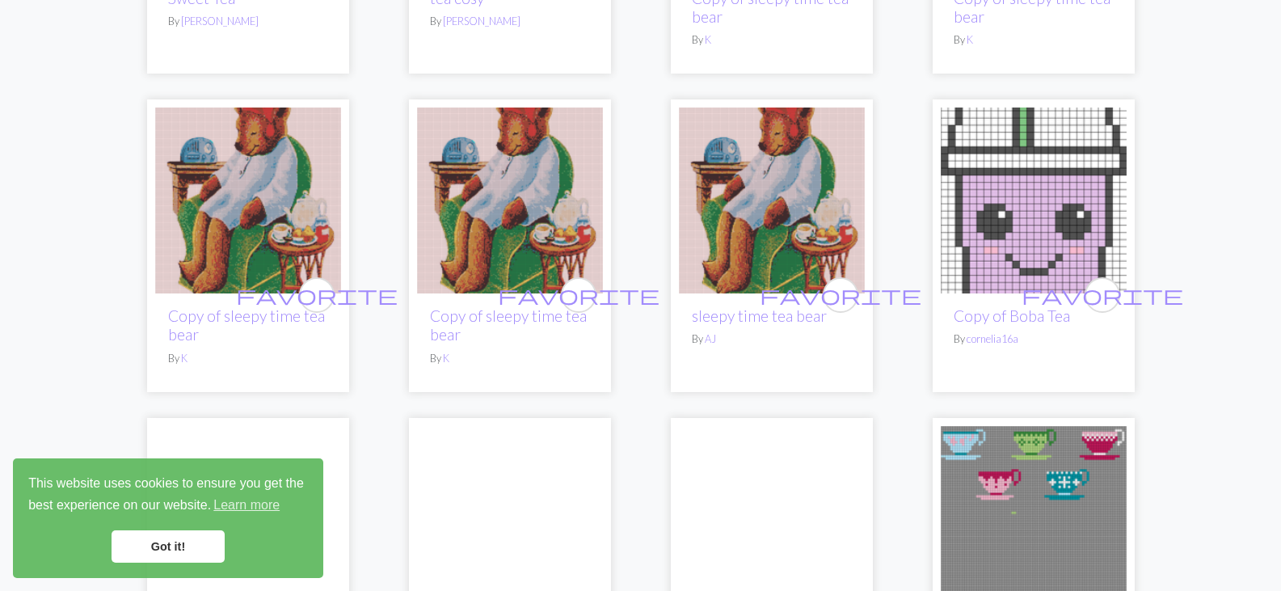
scroll to position [477, 0]
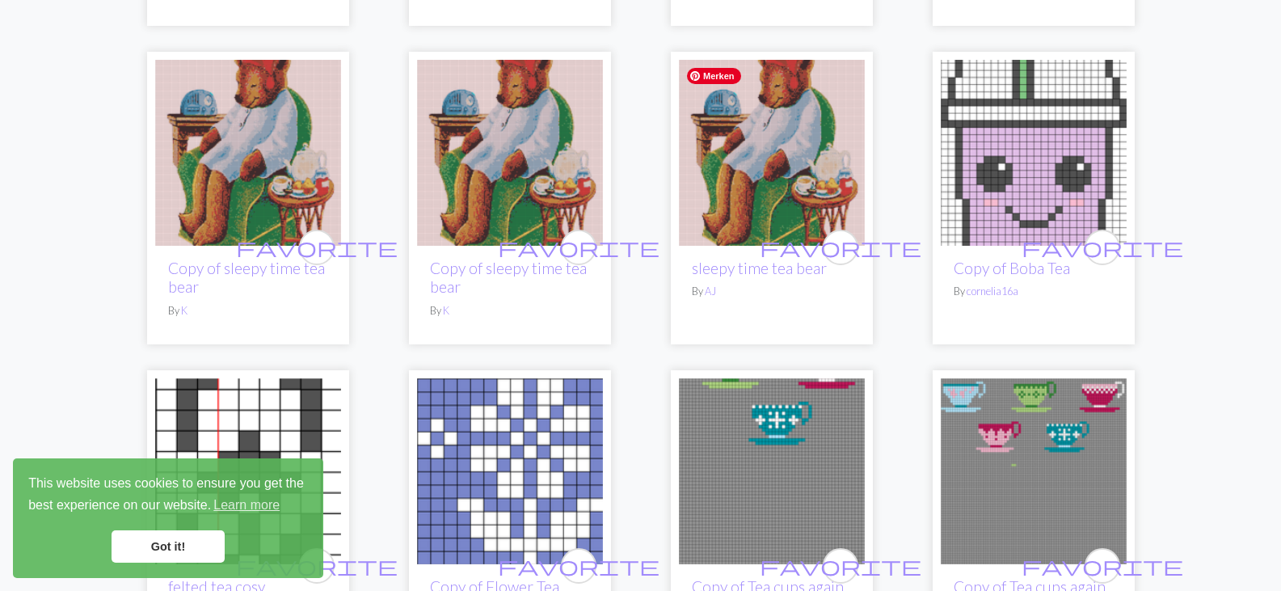
click at [767, 192] on img at bounding box center [772, 153] width 186 height 186
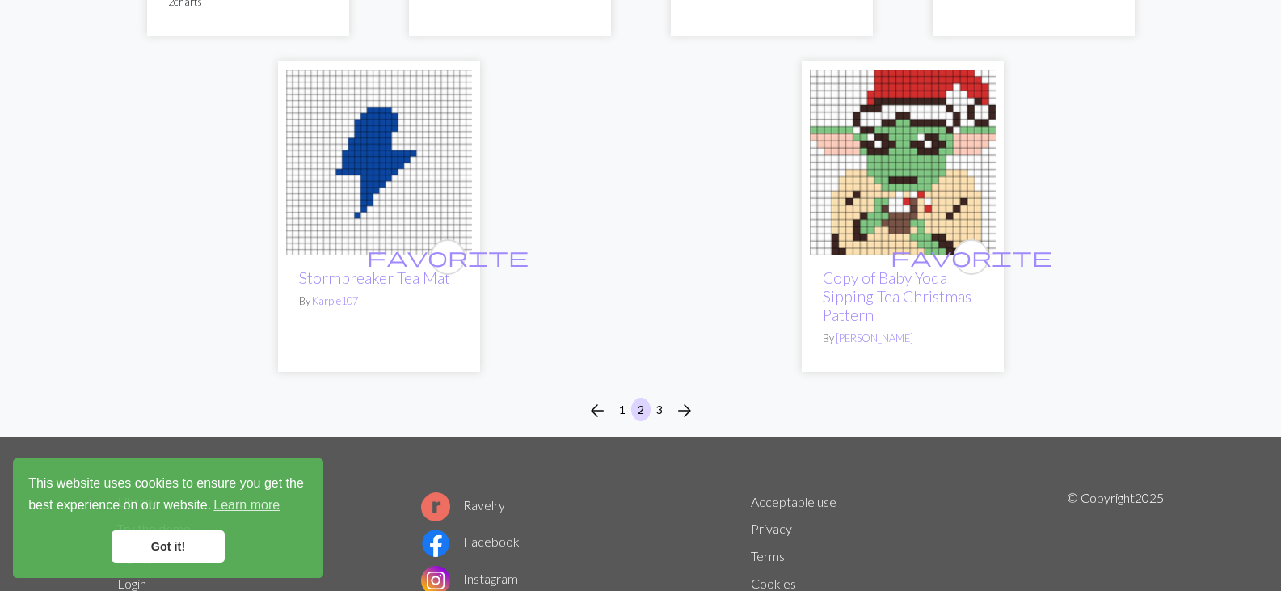
scroll to position [4062, 0]
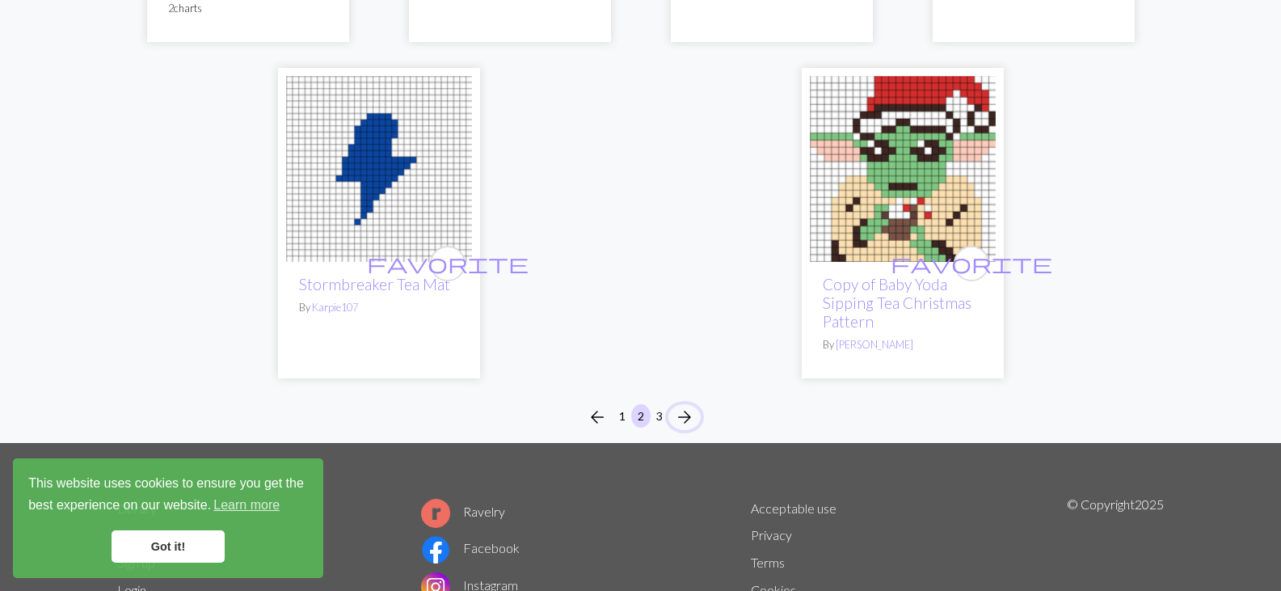
click at [679, 406] on span "arrow_forward" at bounding box center [684, 417] width 19 height 23
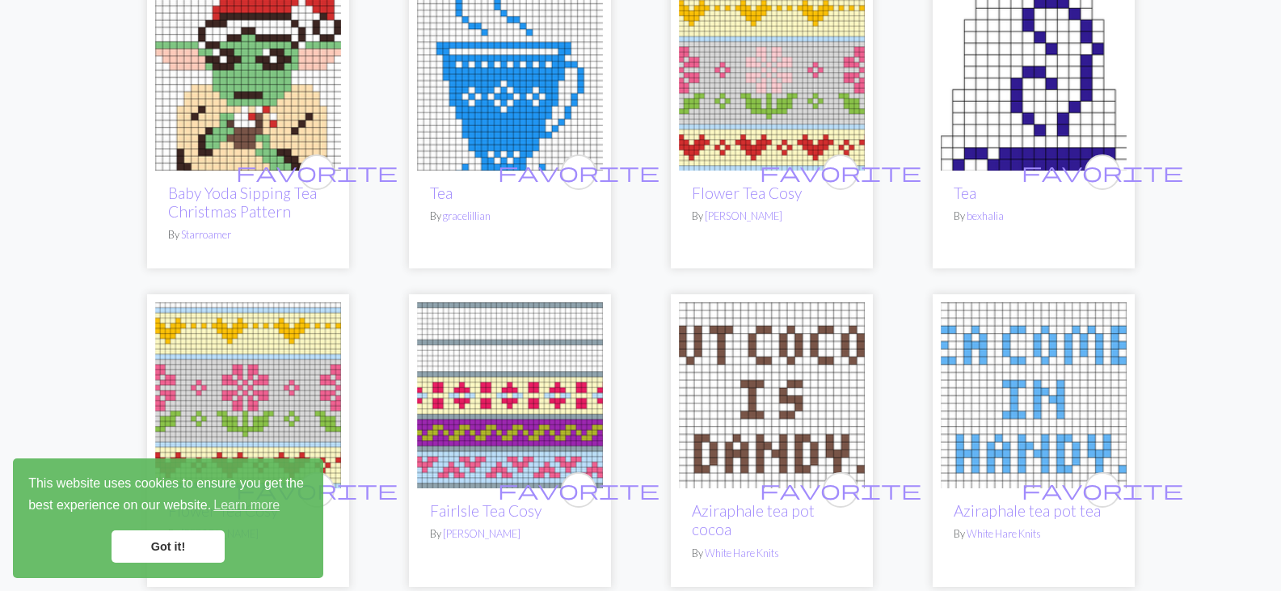
scroll to position [225, 0]
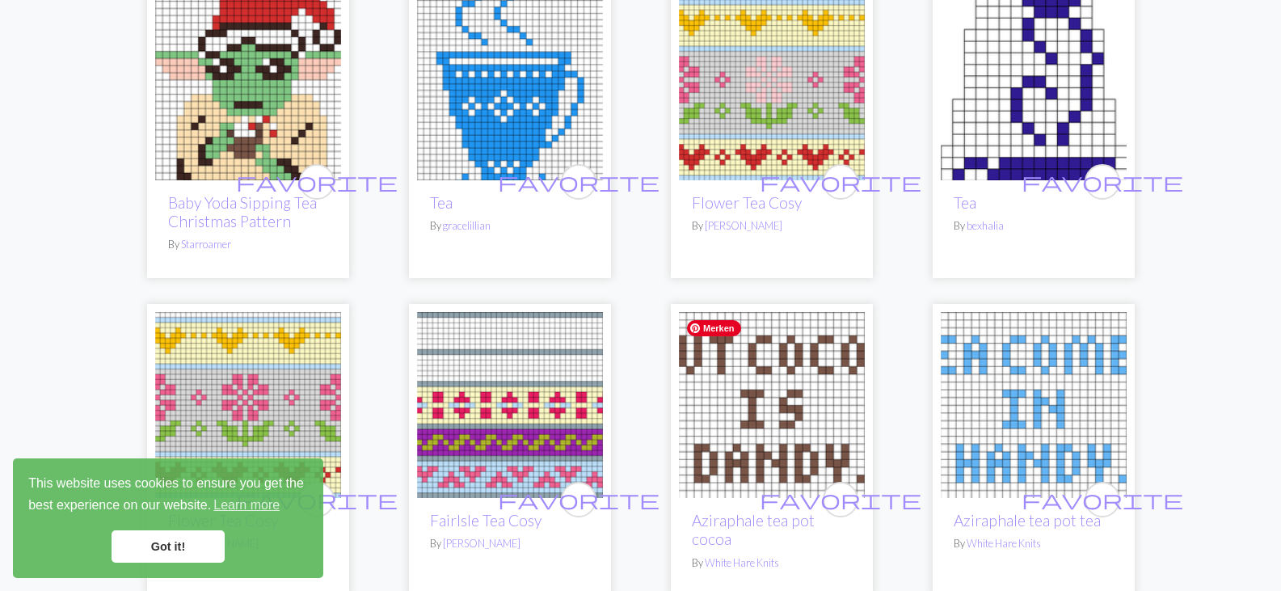
click at [762, 416] on img at bounding box center [772, 405] width 186 height 186
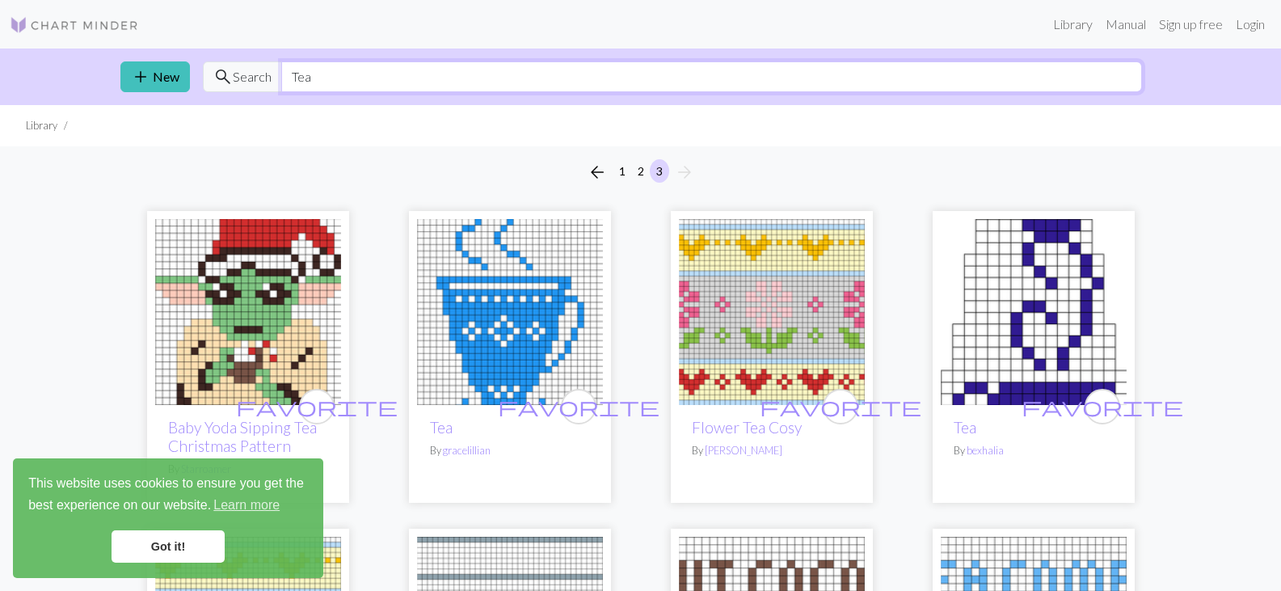
drag, startPoint x: 321, startPoint y: 90, endPoint x: 245, endPoint y: 67, distance: 79.3
click at [245, 67] on div "search Search Tea" at bounding box center [672, 76] width 939 height 31
type input "Hot Chocolate"
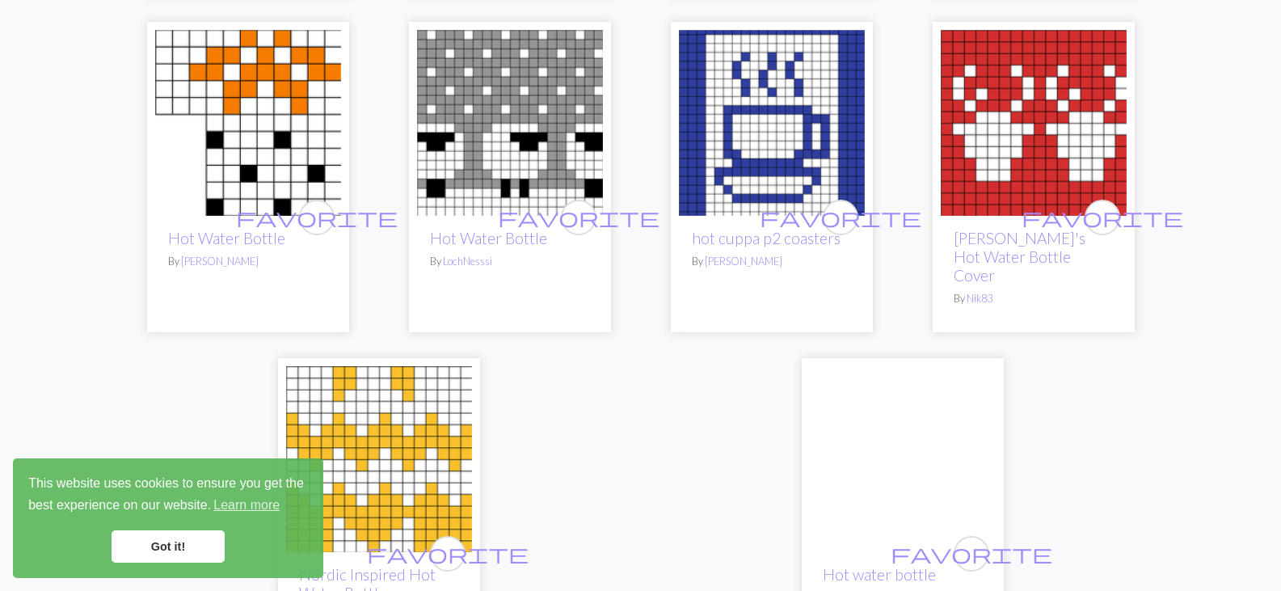
scroll to position [3841, 0]
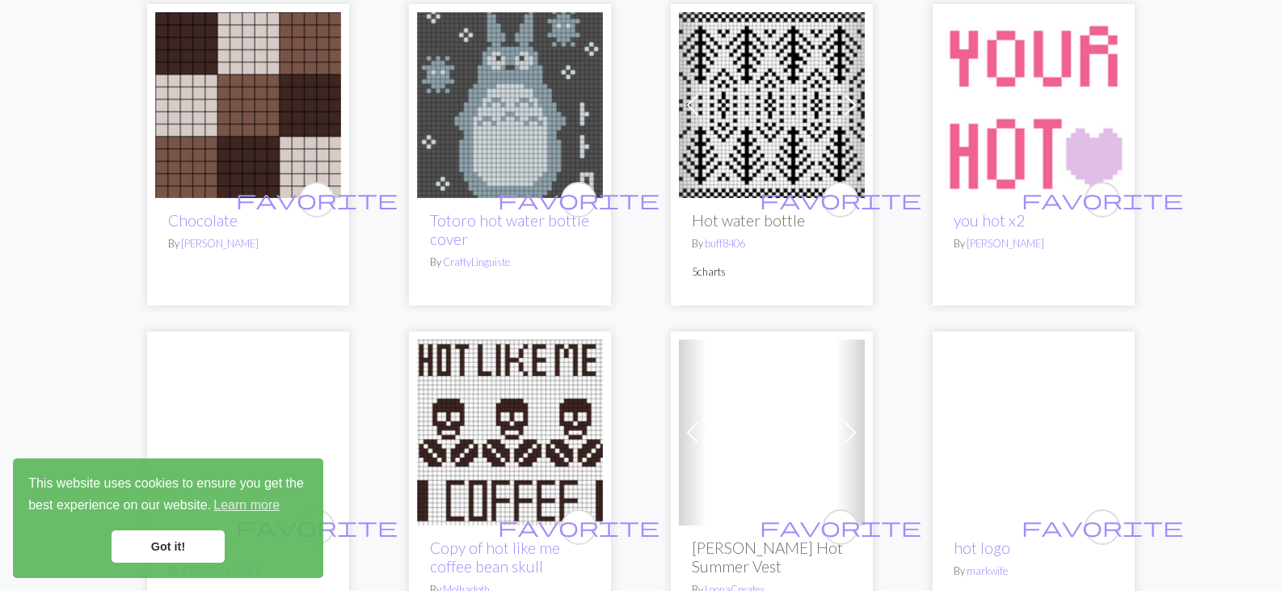
scroll to position [1783, 0]
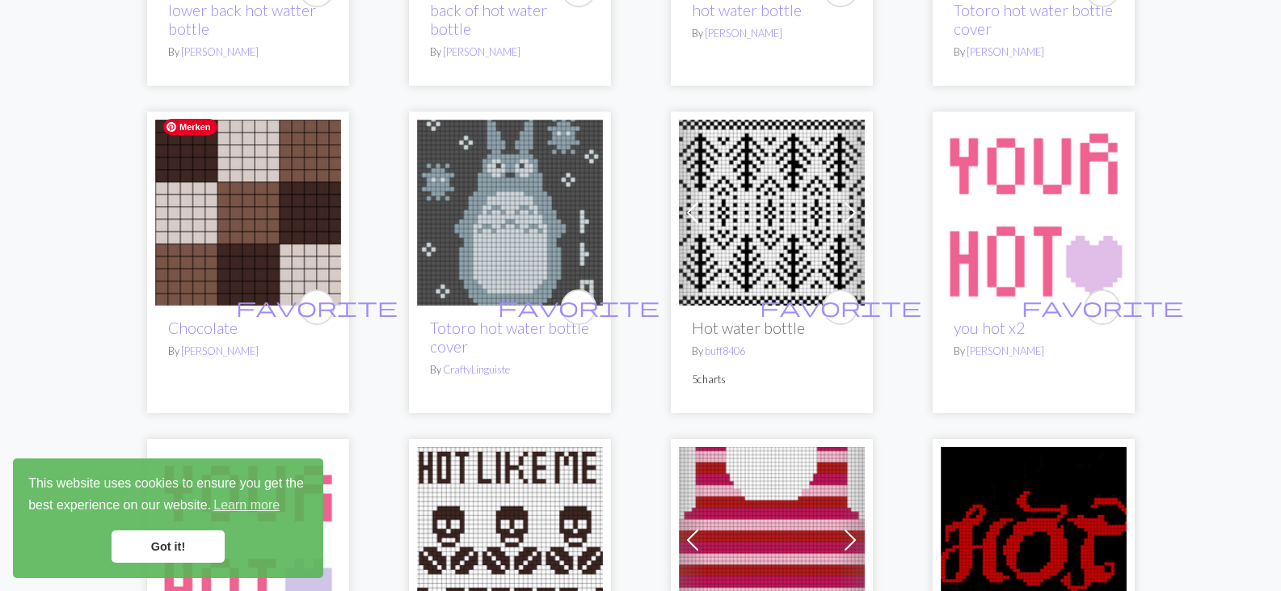
click at [257, 191] on img at bounding box center [248, 213] width 186 height 186
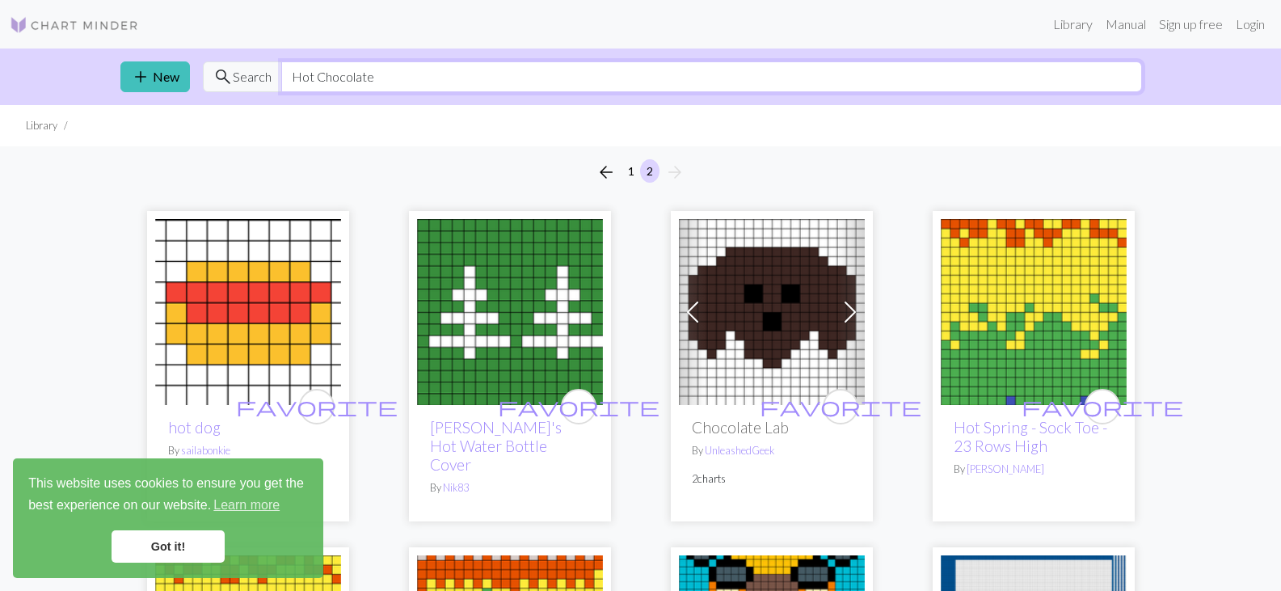
drag, startPoint x: 396, startPoint y: 78, endPoint x: 344, endPoint y: 70, distance: 52.2
click at [344, 70] on input "Hot Chocolate" at bounding box center [711, 76] width 861 height 31
click at [407, 81] on input "Hot Chocolate" at bounding box center [711, 76] width 861 height 31
click at [319, 77] on input "Hot Chocolate" at bounding box center [711, 76] width 861 height 31
drag, startPoint x: 294, startPoint y: 74, endPoint x: 562, endPoint y: 40, distance: 269.7
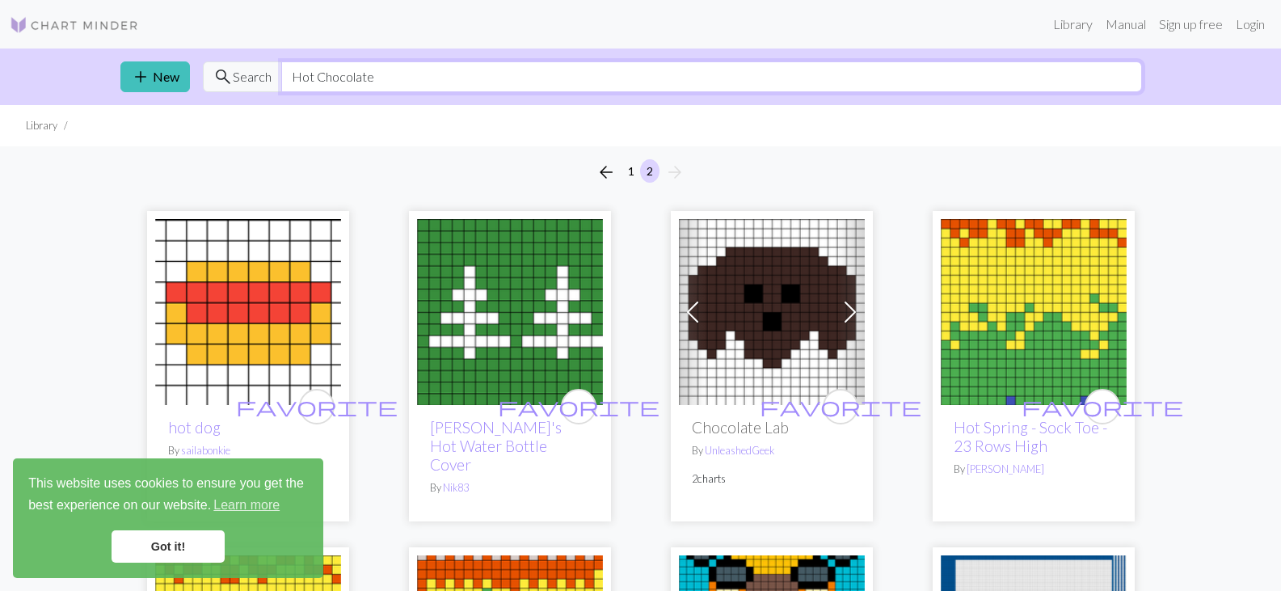
click at [562, 40] on div "Library Manual Sign up free Login add New search Search Hot Chocolate Library a…" at bounding box center [640, 295] width 1281 height 591
click at [318, 76] on input "Hot Chocolate" at bounding box center [711, 76] width 861 height 31
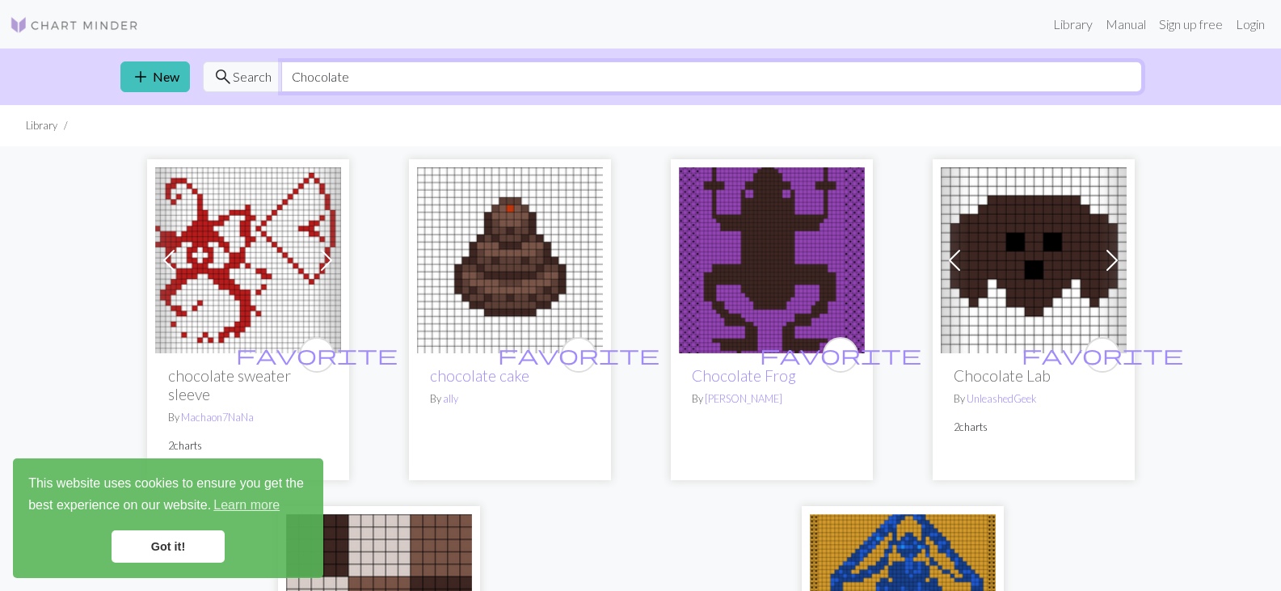
type input "Chocolate"
drag, startPoint x: 363, startPoint y: 76, endPoint x: 237, endPoint y: 74, distance: 126.1
click at [237, 74] on div "search Search Chocolate" at bounding box center [672, 76] width 939 height 31
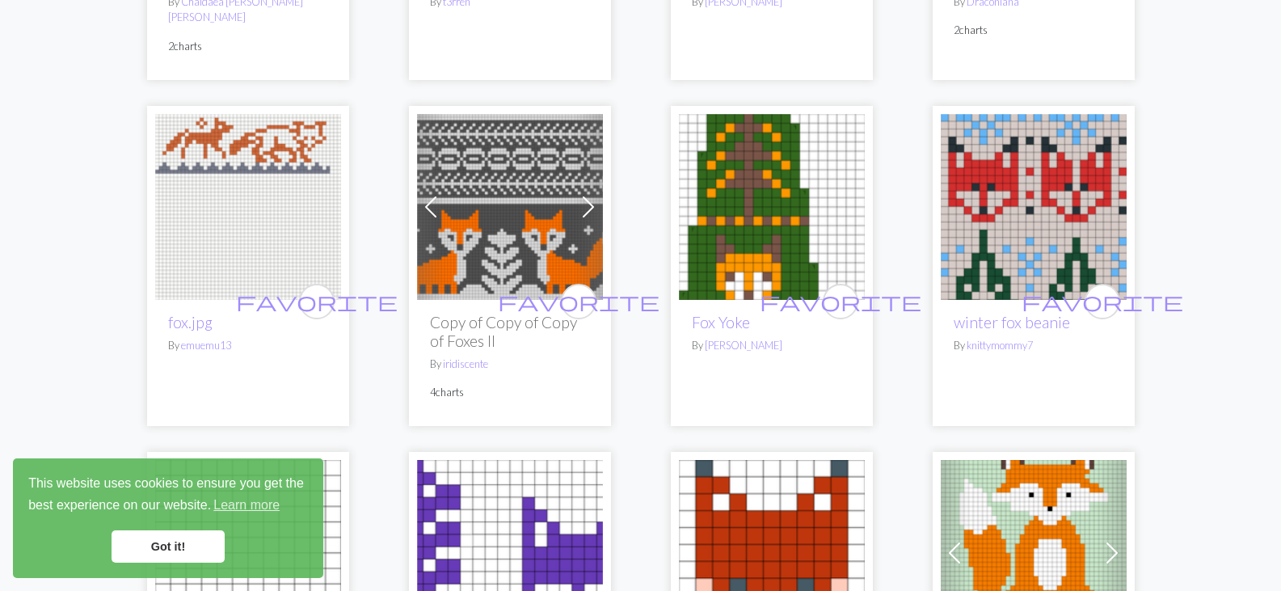
scroll to position [462, 0]
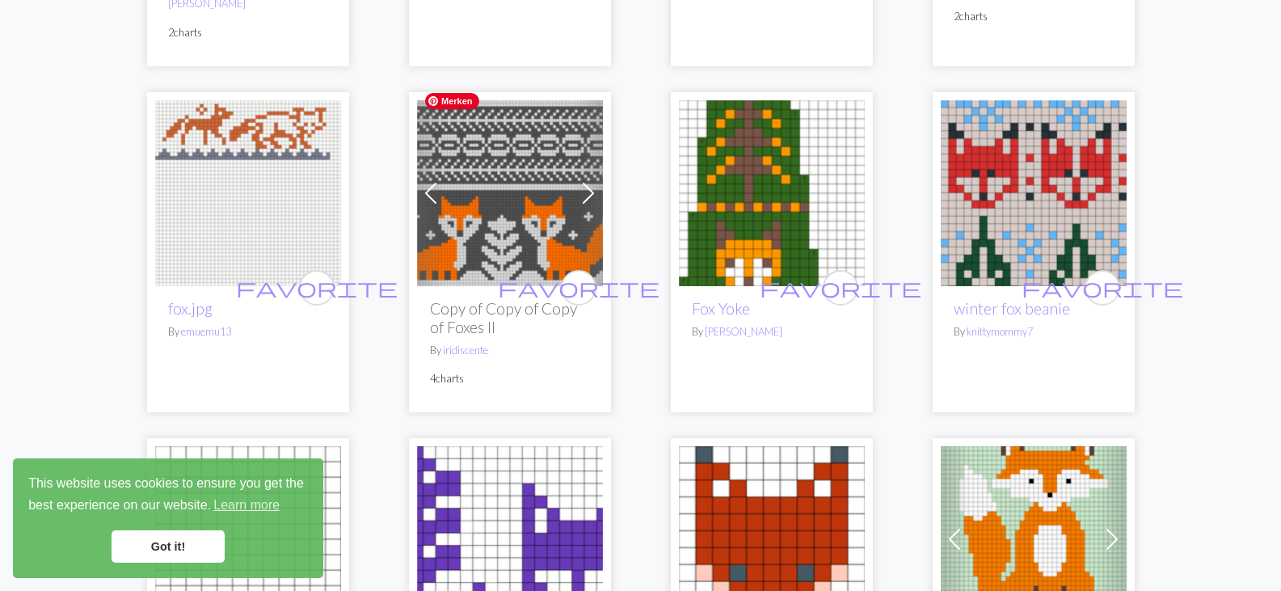
type input "Fox"
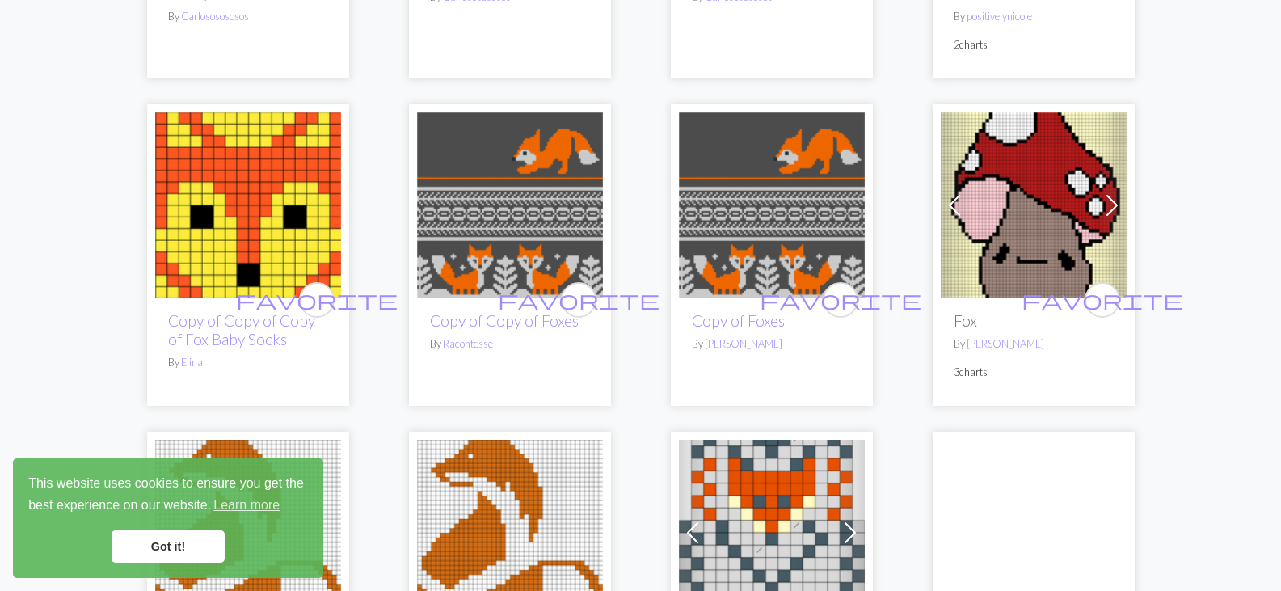
scroll to position [2181, 0]
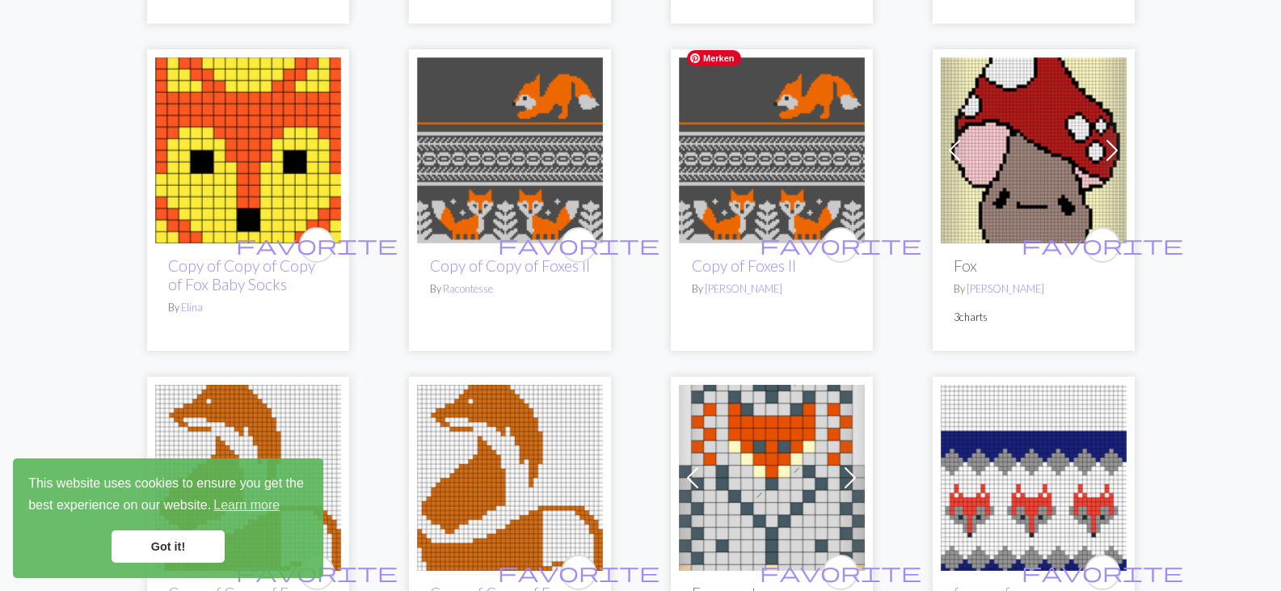
click at [752, 124] on img at bounding box center [772, 150] width 186 height 186
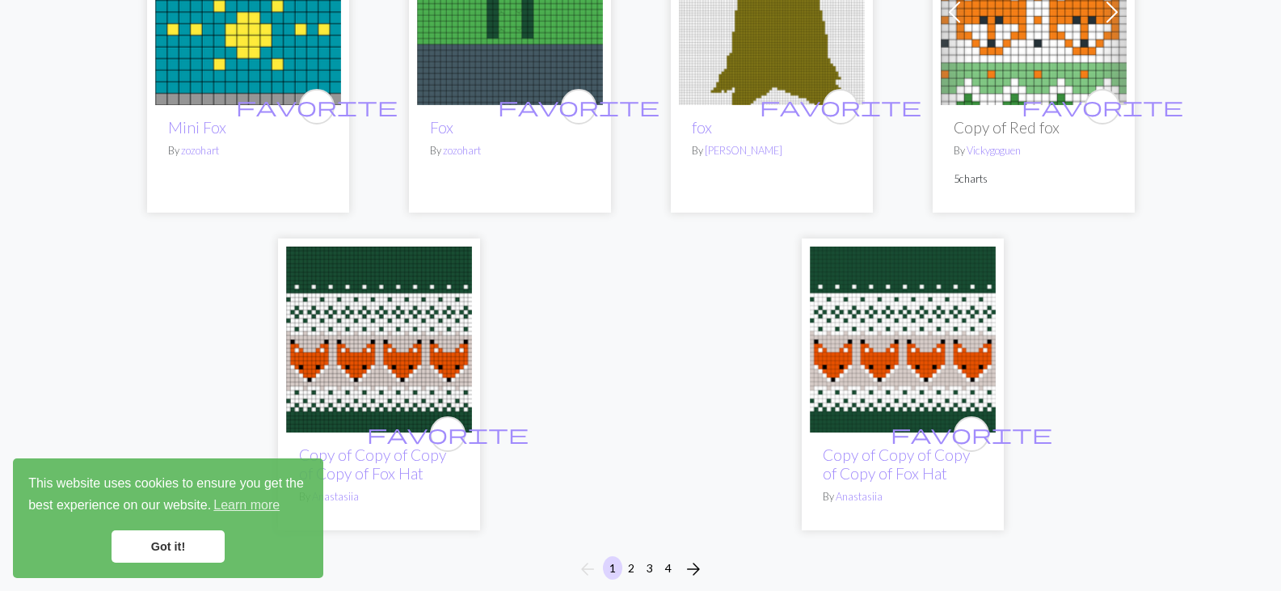
scroll to position [4092, 0]
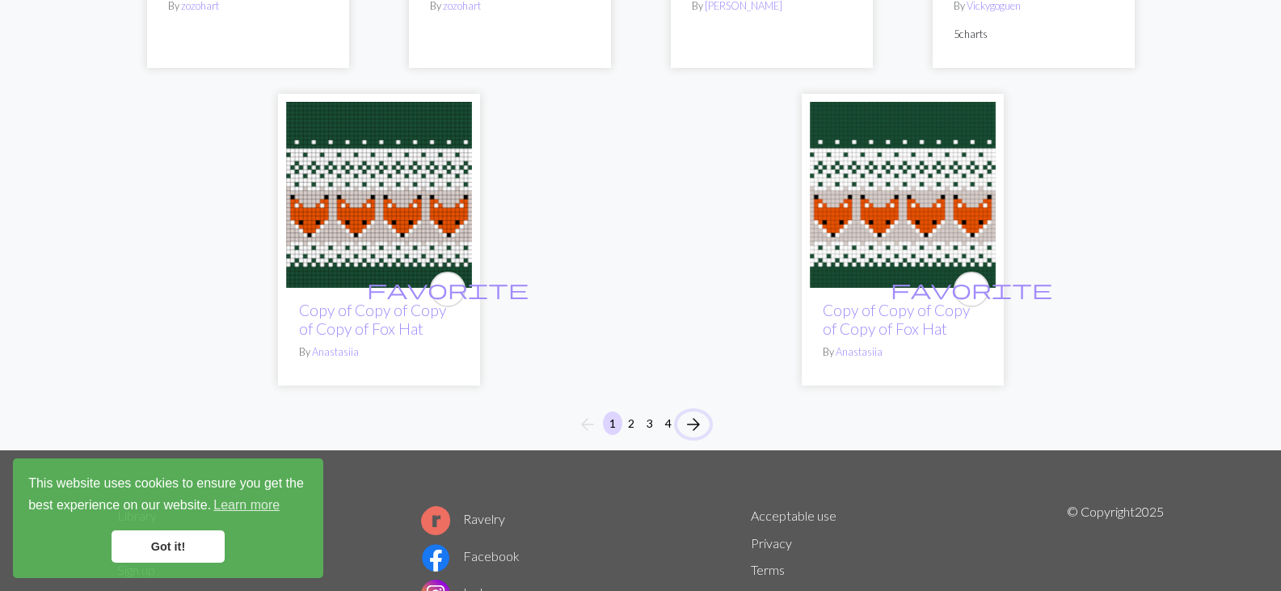
click at [697, 413] on span "arrow_forward" at bounding box center [693, 424] width 19 height 23
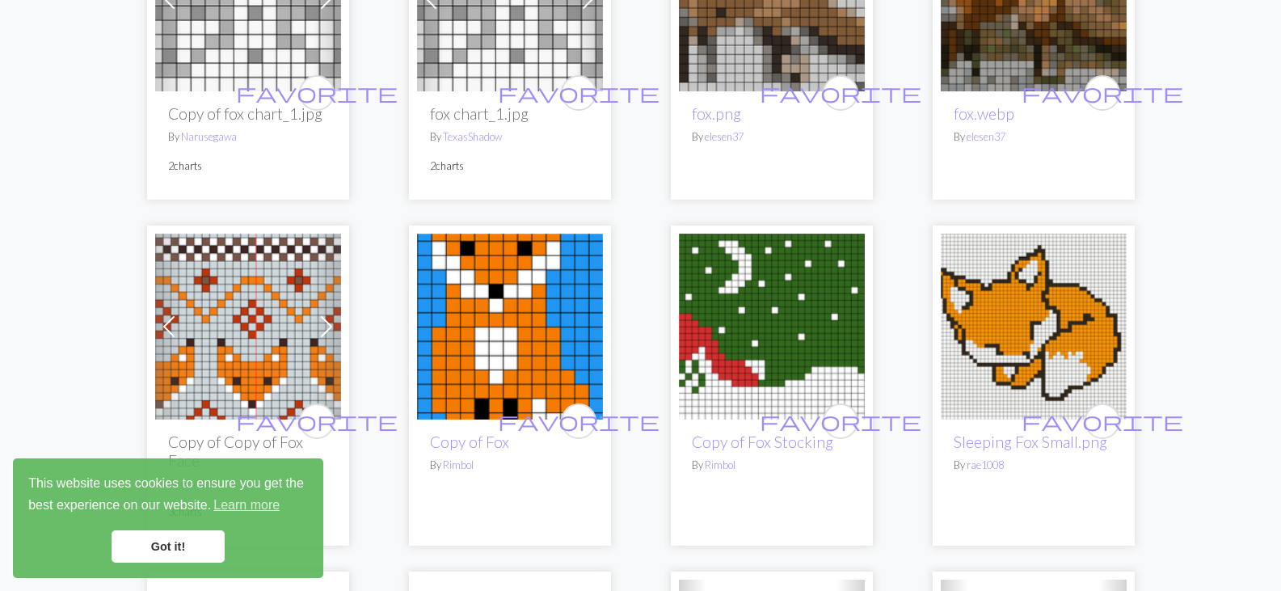
scroll to position [2079, 0]
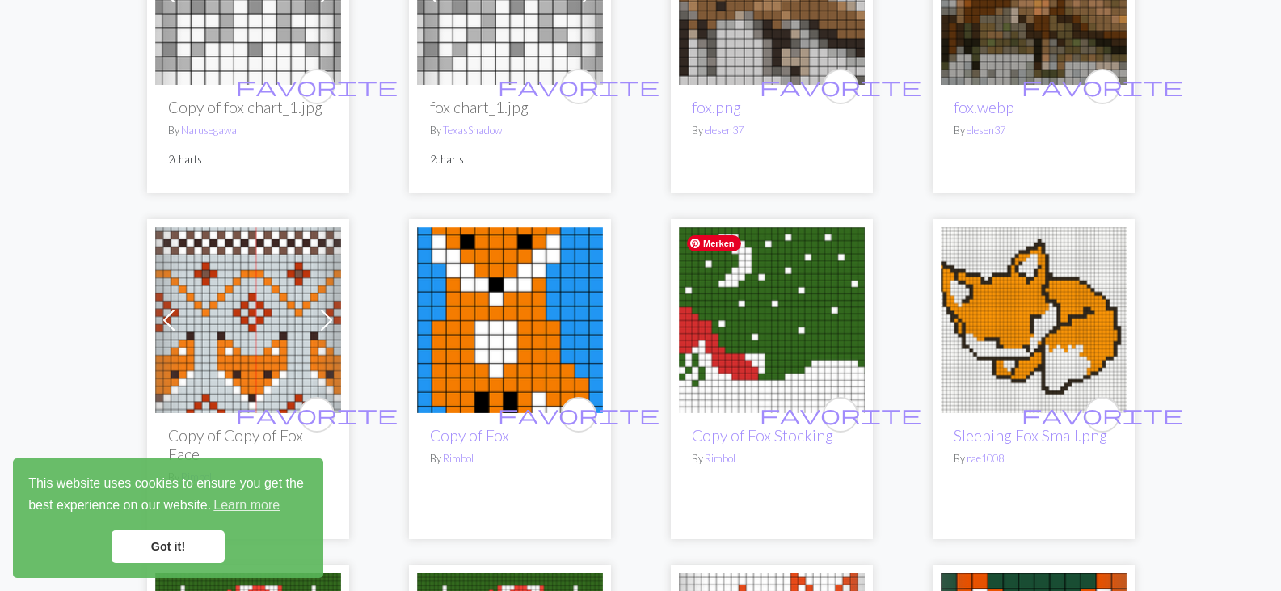
click at [769, 300] on img at bounding box center [772, 320] width 186 height 186
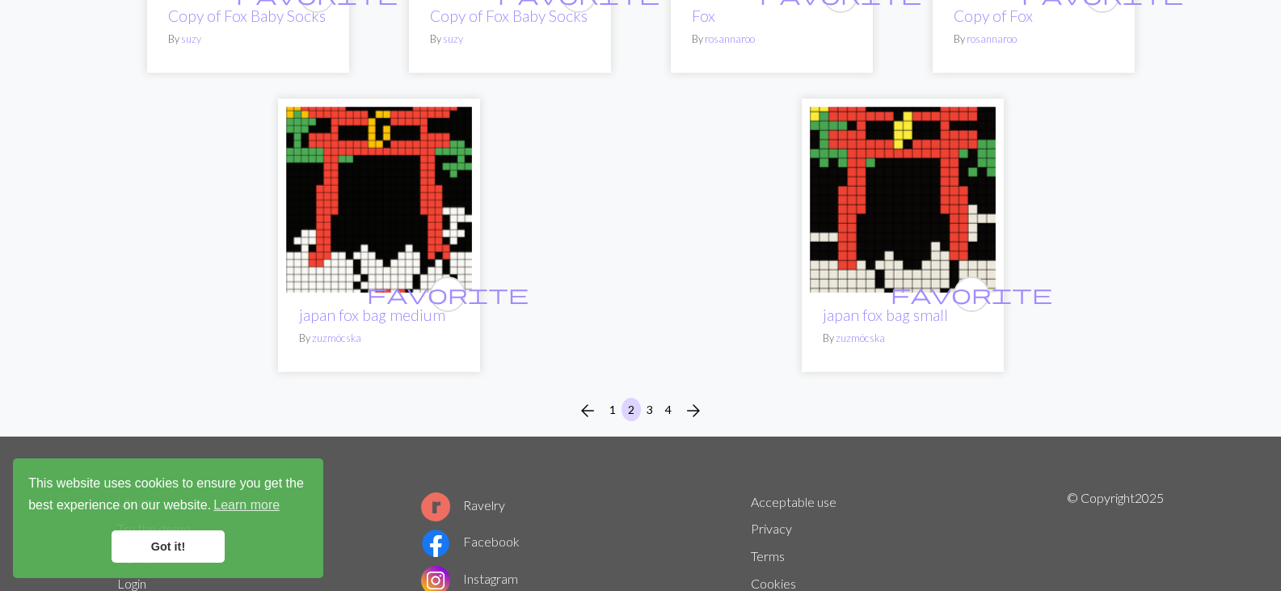
scroll to position [4213, 0]
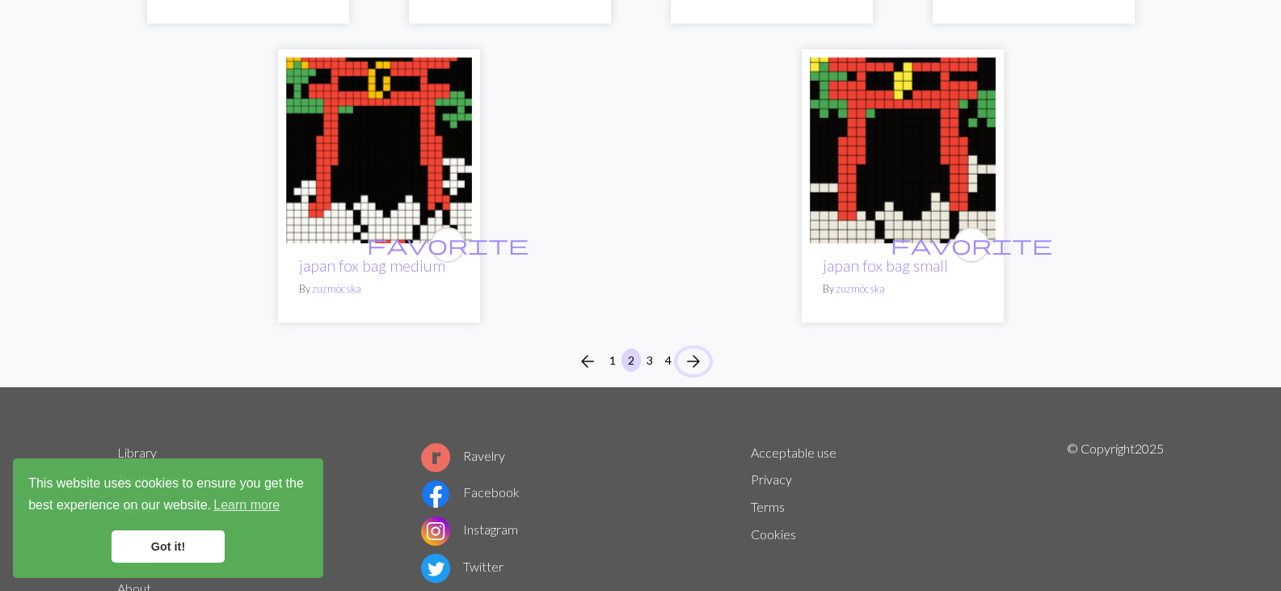
click at [695, 358] on span "arrow_forward" at bounding box center [693, 361] width 19 height 23
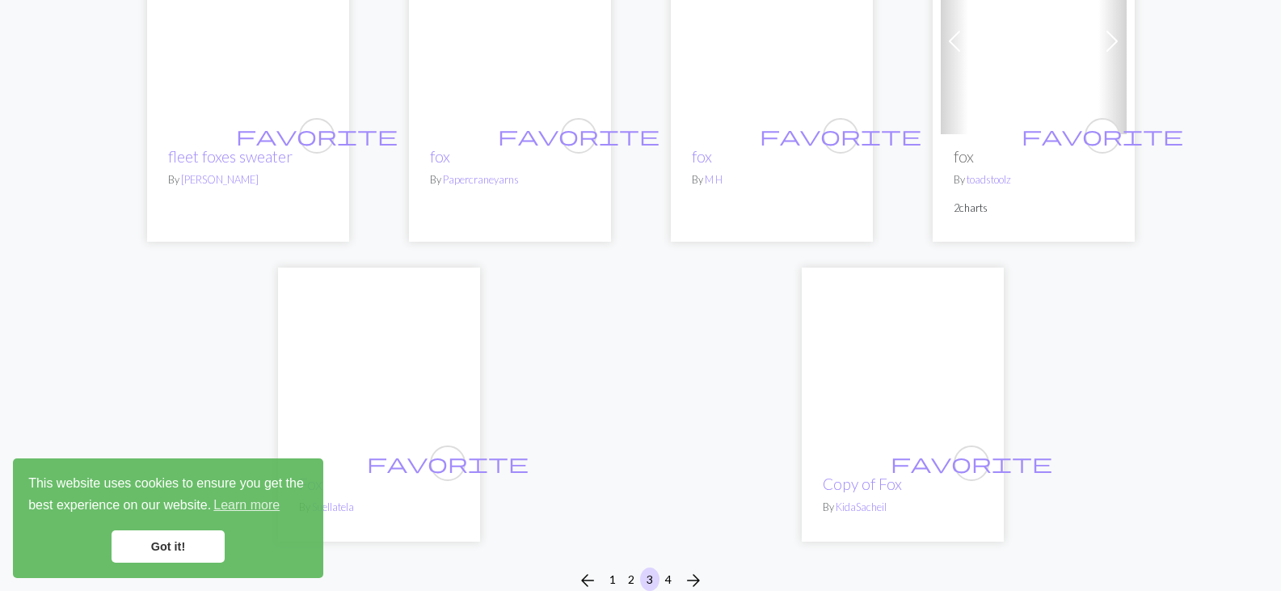
scroll to position [4015, 0]
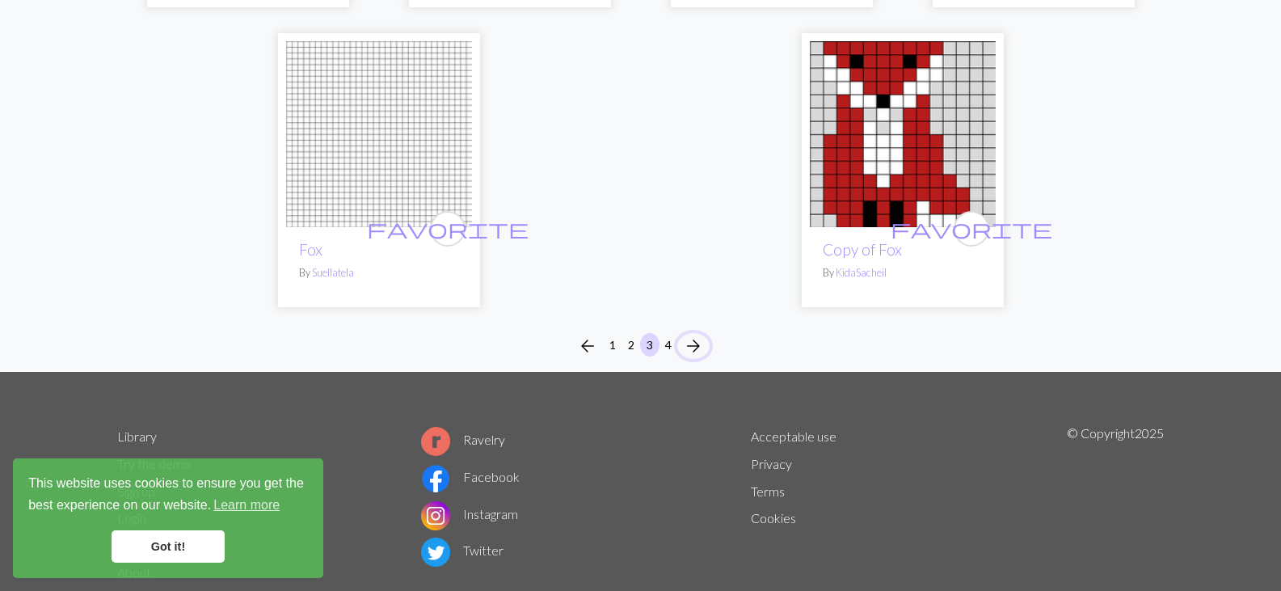
click at [695, 347] on span "arrow_forward" at bounding box center [693, 346] width 19 height 23
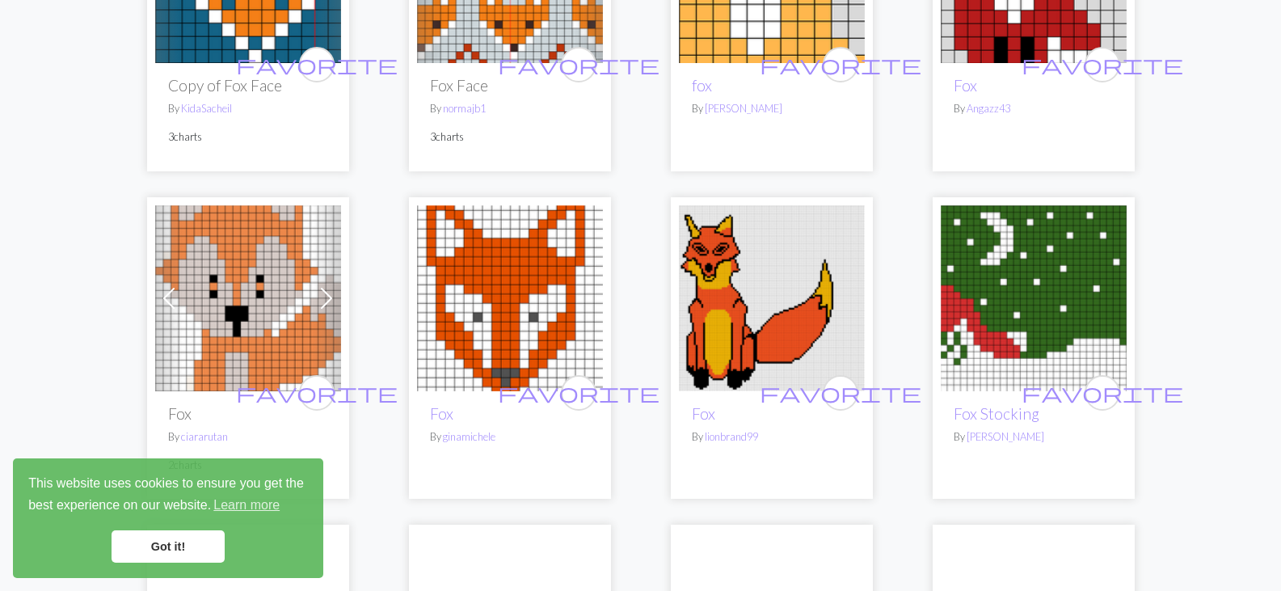
scroll to position [417, 0]
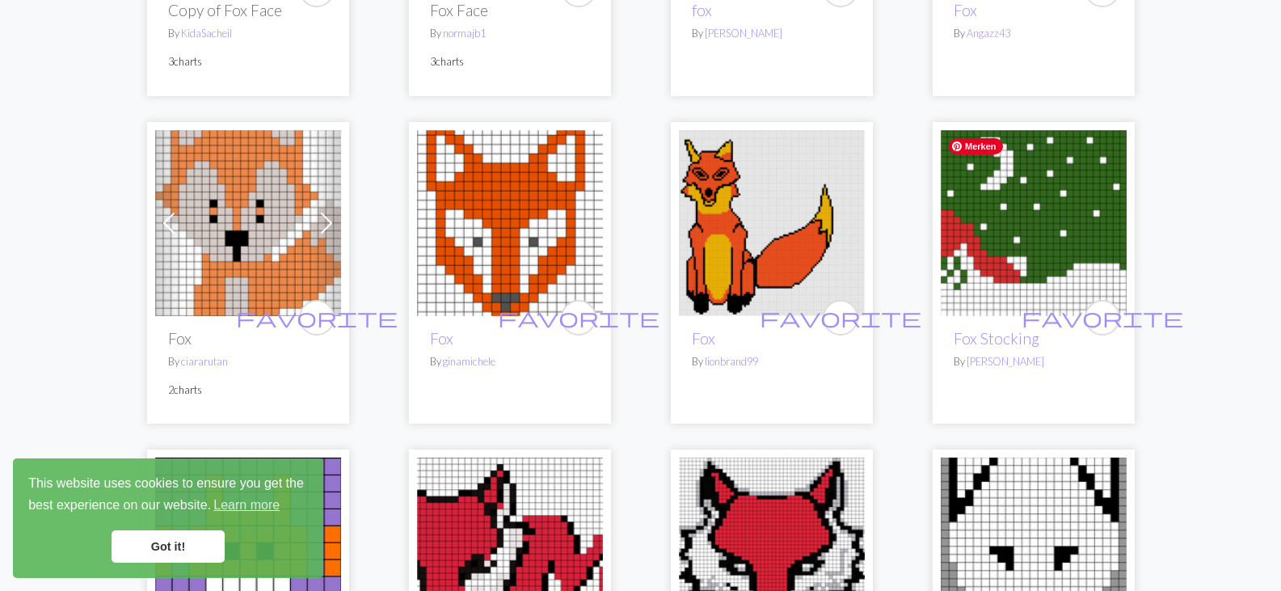
click at [1051, 238] on img at bounding box center [1034, 223] width 186 height 186
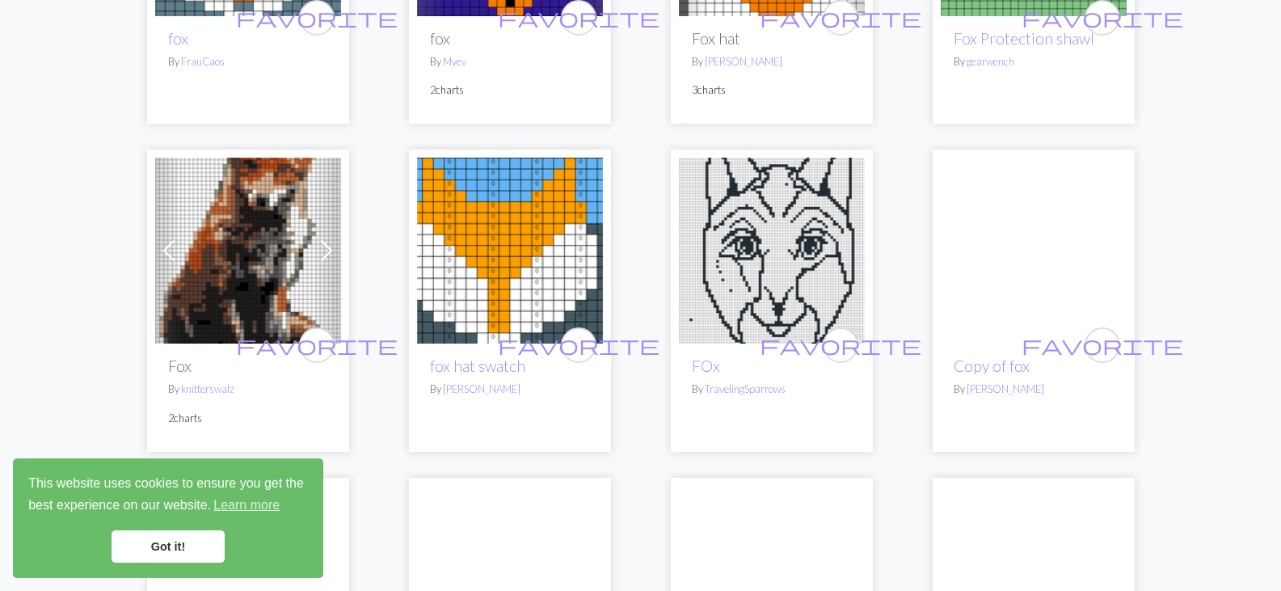
scroll to position [1987, 0]
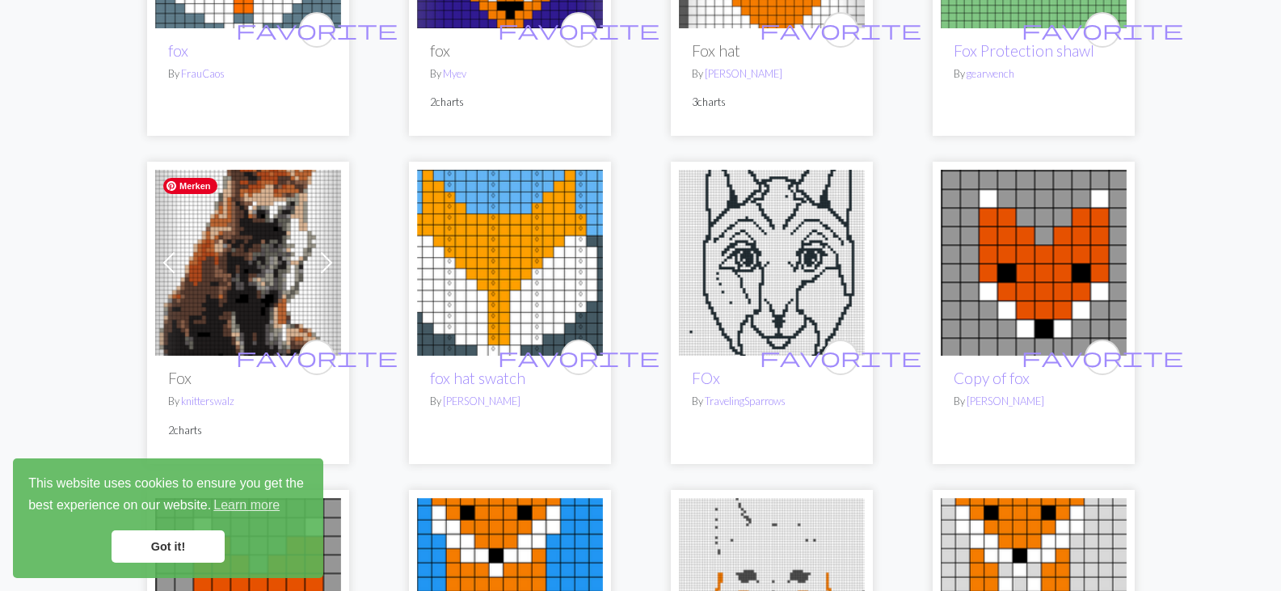
click at [280, 310] on img at bounding box center [248, 263] width 186 height 186
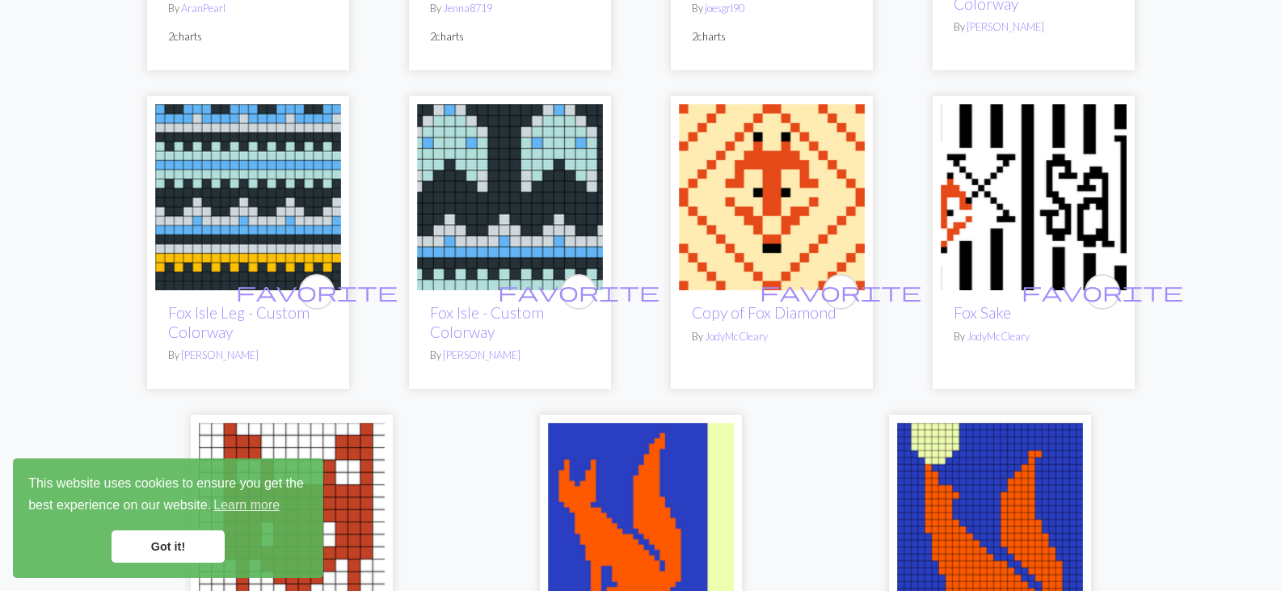
scroll to position [3018, 0]
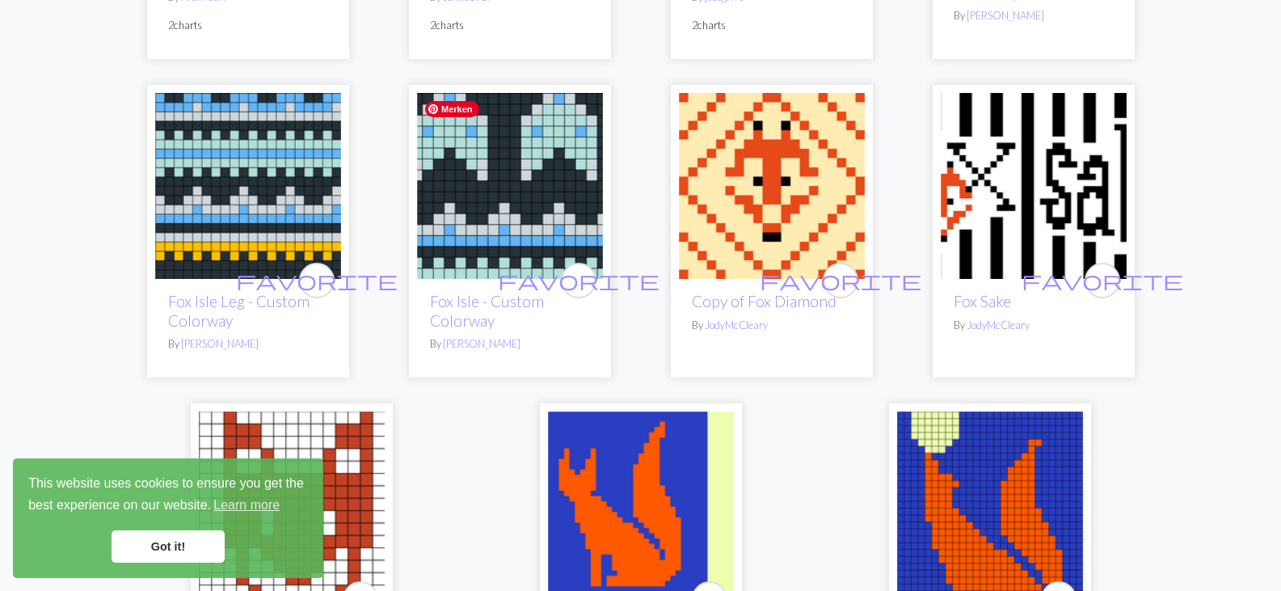
click at [474, 183] on img at bounding box center [510, 186] width 186 height 186
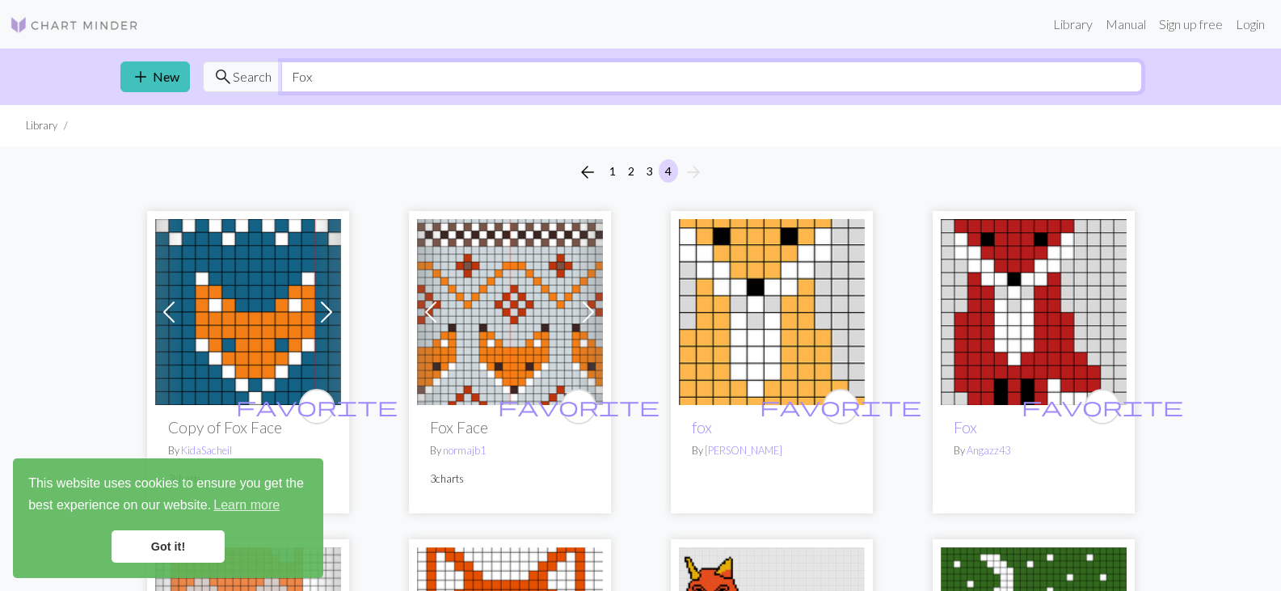
click at [332, 81] on input "Fox" at bounding box center [711, 76] width 861 height 31
type input "F"
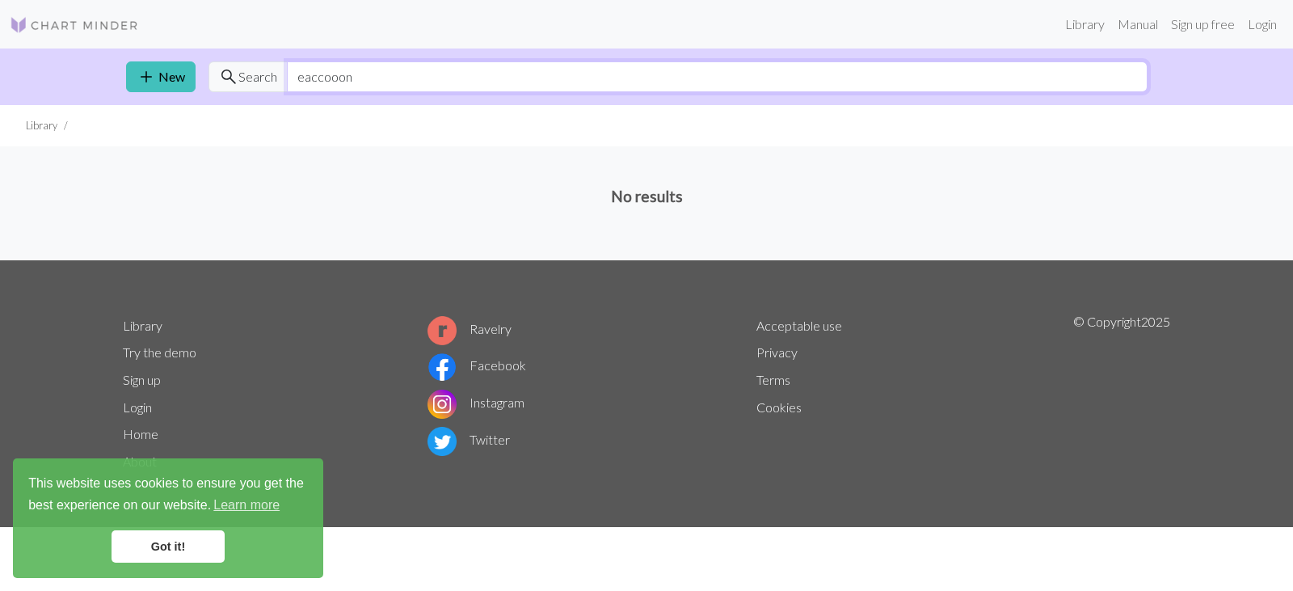
drag, startPoint x: 364, startPoint y: 78, endPoint x: 0, endPoint y: 32, distance: 366.6
click at [0, 32] on div "Library Manual Sign up free Login add New search Search eaccooon Library No res…" at bounding box center [646, 295] width 1293 height 591
type input "racoon"
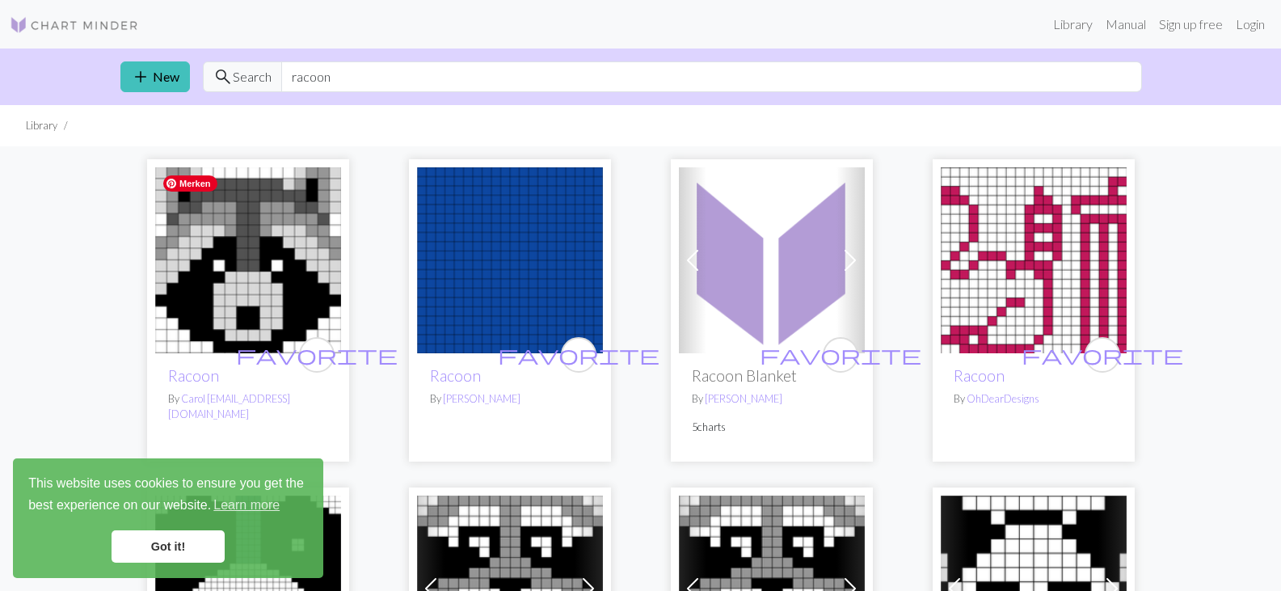
click at [287, 211] on img at bounding box center [248, 260] width 186 height 186
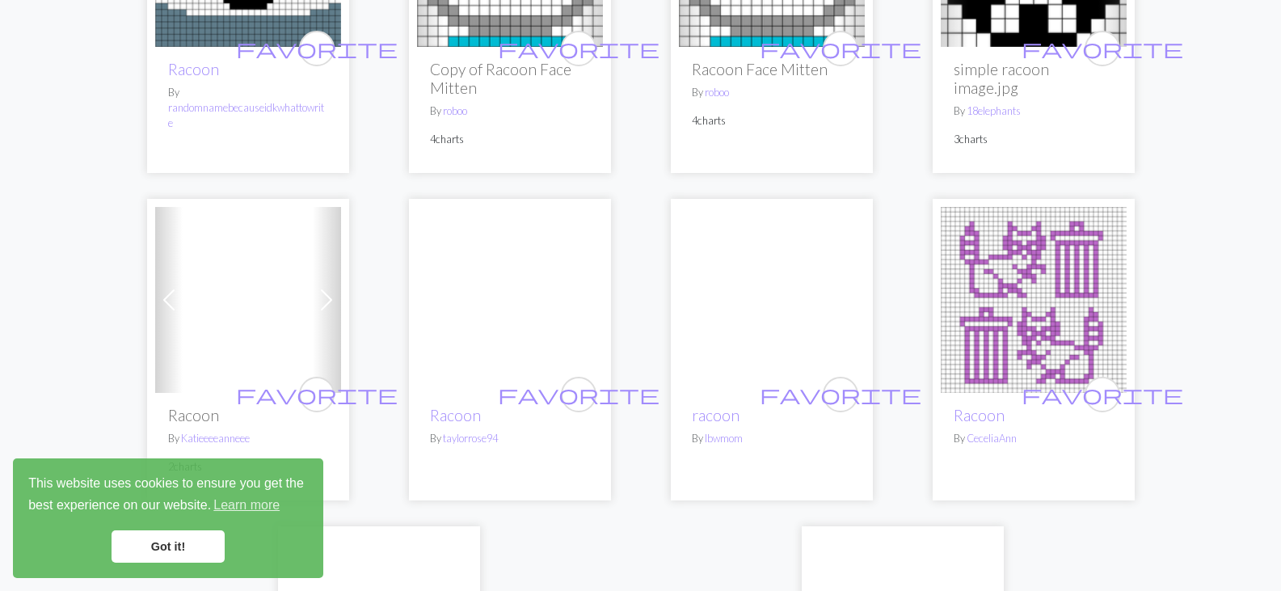
scroll to position [637, 0]
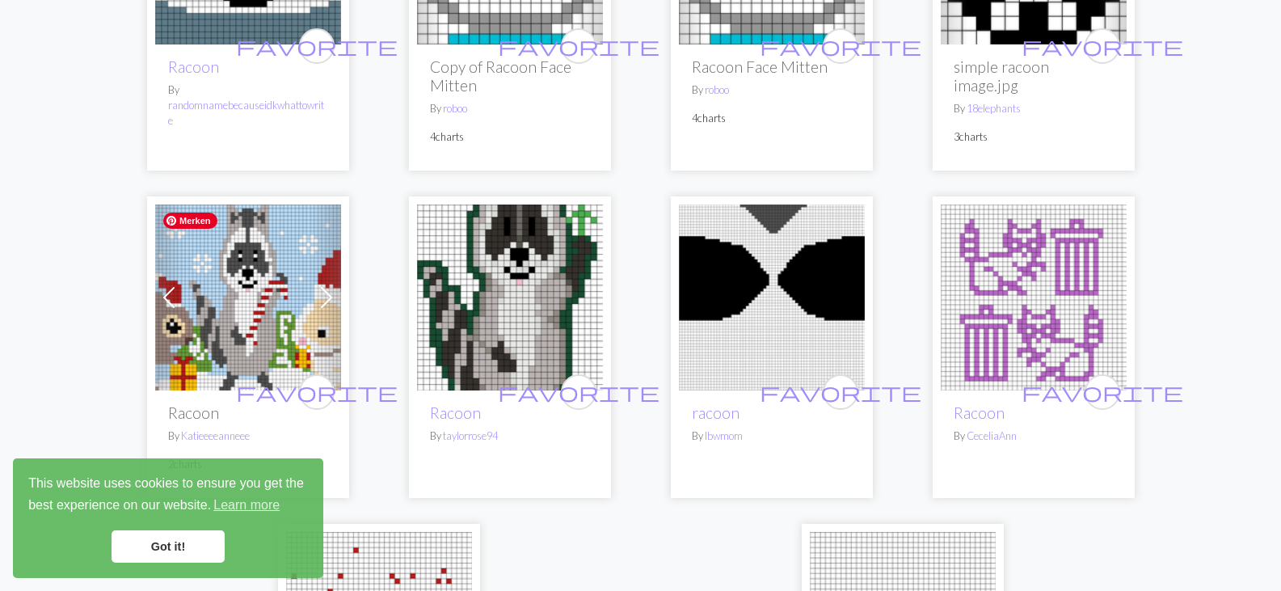
click at [246, 358] on img at bounding box center [248, 297] width 186 height 186
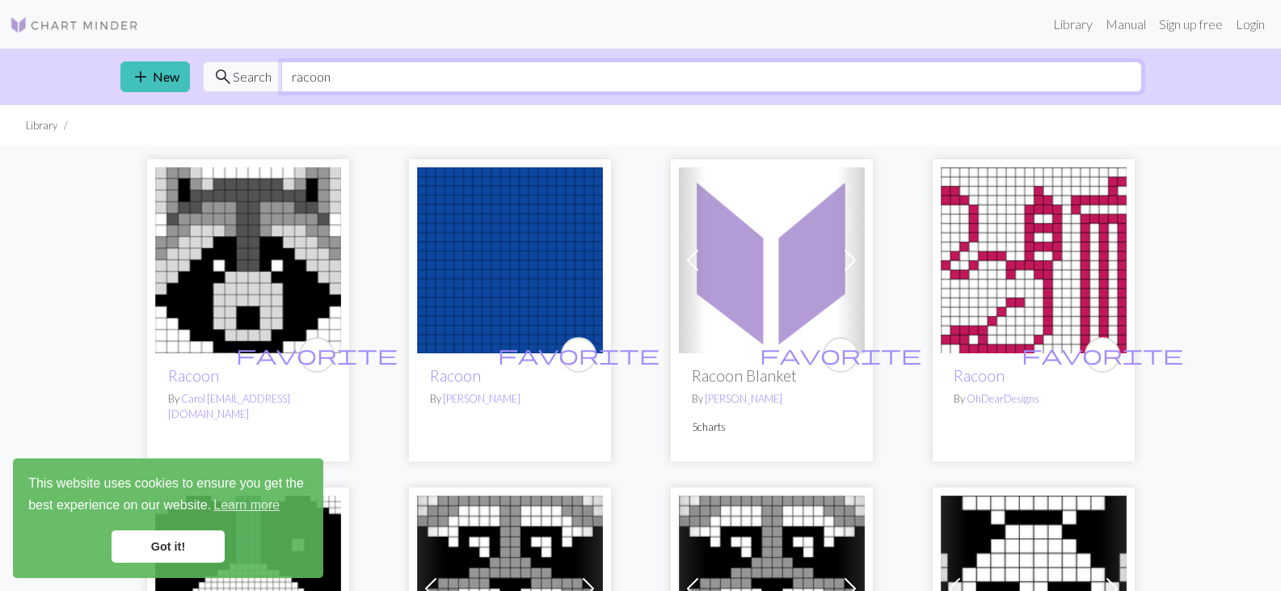
drag, startPoint x: 381, startPoint y: 75, endPoint x: 263, endPoint y: 100, distance: 121.4
click at [263, 100] on div "add New search Search racoon" at bounding box center [640, 76] width 1067 height 57
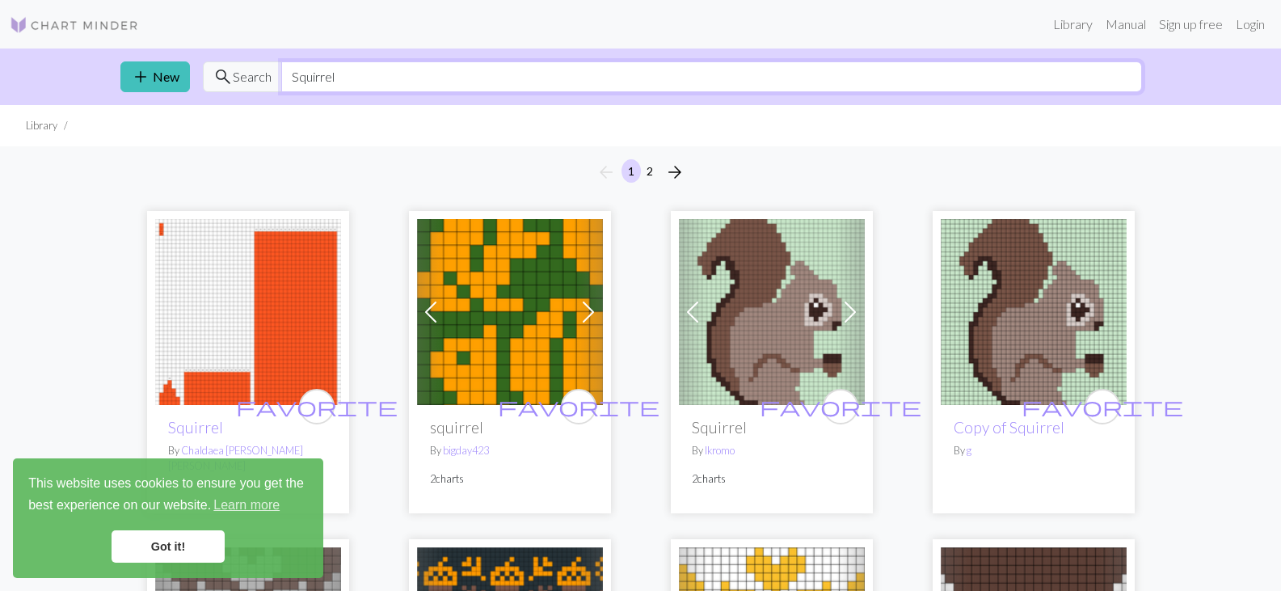
scroll to position [156, 0]
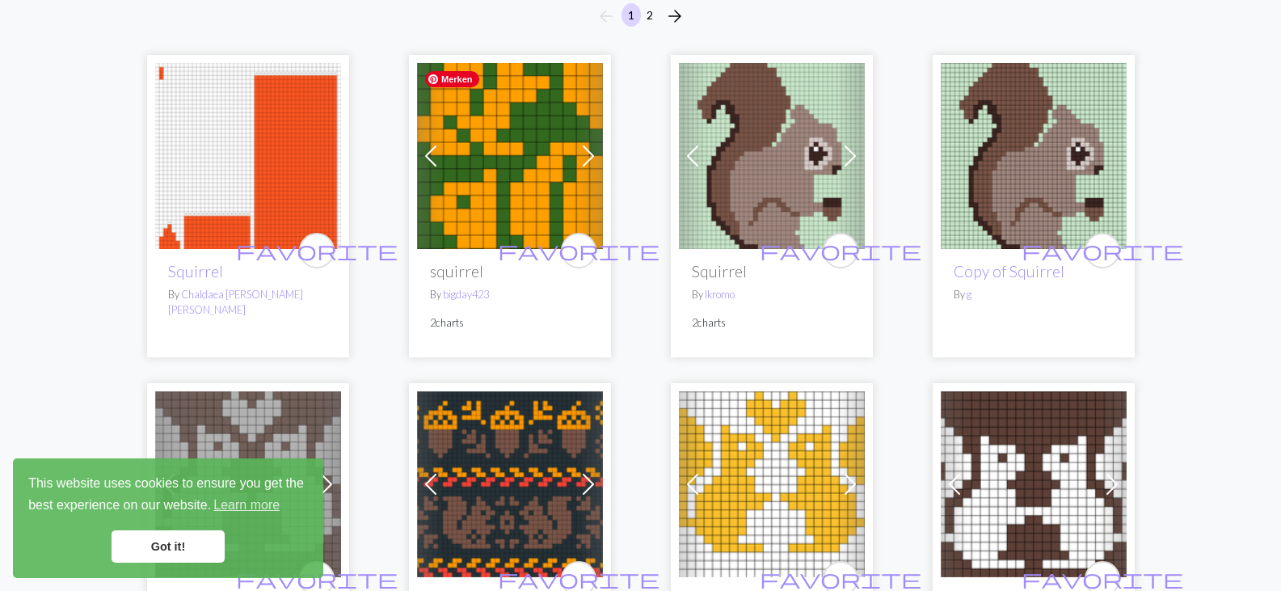
type input "Squirrel"
click at [544, 155] on img at bounding box center [510, 156] width 186 height 186
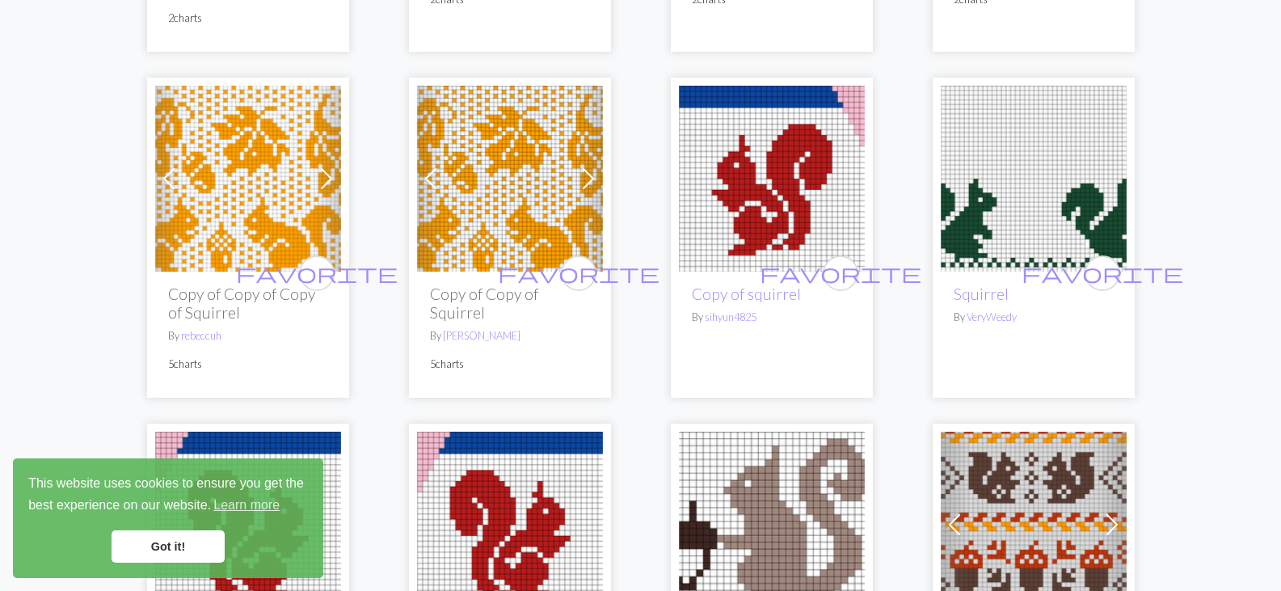
scroll to position [814, 0]
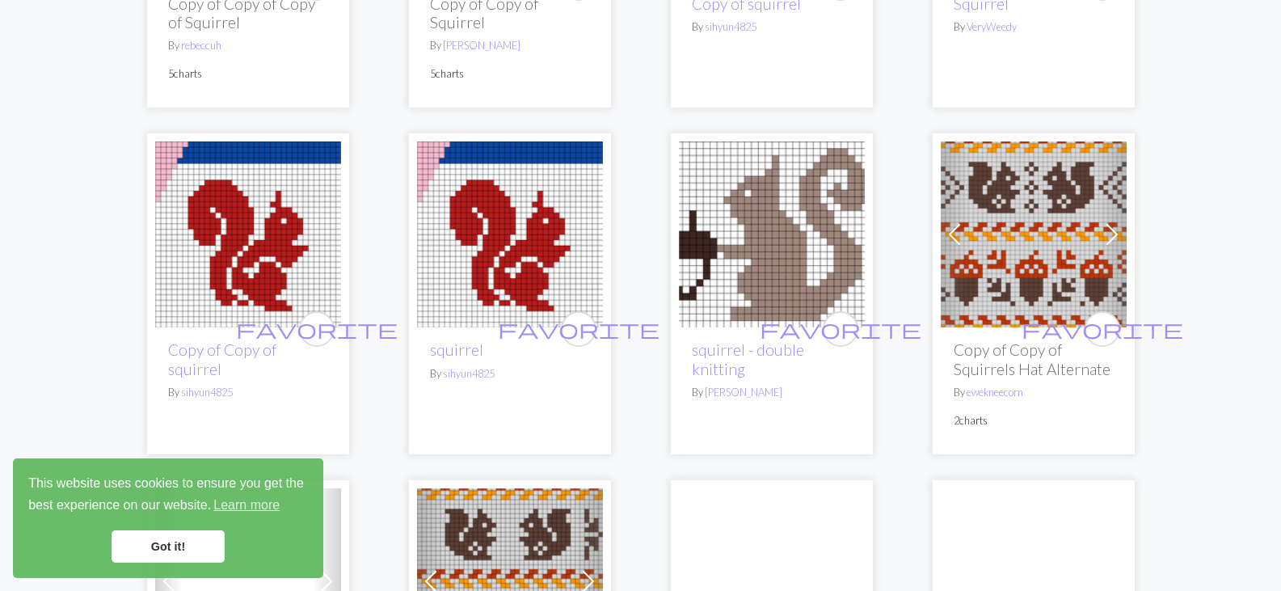
scroll to position [1140, 0]
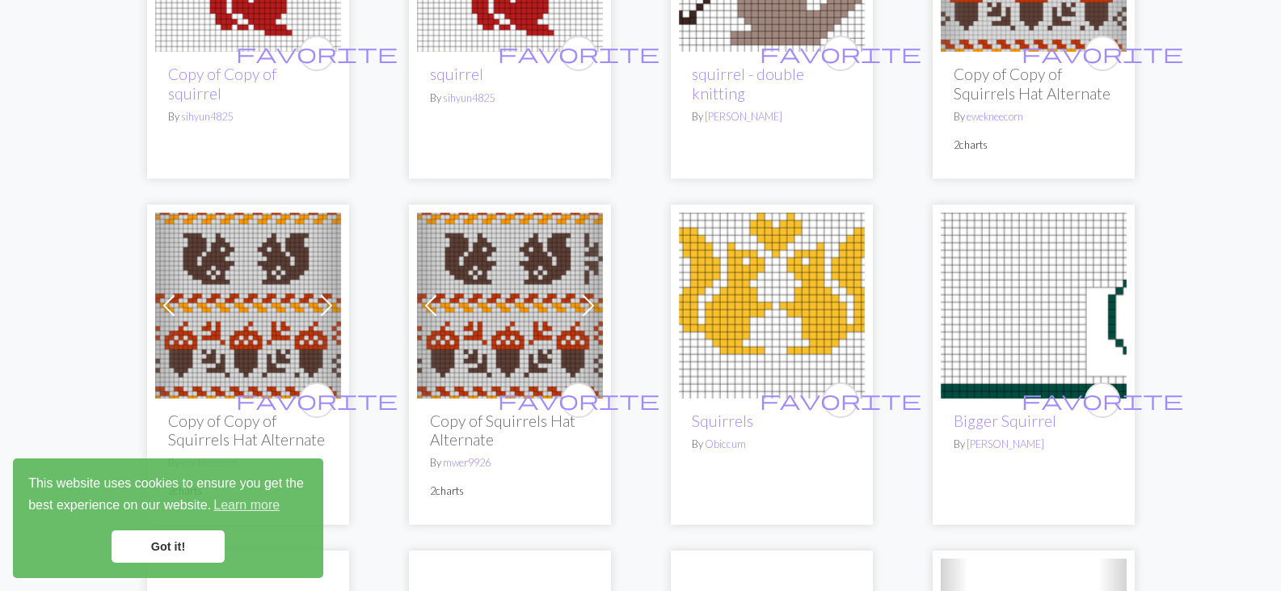
scroll to position [1402, 0]
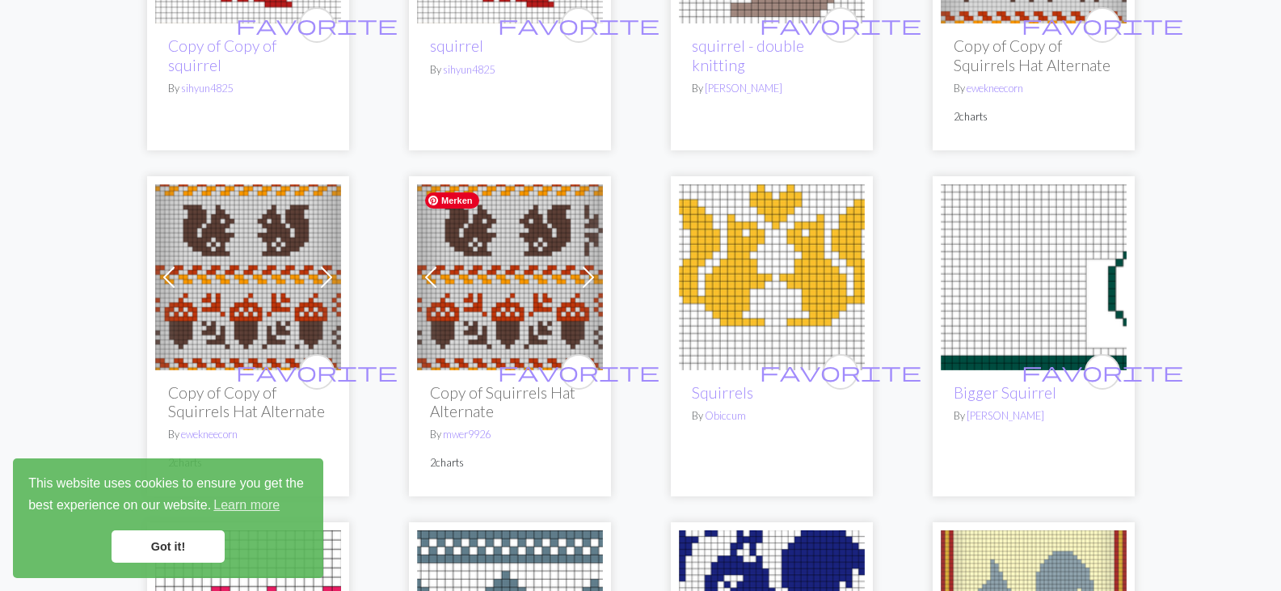
click at [524, 280] on img at bounding box center [510, 277] width 186 height 186
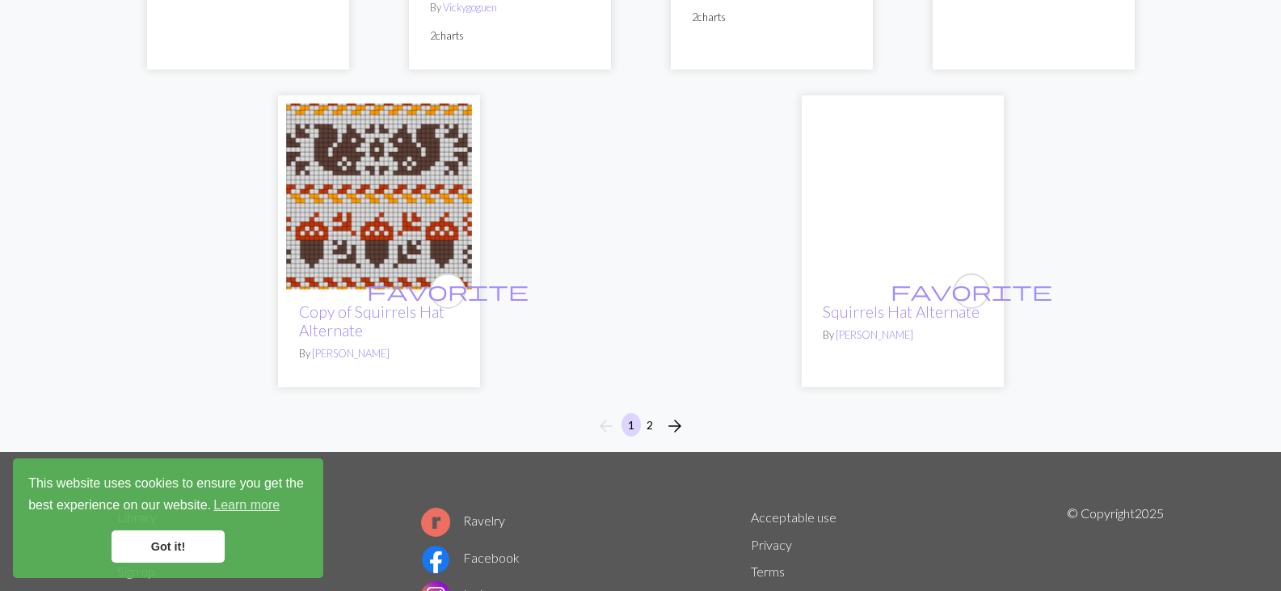
scroll to position [4277, 0]
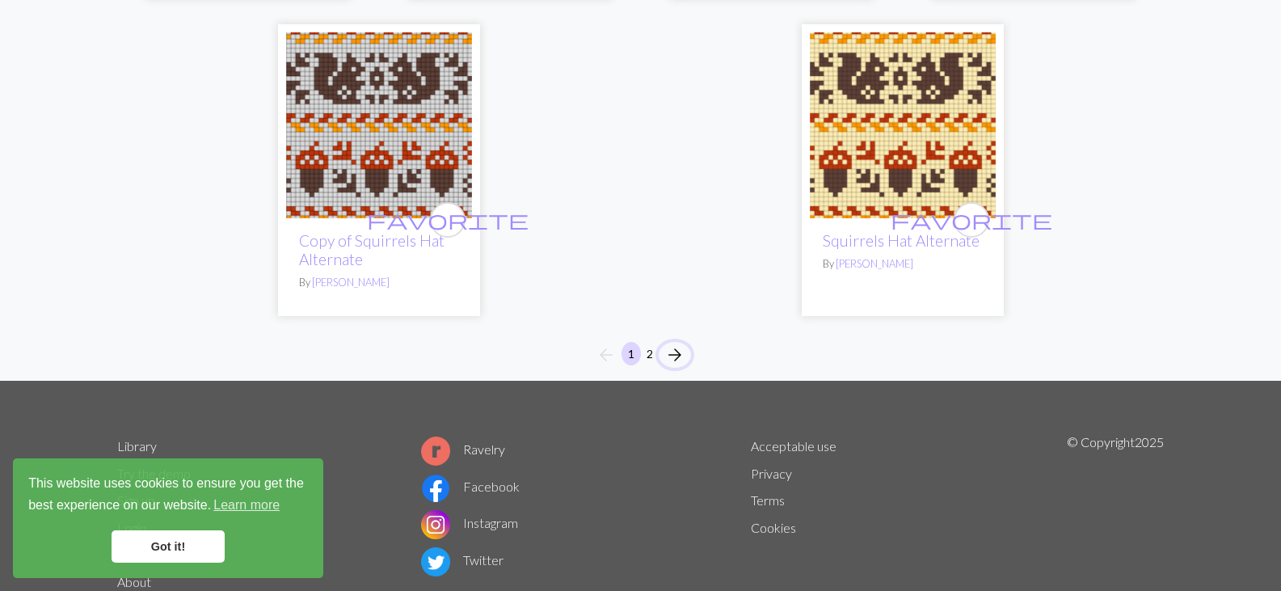
click at [672, 352] on span "arrow_forward" at bounding box center [674, 355] width 19 height 23
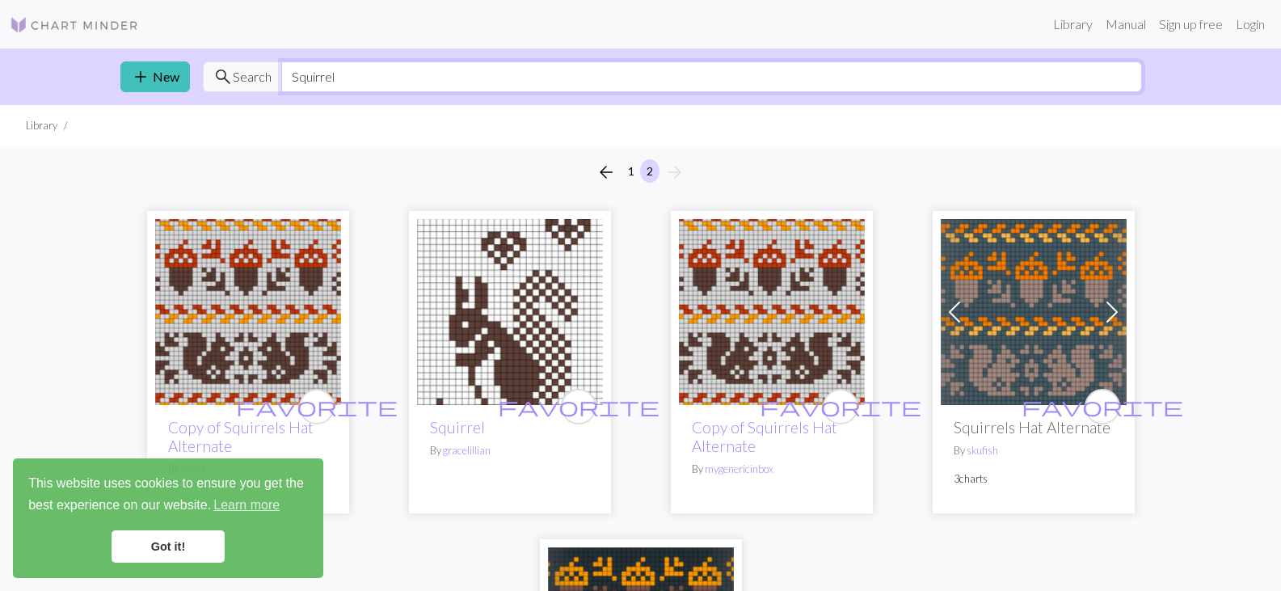
drag, startPoint x: 352, startPoint y: 75, endPoint x: 261, endPoint y: 74, distance: 90.5
click at [261, 74] on div "search Search Squirrel" at bounding box center [672, 76] width 939 height 31
type input "Christmas"
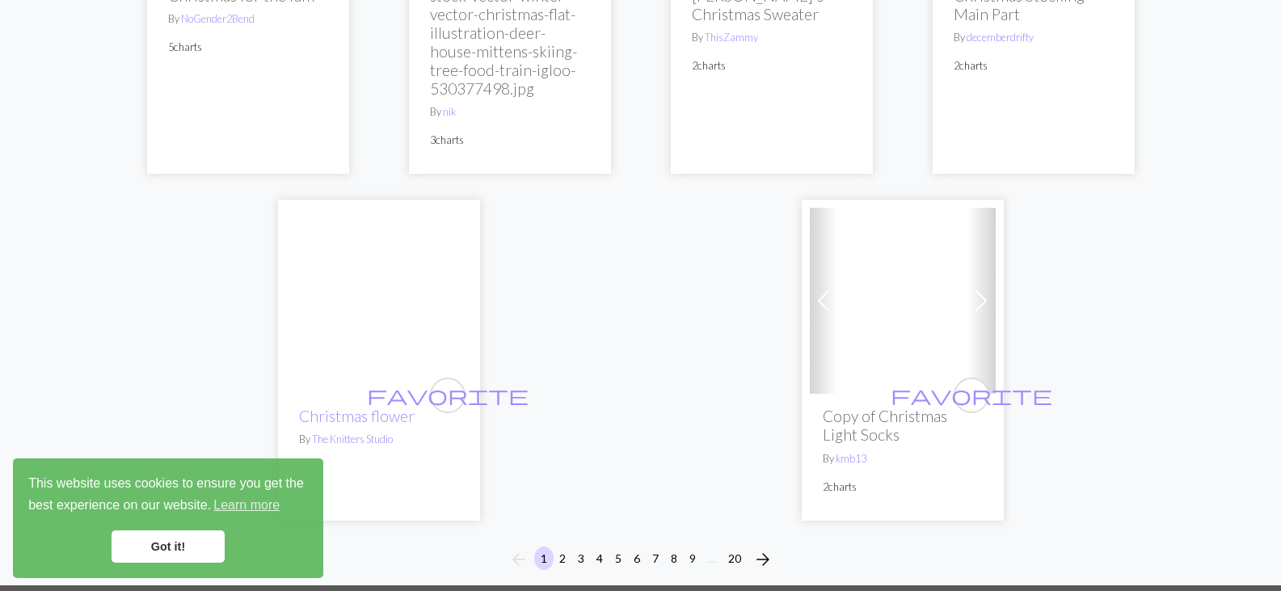
scroll to position [4264, 0]
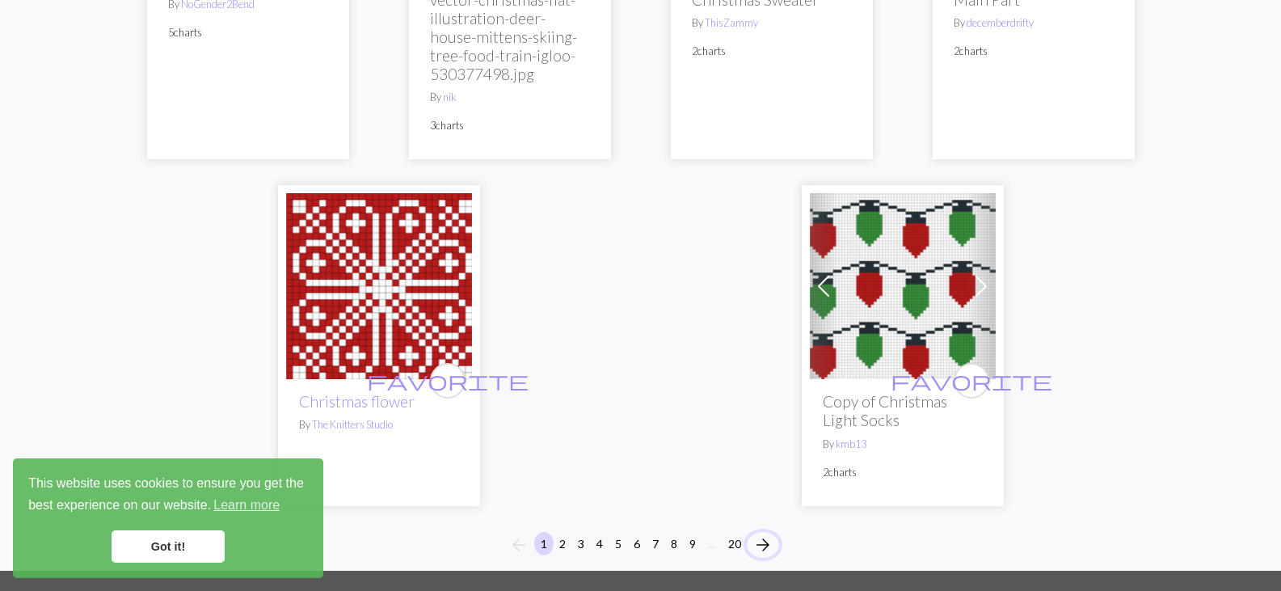
click at [766, 533] on span "arrow_forward" at bounding box center [762, 544] width 19 height 23
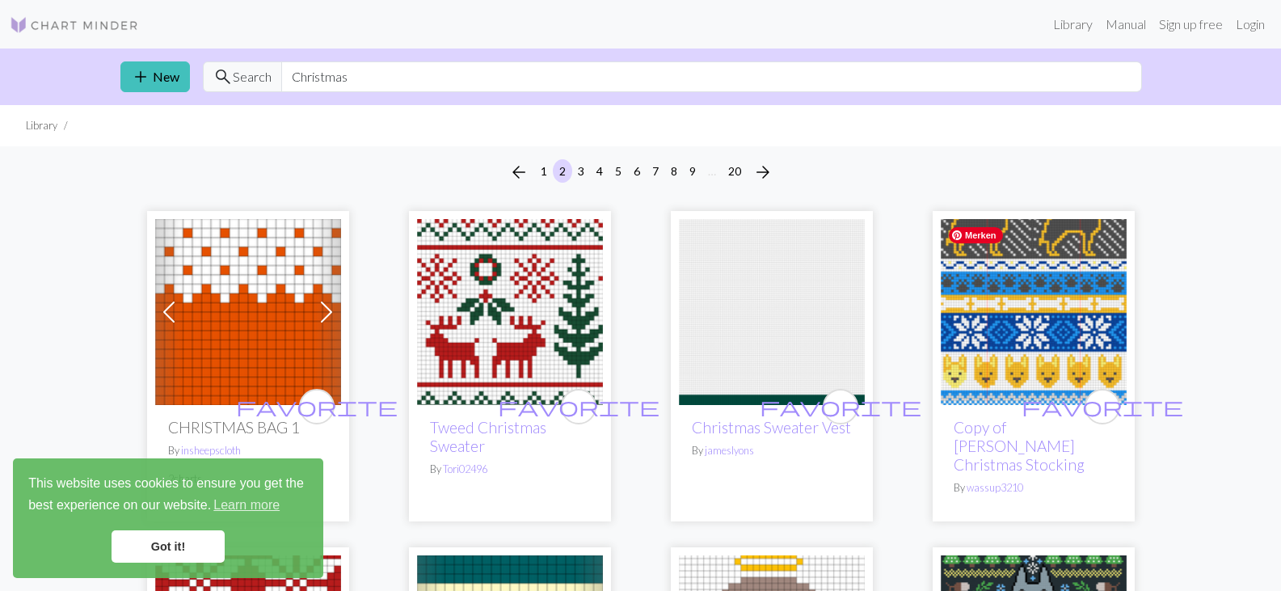
click at [1039, 311] on img at bounding box center [1034, 312] width 186 height 186
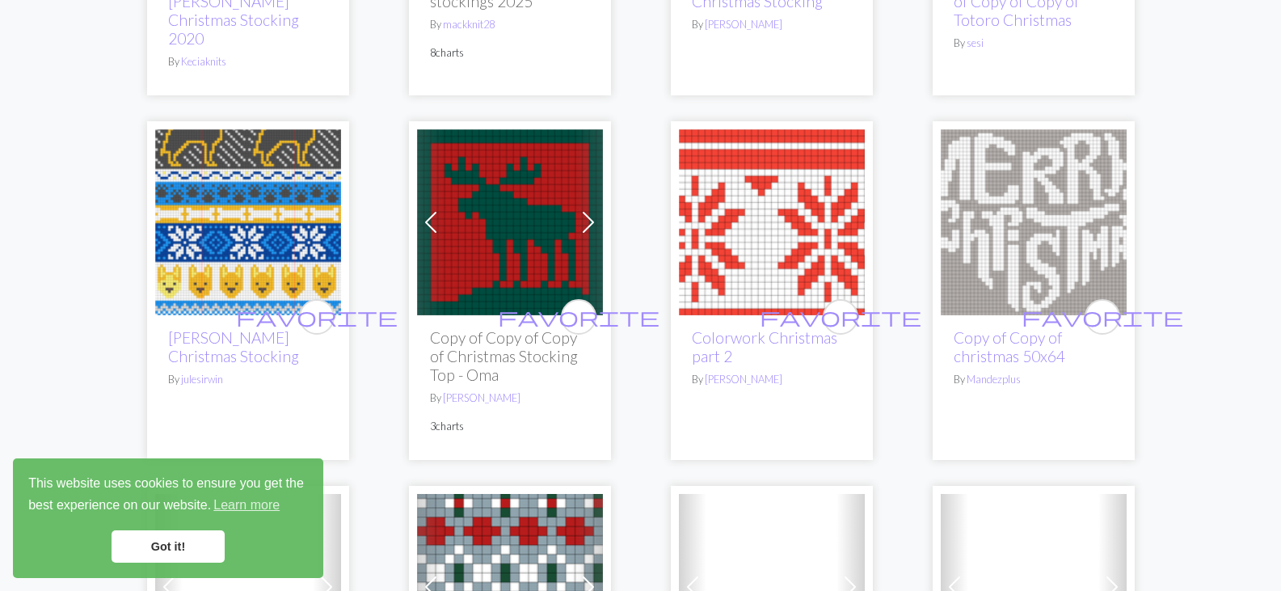
scroll to position [789, 0]
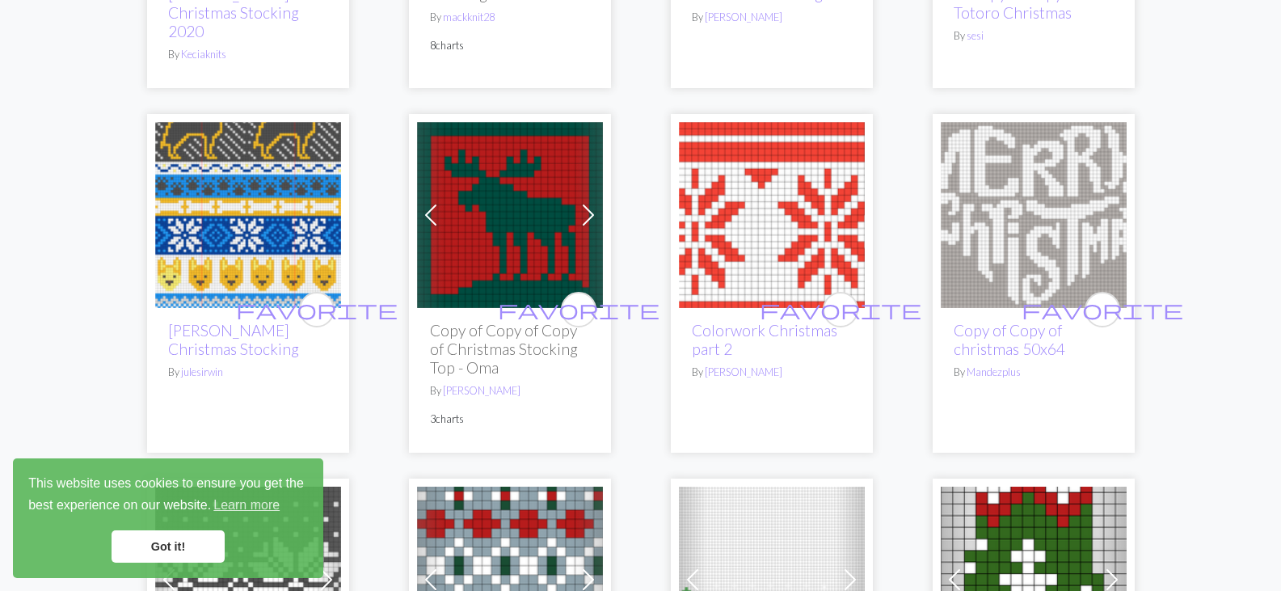
click at [1045, 181] on img at bounding box center [1034, 215] width 186 height 186
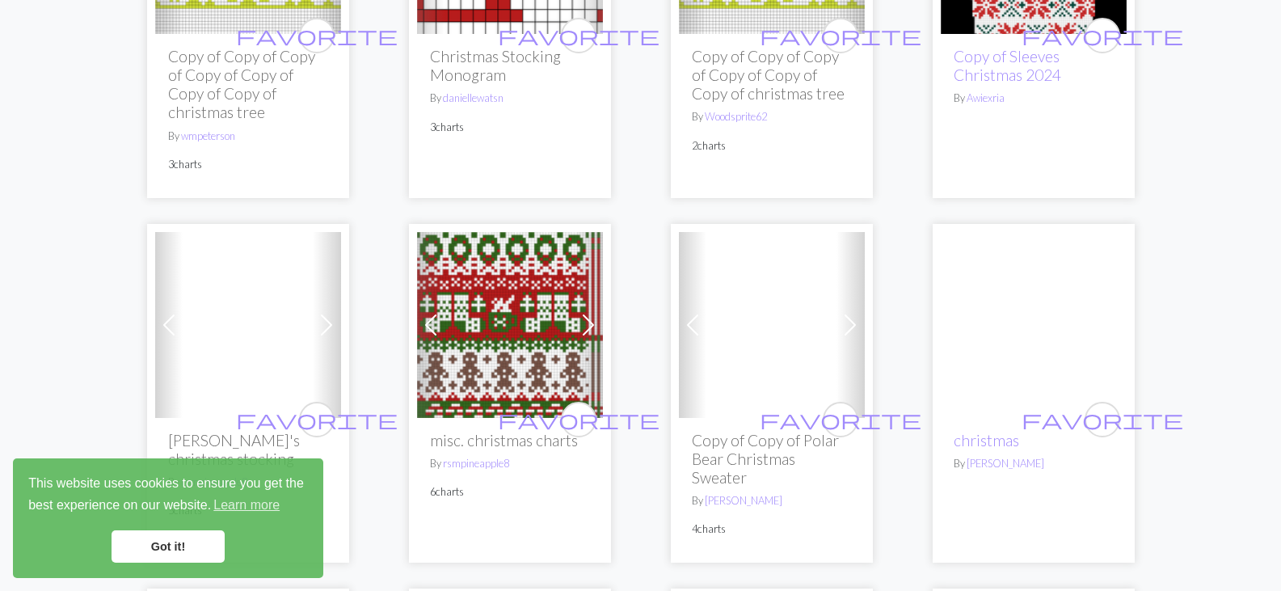
scroll to position [3263, 0]
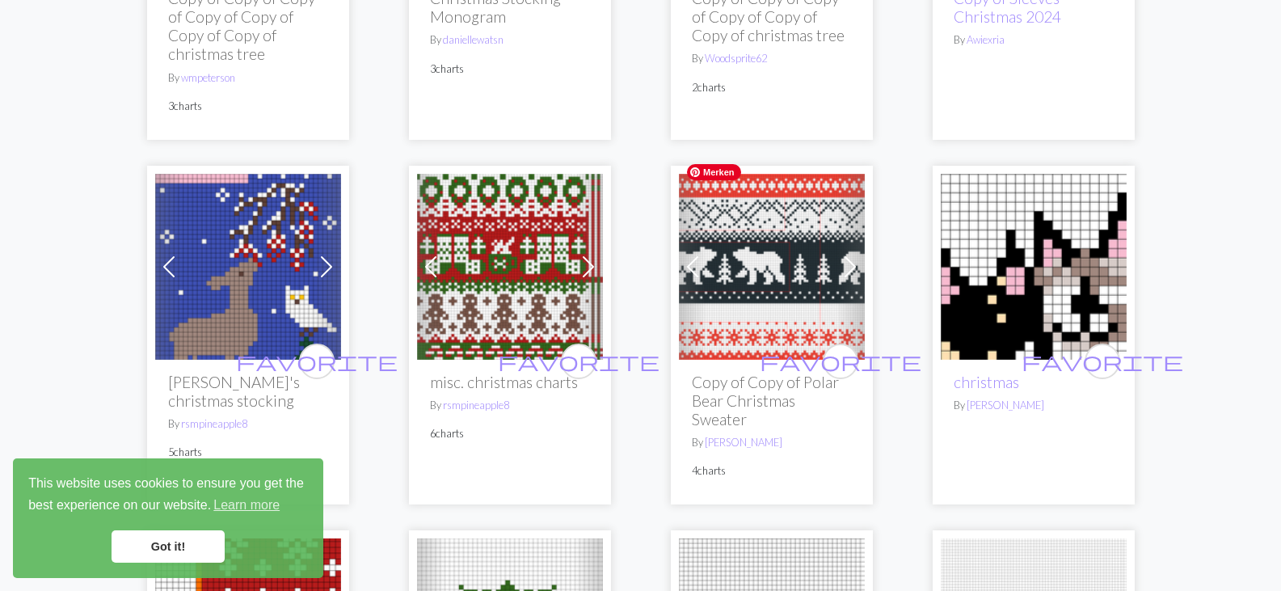
drag, startPoint x: 782, startPoint y: 218, endPoint x: 728, endPoint y: 237, distance: 57.3
click at [728, 237] on img at bounding box center [772, 267] width 186 height 186
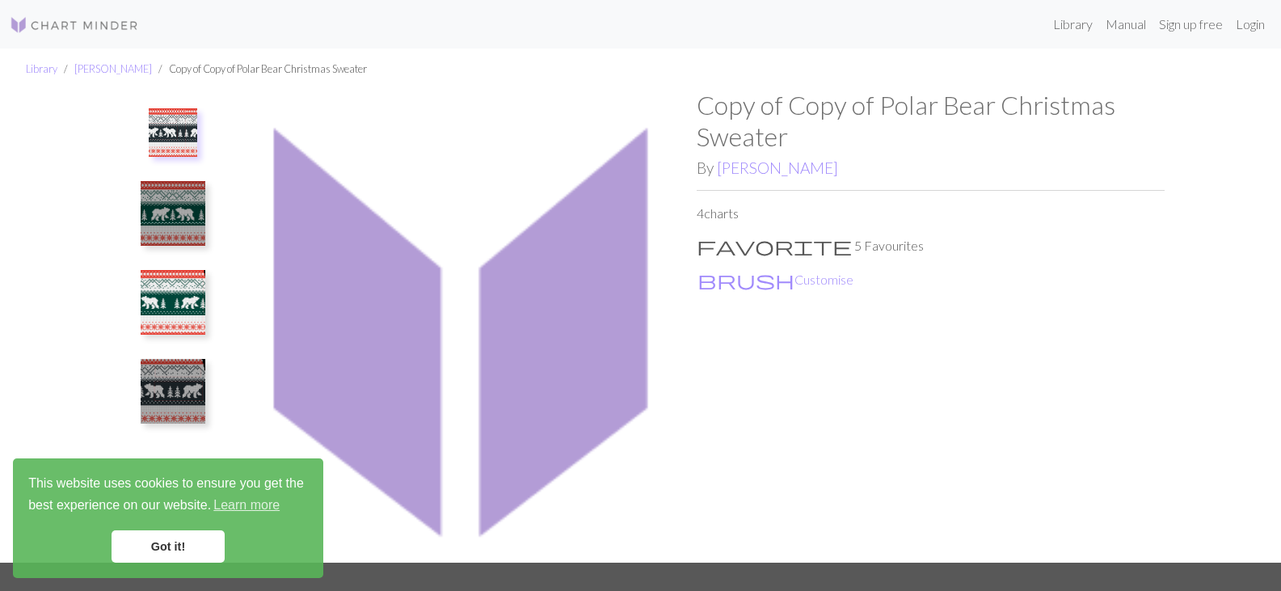
click at [175, 197] on img at bounding box center [173, 213] width 65 height 65
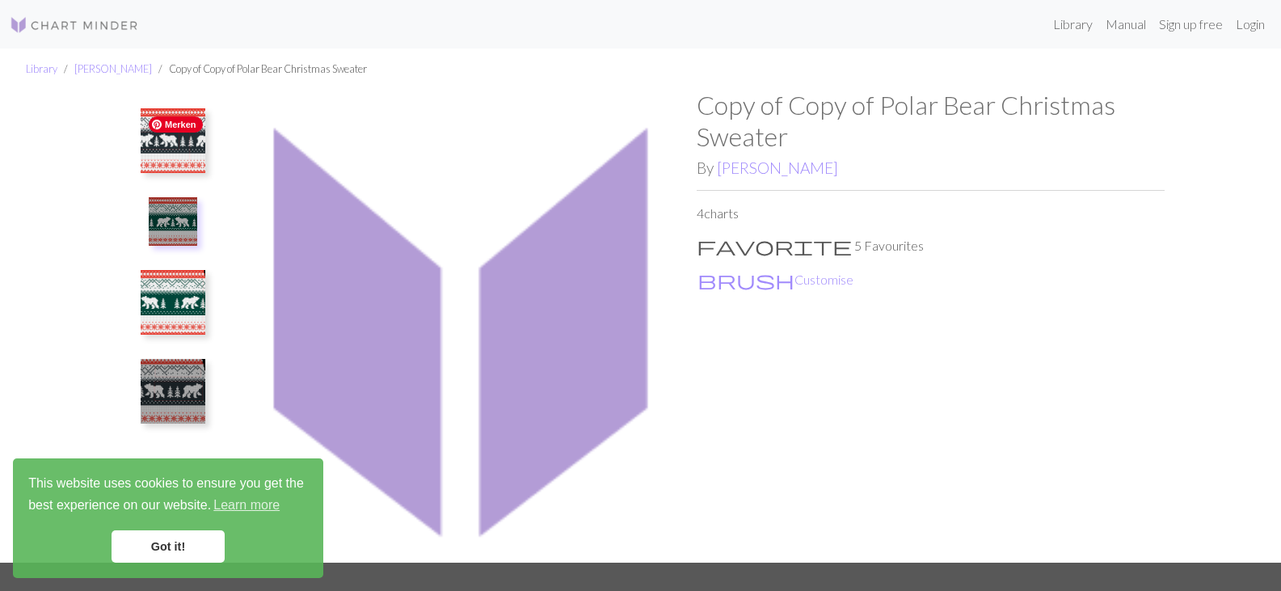
click at [174, 151] on img at bounding box center [173, 140] width 65 height 65
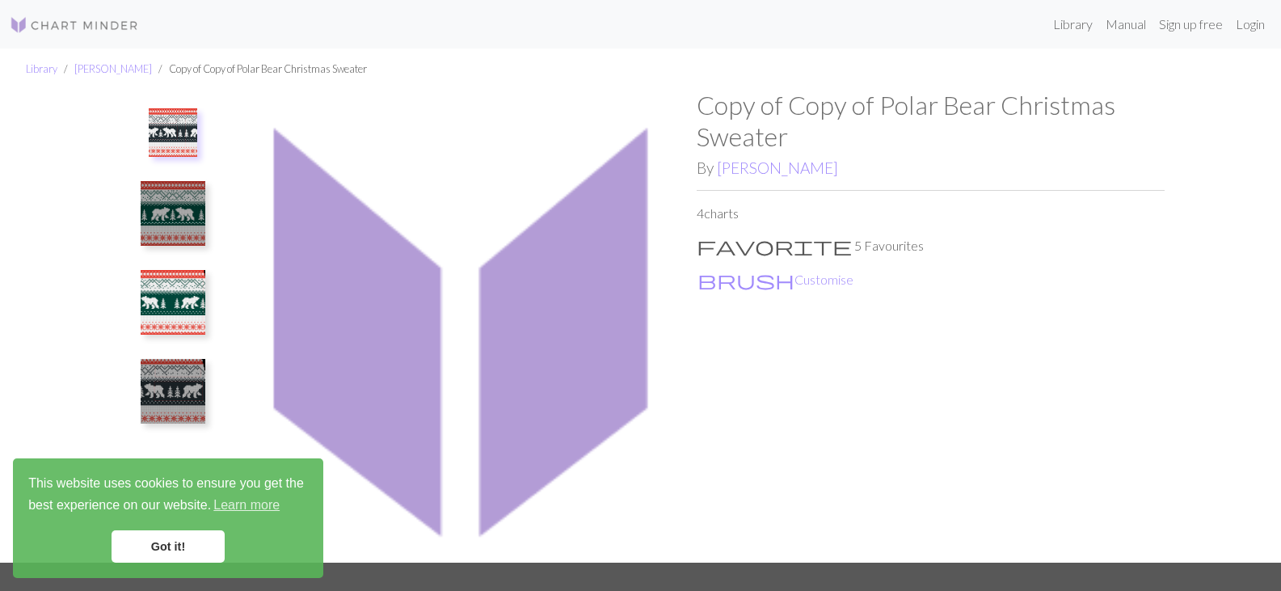
click at [169, 205] on img at bounding box center [173, 213] width 65 height 65
click at [169, 205] on img at bounding box center [173, 221] width 48 height 48
click at [179, 315] on img at bounding box center [173, 302] width 65 height 65
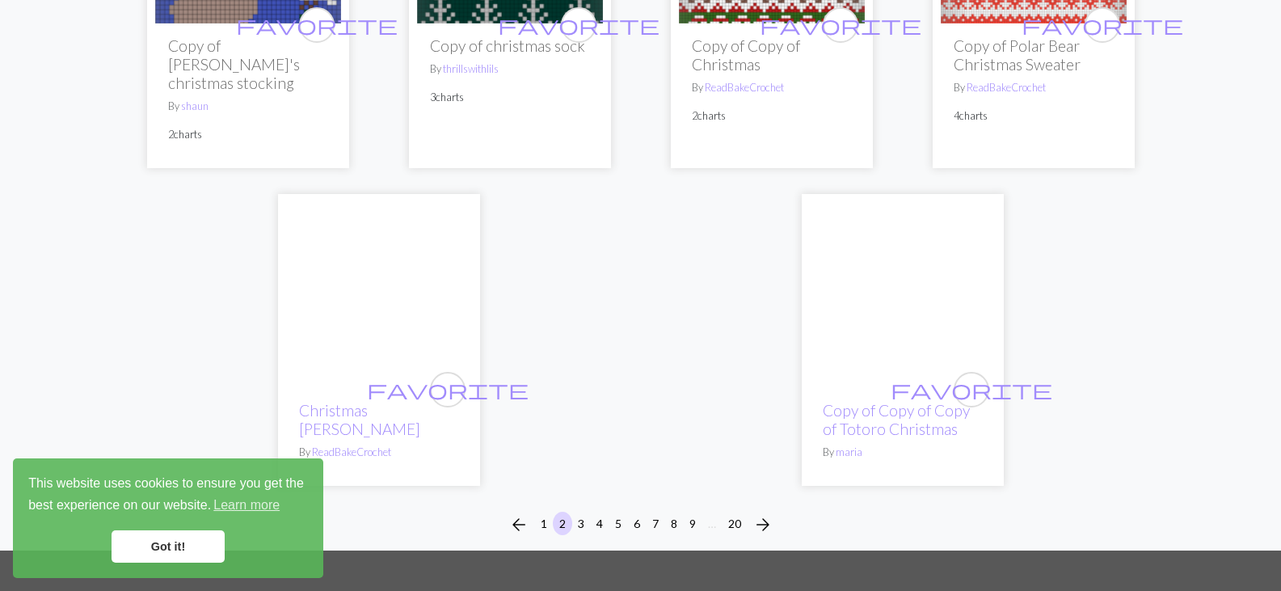
scroll to position [4299, 0]
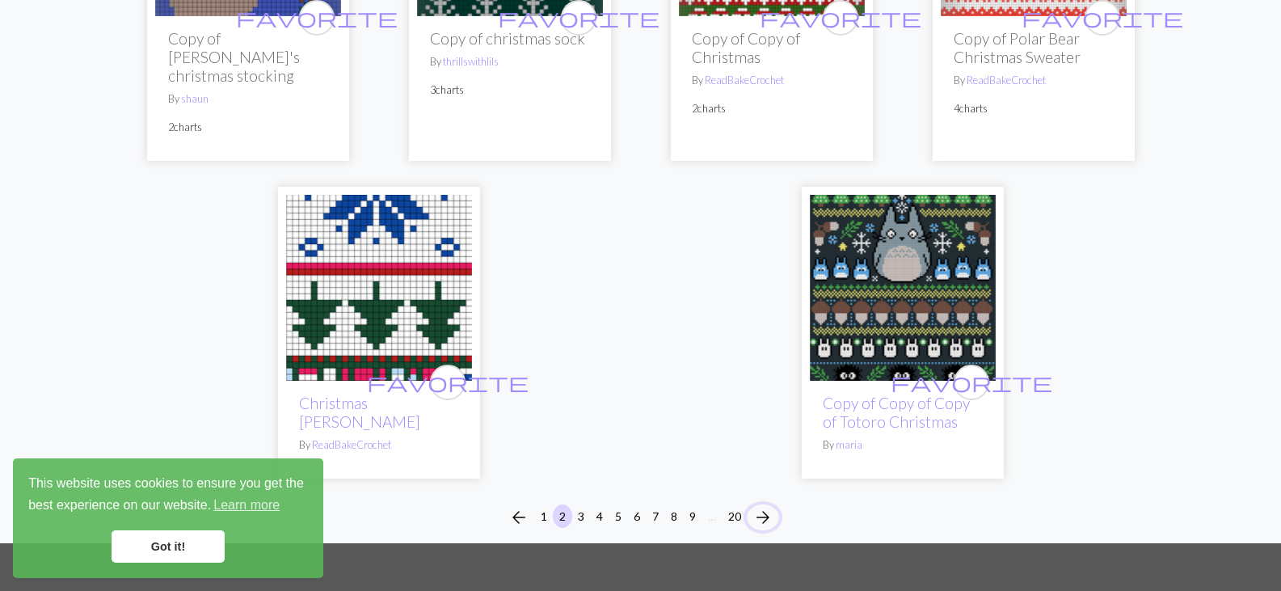
click at [762, 506] on span "arrow_forward" at bounding box center [762, 517] width 19 height 23
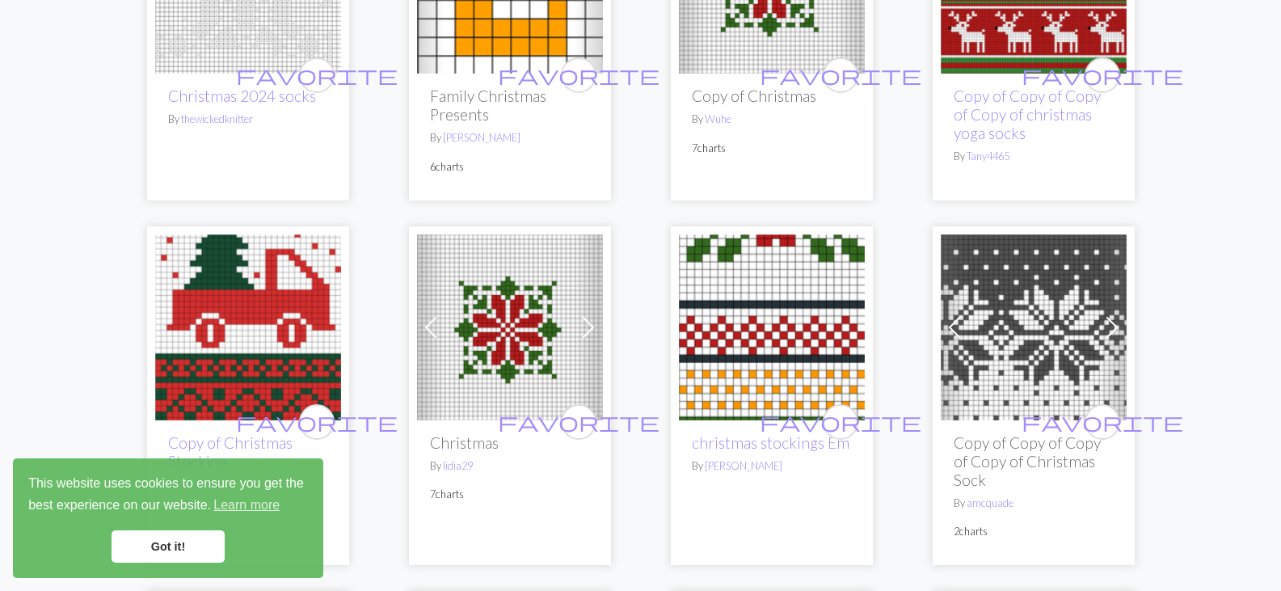
scroll to position [1393, 0]
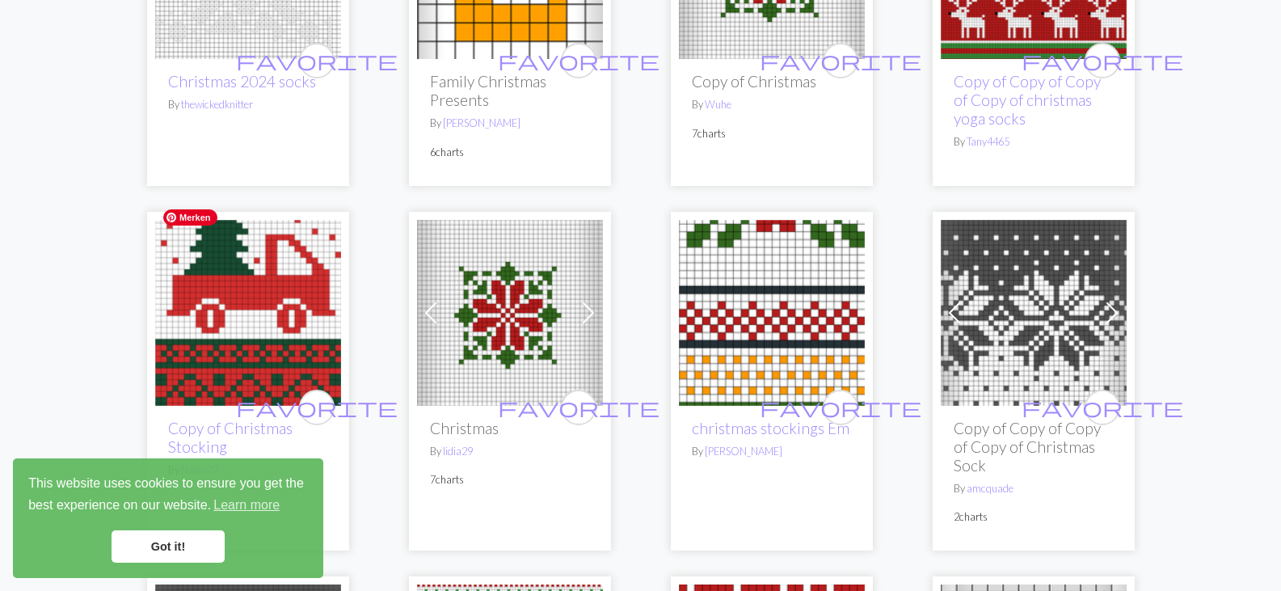
click at [284, 283] on img at bounding box center [248, 313] width 186 height 186
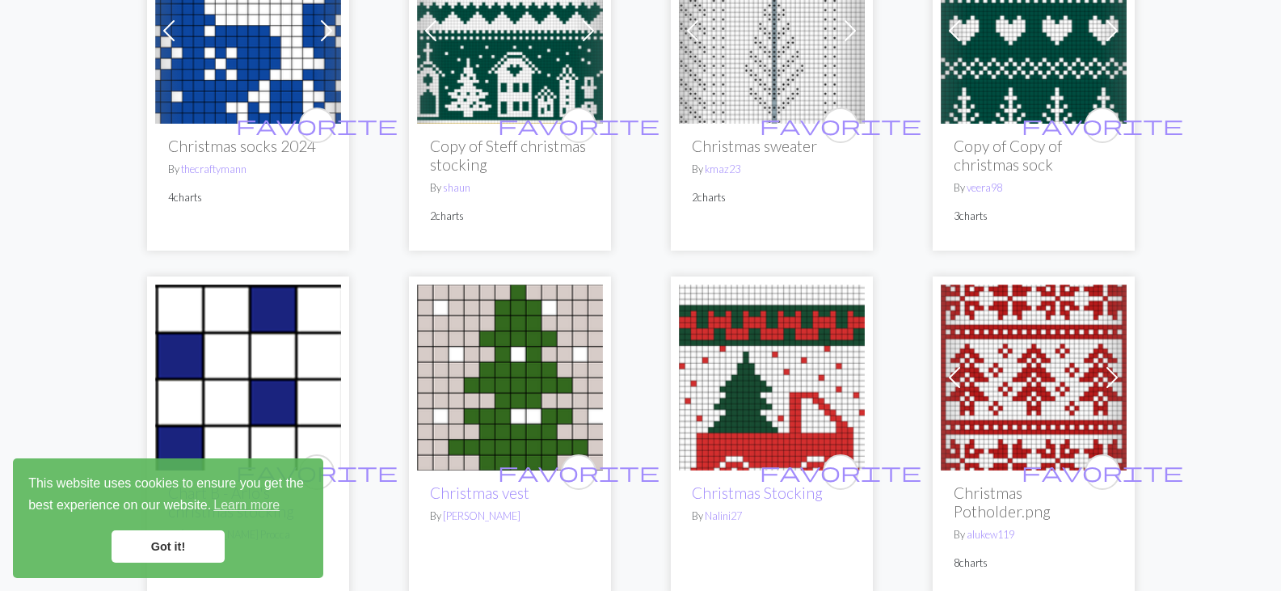
scroll to position [2823, 0]
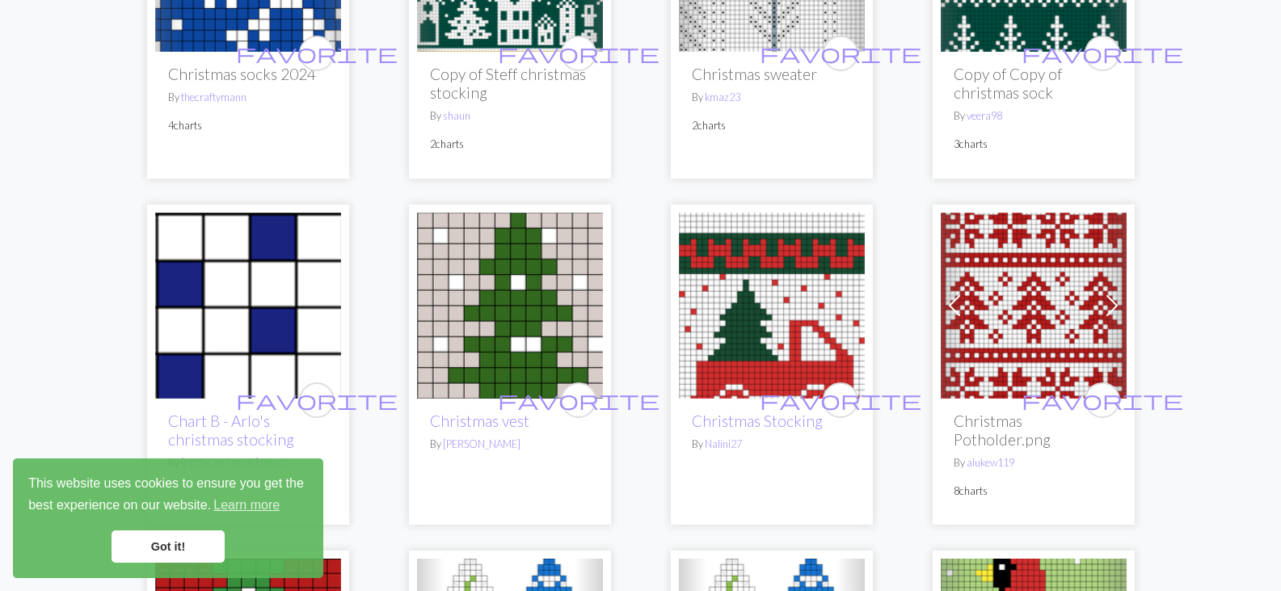
drag, startPoint x: 852, startPoint y: 408, endPoint x: 1219, endPoint y: 499, distance: 378.0
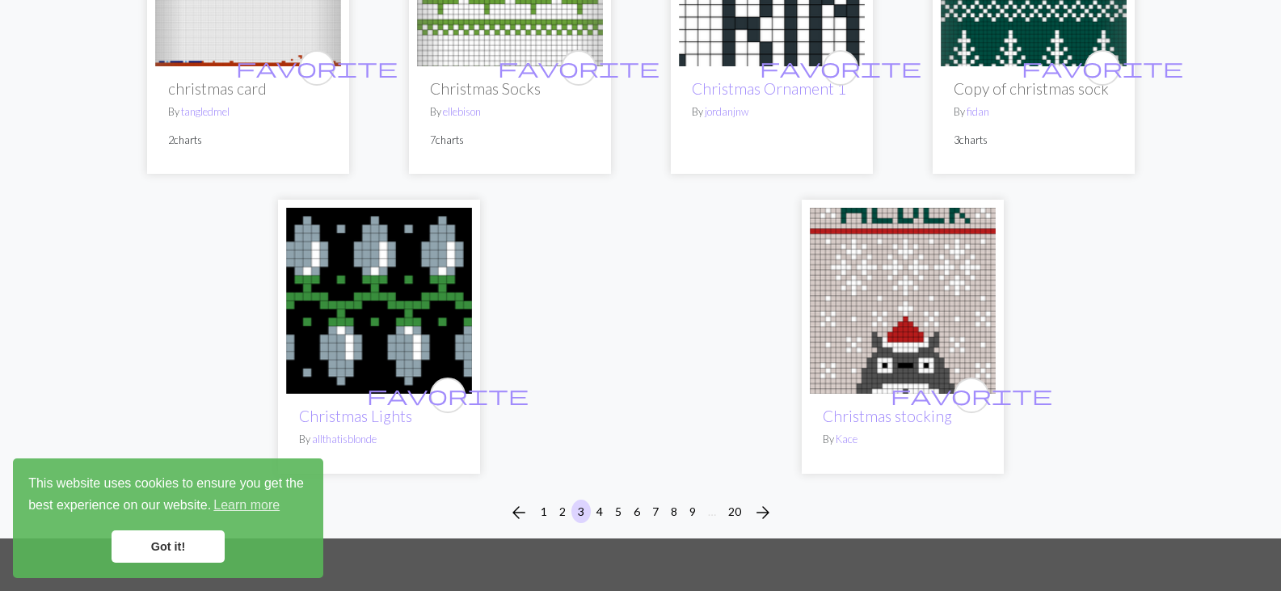
scroll to position [4246, 0]
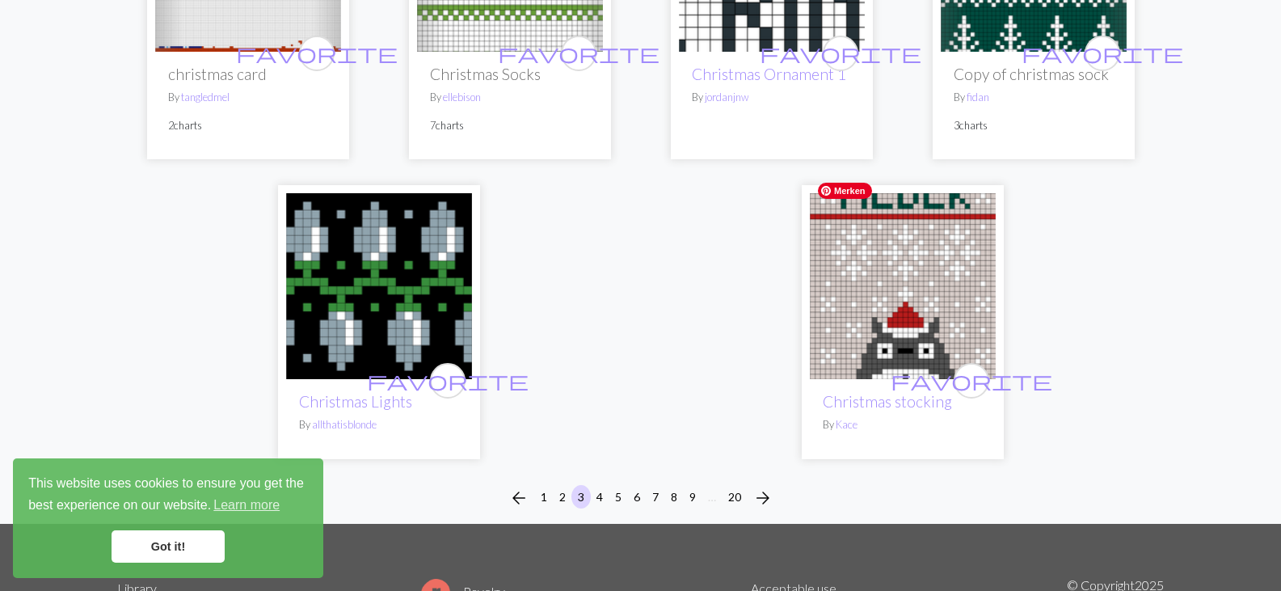
click at [902, 272] on img at bounding box center [903, 286] width 186 height 186
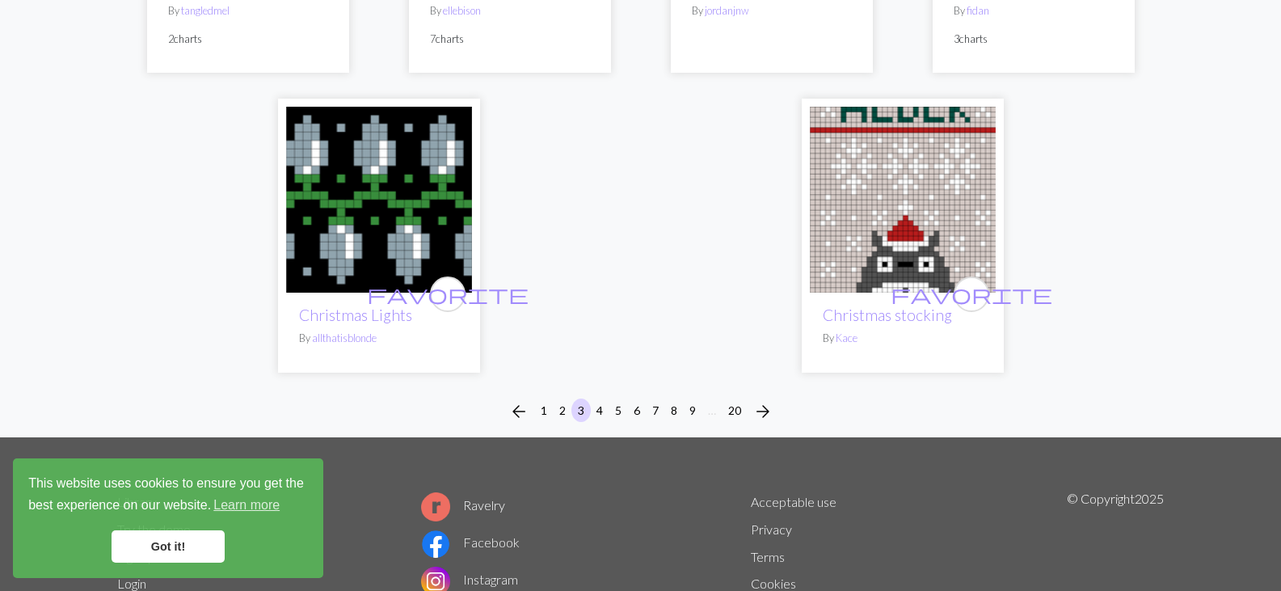
scroll to position [4426, 0]
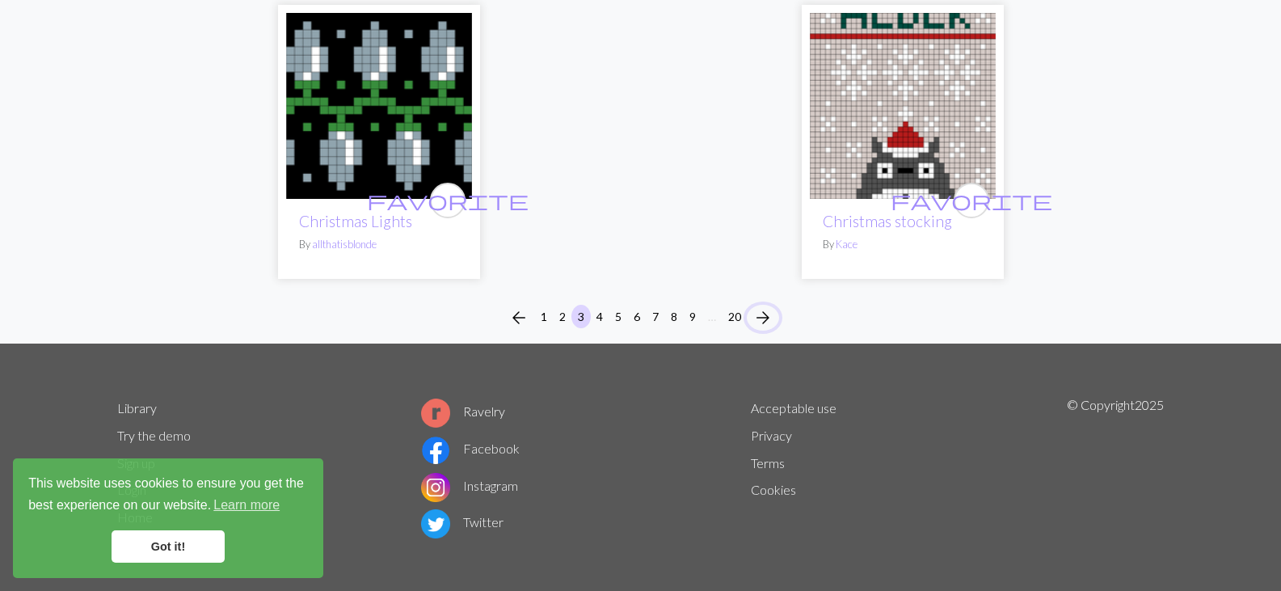
click at [762, 306] on span "arrow_forward" at bounding box center [762, 317] width 19 height 23
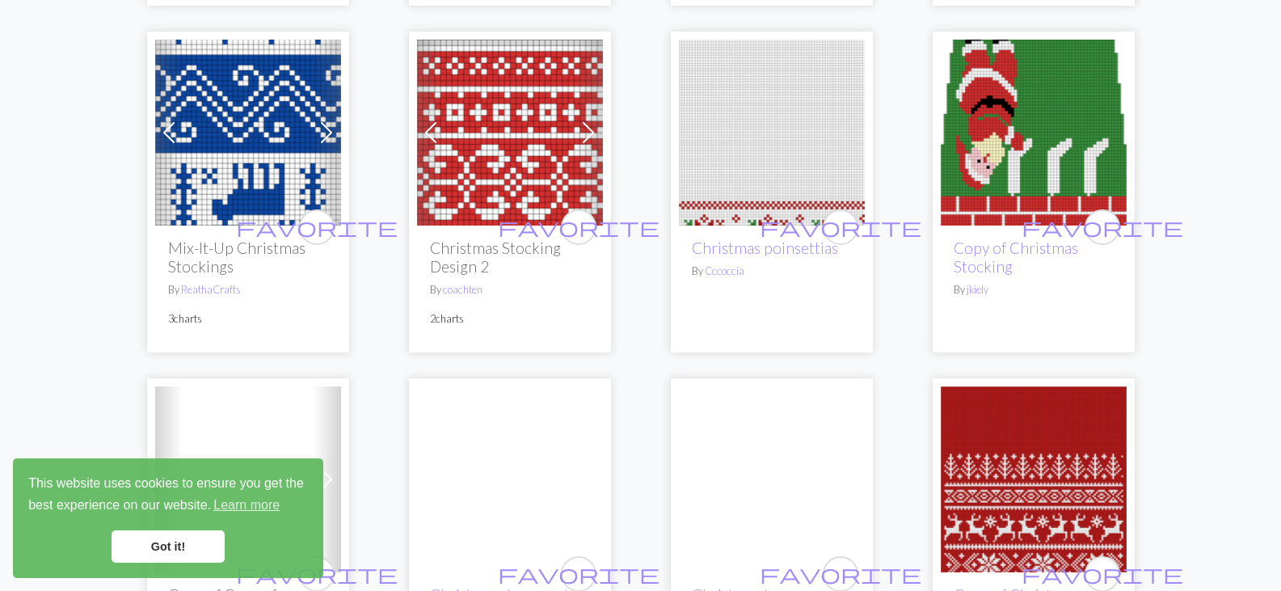
scroll to position [2531, 0]
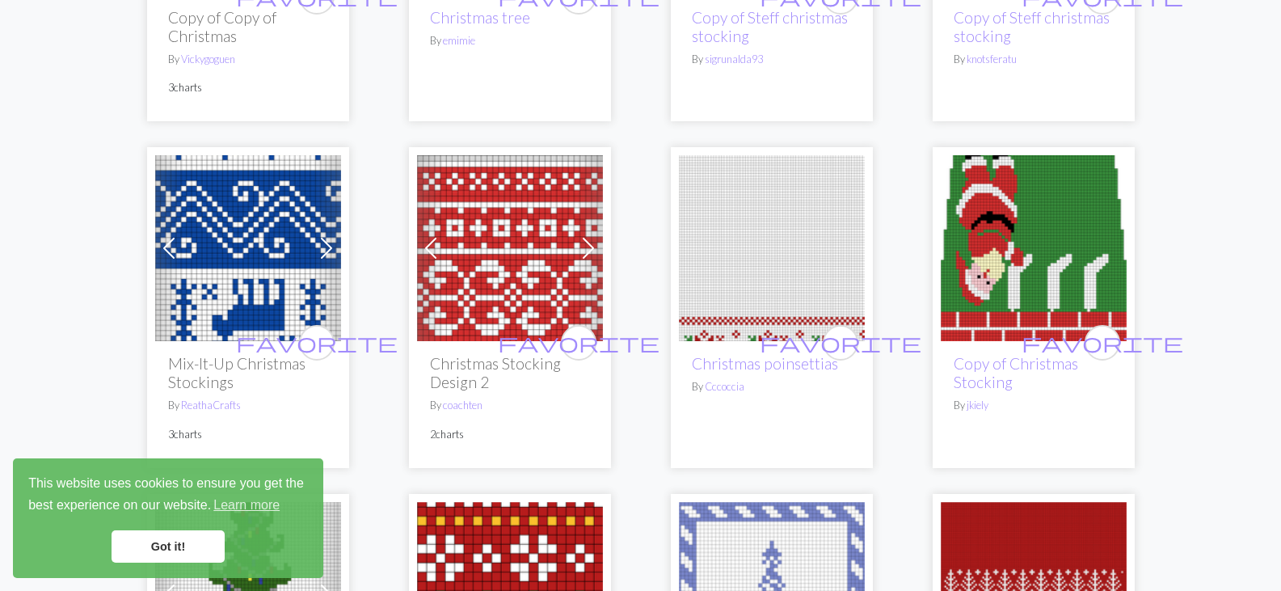
drag, startPoint x: 851, startPoint y: 407, endPoint x: 1151, endPoint y: 566, distance: 339.1
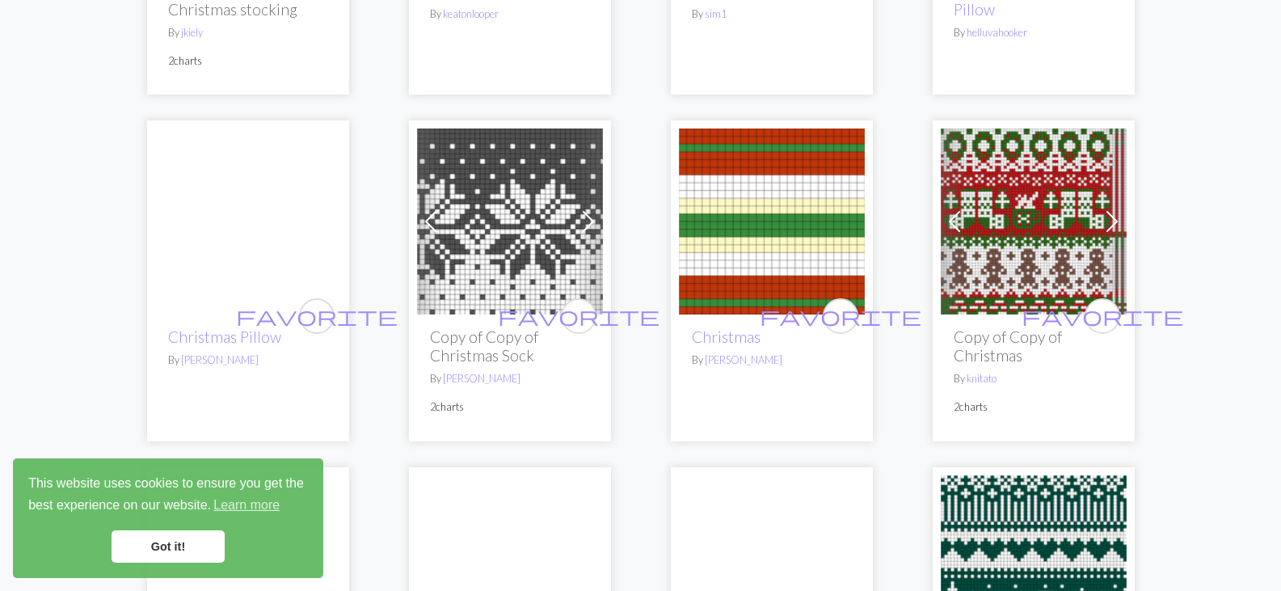
scroll to position [3293, 0]
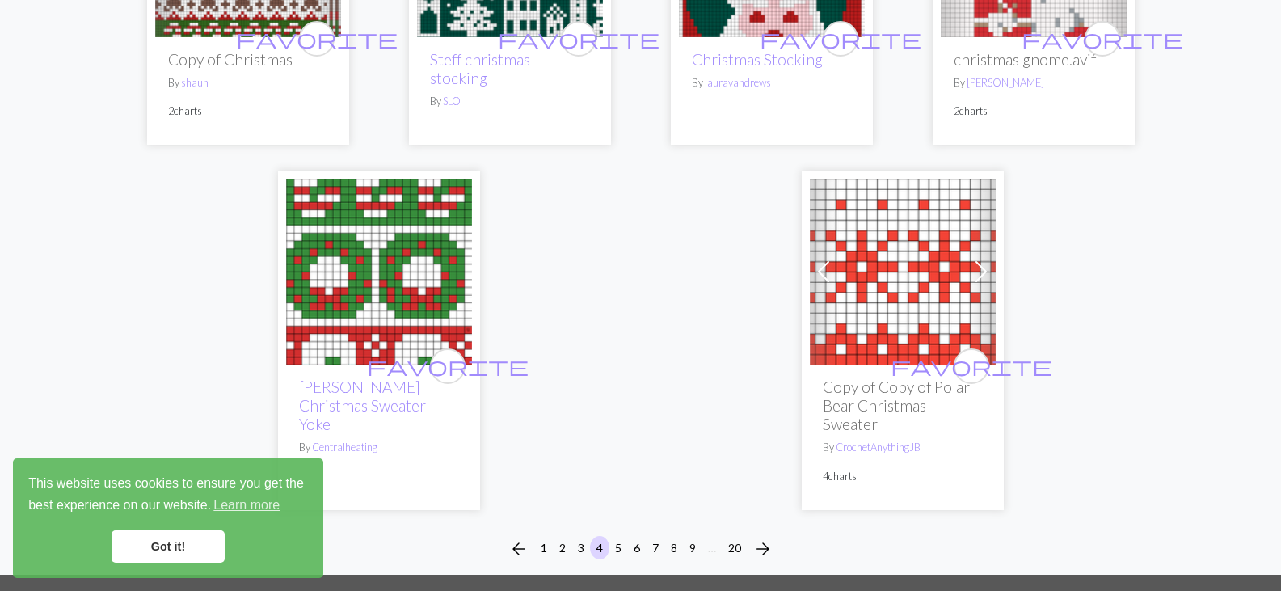
scroll to position [4249, 0]
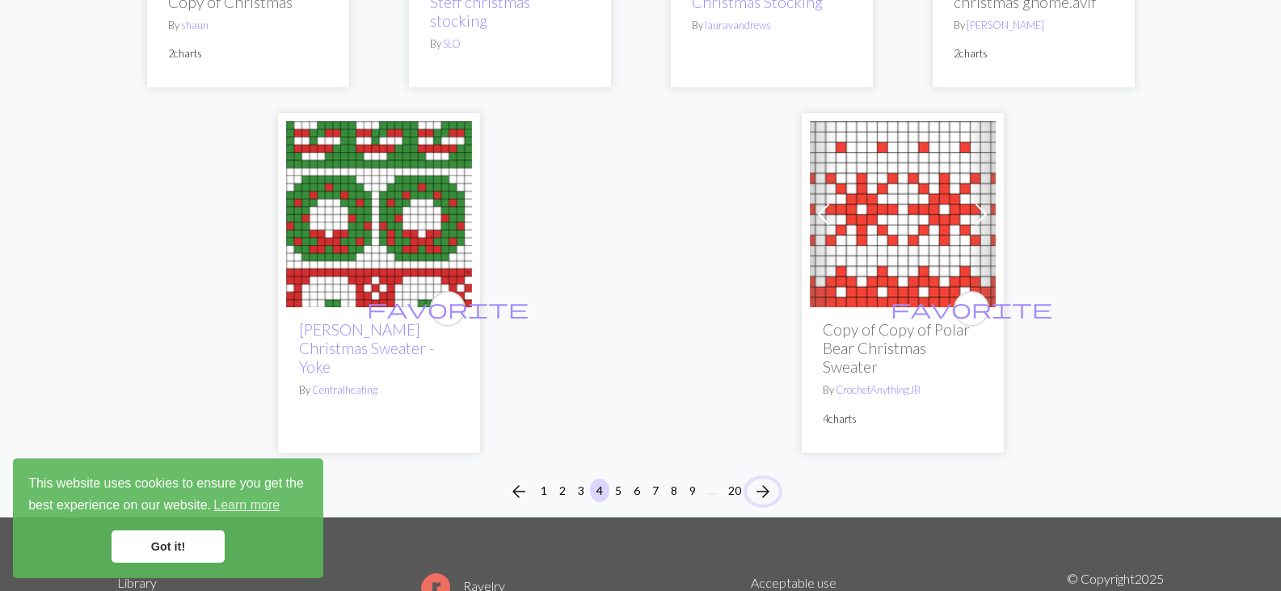
click at [762, 480] on span "arrow_forward" at bounding box center [762, 491] width 19 height 23
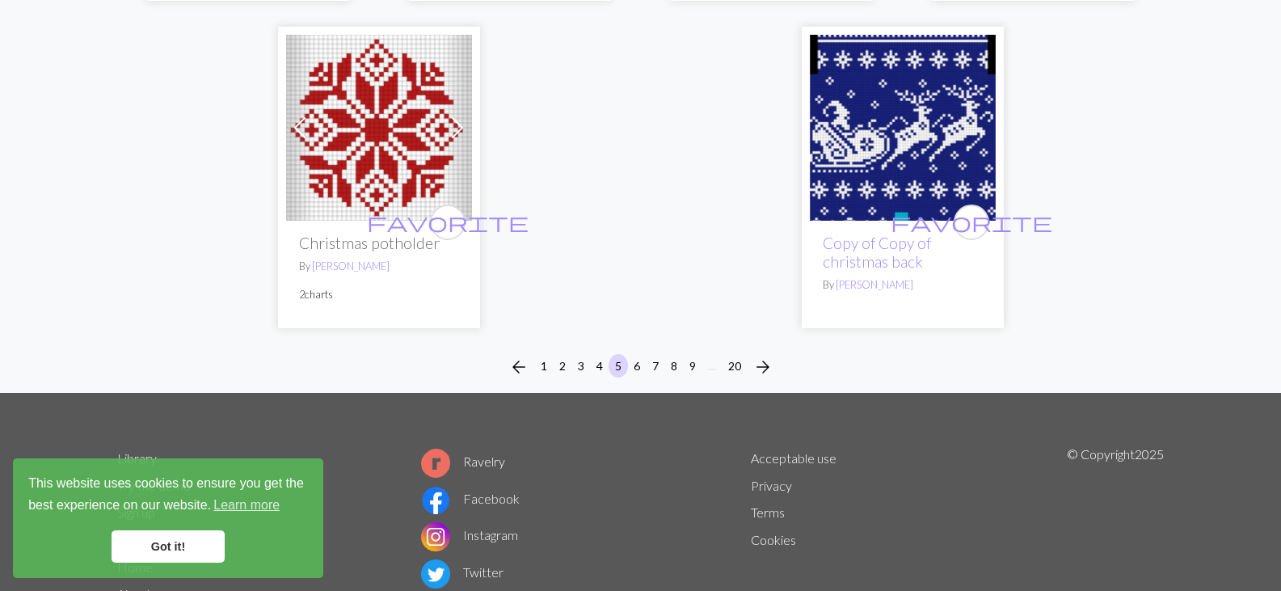
scroll to position [4416, 0]
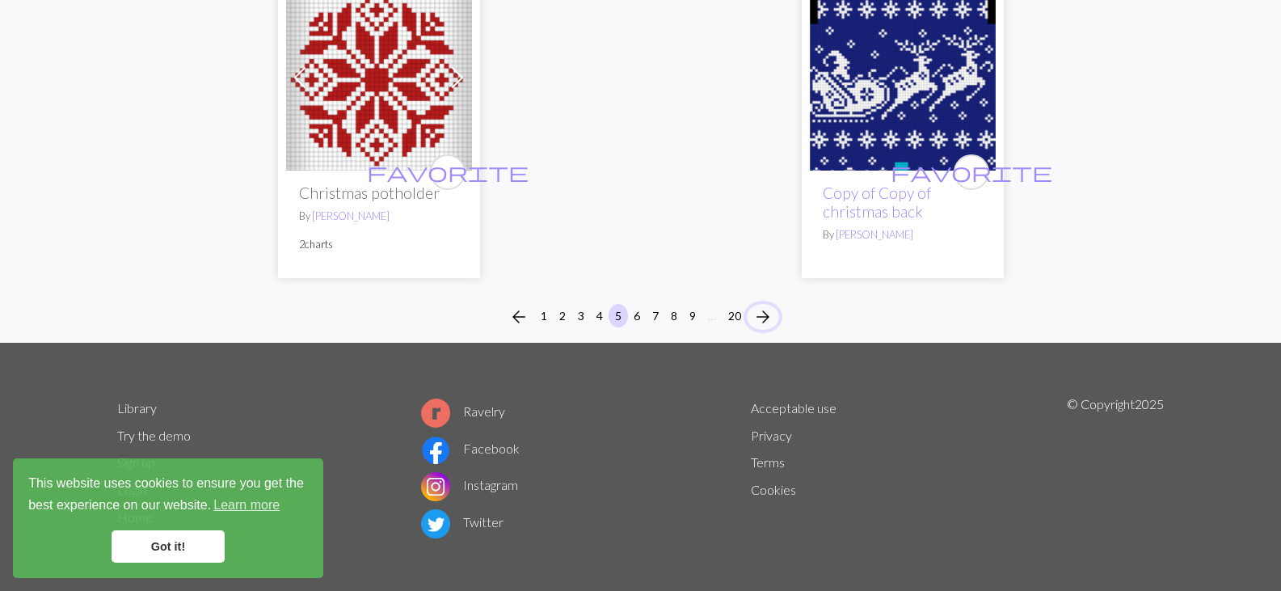
click at [765, 308] on span "arrow_forward" at bounding box center [762, 317] width 19 height 23
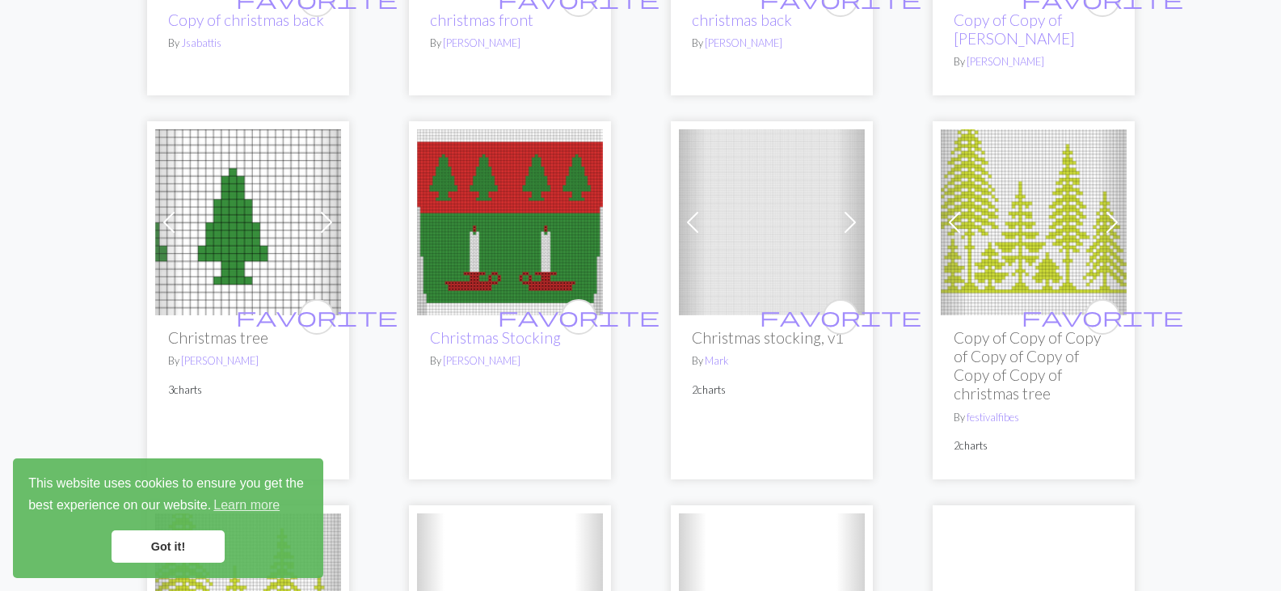
scroll to position [1265, 0]
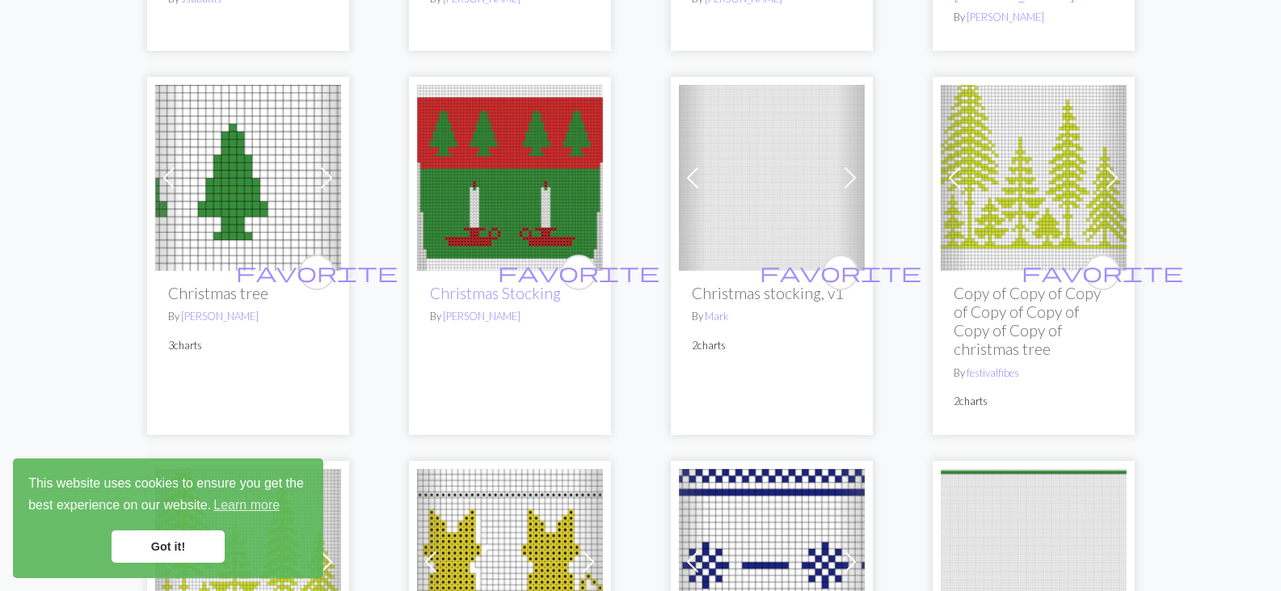
drag, startPoint x: 589, startPoint y: 381, endPoint x: 1170, endPoint y: 563, distance: 608.7
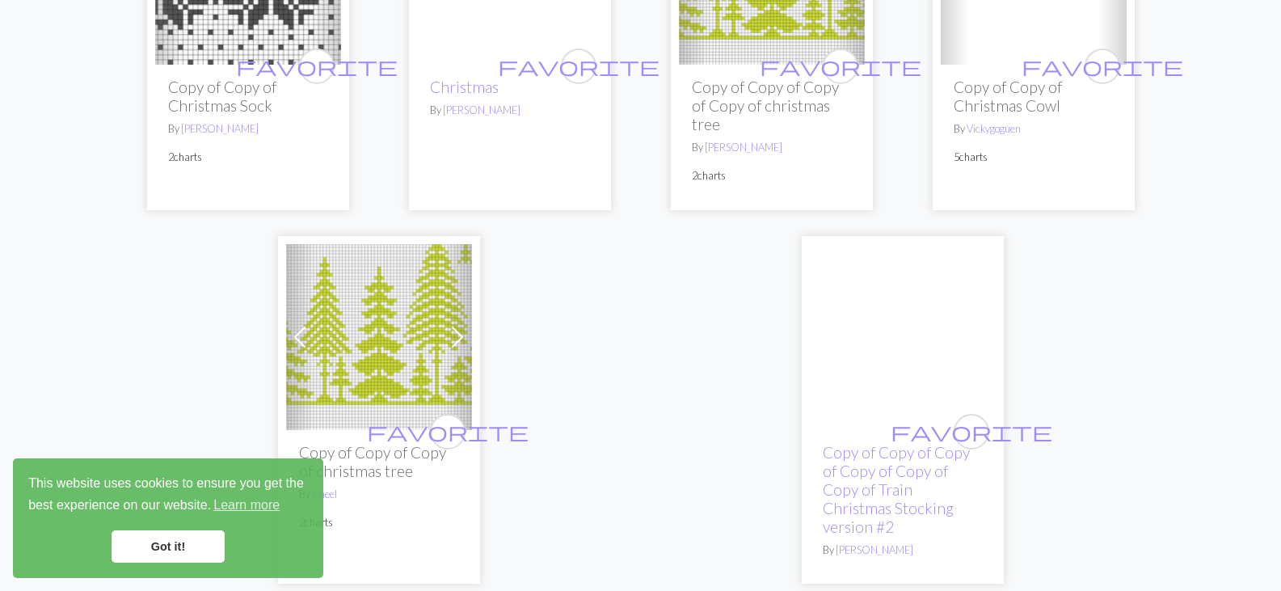
scroll to position [4428, 0]
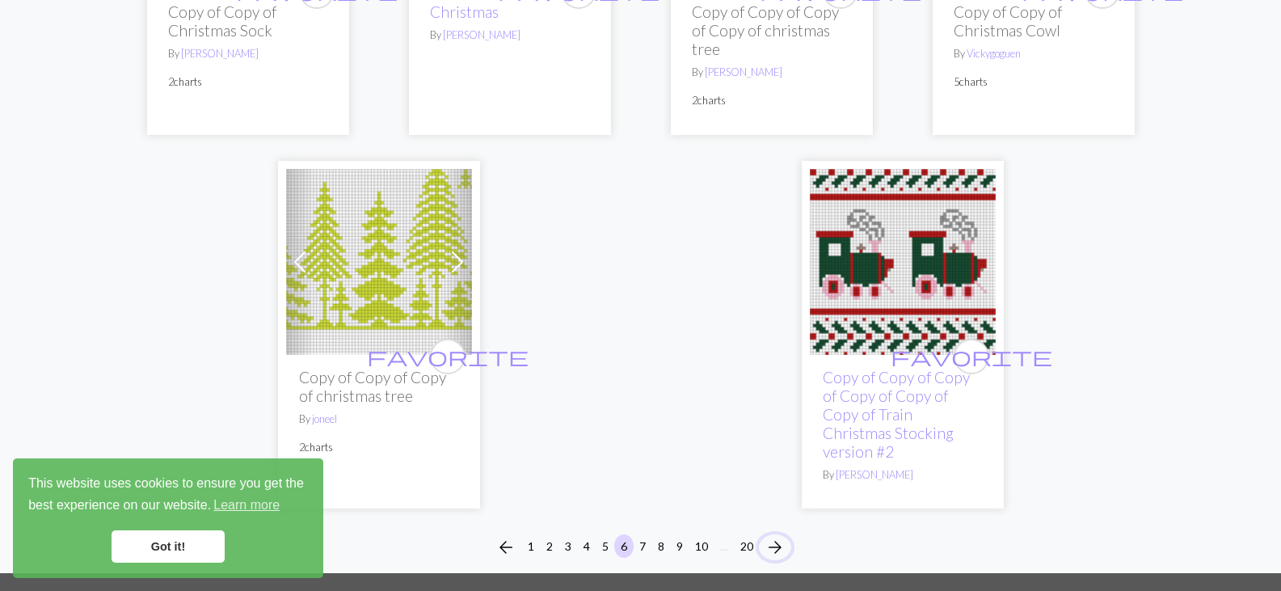
click at [774, 536] on span "arrow_forward" at bounding box center [774, 547] width 19 height 23
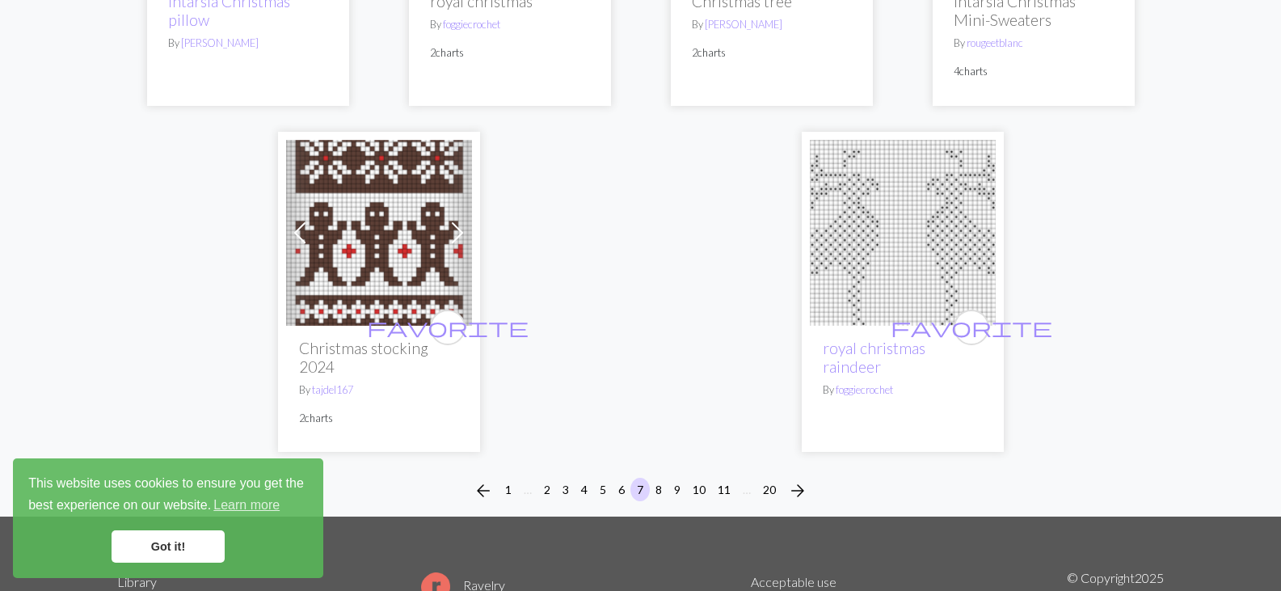
scroll to position [4099, 0]
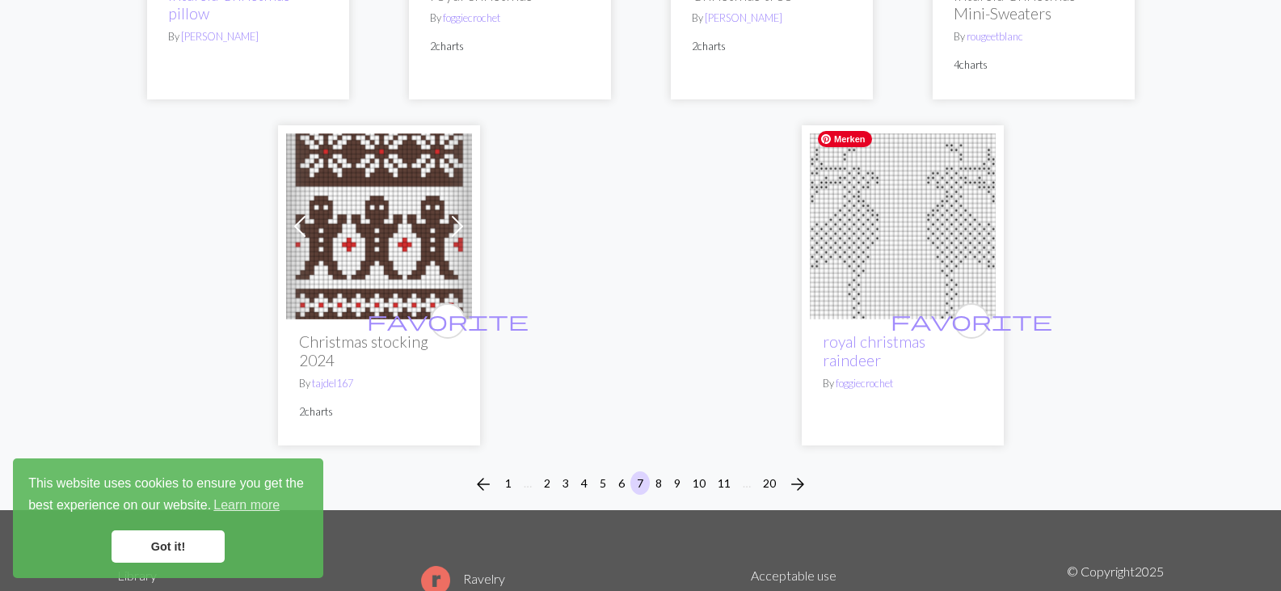
click at [886, 226] on img at bounding box center [903, 226] width 186 height 186
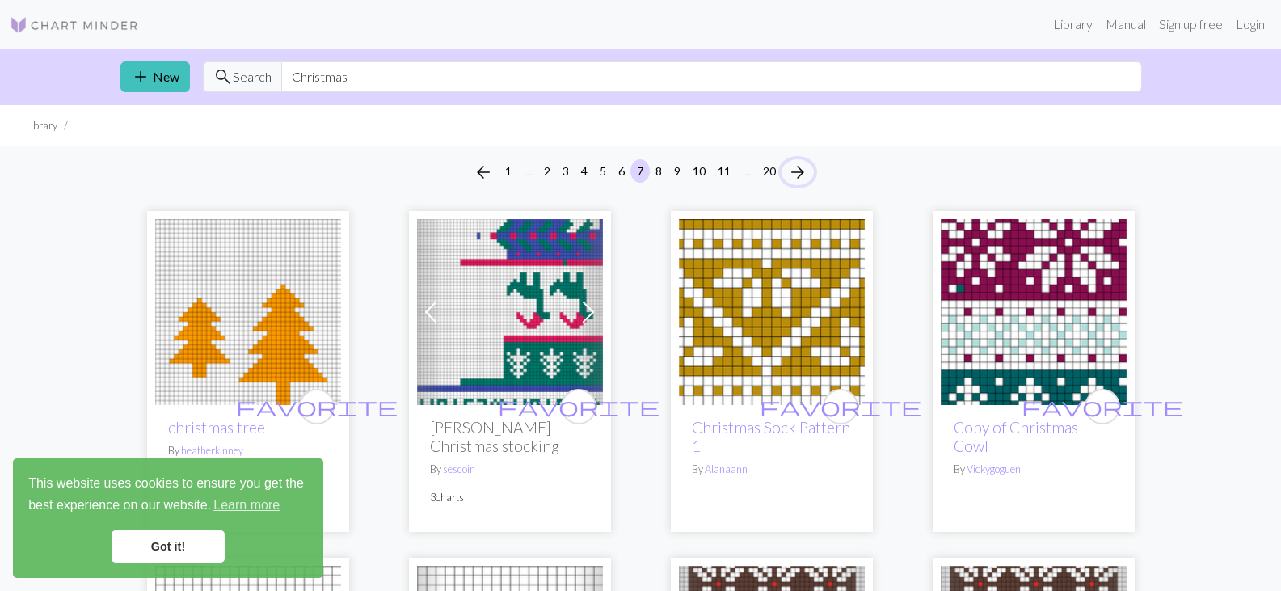
click at [802, 167] on span "arrow_forward" at bounding box center [797, 172] width 19 height 23
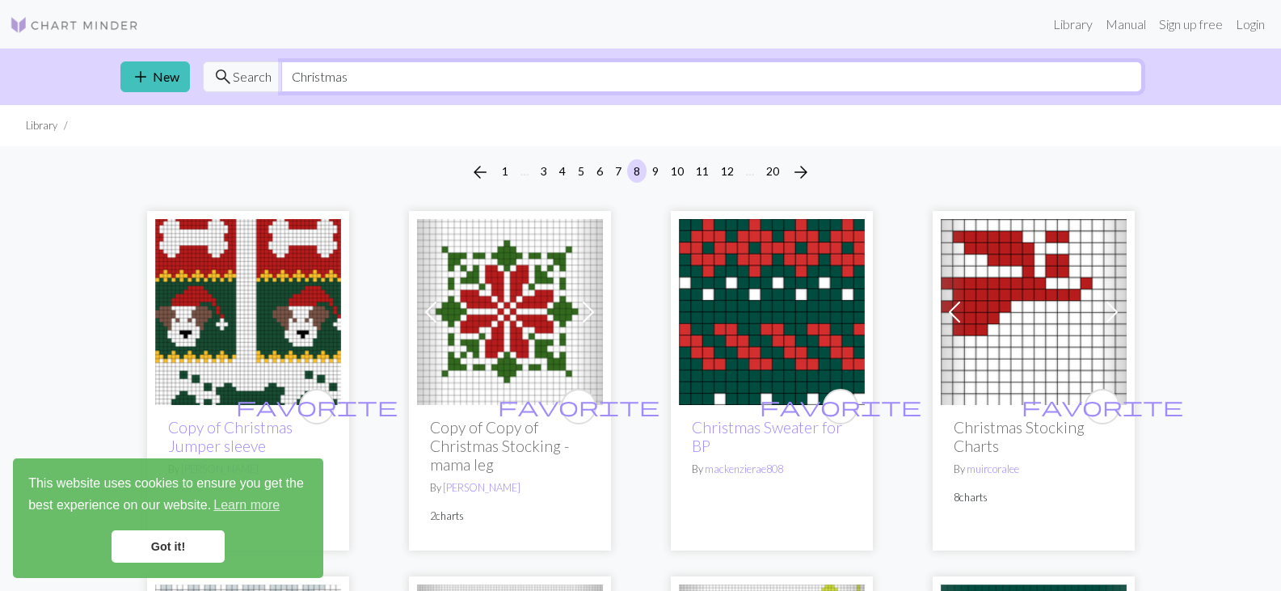
click at [417, 77] on input "Christmas" at bounding box center [711, 76] width 861 height 31
type input "Christmas lights"
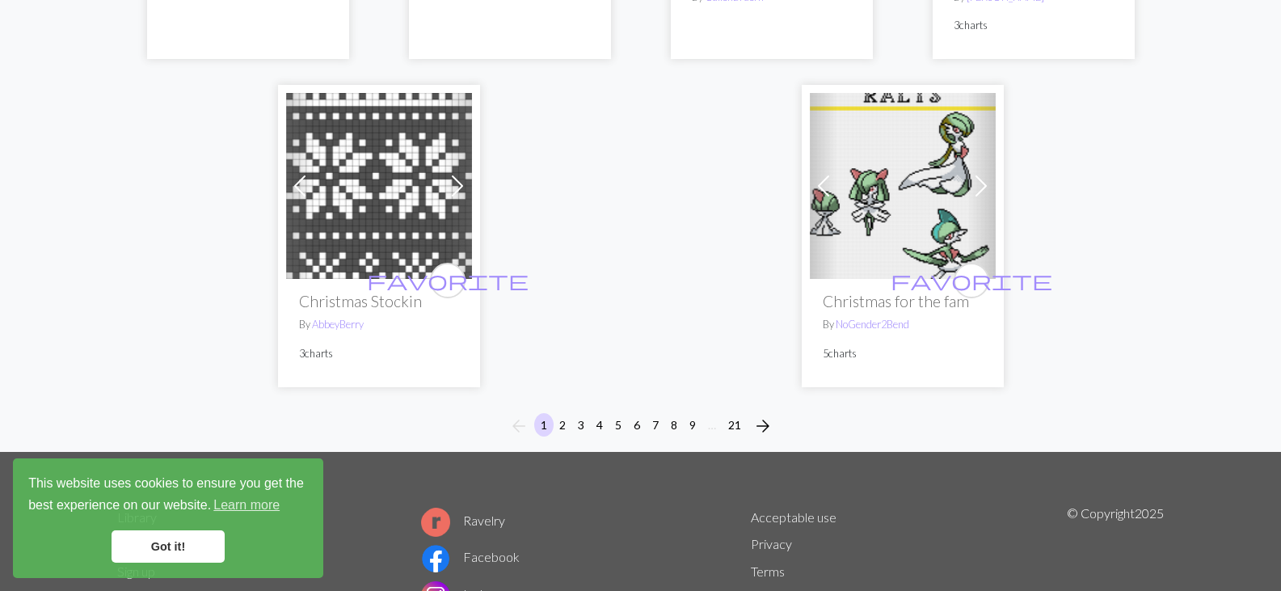
scroll to position [4323, 0]
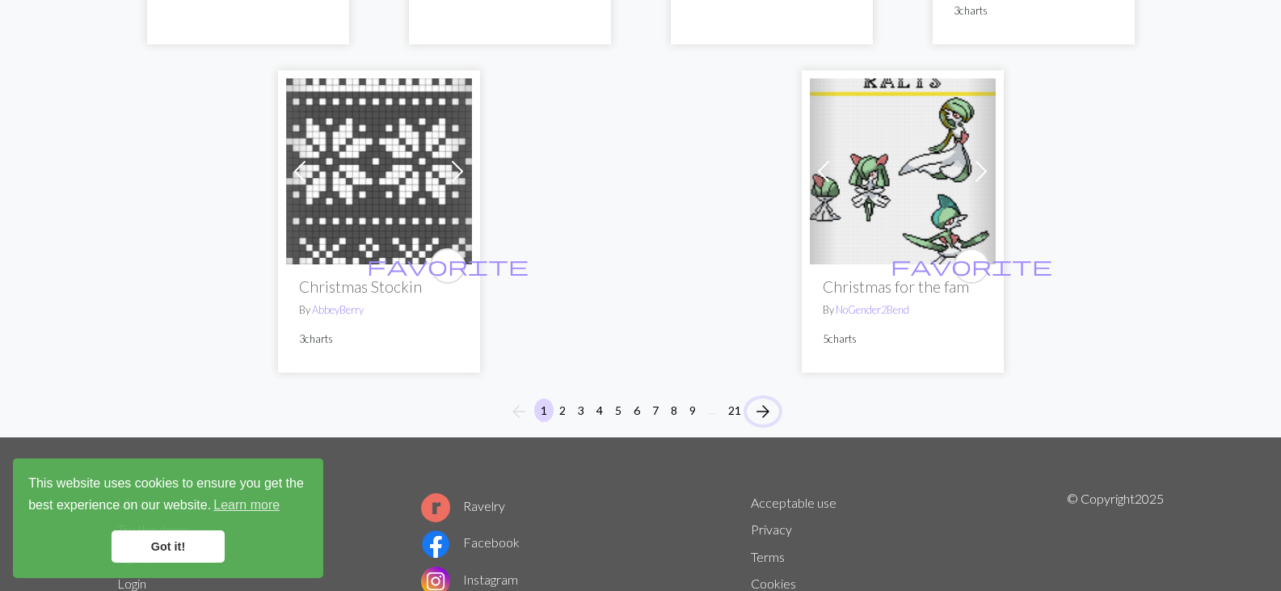
click at [758, 400] on span "arrow_forward" at bounding box center [762, 411] width 19 height 23
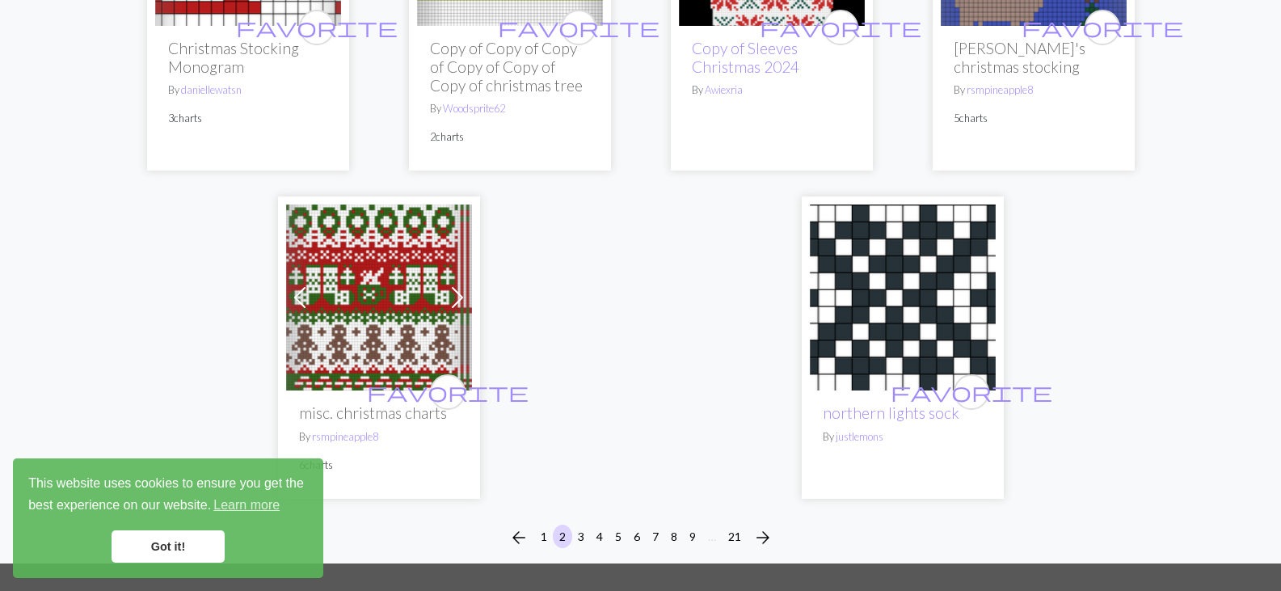
scroll to position [4534, 0]
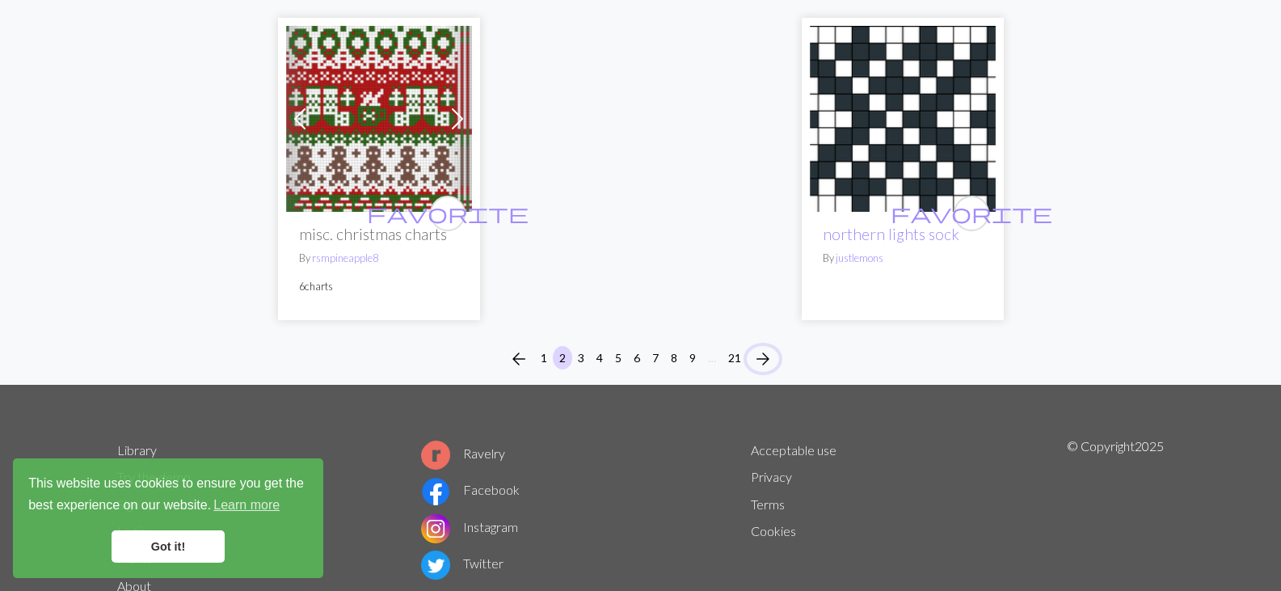
click at [762, 348] on span "arrow_forward" at bounding box center [762, 359] width 19 height 23
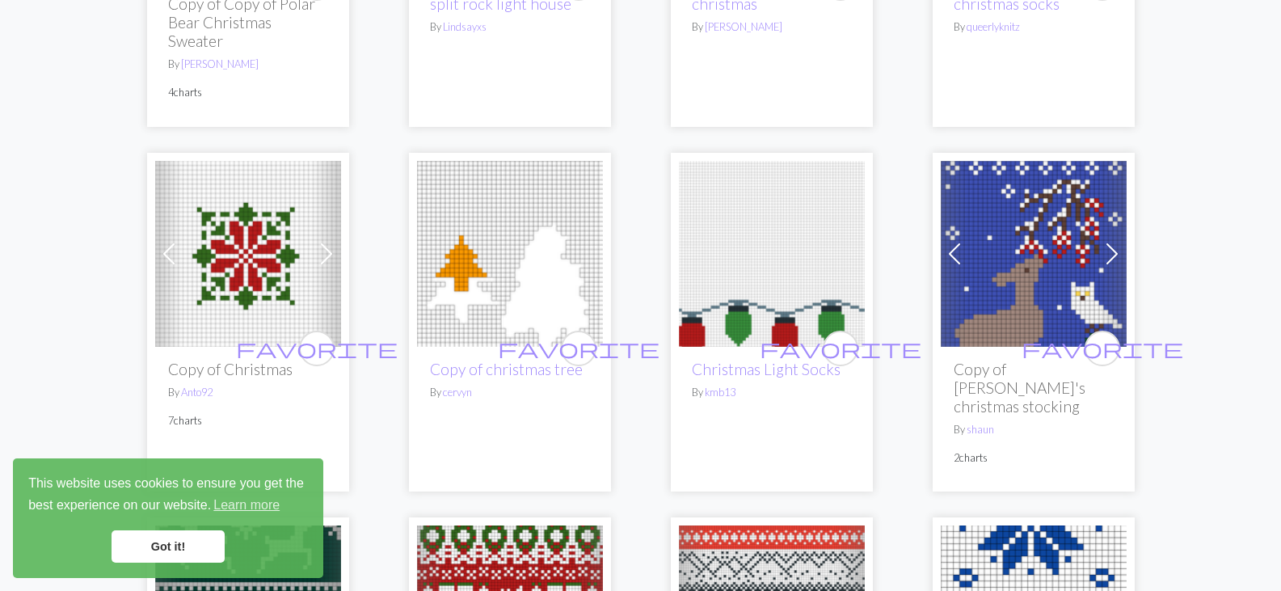
scroll to position [438, 0]
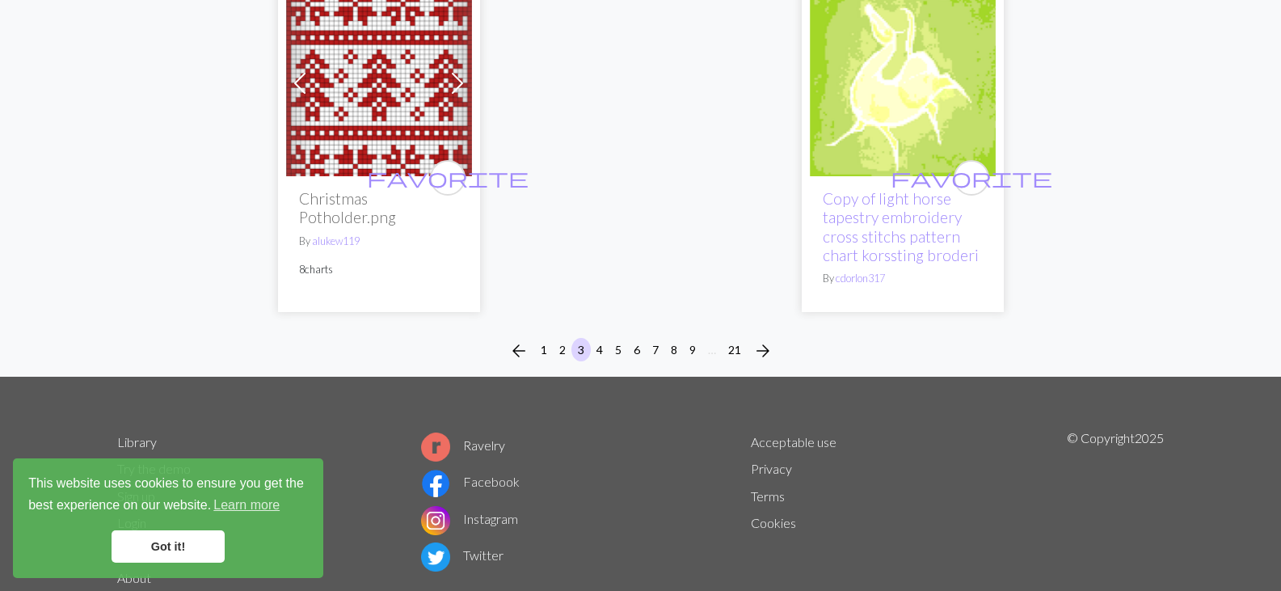
scroll to position [4482, 0]
